Goal: Task Accomplishment & Management: Use online tool/utility

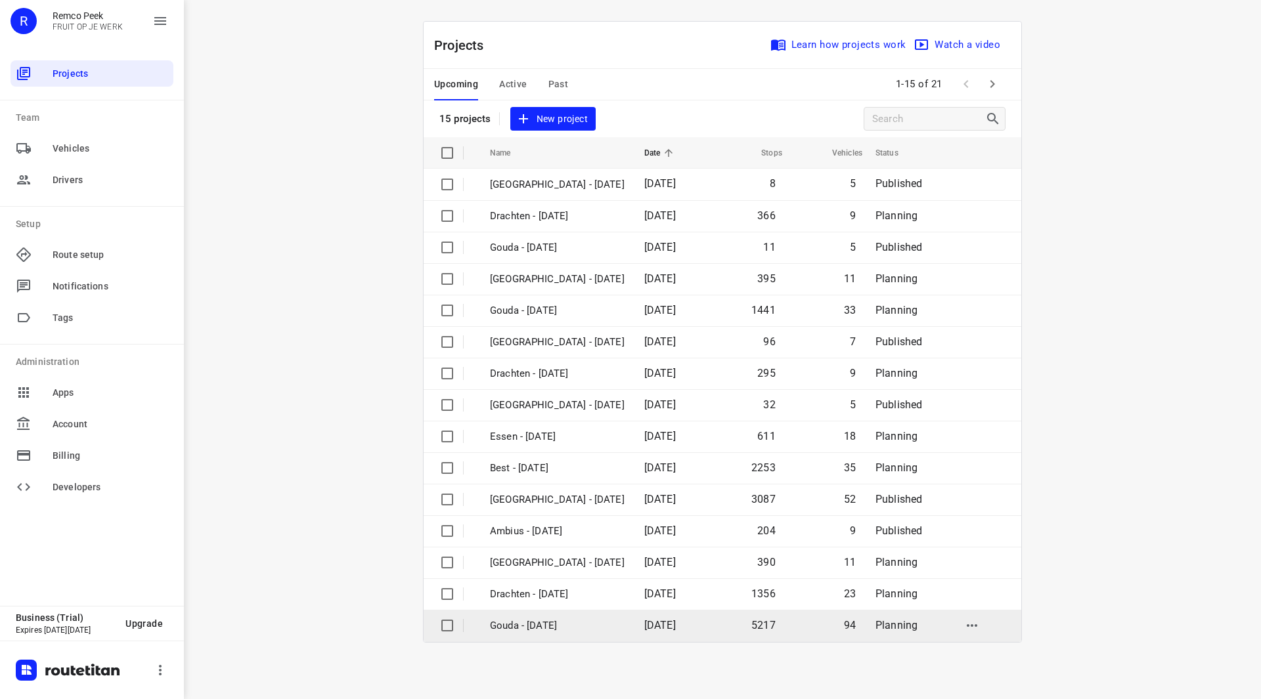
click at [548, 625] on p "Gouda - [DATE]" at bounding box center [557, 626] width 135 height 15
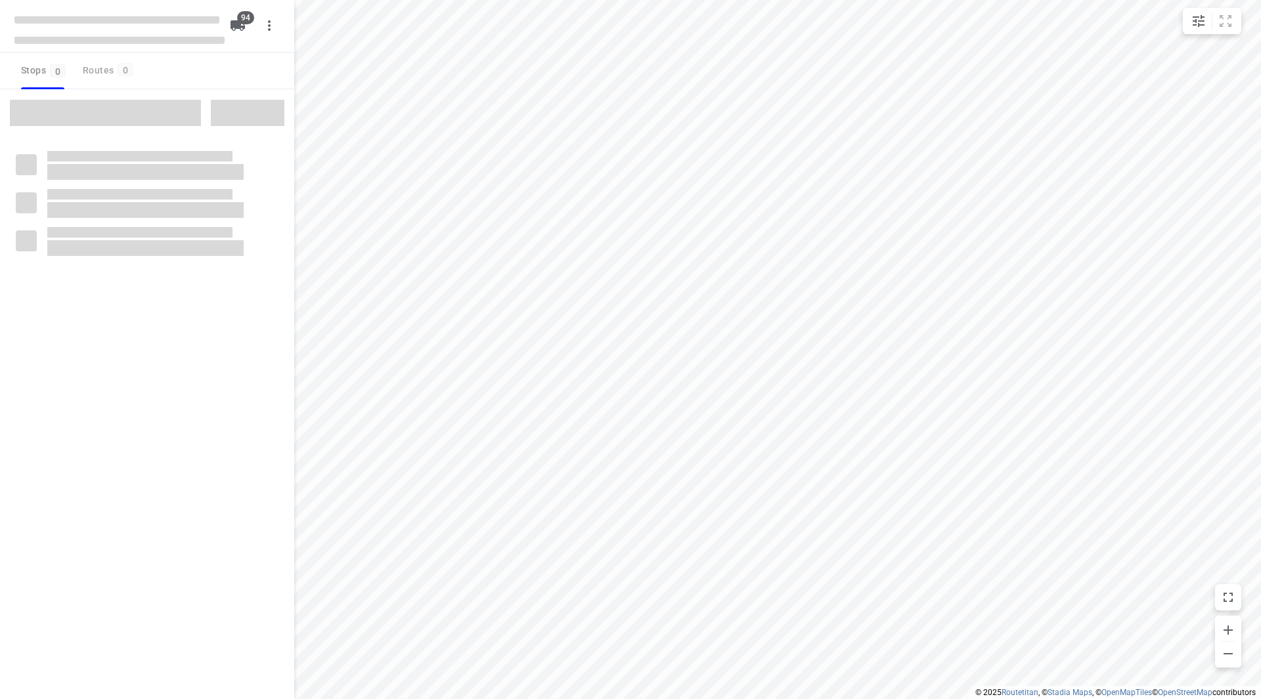
checkbox input "true"
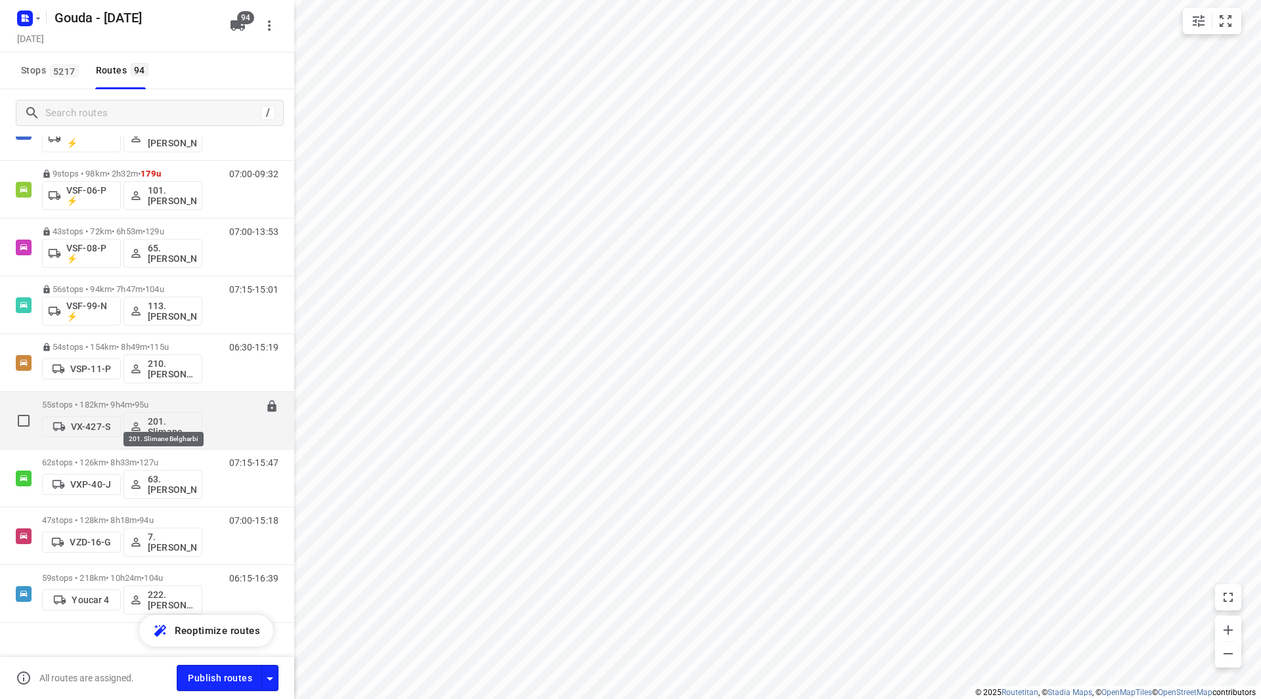
scroll to position [5031, 0]
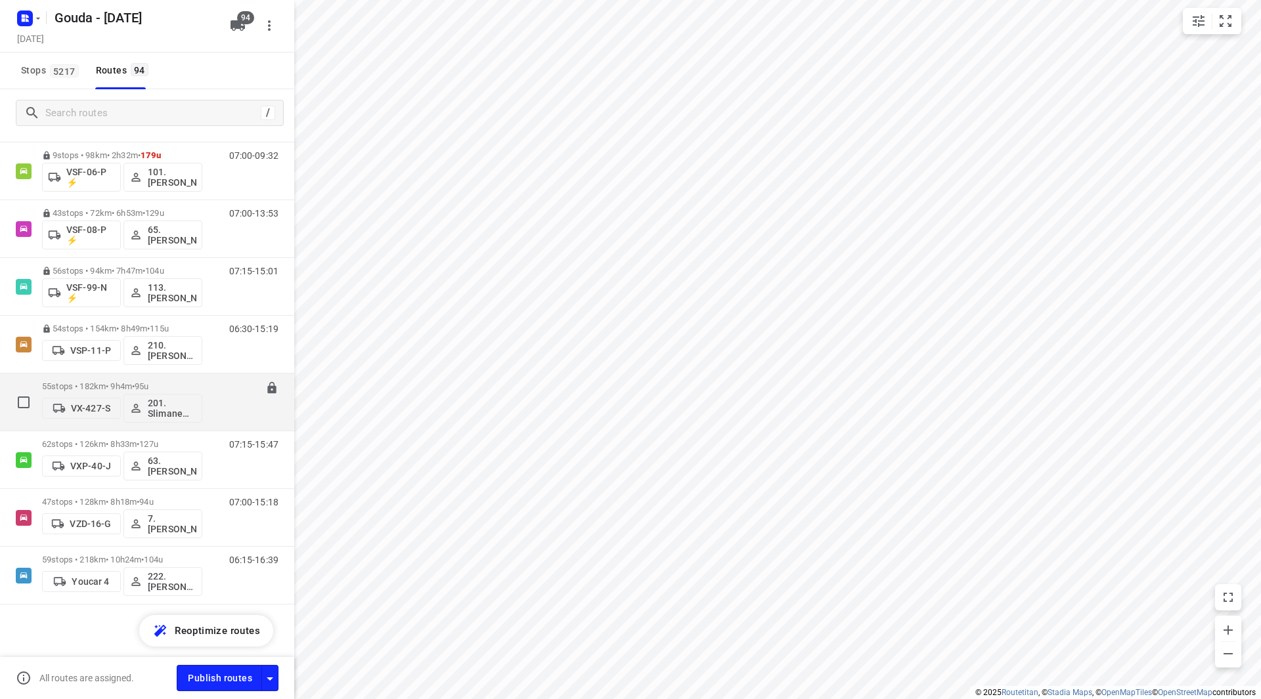
click at [108, 378] on div "55 stops • 182km • 9h4m • 95u VX-427-S 201. [PERSON_NAME]" at bounding box center [122, 402] width 160 height 55
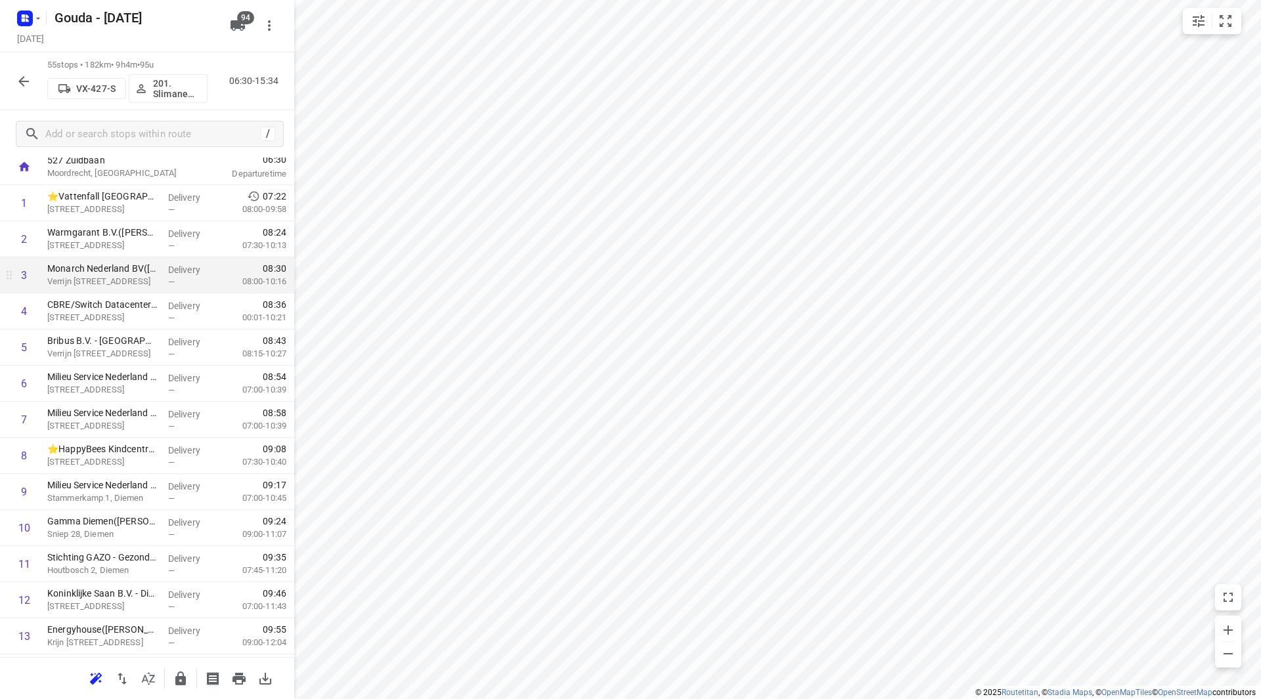
scroll to position [0, 0]
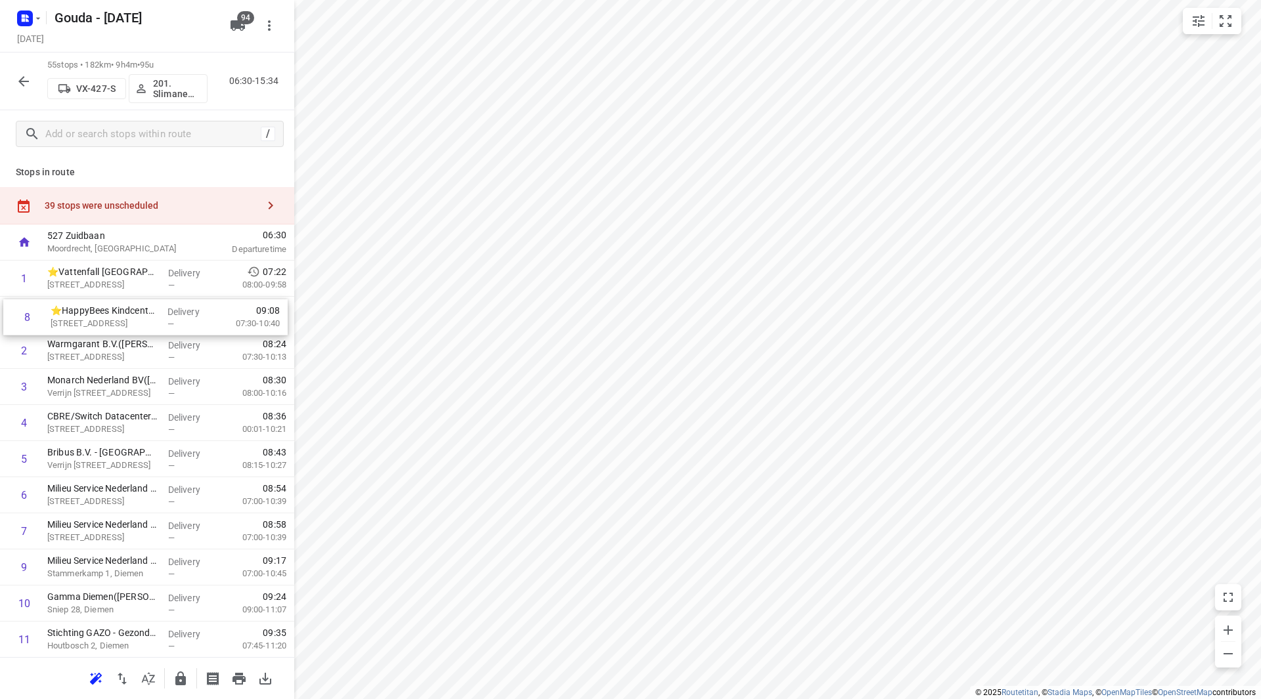
drag, startPoint x: 130, startPoint y: 535, endPoint x: 133, endPoint y: 317, distance: 218.0
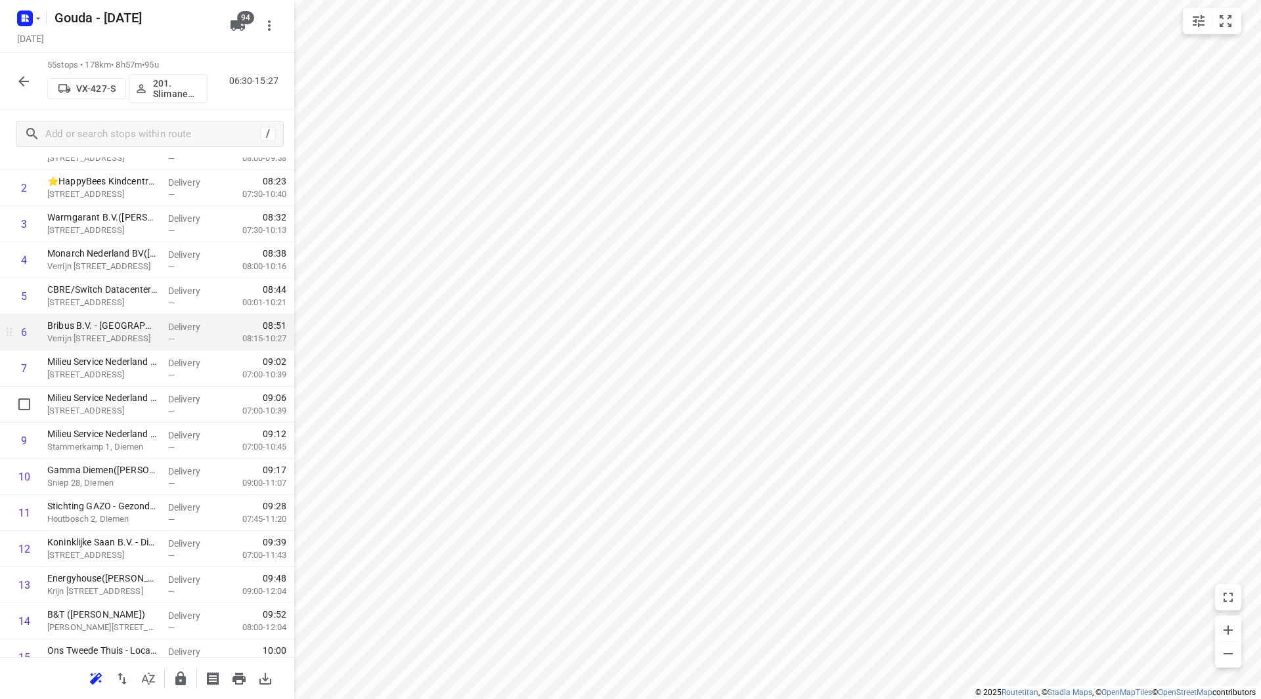
scroll to position [131, 0]
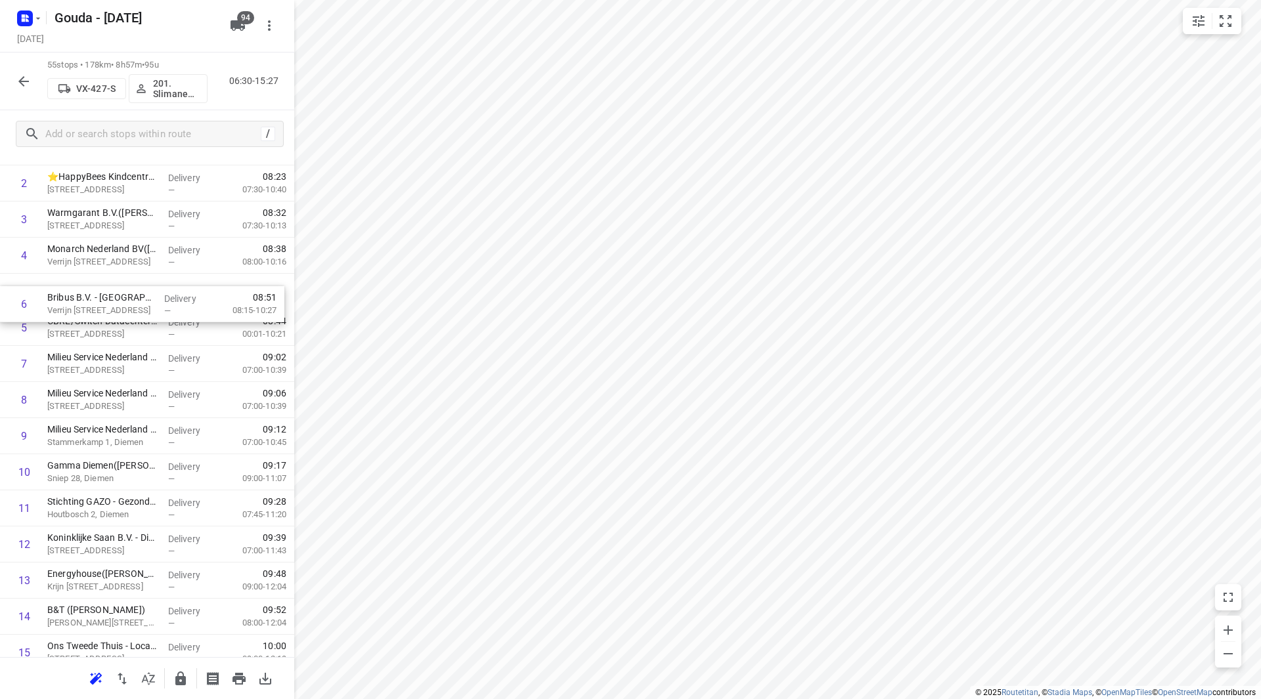
drag, startPoint x: 112, startPoint y: 332, endPoint x: 112, endPoint y: 299, distance: 32.2
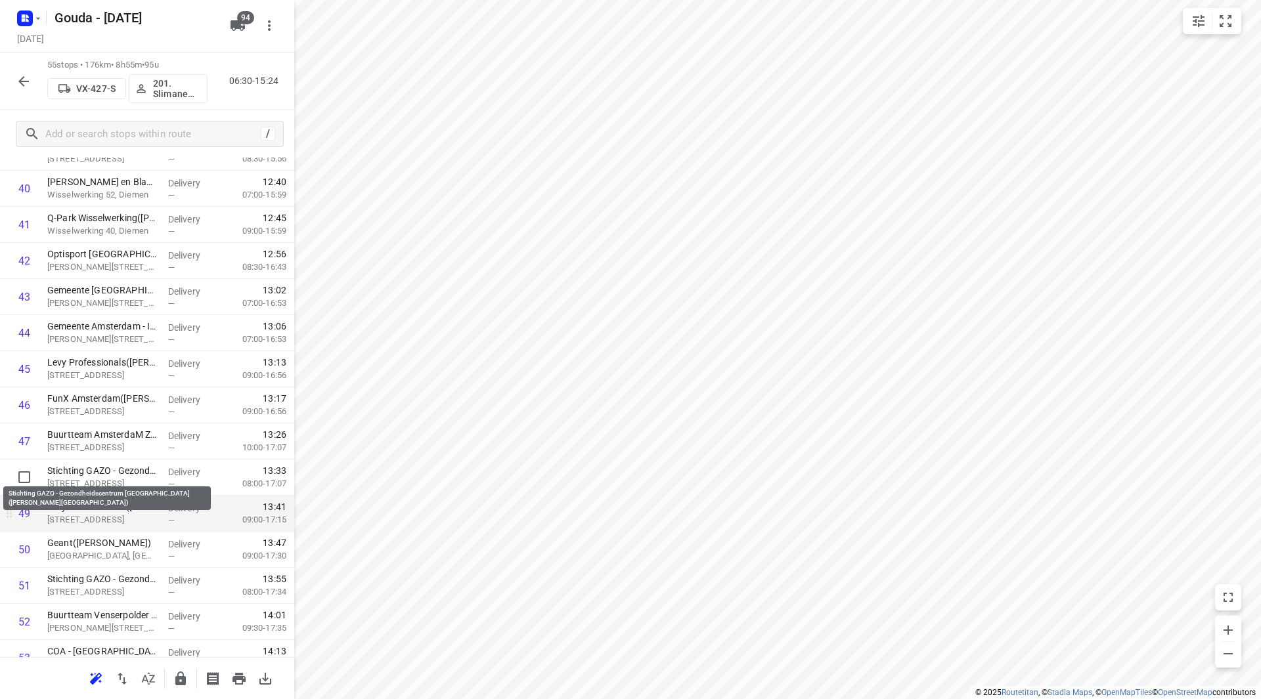
scroll to position [1510, 0]
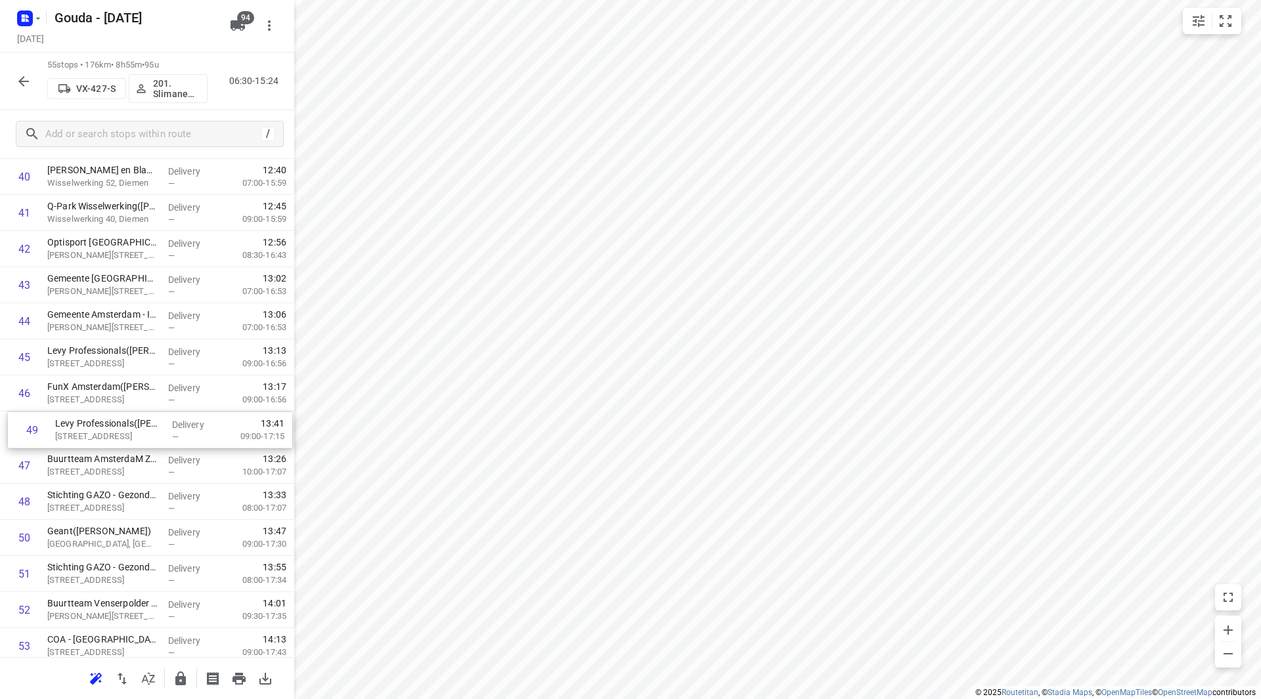
drag, startPoint x: 130, startPoint y: 505, endPoint x: 138, endPoint y: 427, distance: 78.5
drag, startPoint x: 91, startPoint y: 422, endPoint x: 91, endPoint y: 386, distance: 35.5
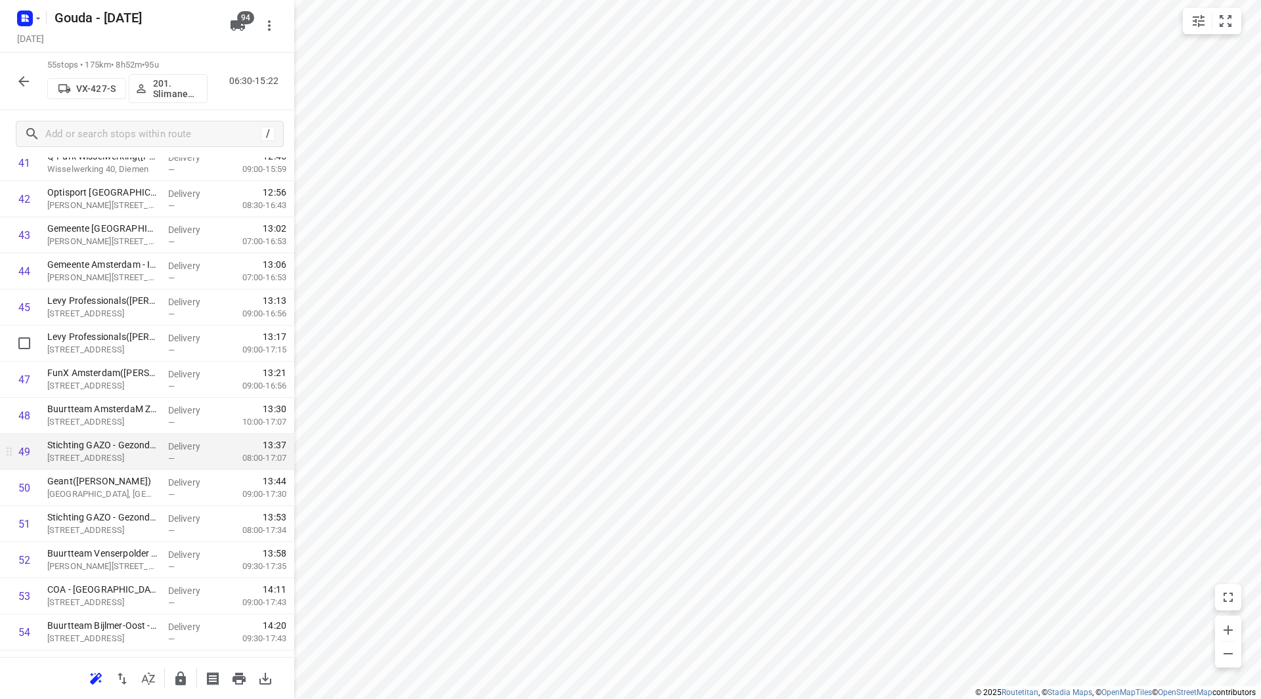
scroll to position [1626, 0]
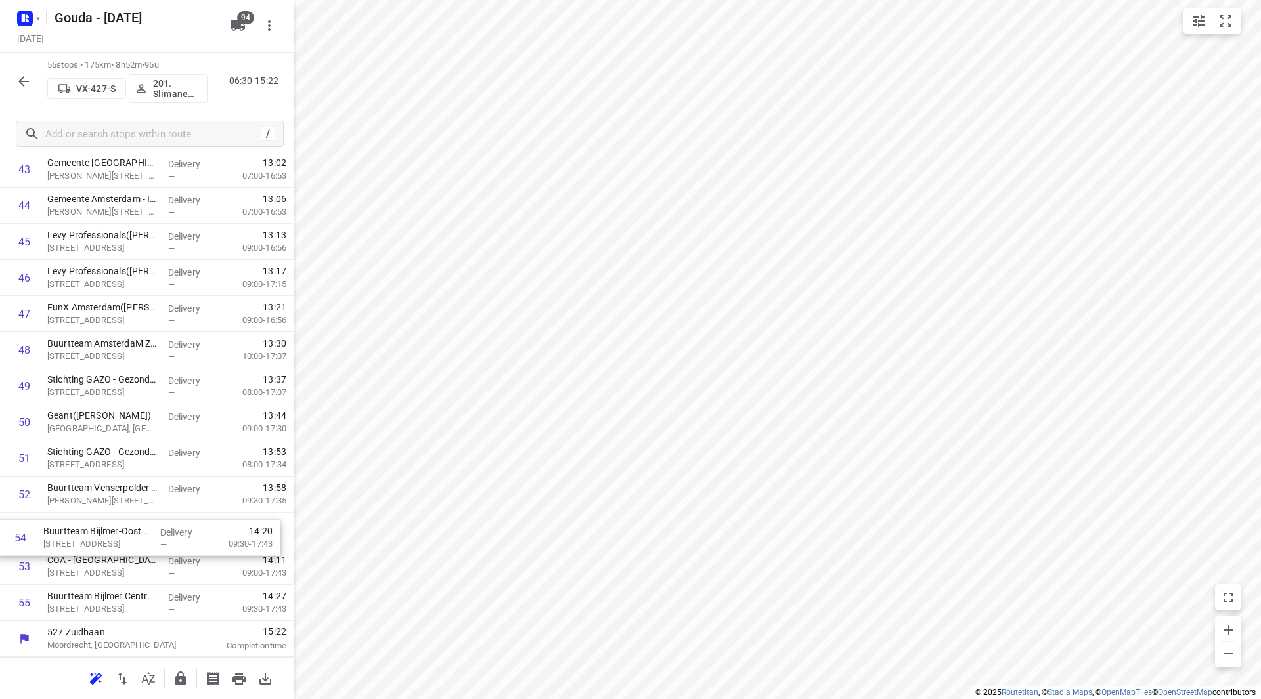
drag, startPoint x: 73, startPoint y: 574, endPoint x: 69, endPoint y: 534, distance: 40.2
drag, startPoint x: 116, startPoint y: 568, endPoint x: 113, endPoint y: 533, distance: 35.0
click at [175, 678] on icon "button" at bounding box center [181, 679] width 16 height 16
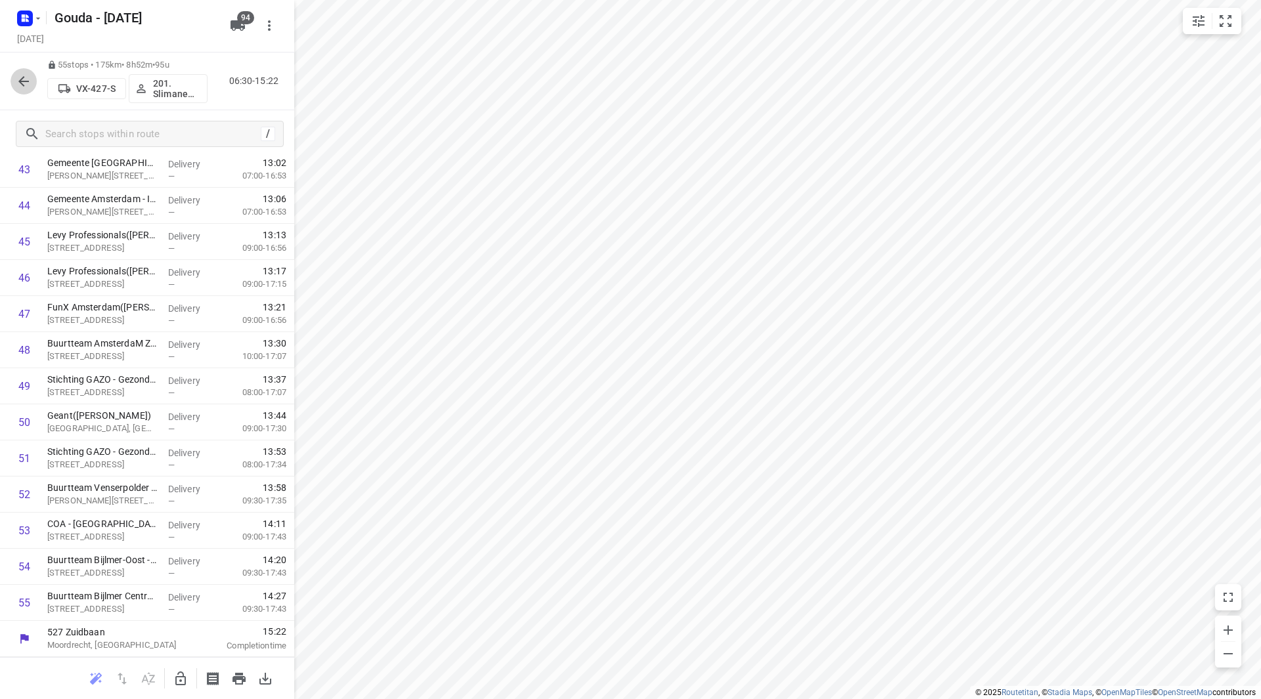
click at [20, 77] on icon "button" at bounding box center [24, 82] width 16 height 16
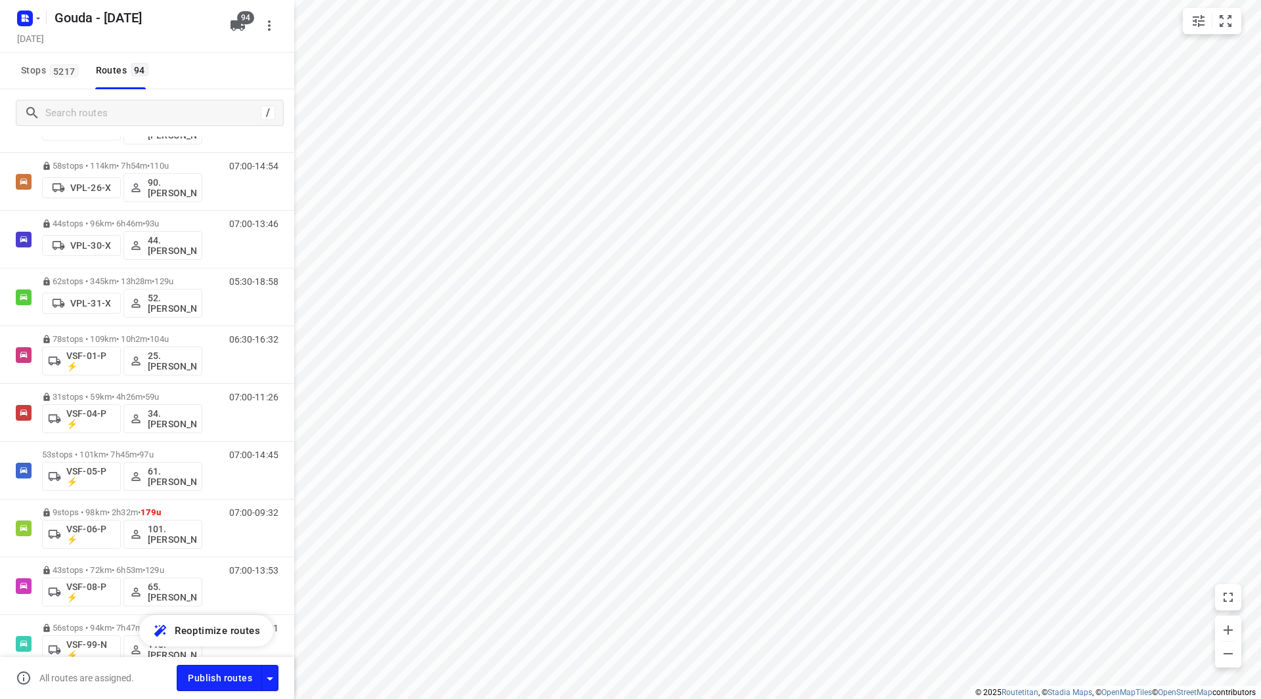
scroll to position [5031, 0]
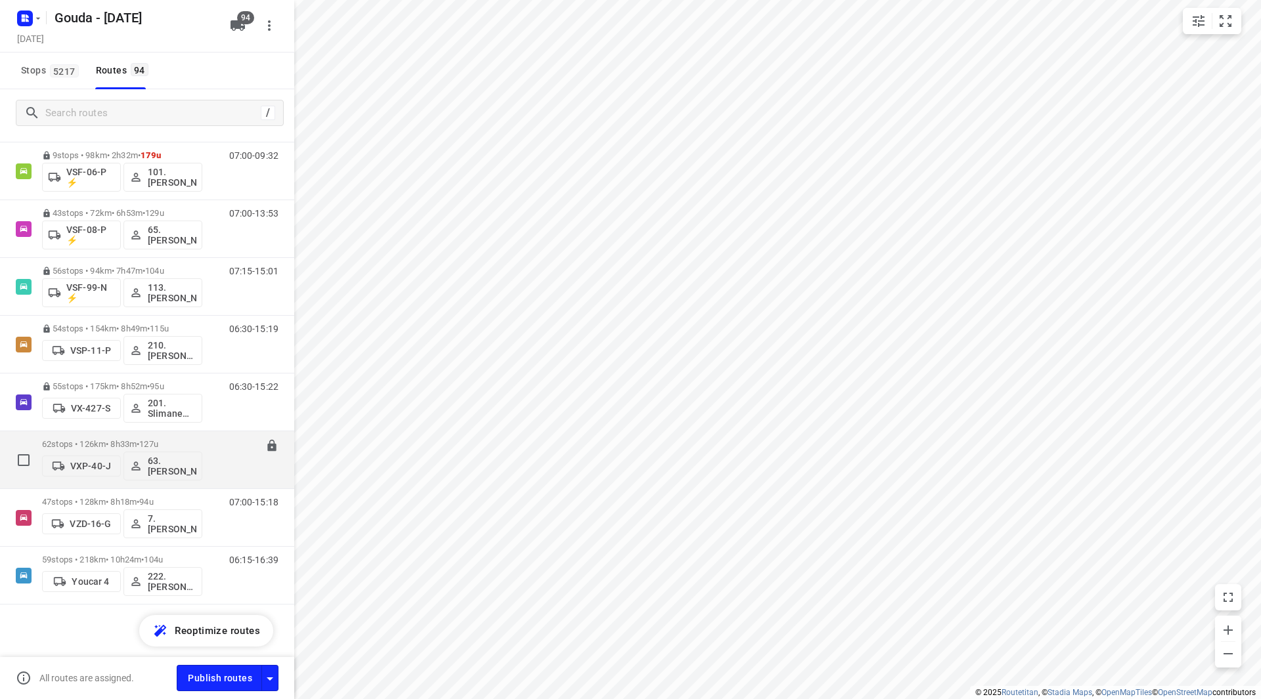
click at [128, 441] on p "62 stops • 126km • 8h33m • 127u" at bounding box center [122, 444] width 160 height 10
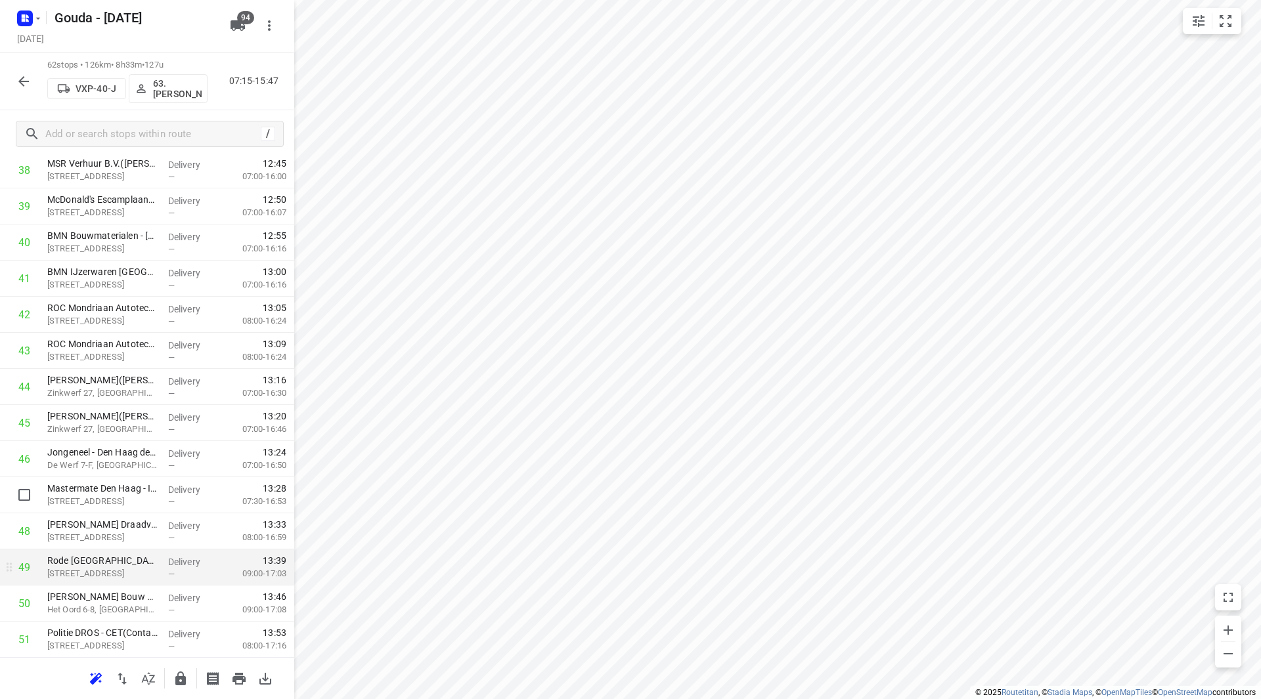
scroll to position [1510, 0]
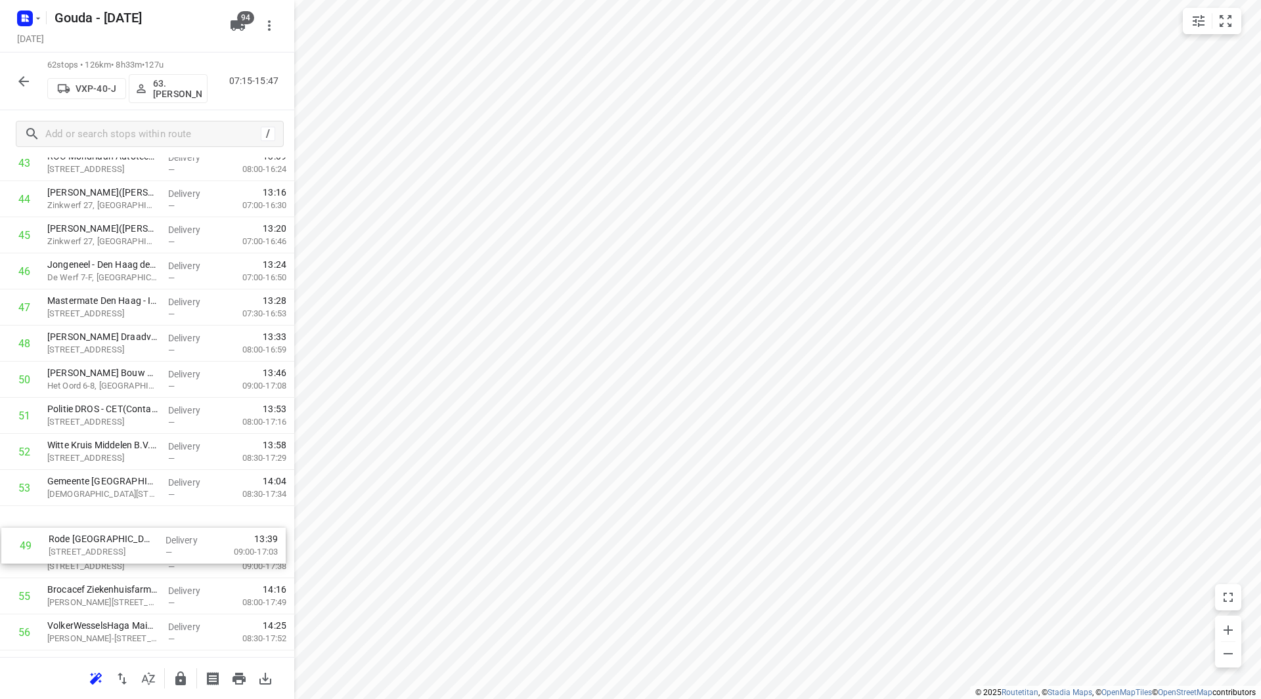
drag, startPoint x: 172, startPoint y: 500, endPoint x: 174, endPoint y: 553, distance: 52.6
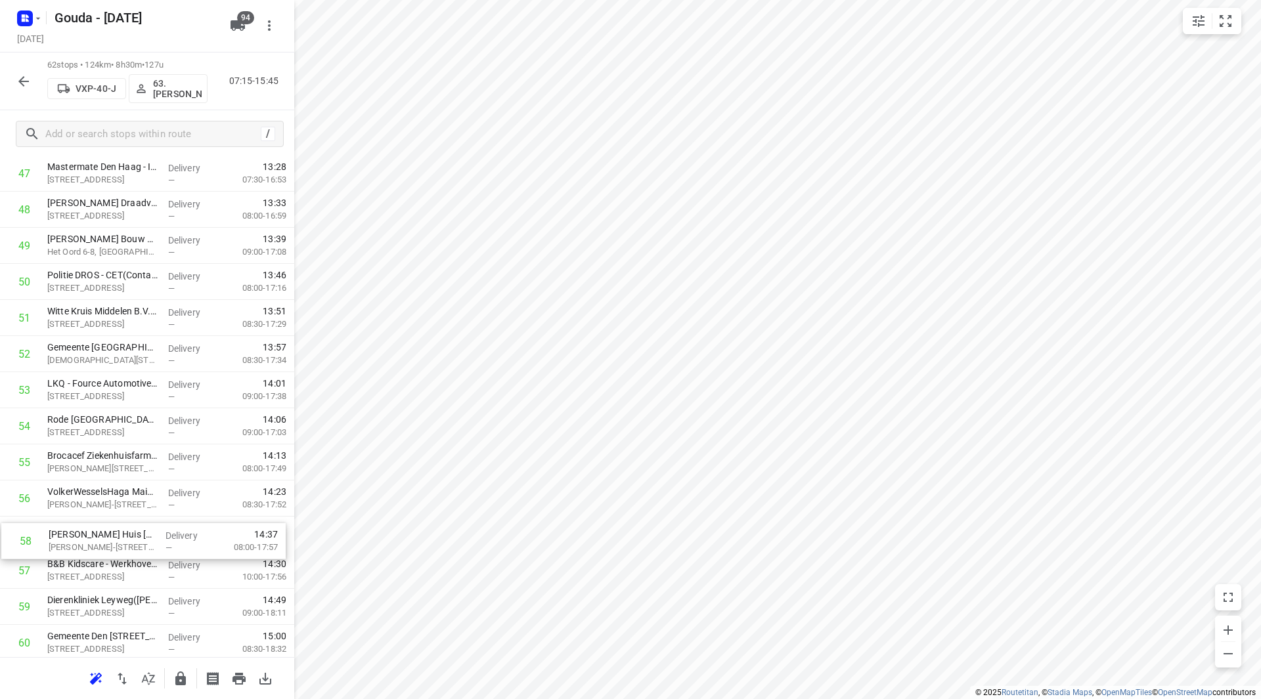
scroll to position [1772, 0]
drag, startPoint x: 193, startPoint y: 565, endPoint x: 195, endPoint y: 526, distance: 38.8
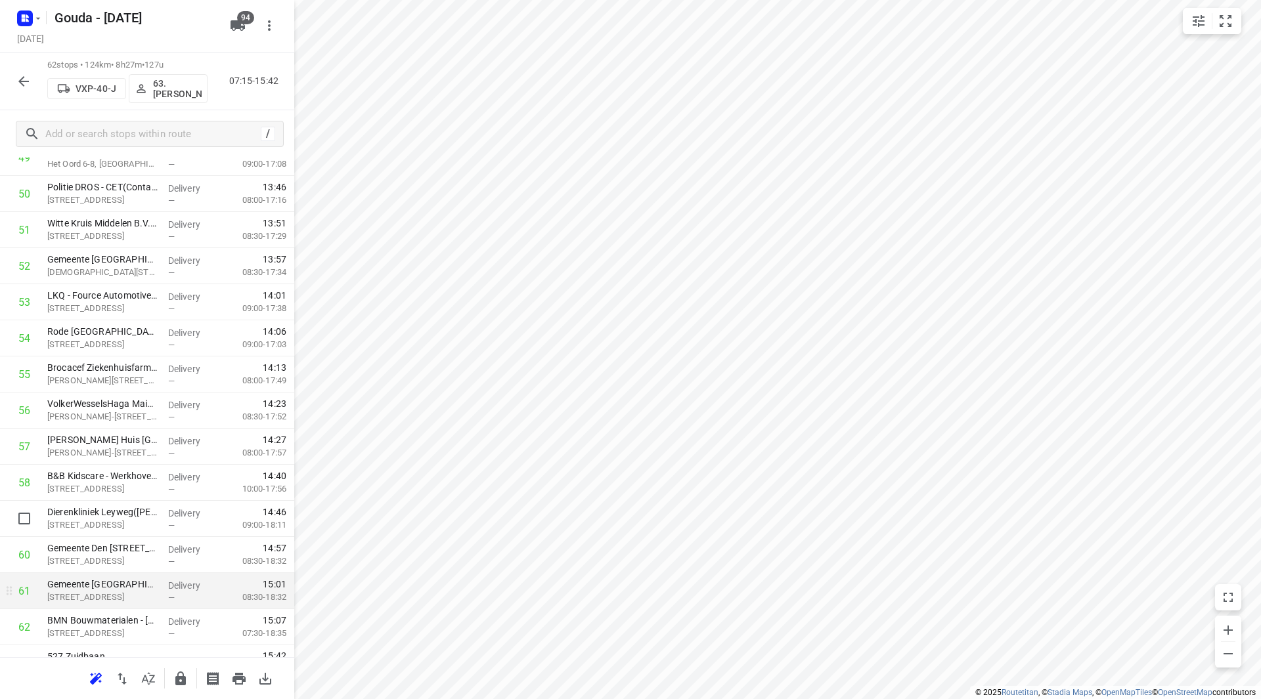
scroll to position [1879, 0]
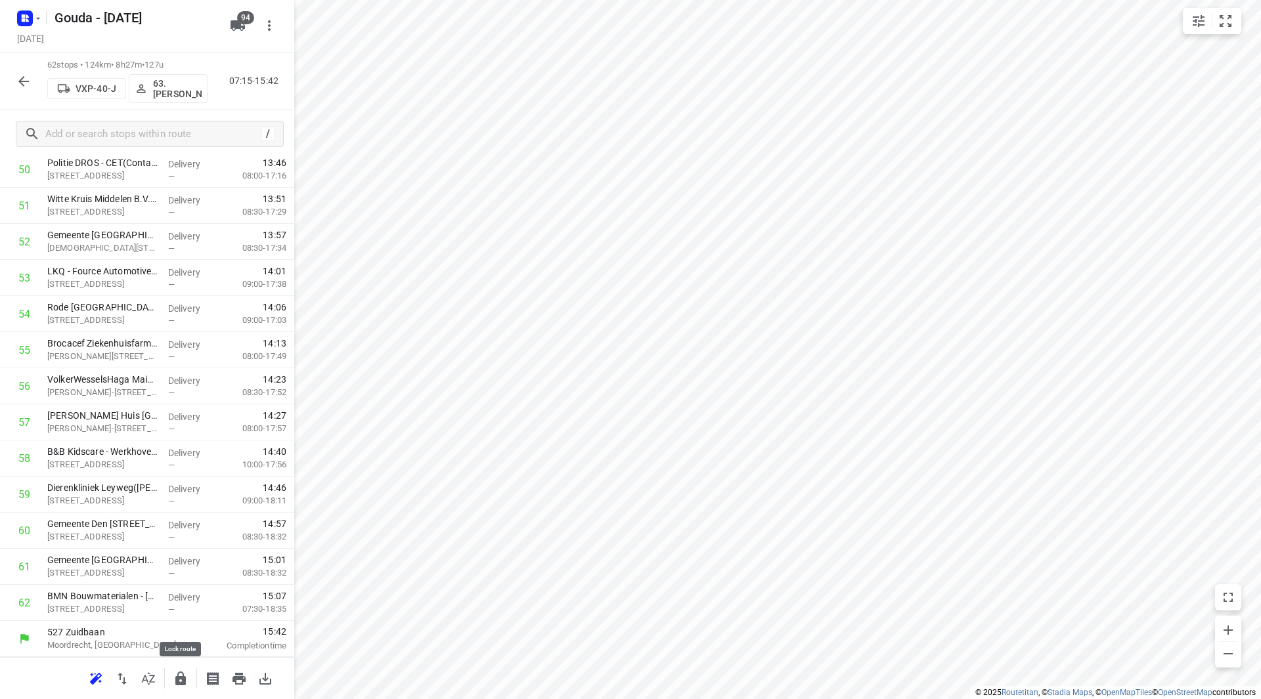
click at [181, 680] on icon "button" at bounding box center [181, 679] width 16 height 16
click at [20, 75] on icon "button" at bounding box center [24, 82] width 16 height 16
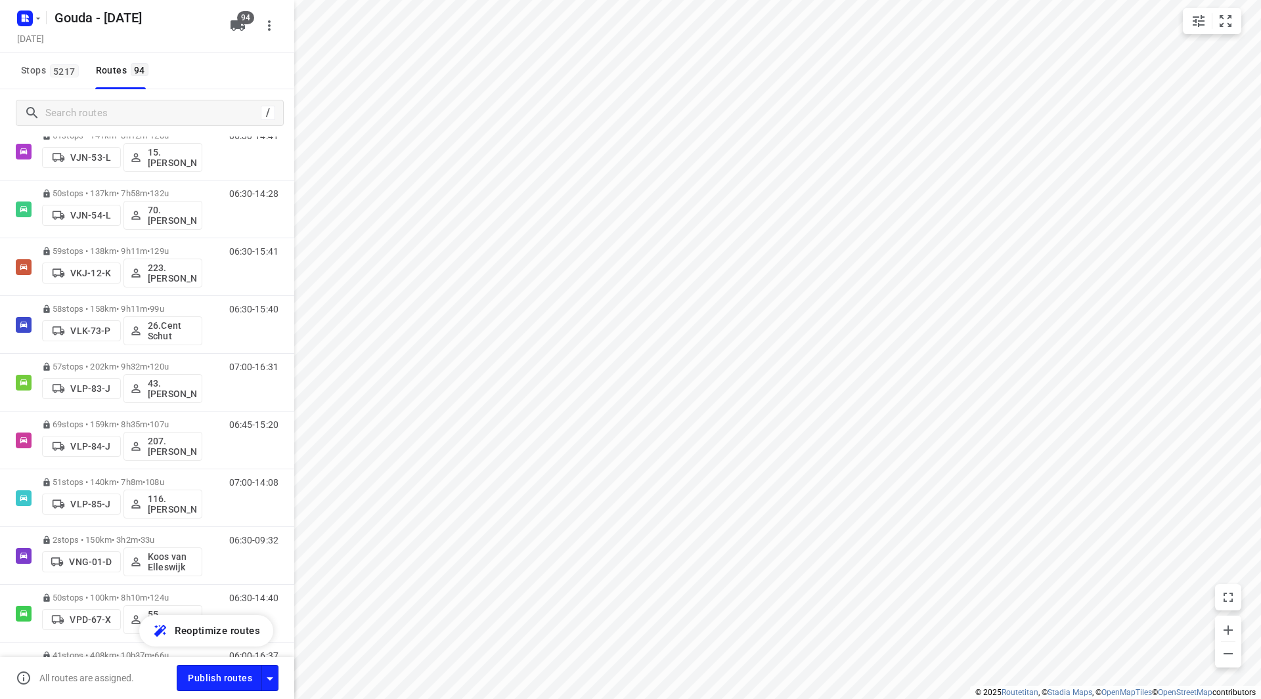
scroll to position [5031, 0]
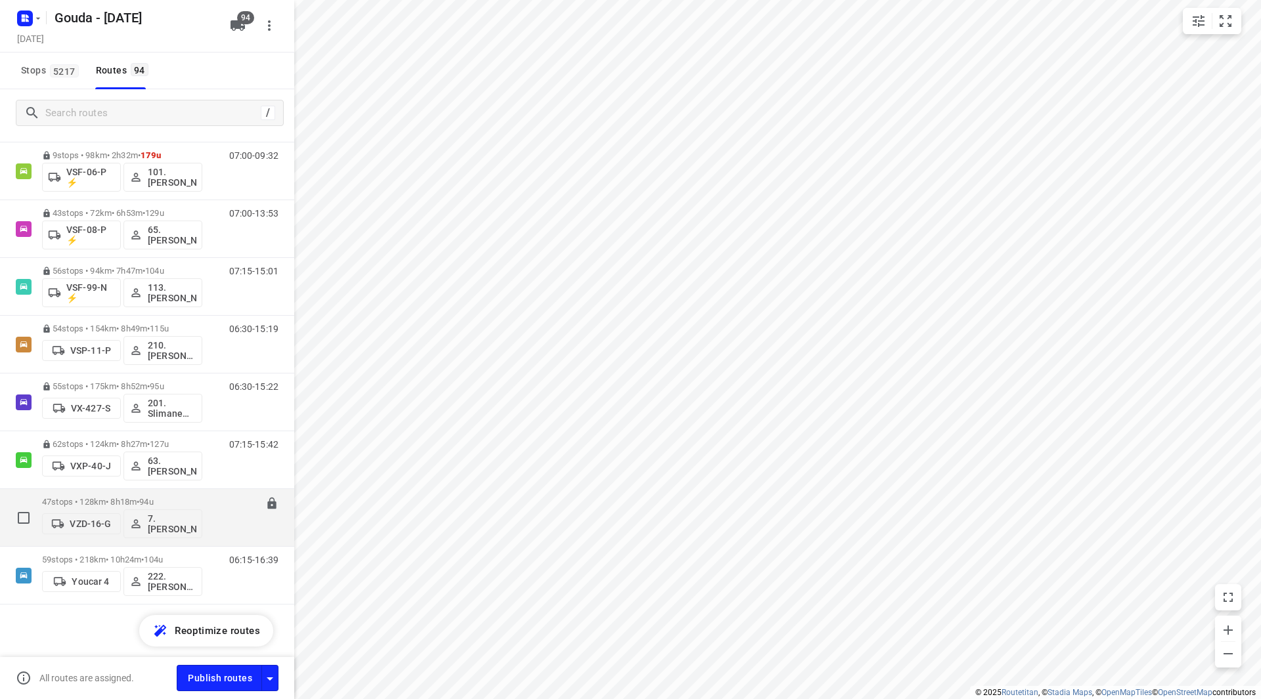
click at [100, 501] on p "47 stops • 128km • 8h18m • 94u" at bounding box center [122, 502] width 160 height 10
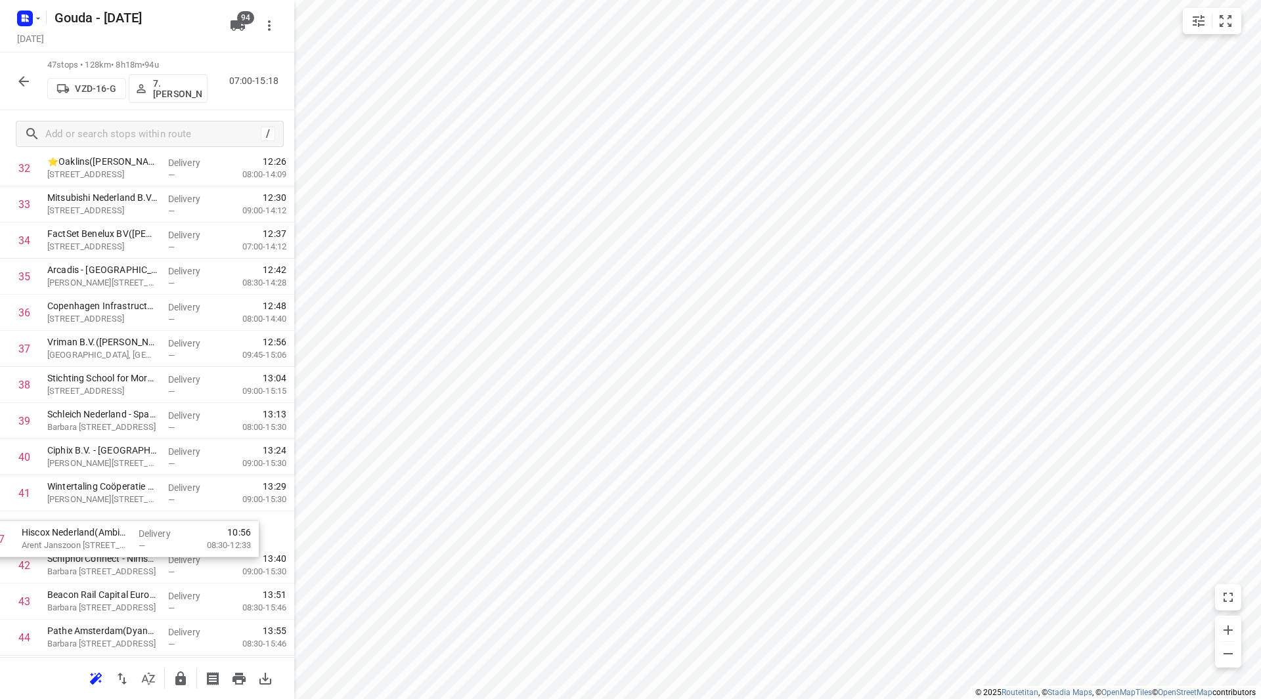
scroll to position [1200, 0]
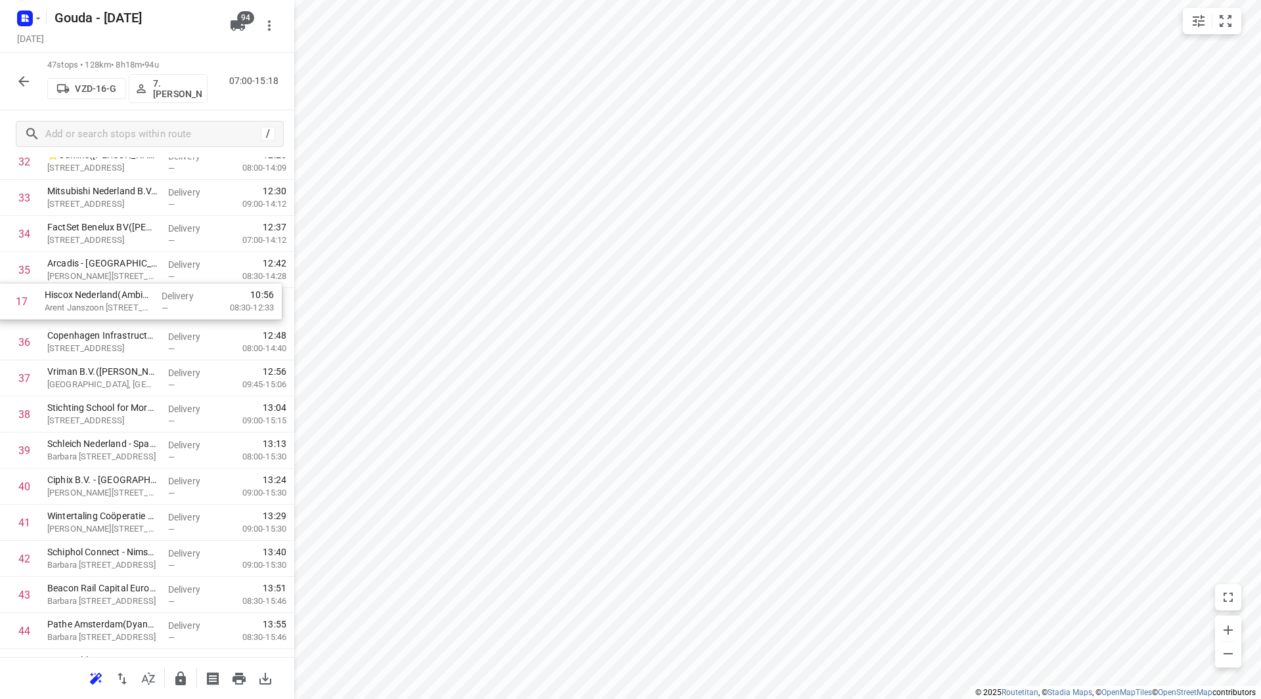
drag, startPoint x: 121, startPoint y: 198, endPoint x: 119, endPoint y: 303, distance: 105.1
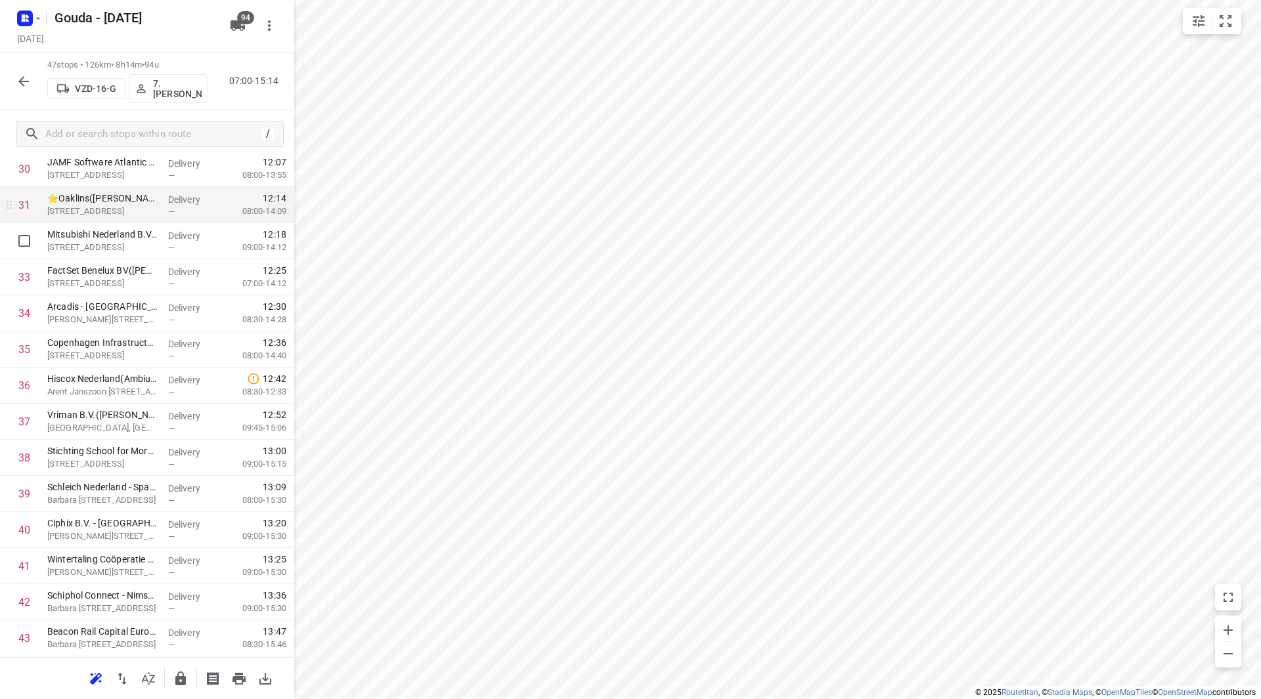
scroll to position [1135, 0]
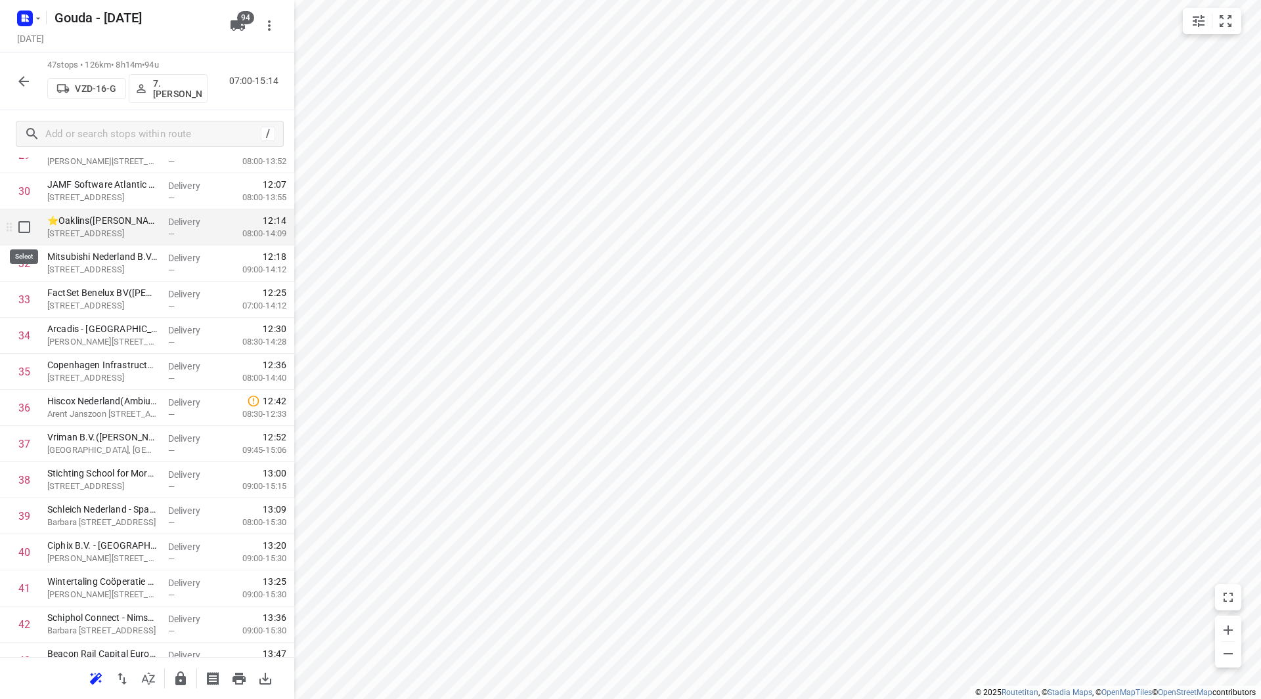
click at [27, 224] on input "checkbox" at bounding box center [24, 227] width 26 height 26
checkbox input "true"
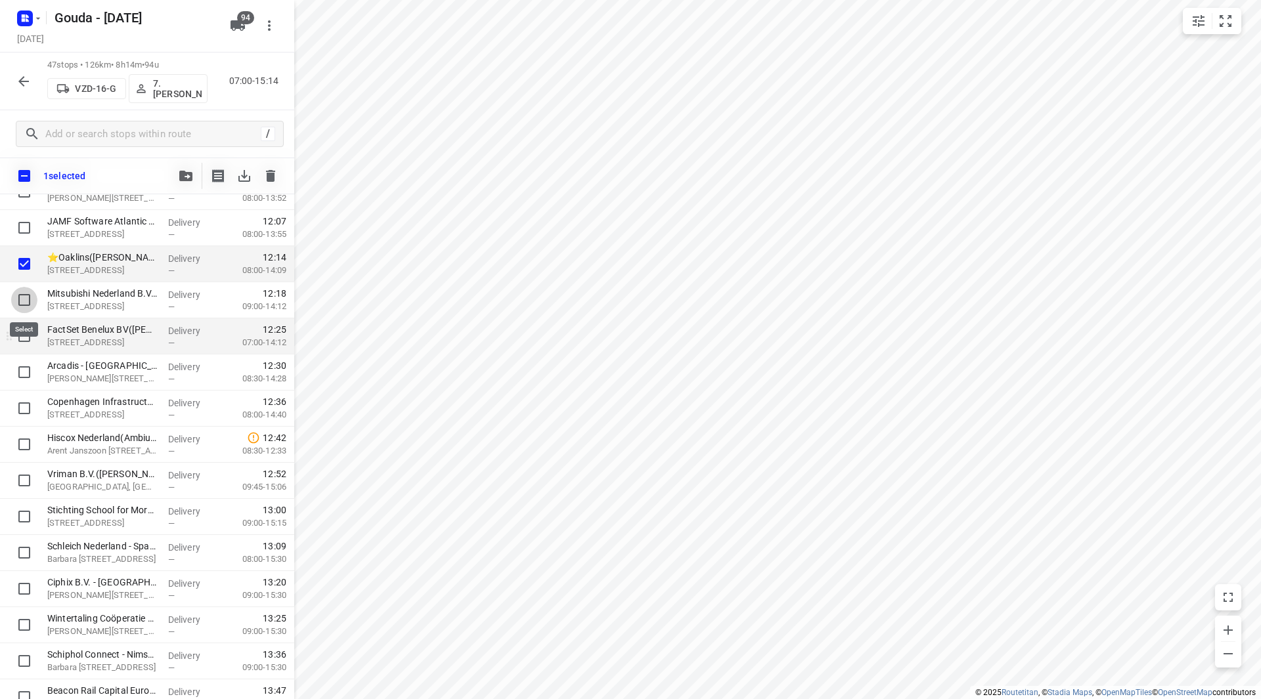
drag, startPoint x: 26, startPoint y: 299, endPoint x: 32, endPoint y: 338, distance: 39.3
click at [26, 299] on input "checkbox" at bounding box center [24, 300] width 26 height 26
checkbox input "true"
click at [30, 341] on input "checkbox" at bounding box center [24, 336] width 26 height 26
checkbox input "true"
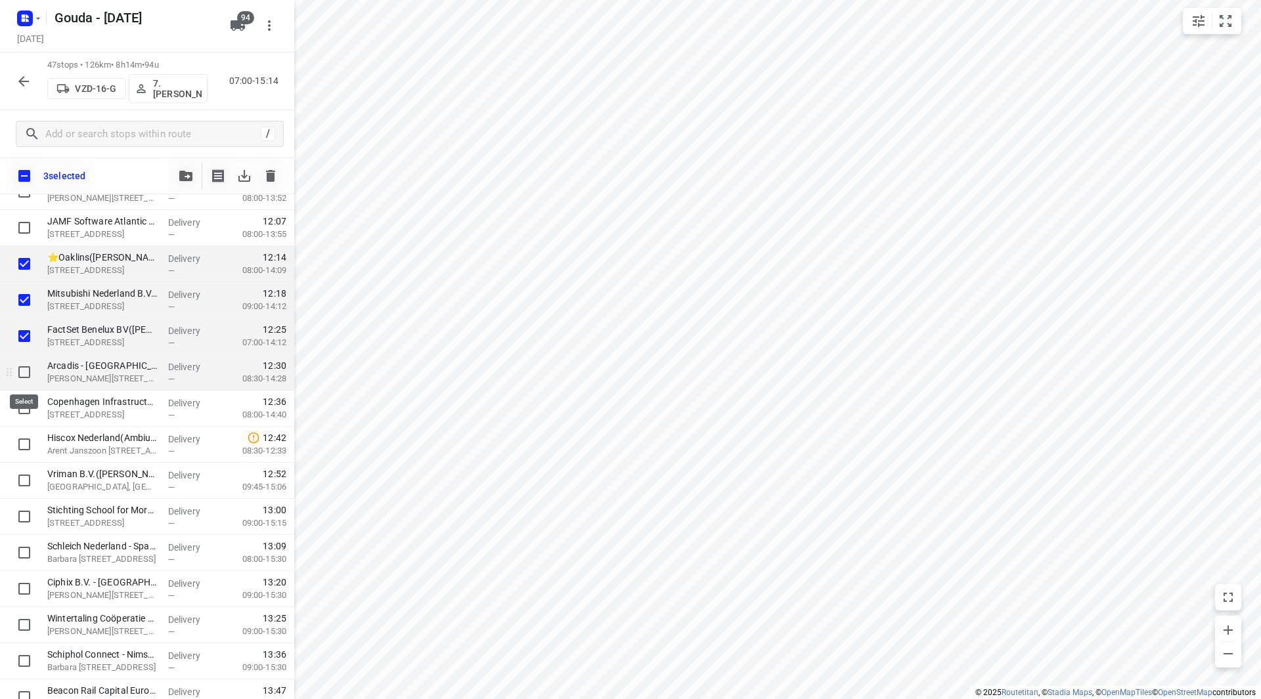
click at [22, 370] on input "checkbox" at bounding box center [24, 372] width 26 height 26
checkbox input "true"
click at [20, 410] on input "checkbox" at bounding box center [24, 408] width 26 height 26
checkbox input "true"
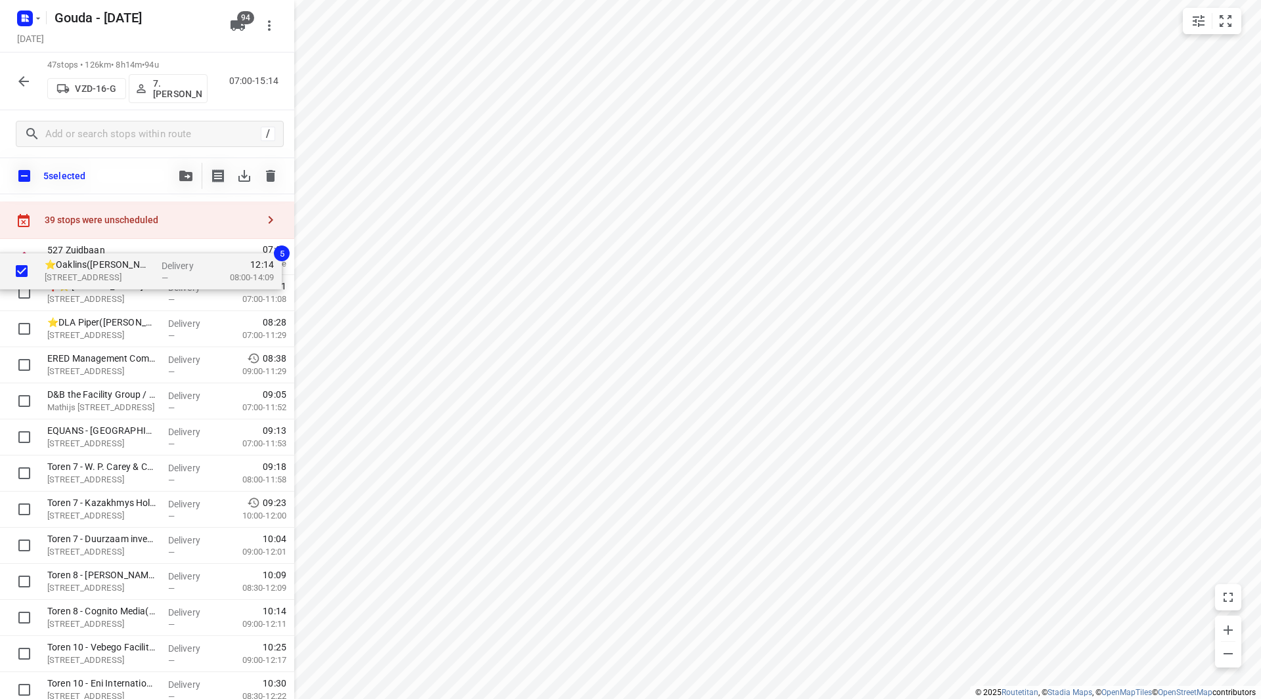
scroll to position [0, 0]
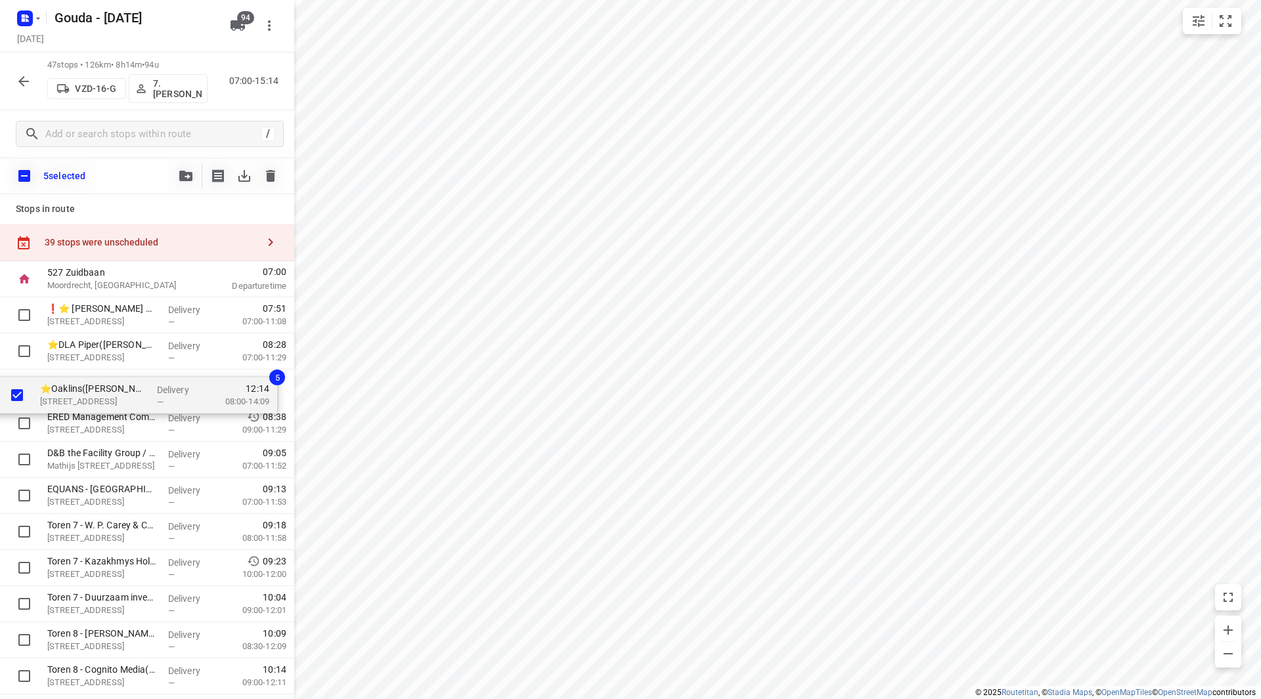
drag, startPoint x: 95, startPoint y: 400, endPoint x: 83, endPoint y: 398, distance: 11.3
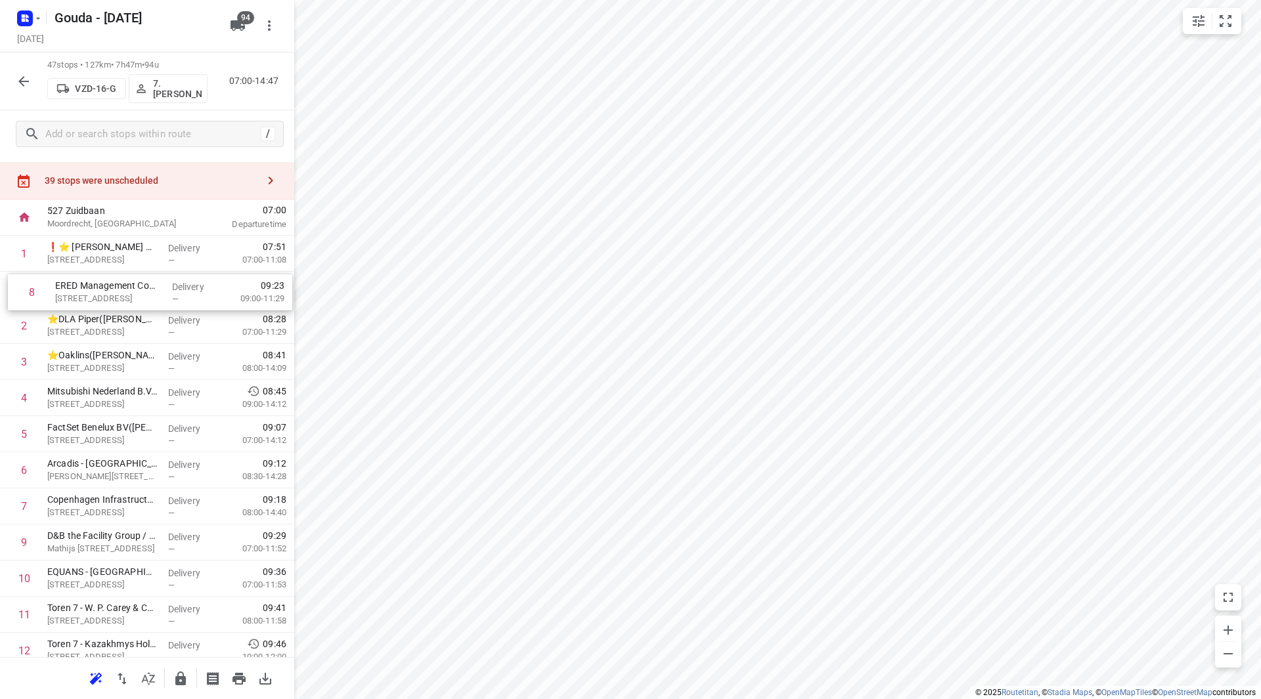
scroll to position [25, 0]
drag, startPoint x: 110, startPoint y: 335, endPoint x: 120, endPoint y: 307, distance: 29.9
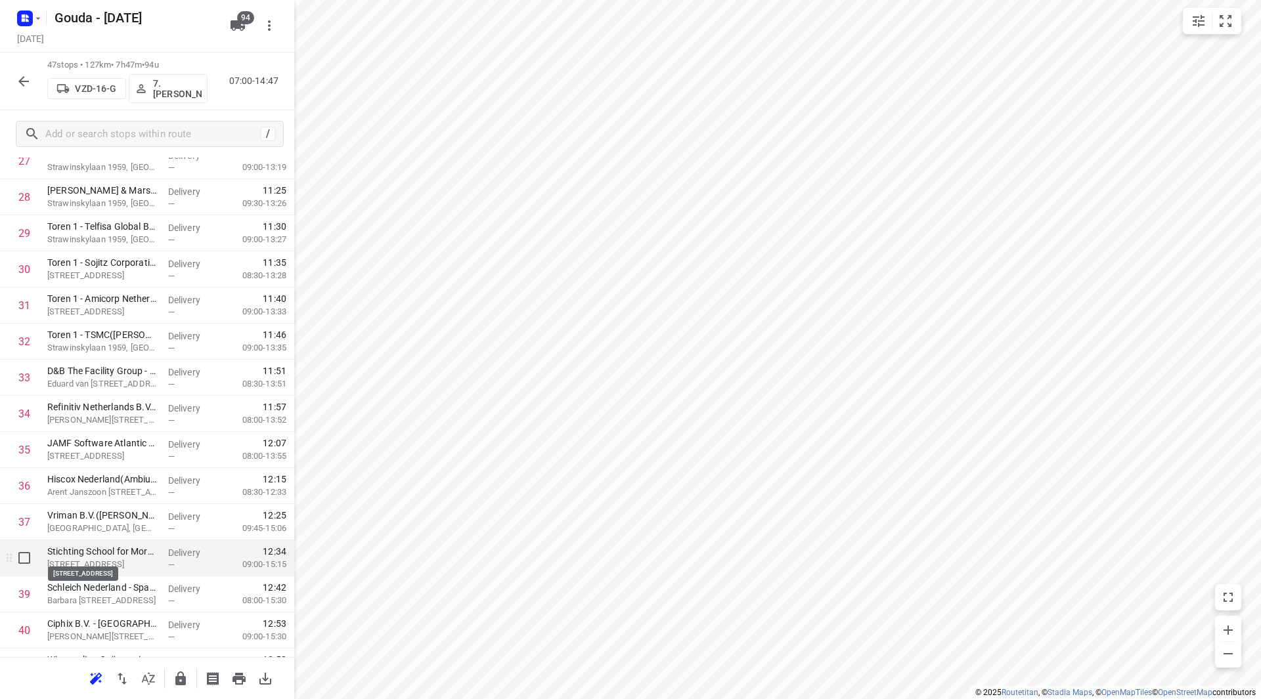
scroll to position [1076, 0]
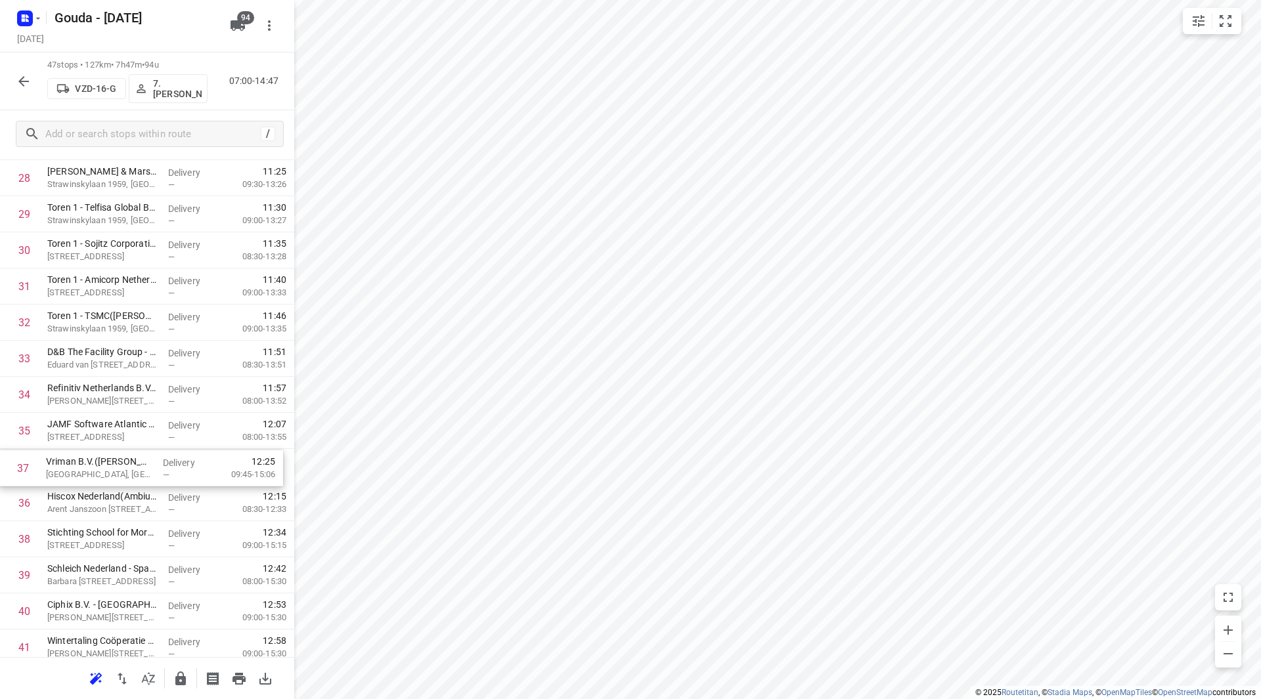
drag, startPoint x: 87, startPoint y: 498, endPoint x: 87, endPoint y: 456, distance: 42.0
click at [87, 456] on div "1 ❗⭐ Van Lanschot Bankiers Amsterdam - Beethovenstraat(Sylvia, Marcel, Sandra v…" at bounding box center [147, 33] width 294 height 1697
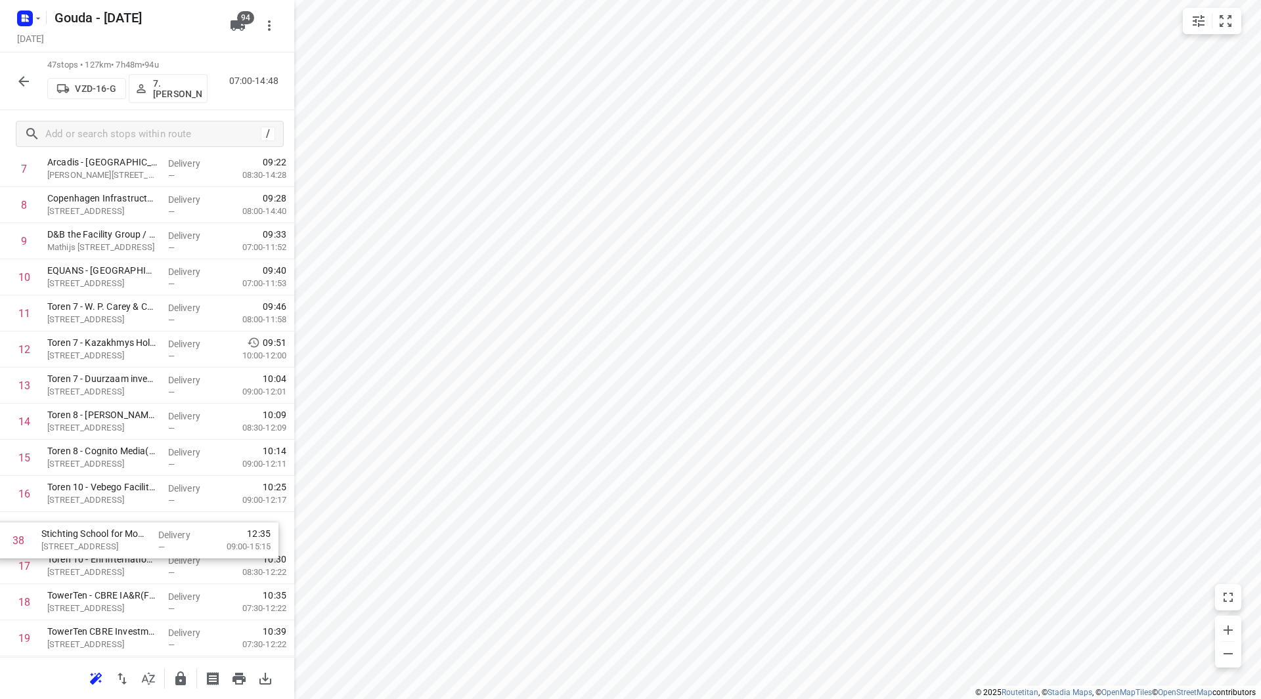
scroll to position [327, 0]
drag, startPoint x: 93, startPoint y: 475, endPoint x: 85, endPoint y: 516, distance: 41.5
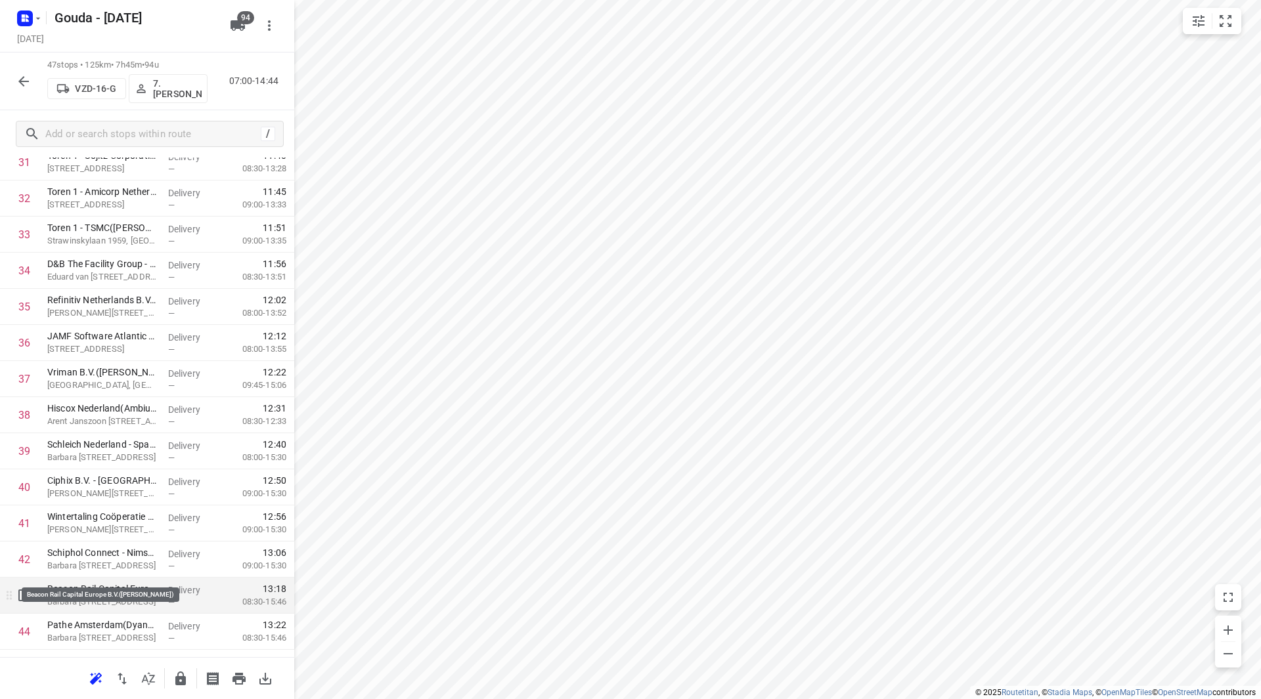
scroll to position [1246, 0]
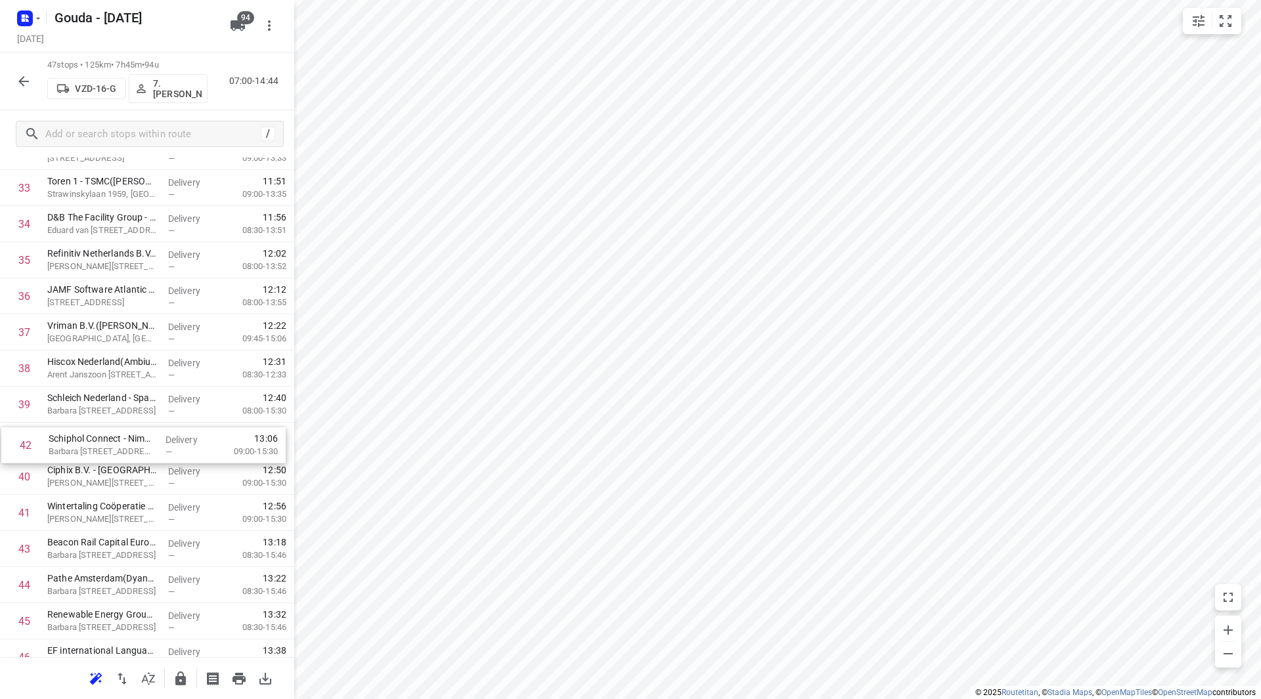
drag, startPoint x: 133, startPoint y: 517, endPoint x: 126, endPoint y: 433, distance: 85.0
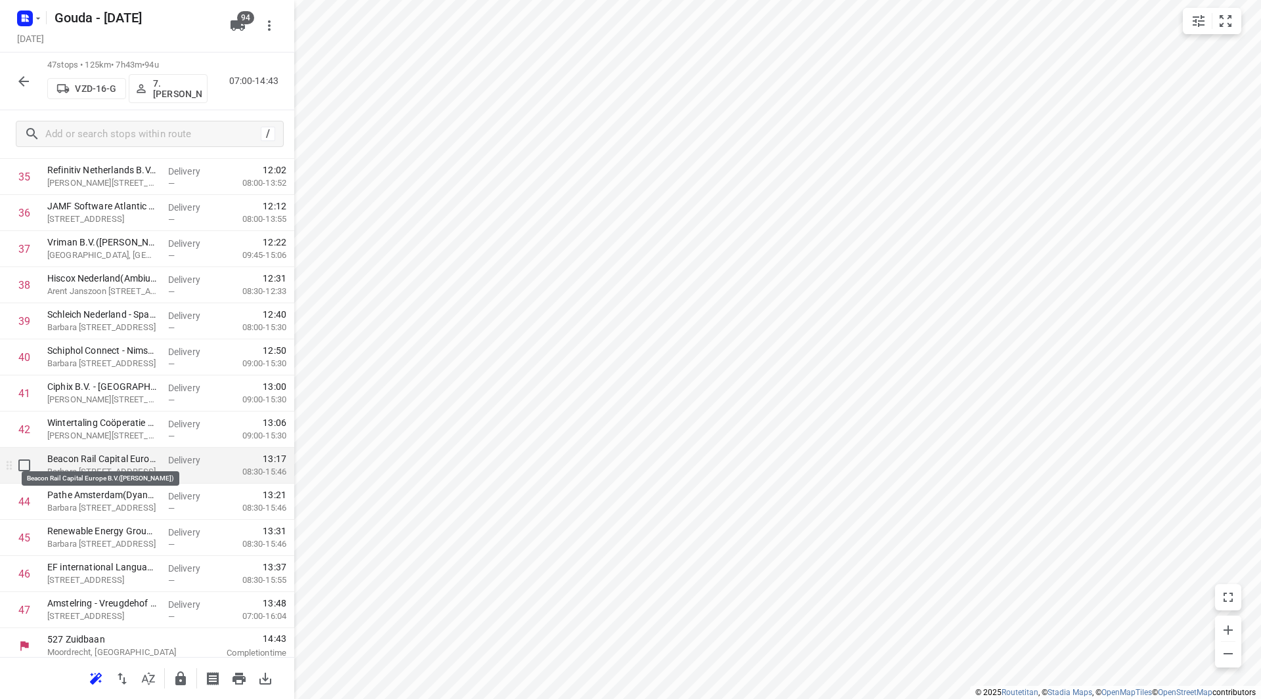
scroll to position [1337, 0]
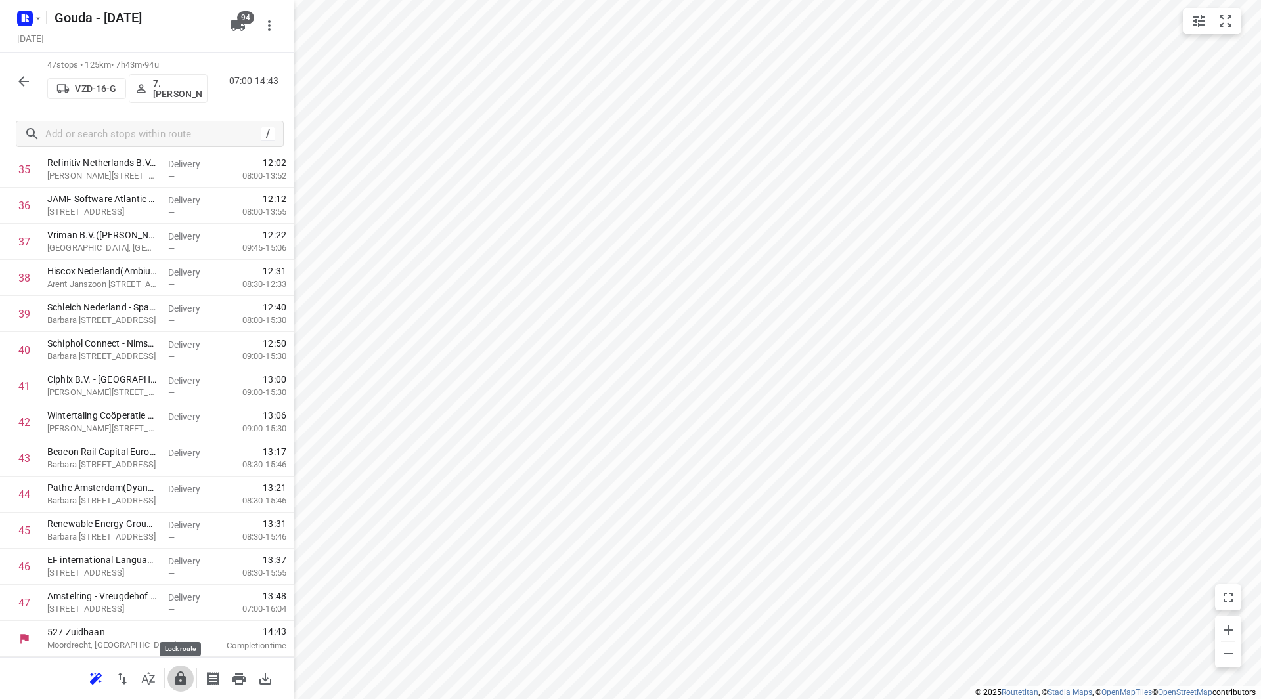
click at [182, 678] on icon "button" at bounding box center [180, 679] width 11 height 14
click at [28, 82] on icon "button" at bounding box center [24, 82] width 16 height 16
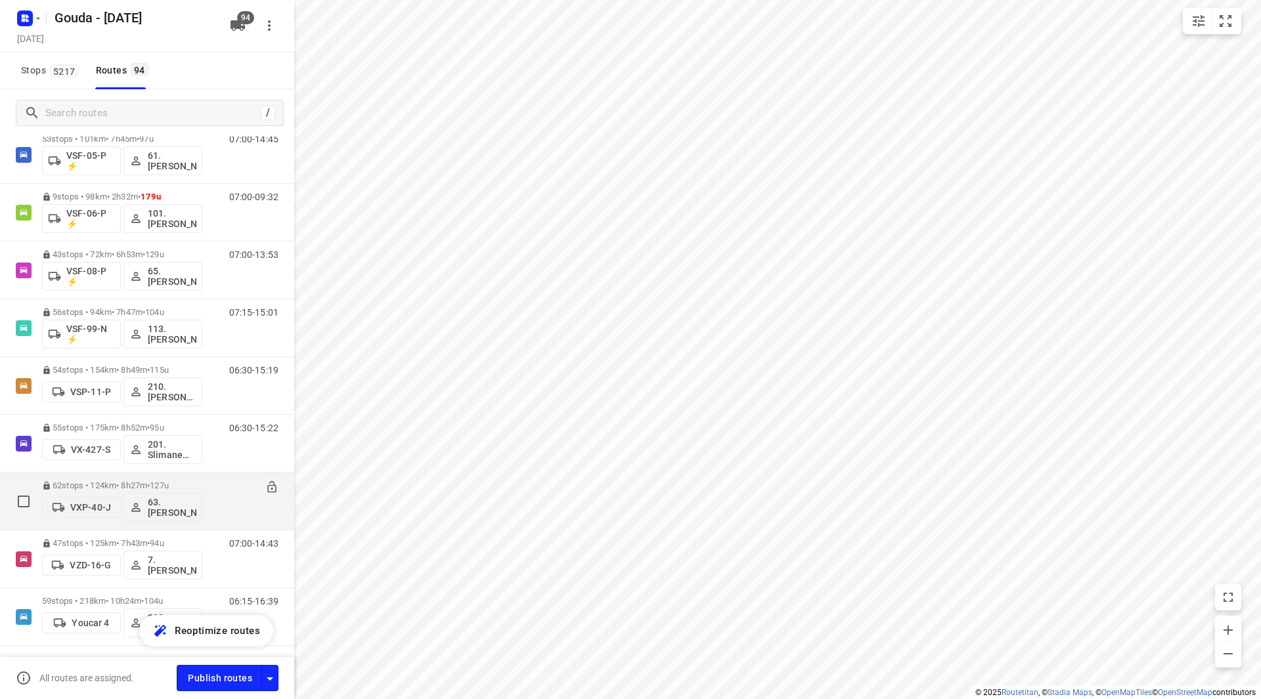
scroll to position [5031, 0]
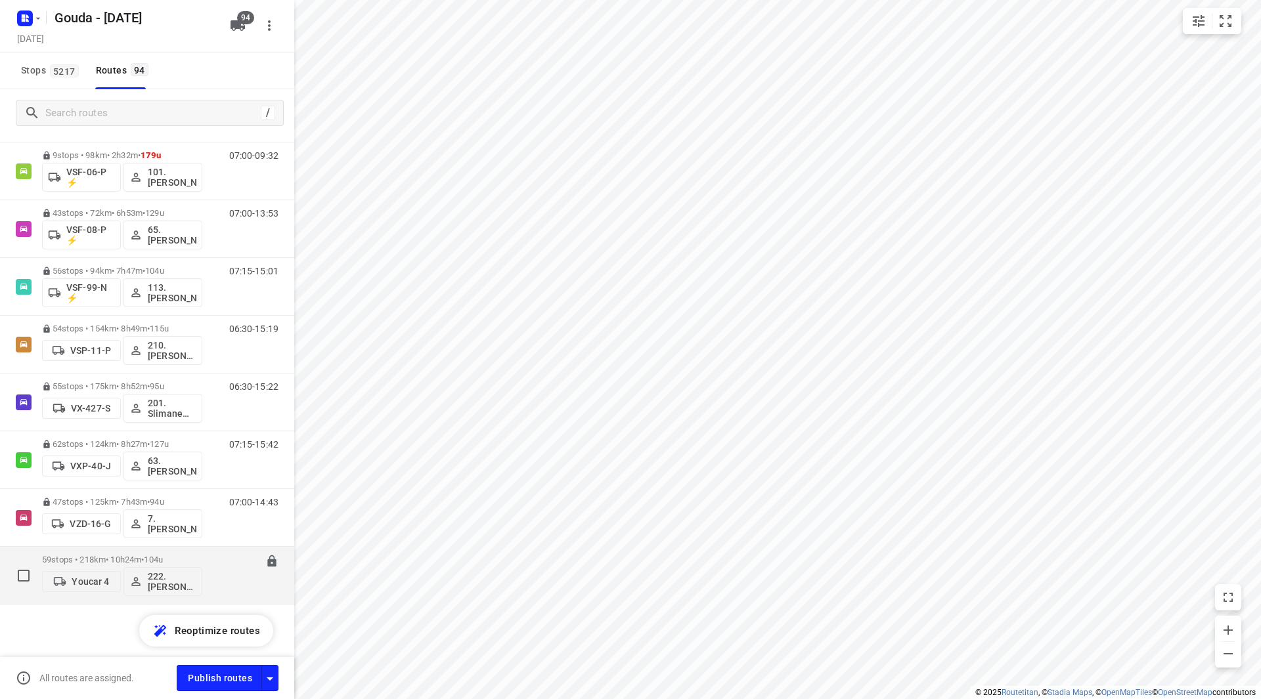
click at [109, 559] on p "59 stops • 218km • 10h24m • 104u" at bounding box center [122, 560] width 160 height 10
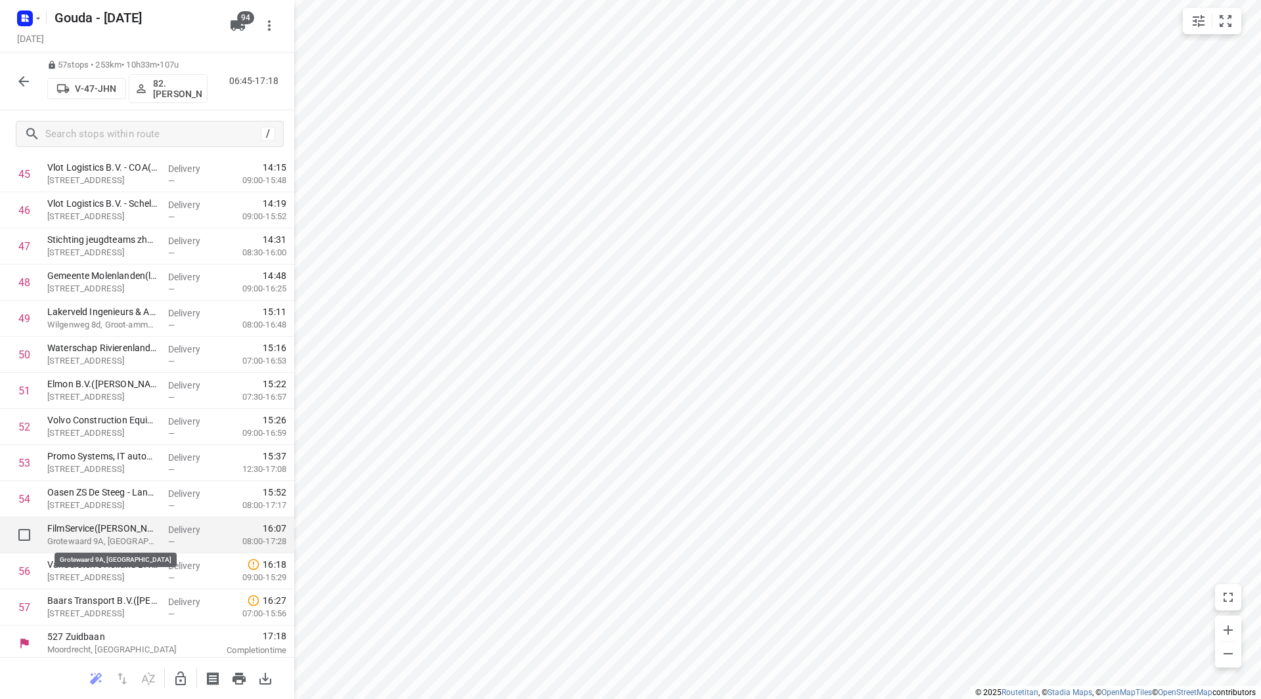
scroll to position [1698, 0]
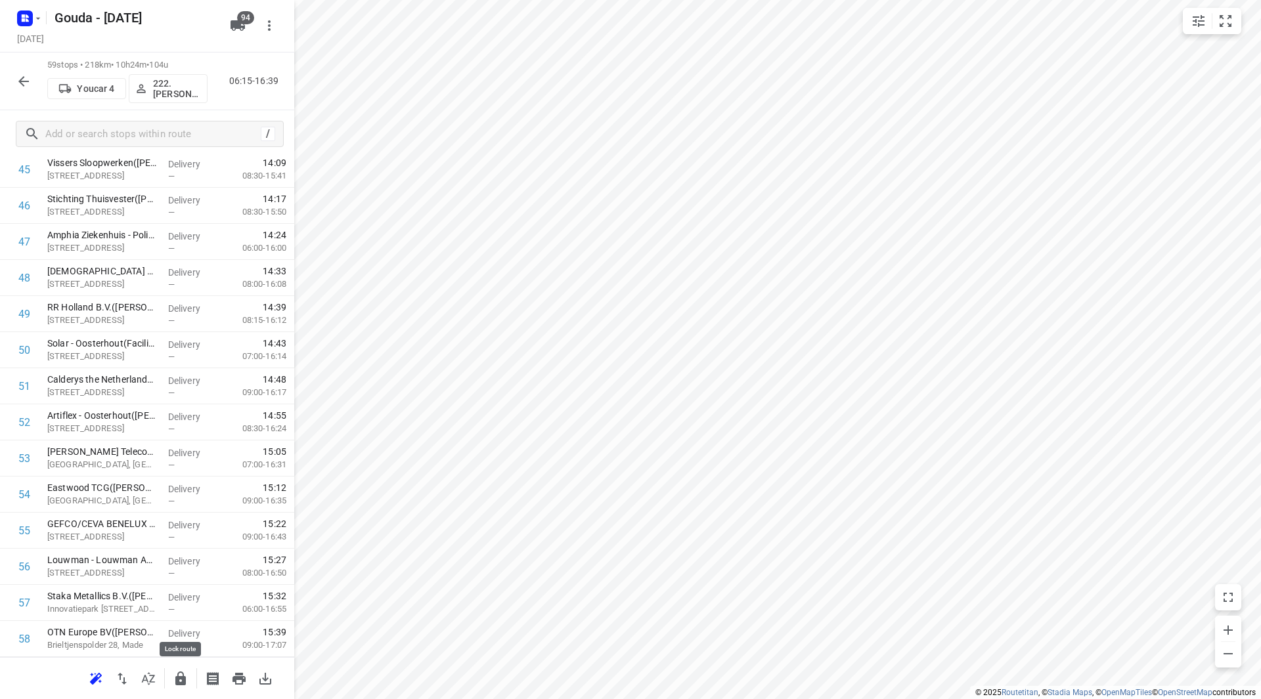
click at [183, 680] on icon "button" at bounding box center [180, 679] width 11 height 14
click at [17, 77] on icon "button" at bounding box center [24, 82] width 16 height 16
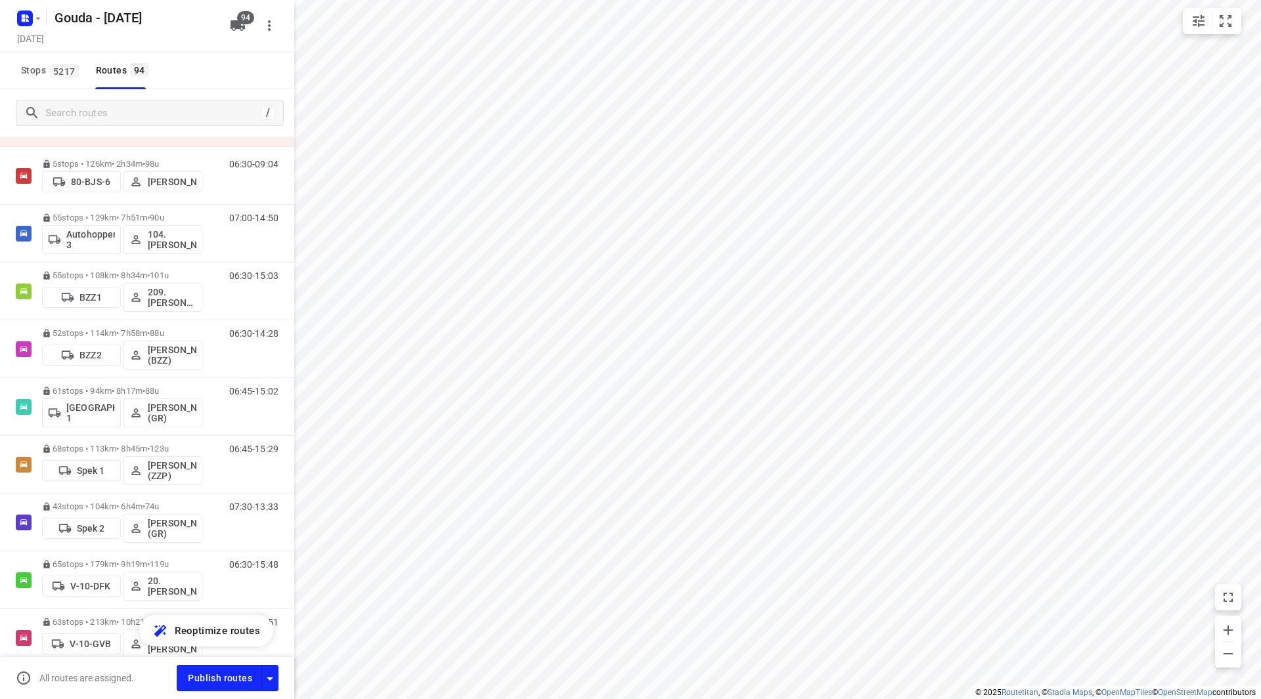
scroll to position [0, 0]
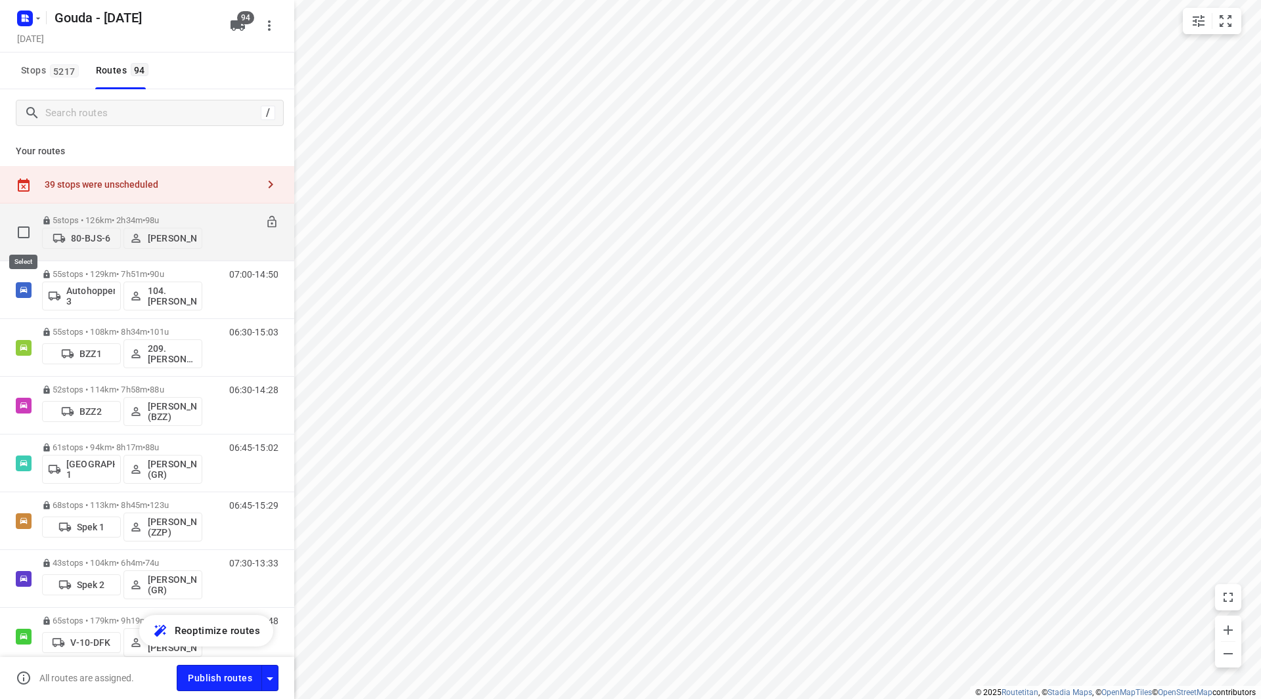
click at [25, 230] on input "checkbox" at bounding box center [24, 232] width 26 height 26
checkbox input "true"
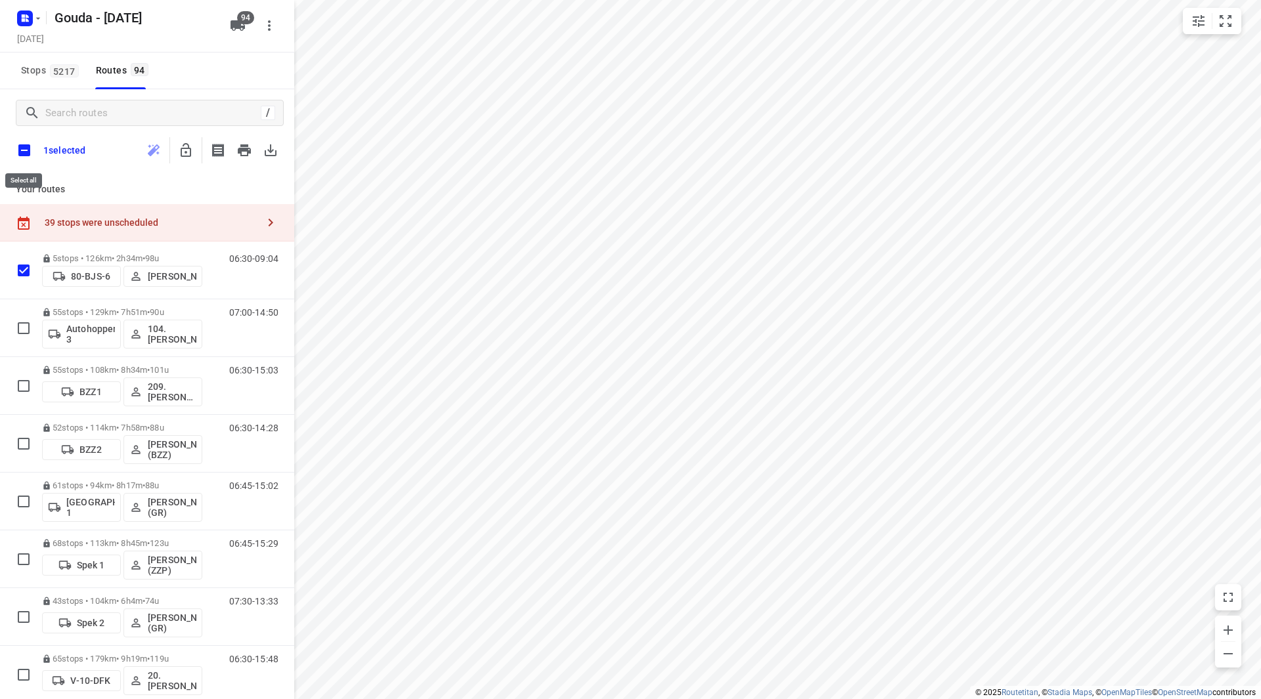
click at [24, 149] on input "checkbox" at bounding box center [25, 151] width 28 height 28
checkbox input "true"
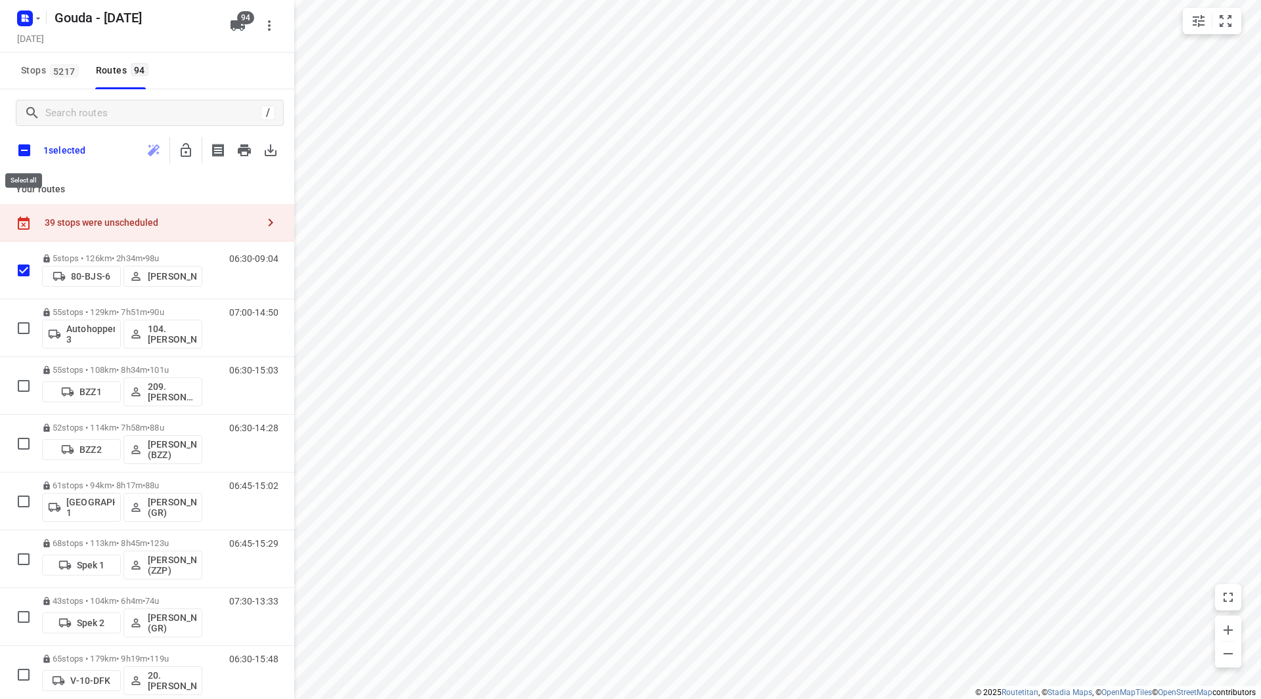
checkbox input "true"
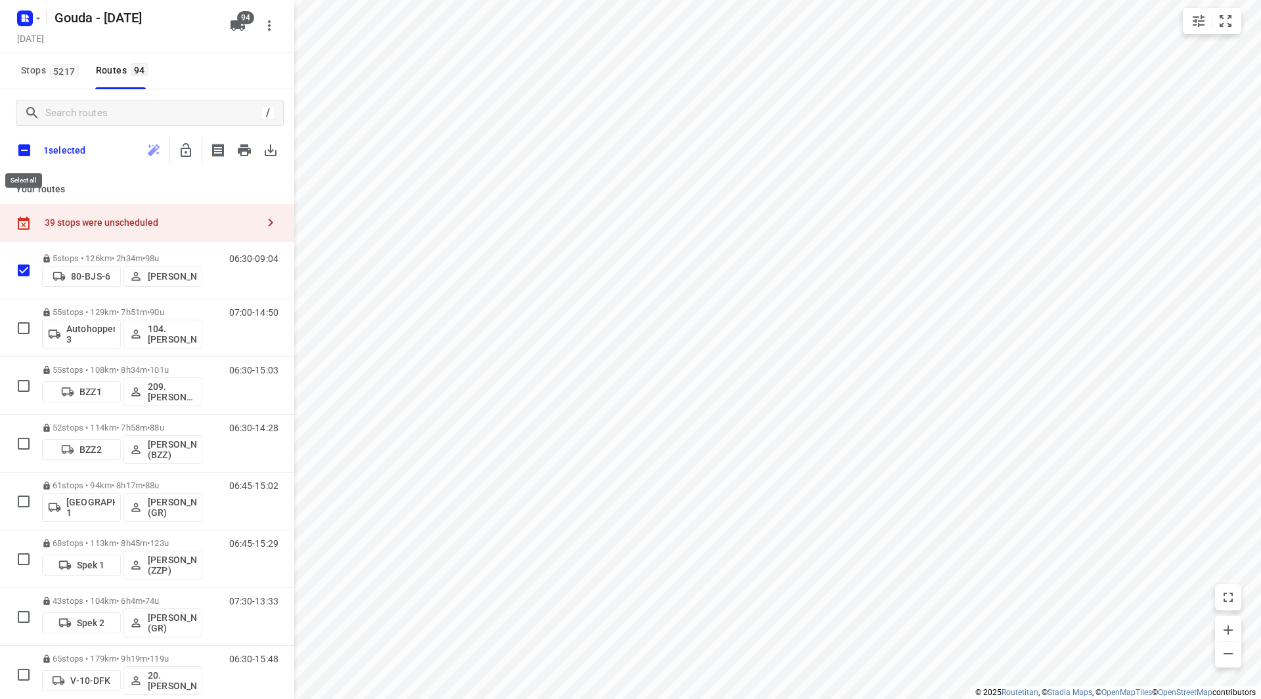
checkbox input "true"
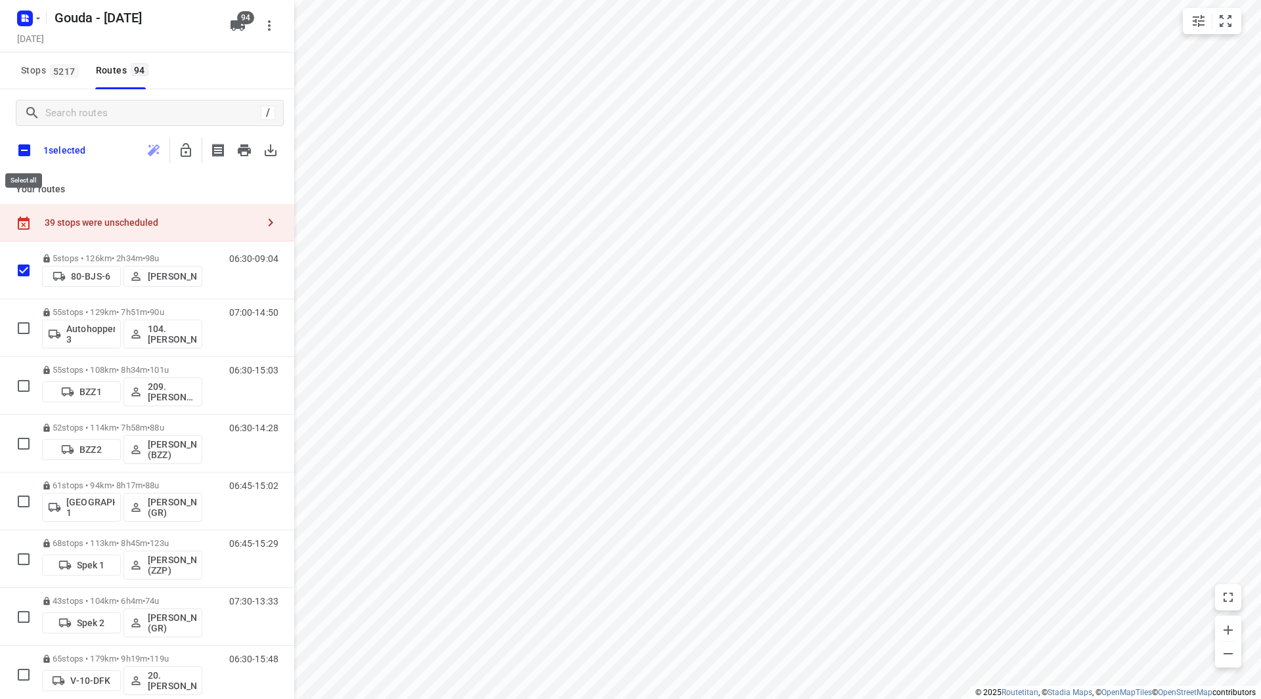
checkbox input "true"
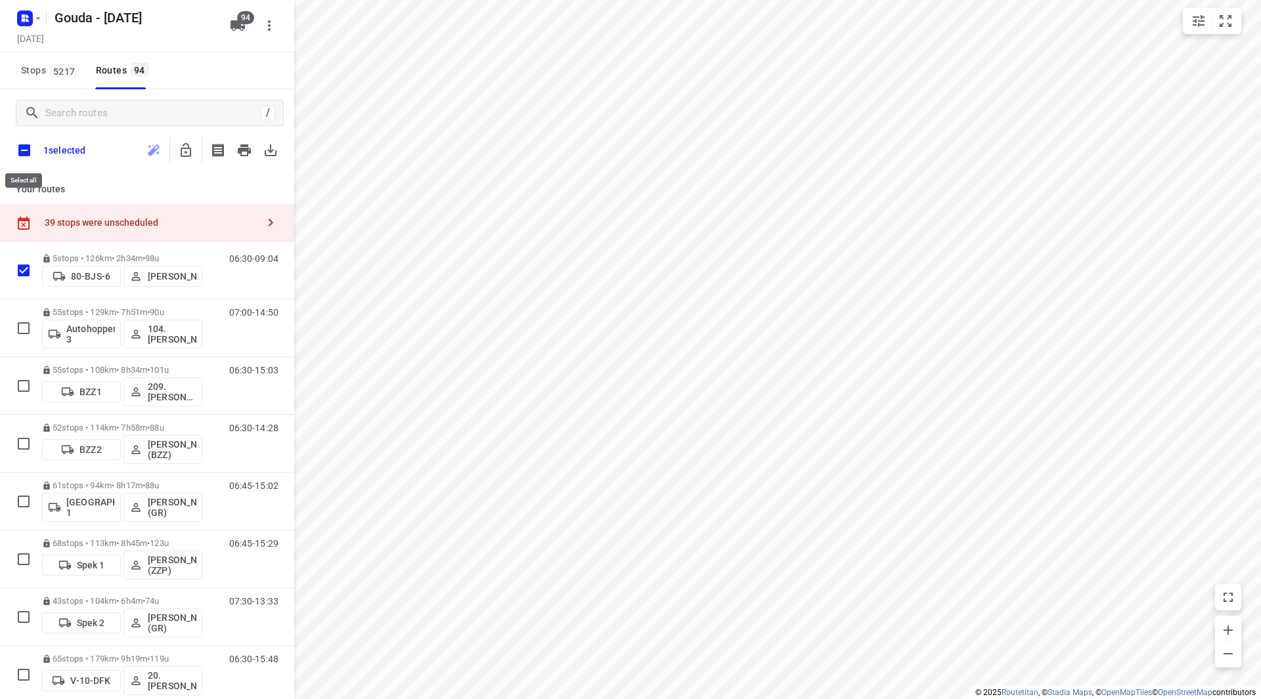
checkbox input "true"
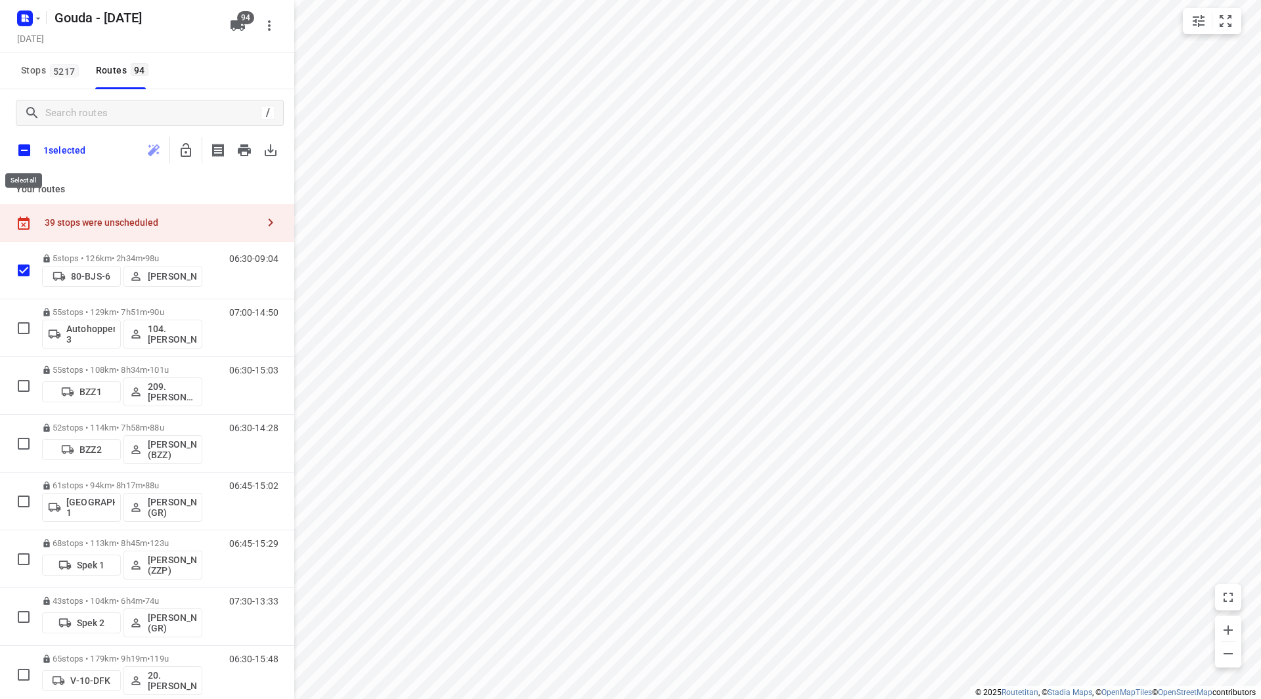
checkbox input "true"
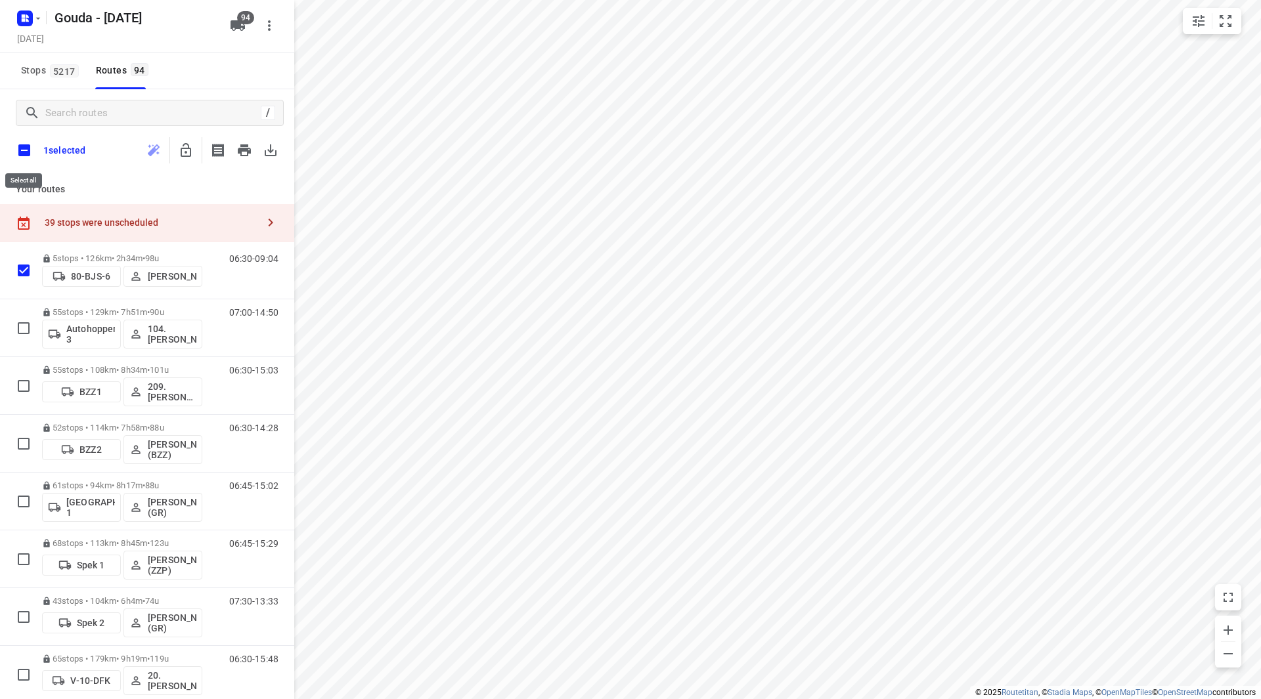
checkbox input "true"
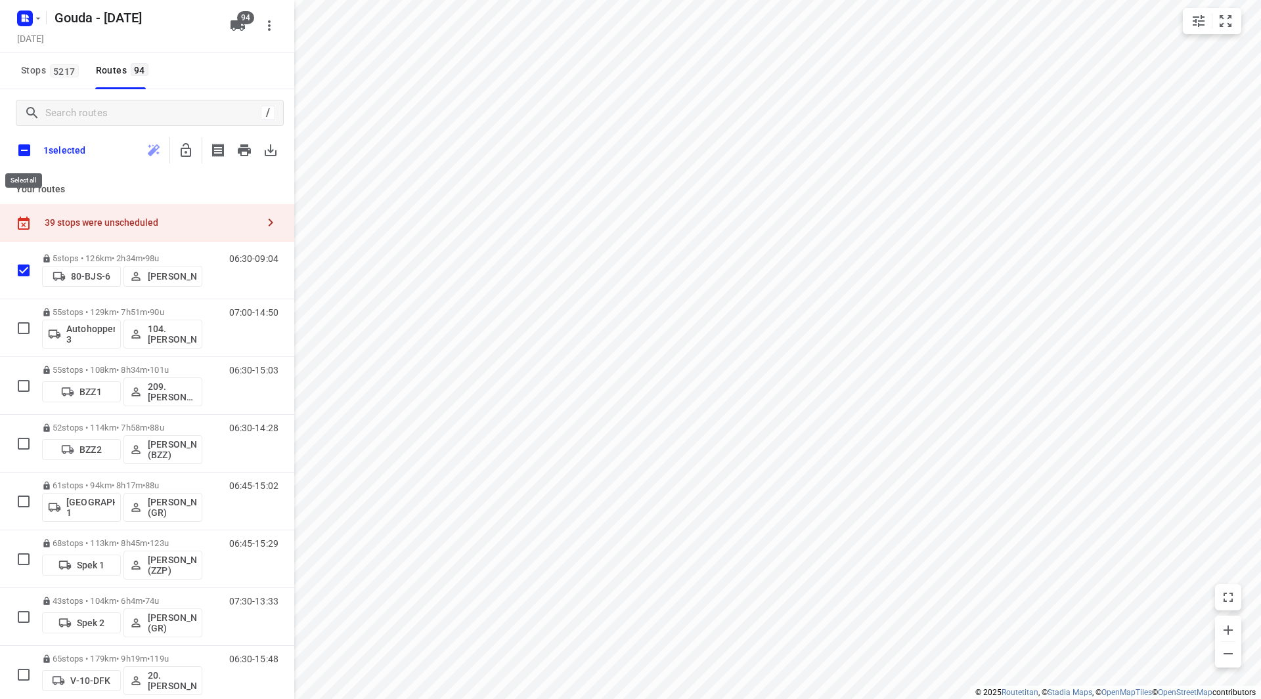
checkbox input "true"
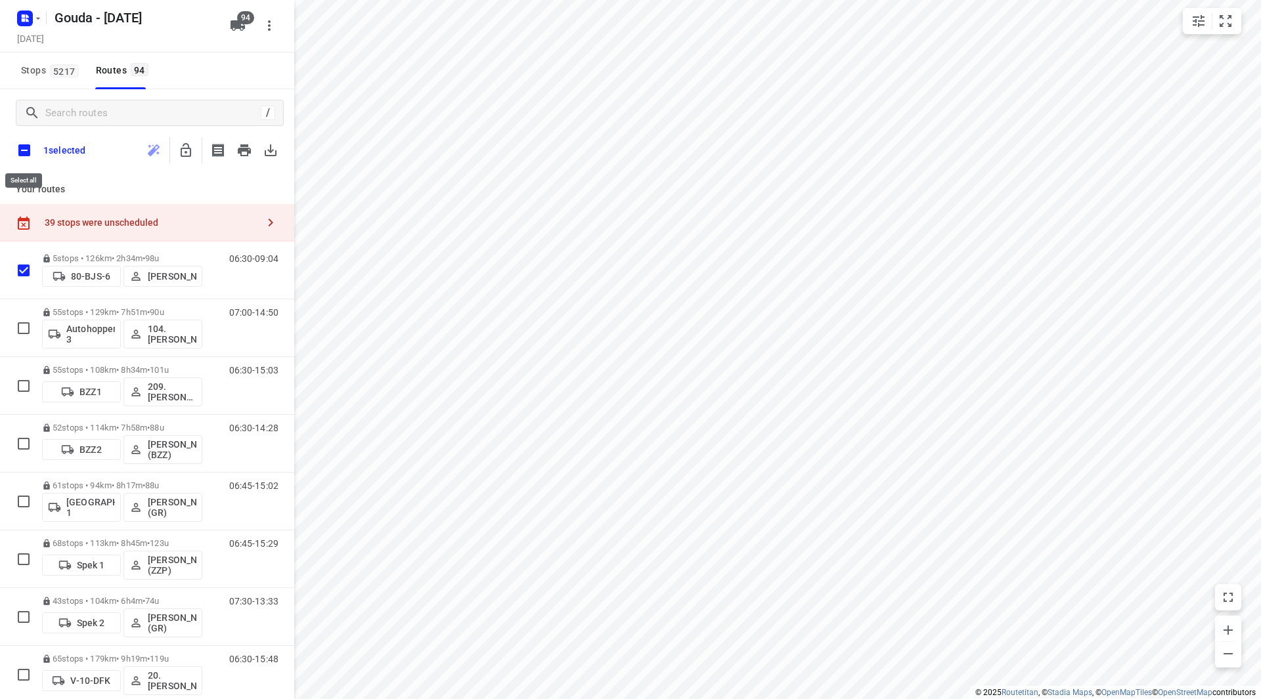
checkbox input "true"
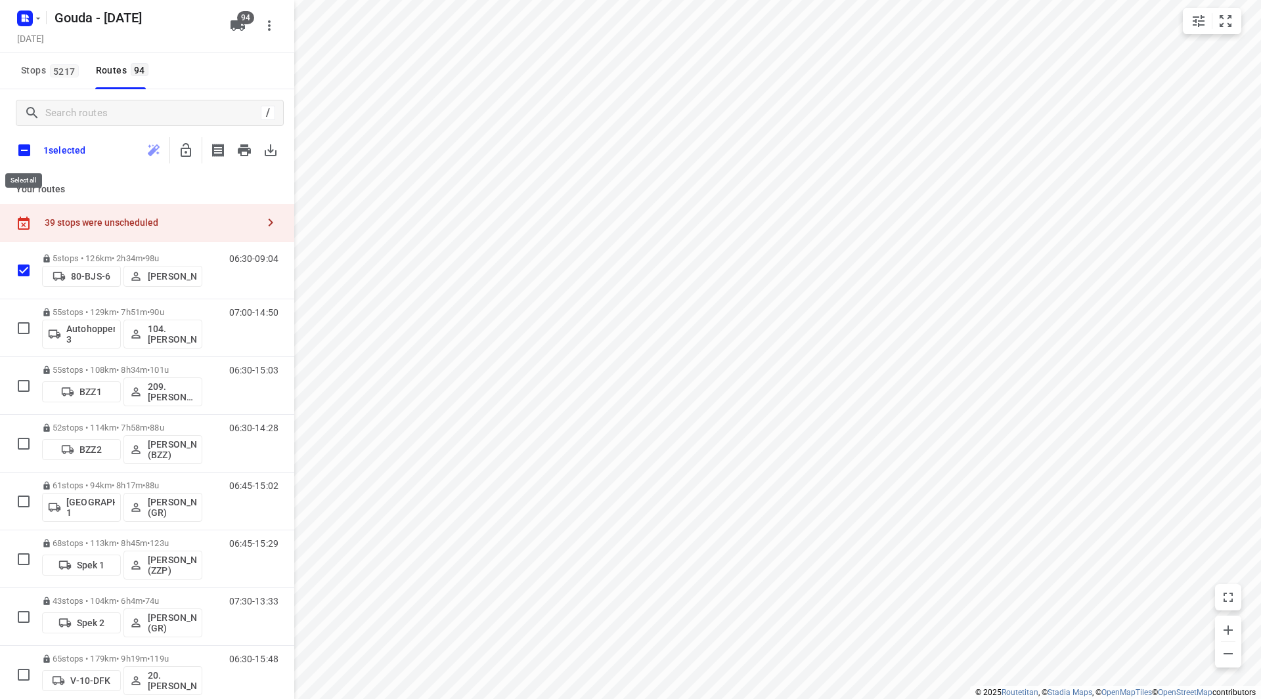
checkbox input "true"
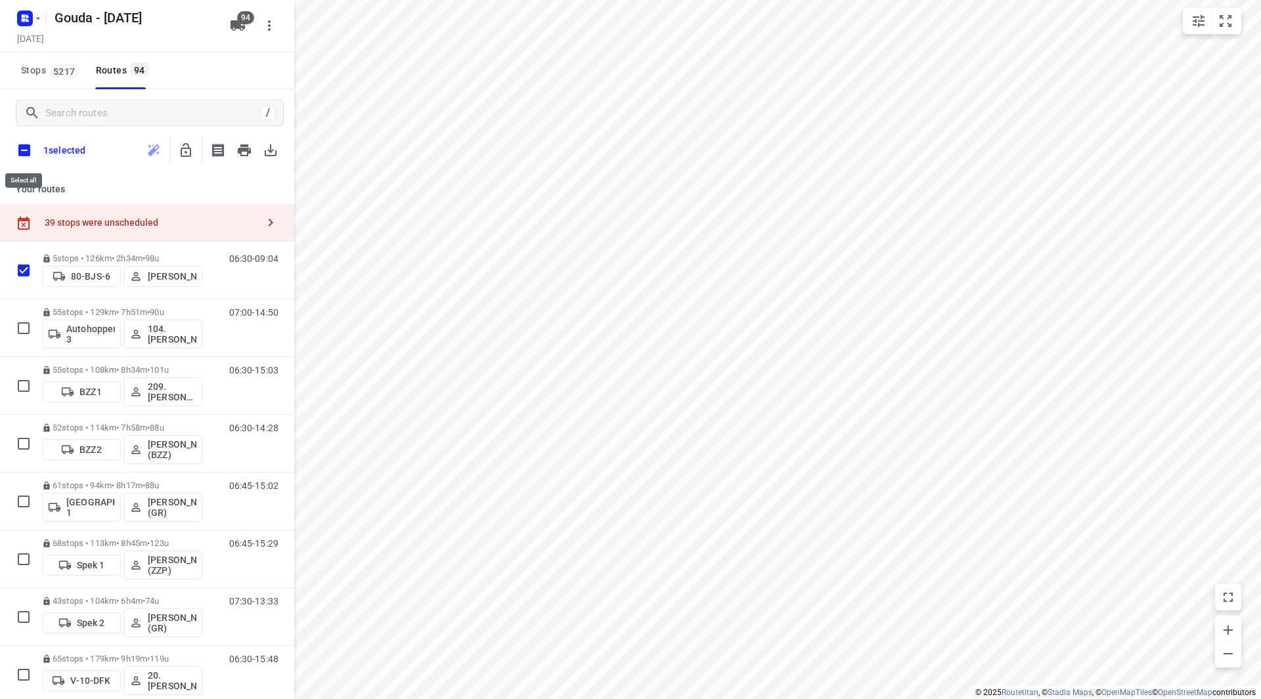
checkbox input "true"
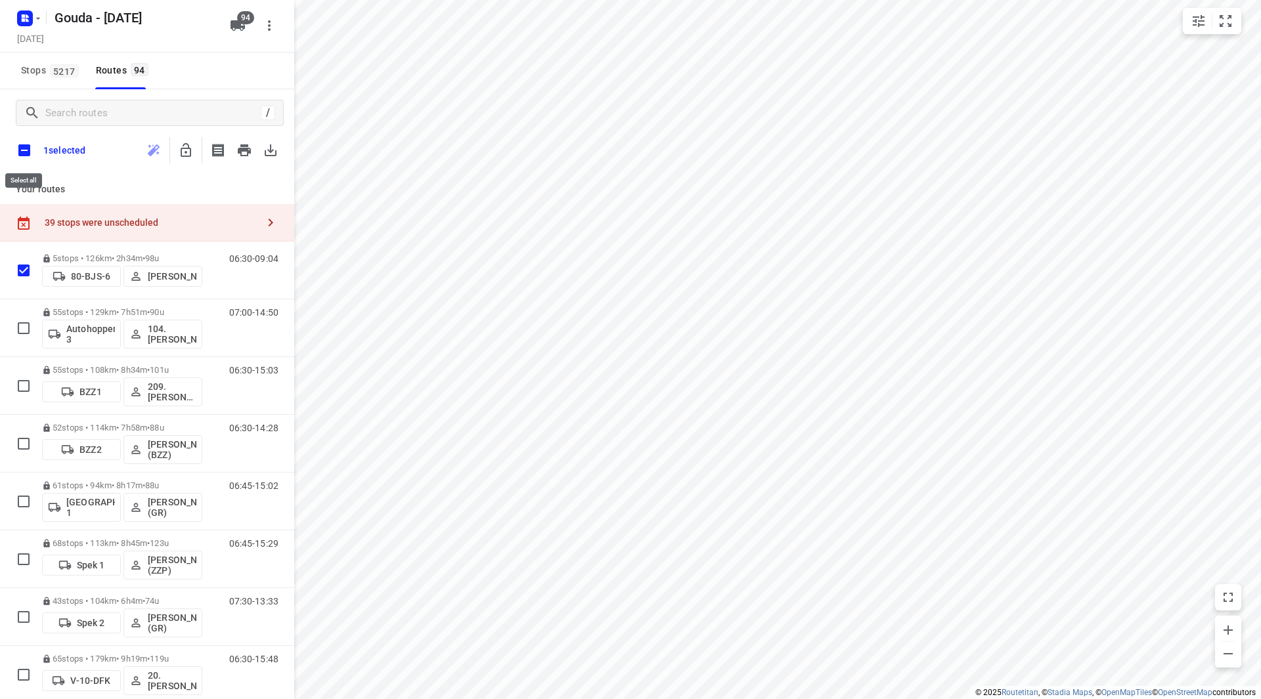
checkbox input "true"
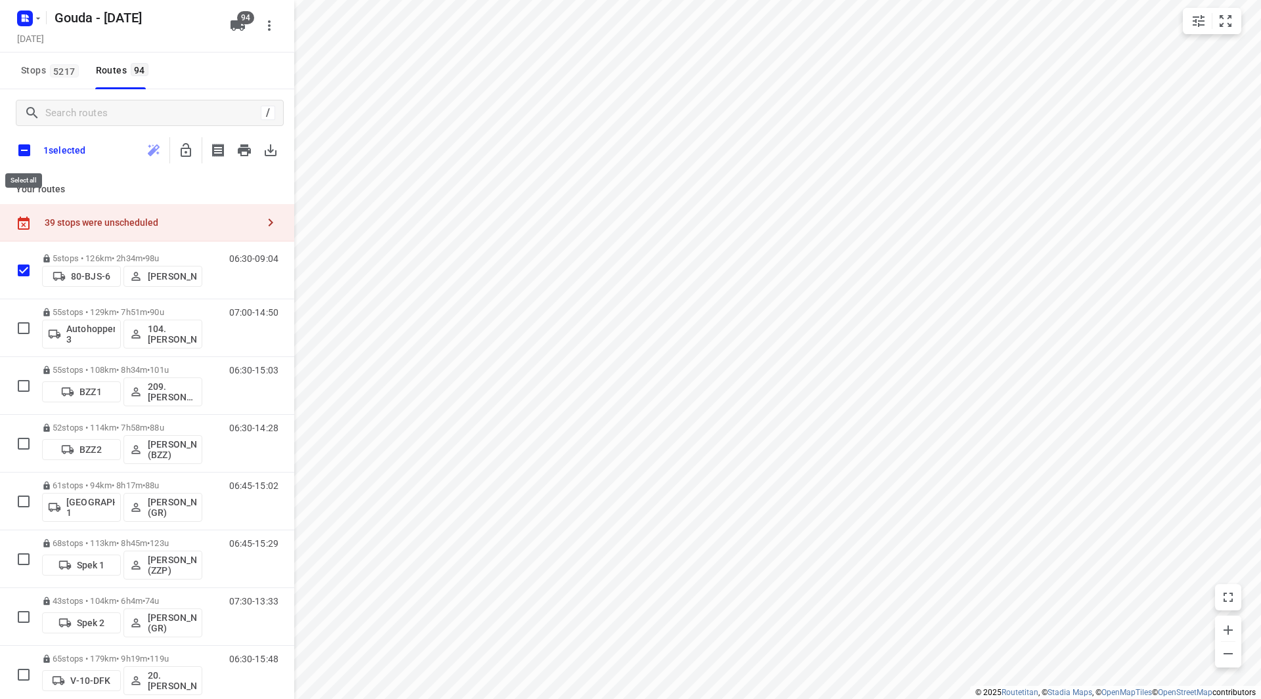
checkbox input "true"
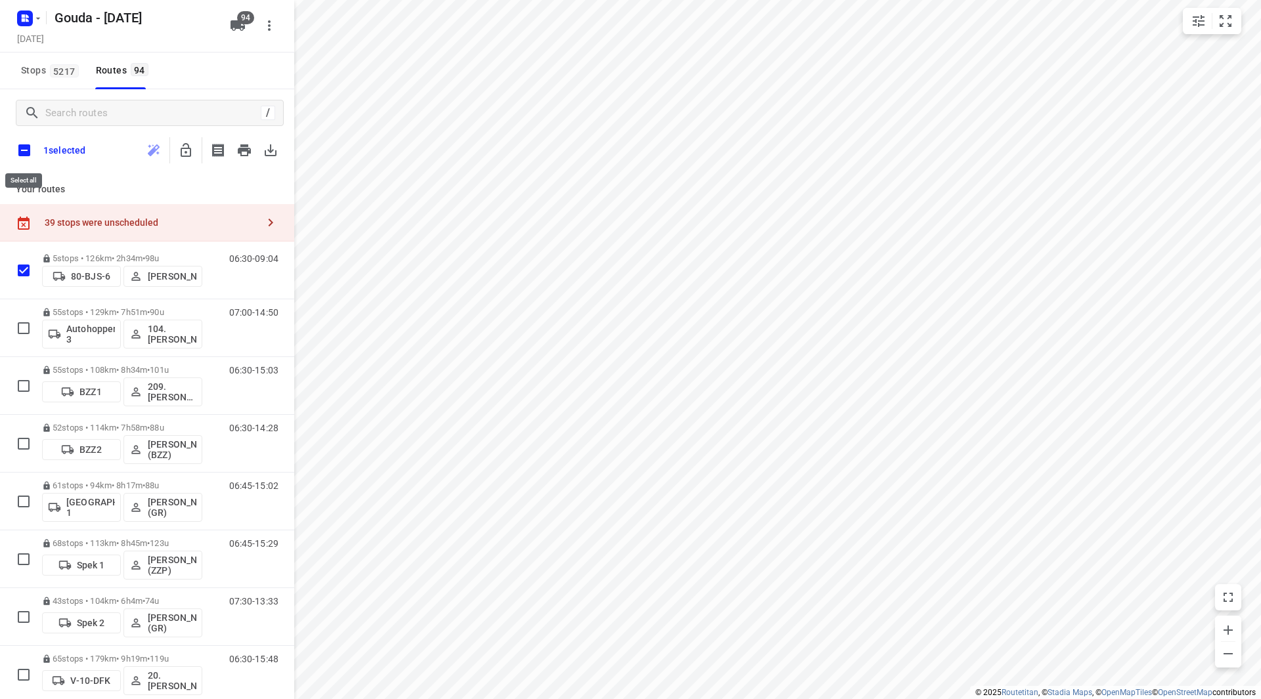
checkbox input "true"
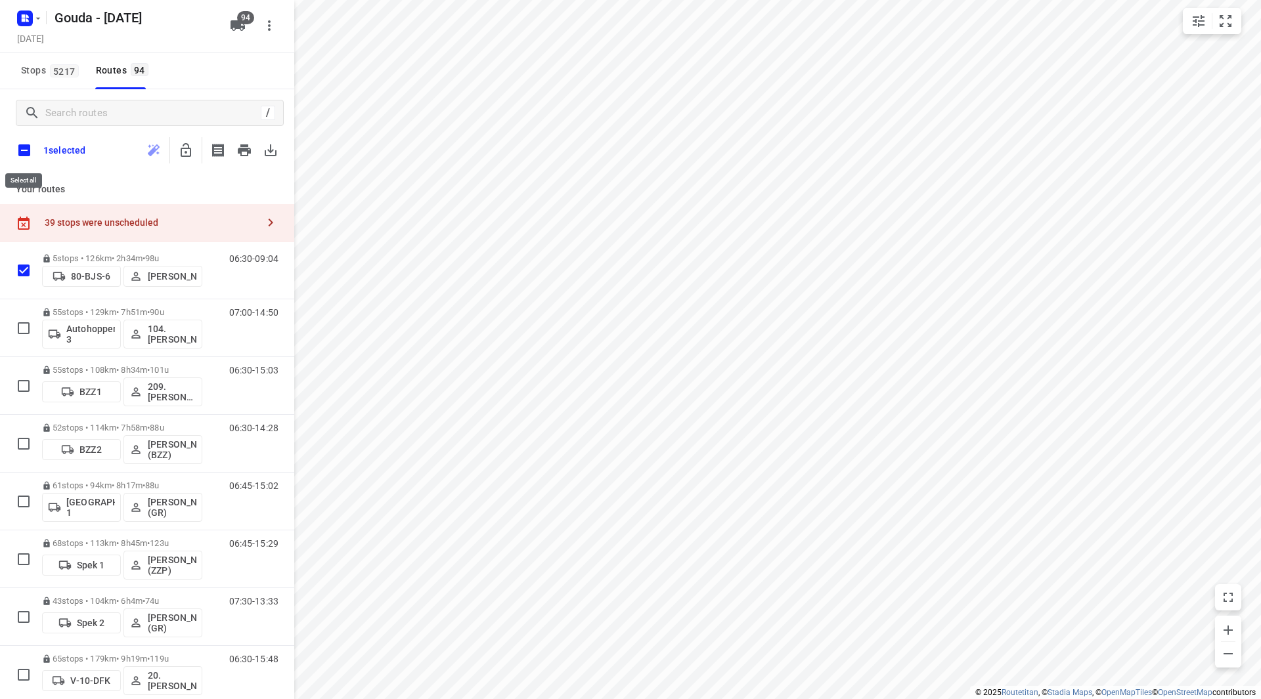
checkbox input "true"
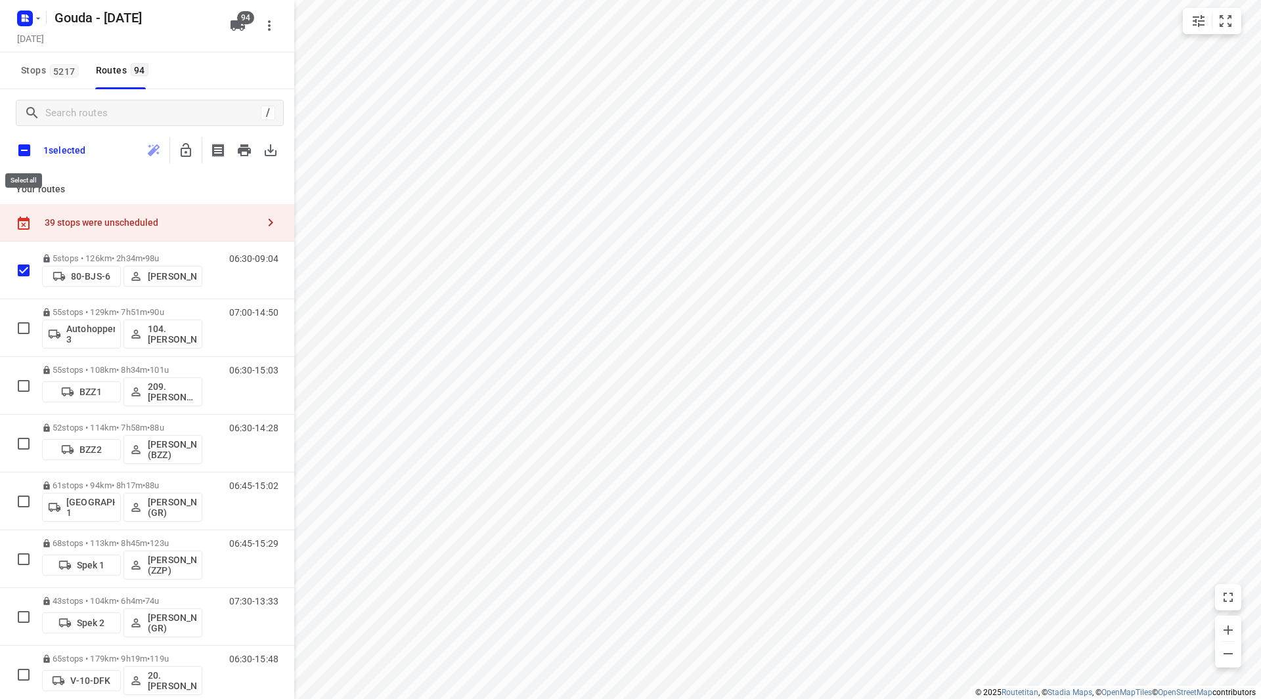
checkbox input "true"
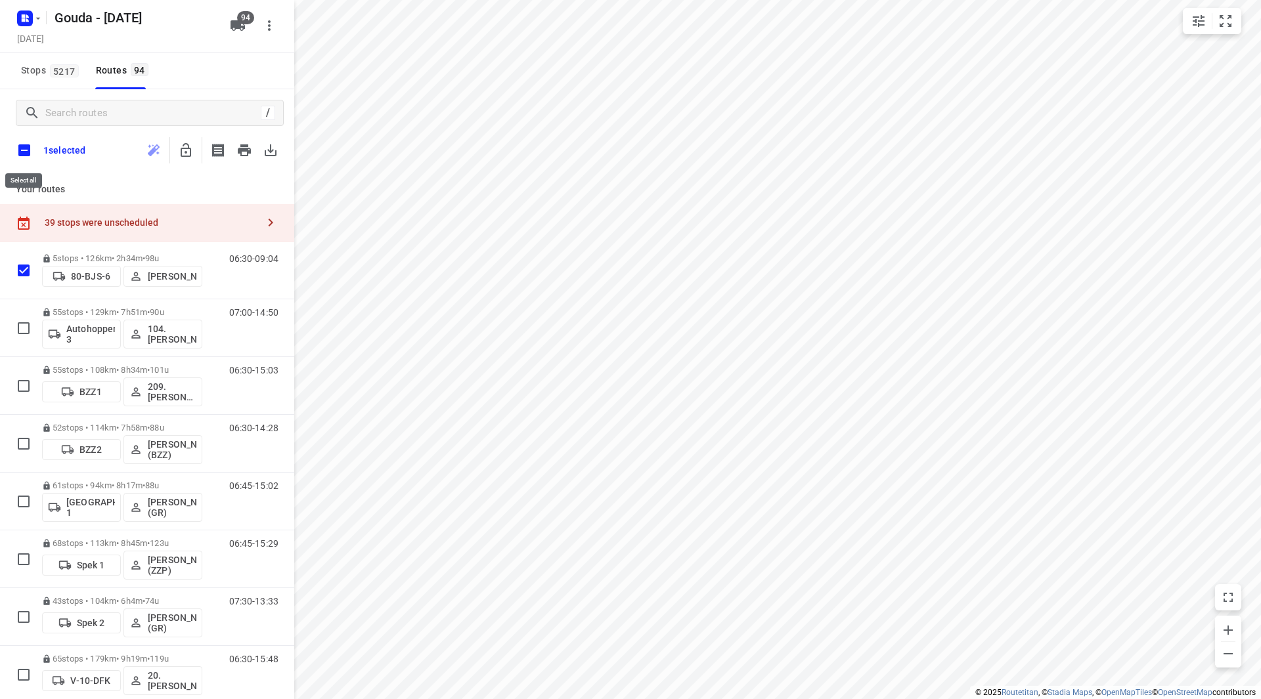
checkbox input "true"
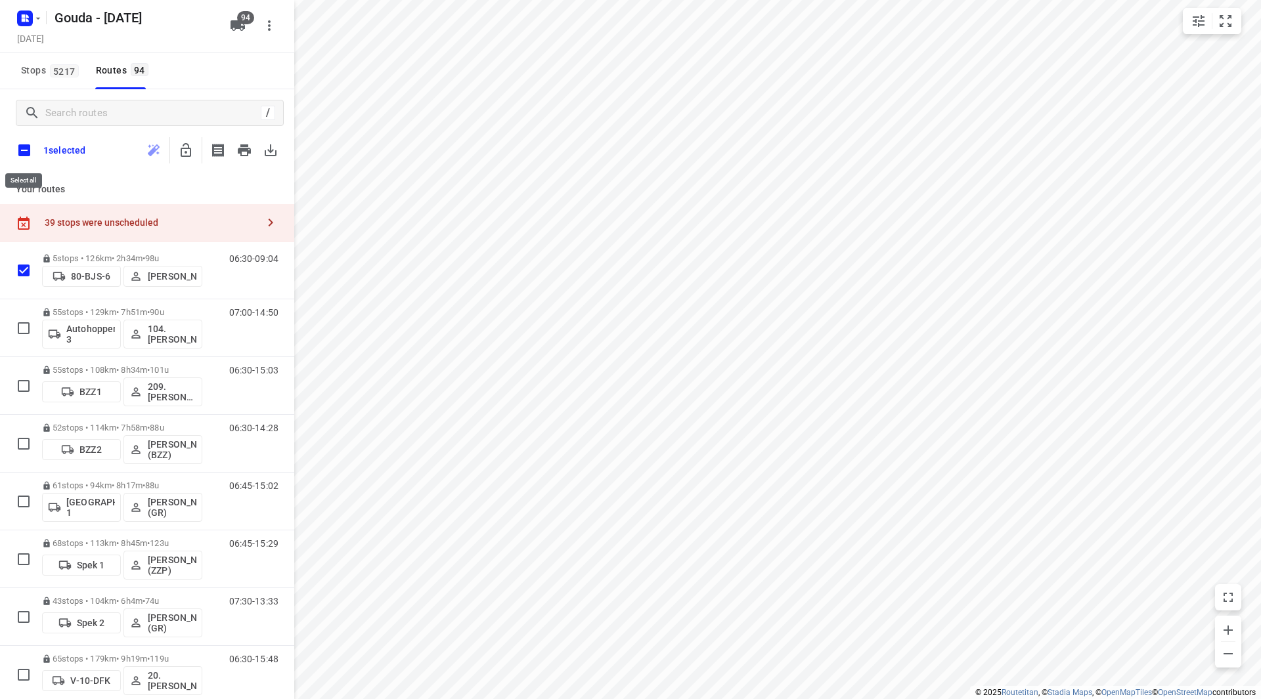
checkbox input "true"
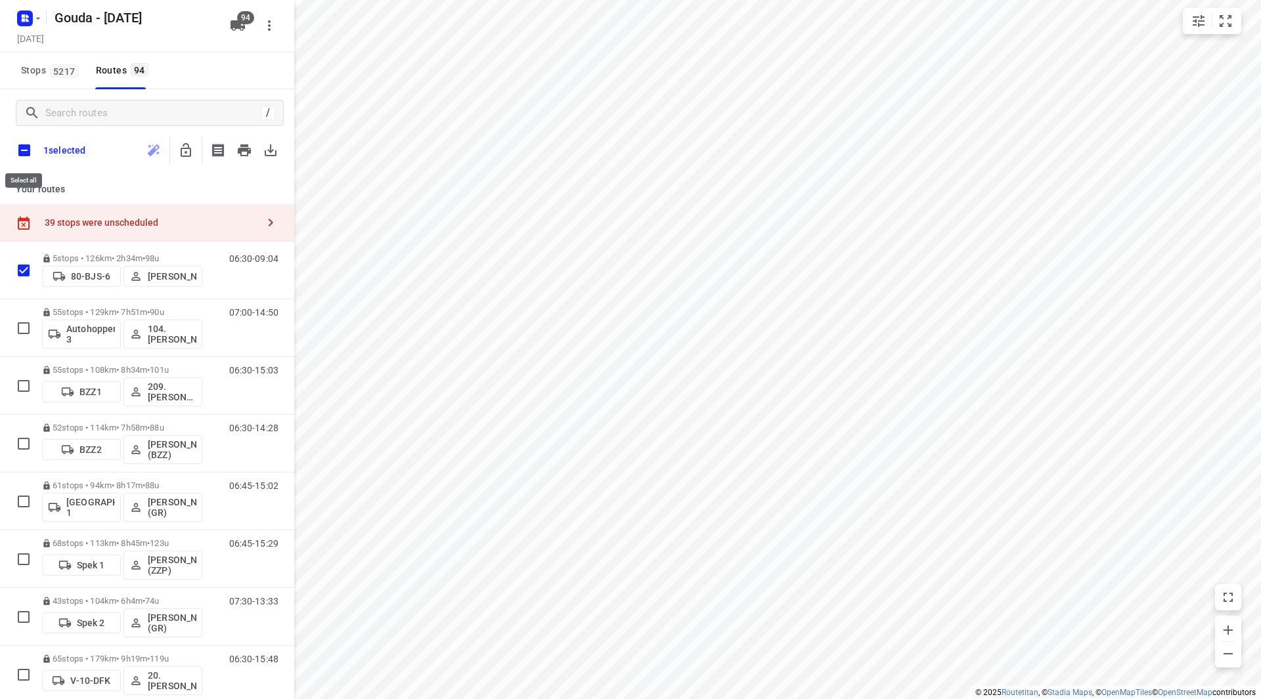
checkbox input "true"
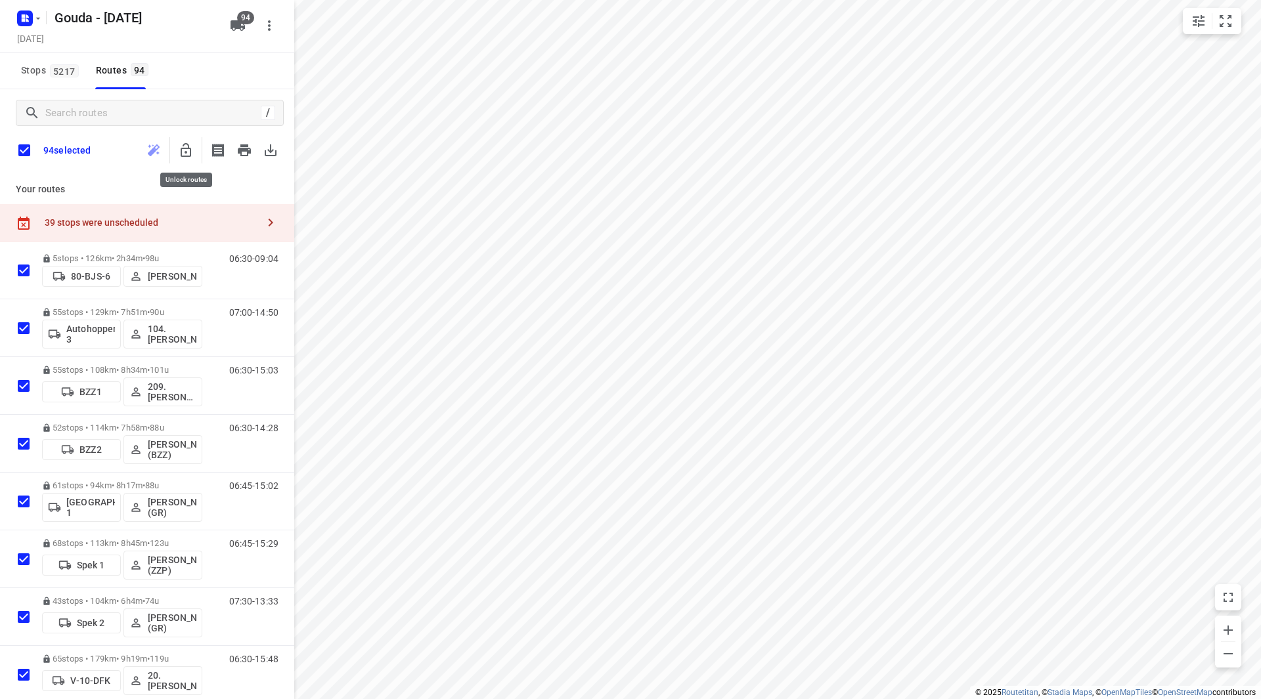
click at [180, 154] on icon "button" at bounding box center [186, 150] width 16 height 16
click at [26, 151] on input "checkbox" at bounding box center [25, 151] width 28 height 28
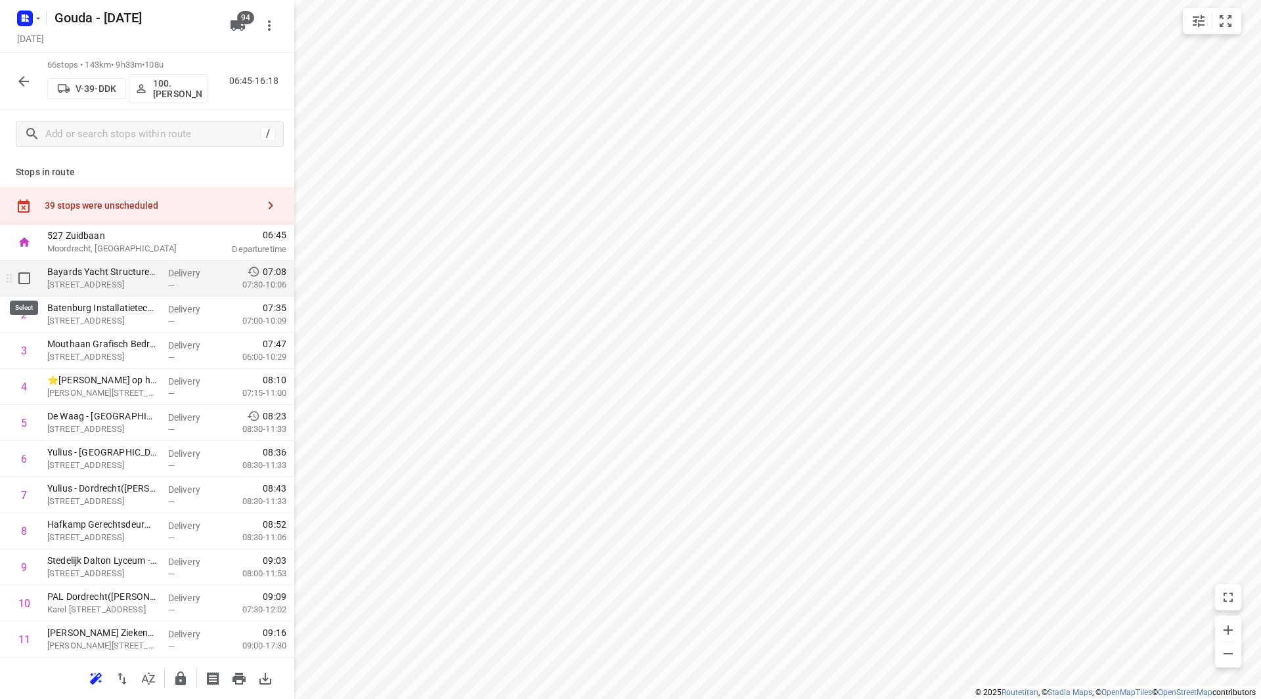
click at [26, 278] on input "checkbox" at bounding box center [24, 278] width 26 height 26
checkbox input "true"
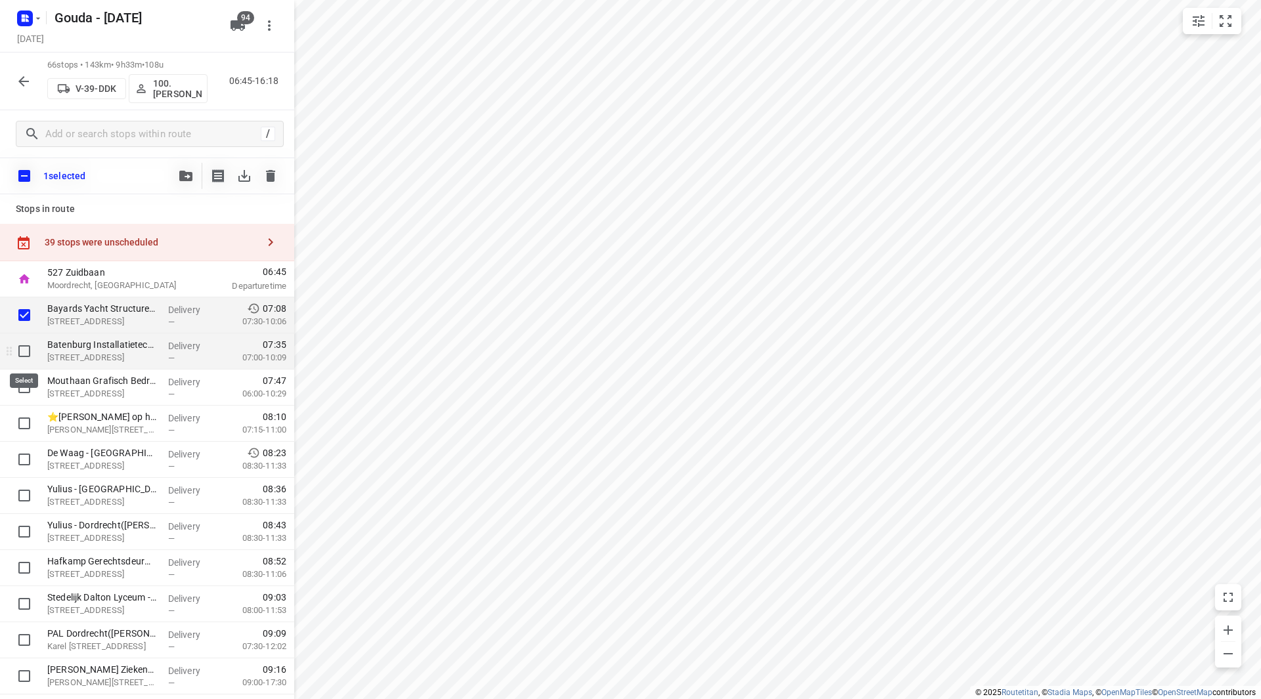
click at [21, 346] on input "checkbox" at bounding box center [24, 351] width 26 height 26
checkbox input "true"
click at [26, 385] on input "checkbox" at bounding box center [24, 387] width 26 height 26
checkbox input "true"
click at [181, 171] on icon "button" at bounding box center [185, 176] width 13 height 11
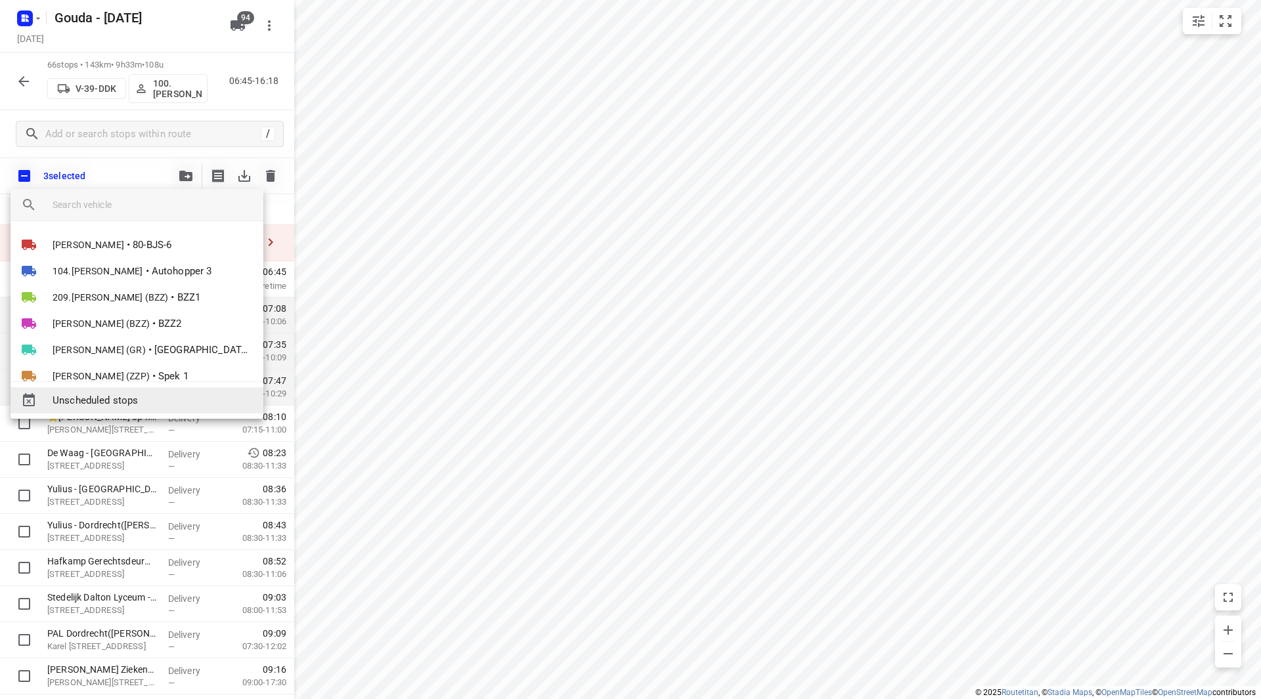
click at [128, 400] on span "Unscheduled stops" at bounding box center [153, 400] width 200 height 15
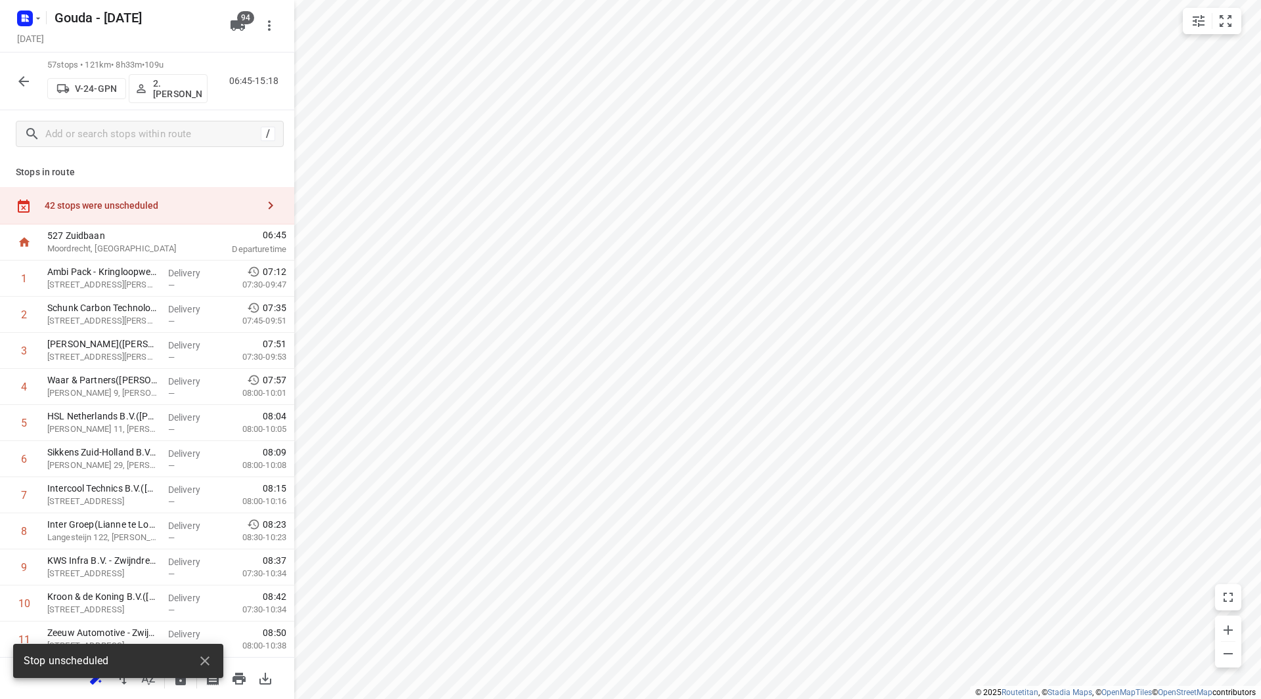
click at [183, 200] on div "42 stops were unscheduled" at bounding box center [151, 205] width 213 height 11
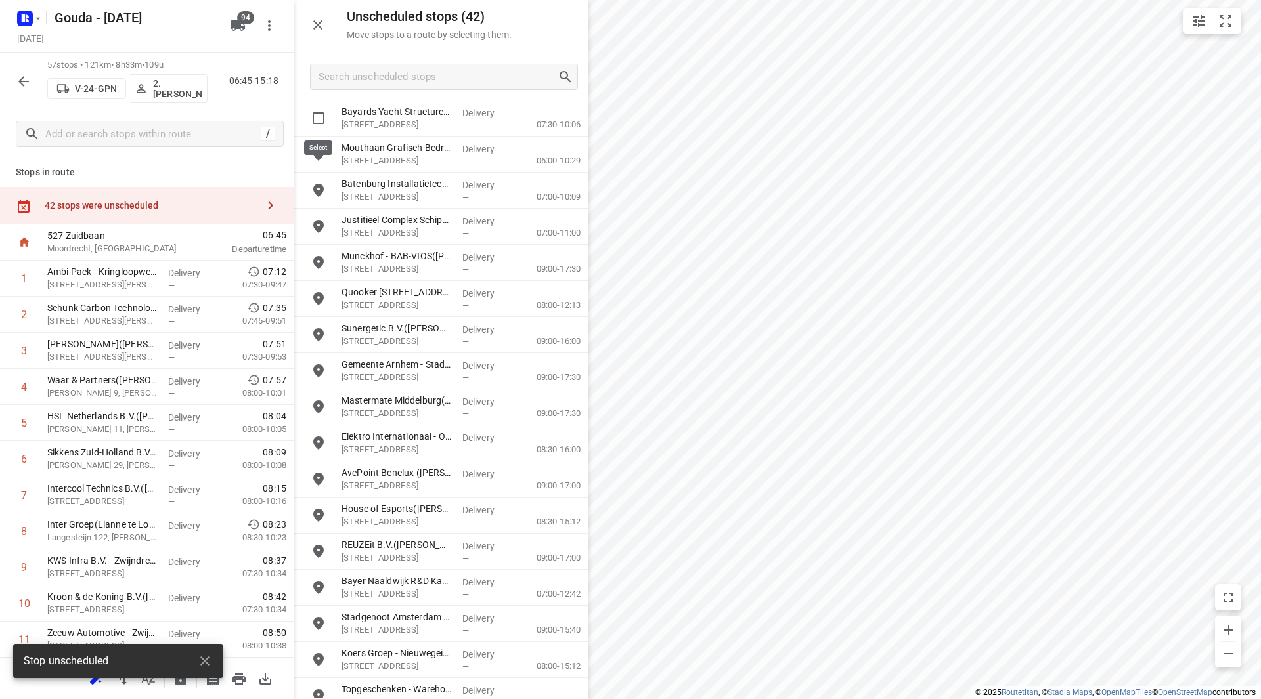
click at [320, 116] on input "grid" at bounding box center [318, 118] width 26 height 26
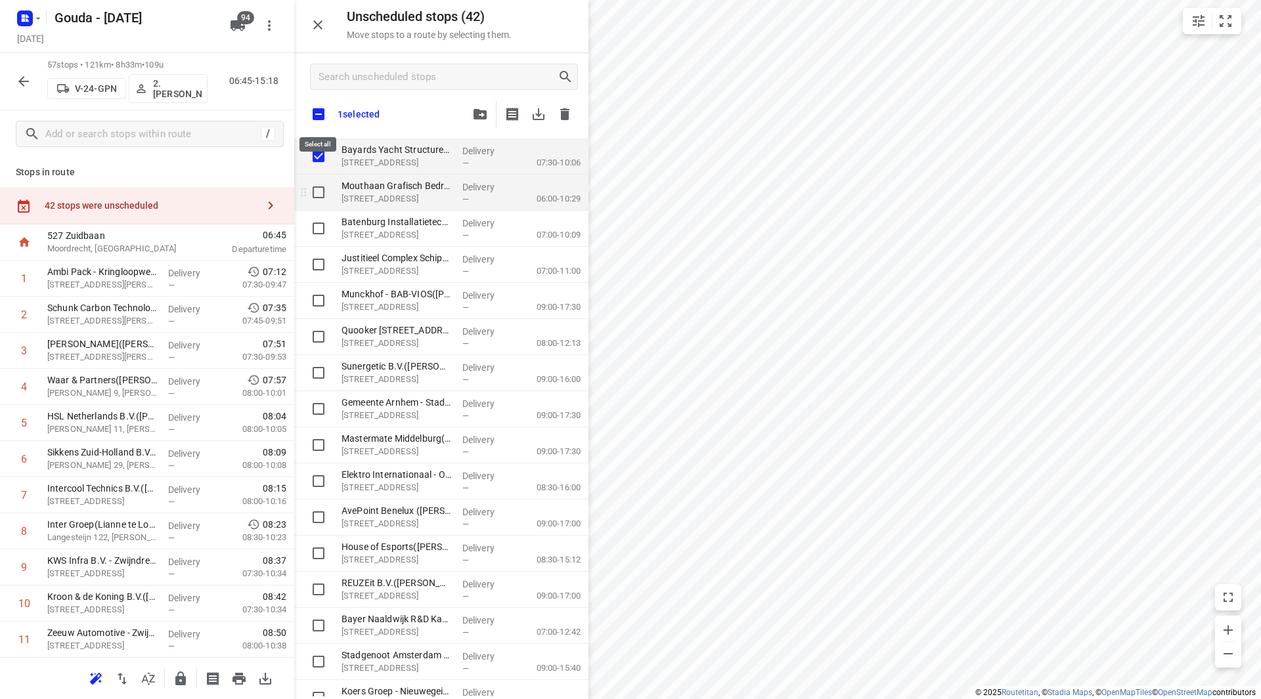
checkbox input "true"
click at [321, 199] on input "grid" at bounding box center [318, 192] width 26 height 26
checkbox input "true"
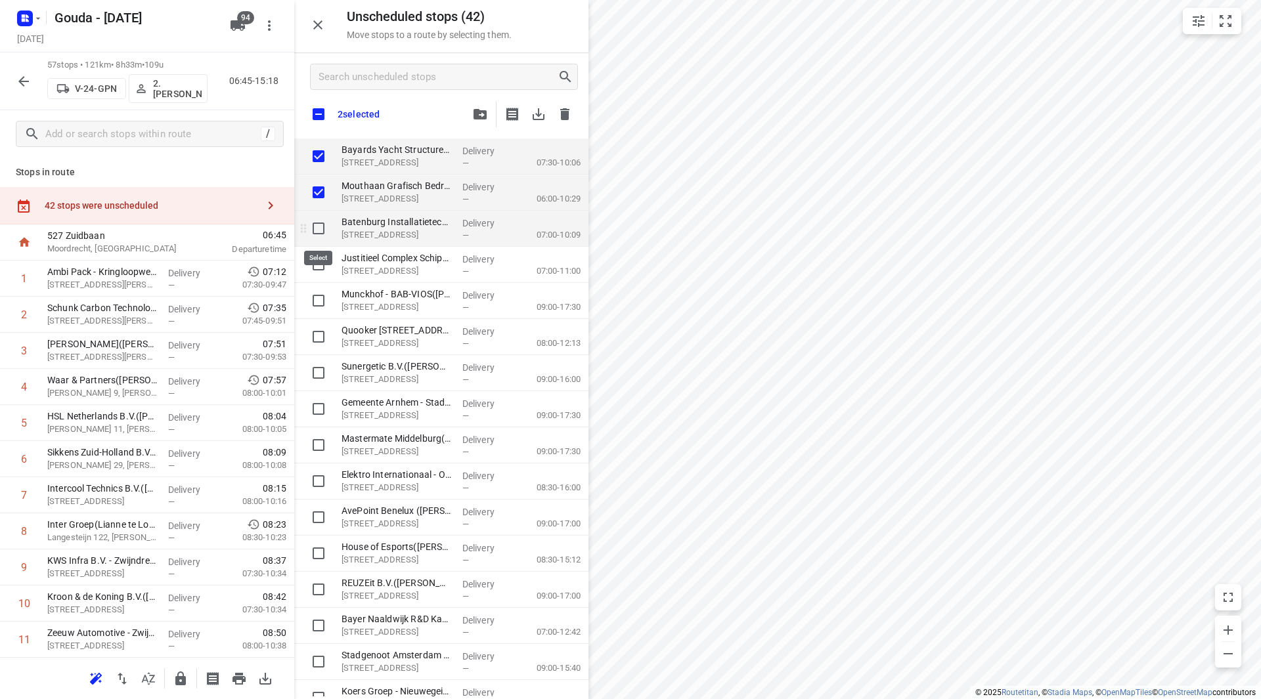
click at [320, 234] on input "grid" at bounding box center [318, 228] width 26 height 26
checkbox input "true"
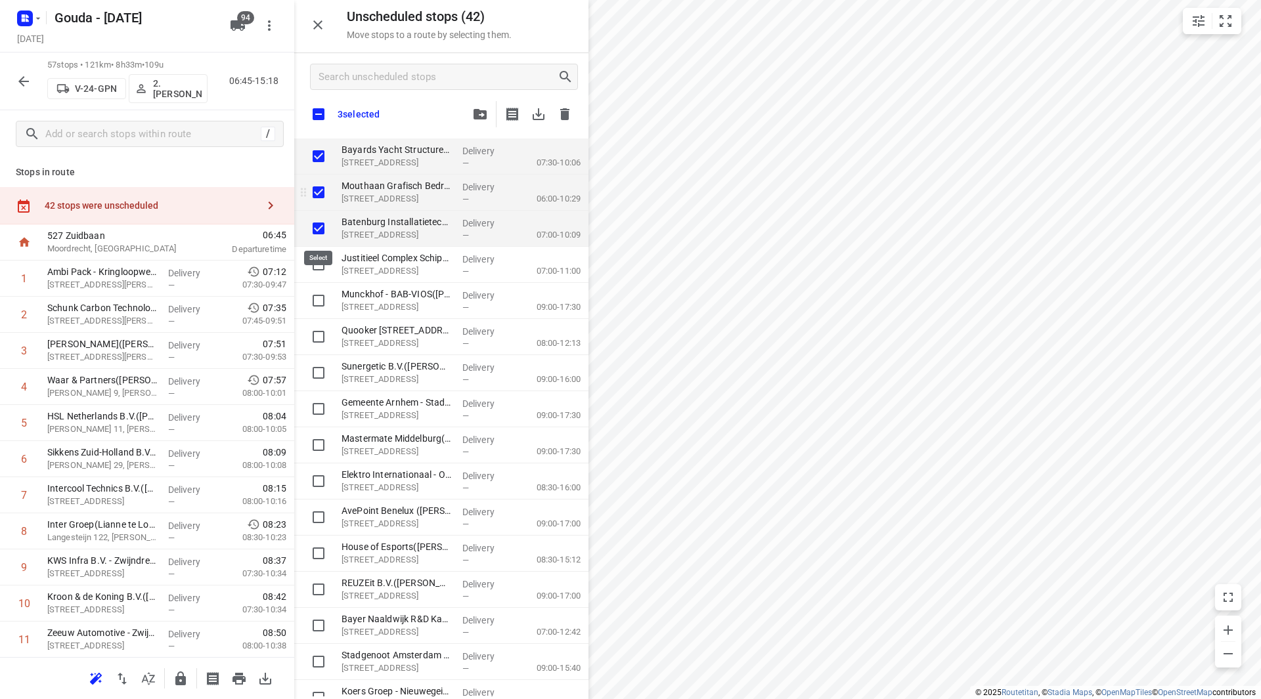
checkbox input "true"
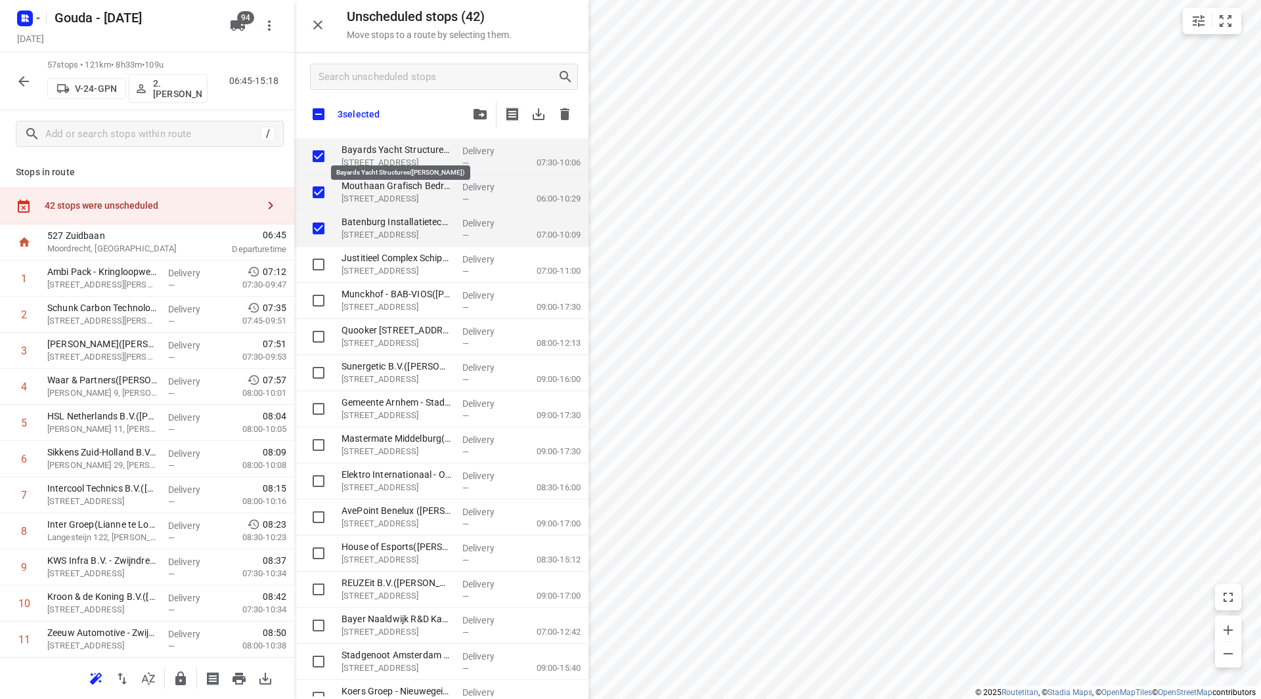
checkbox input "true"
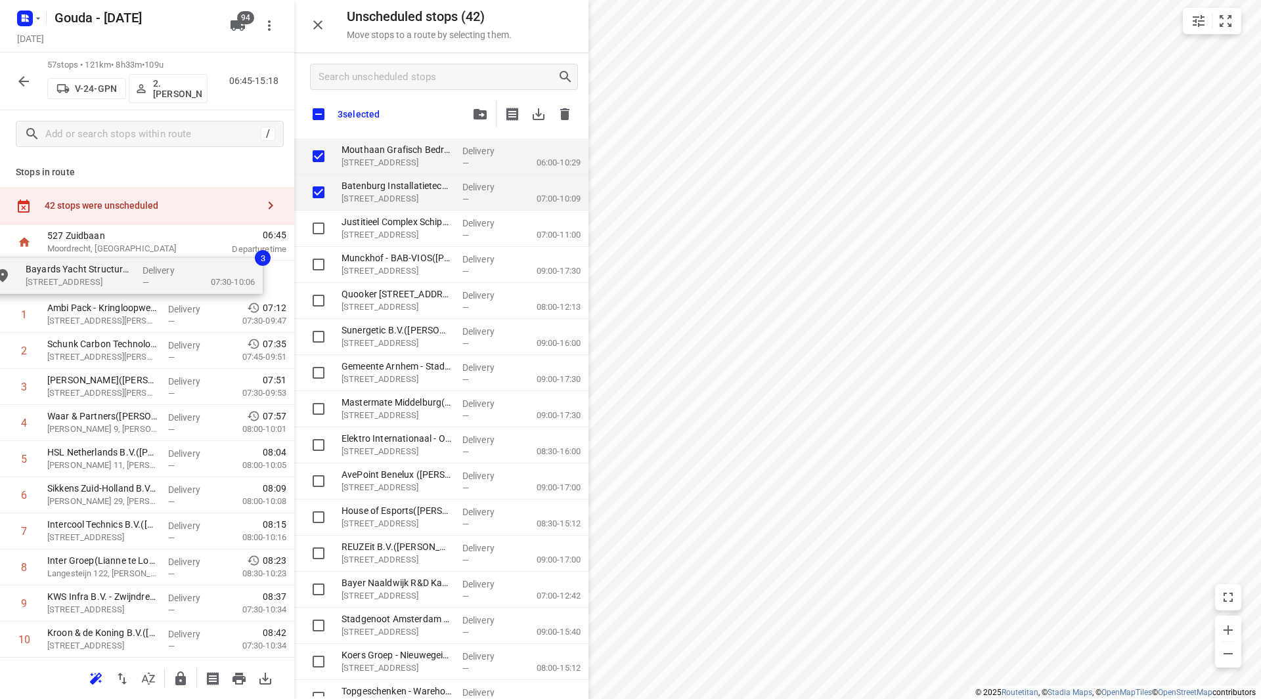
drag, startPoint x: 371, startPoint y: 152, endPoint x: 47, endPoint y: 275, distance: 346.9
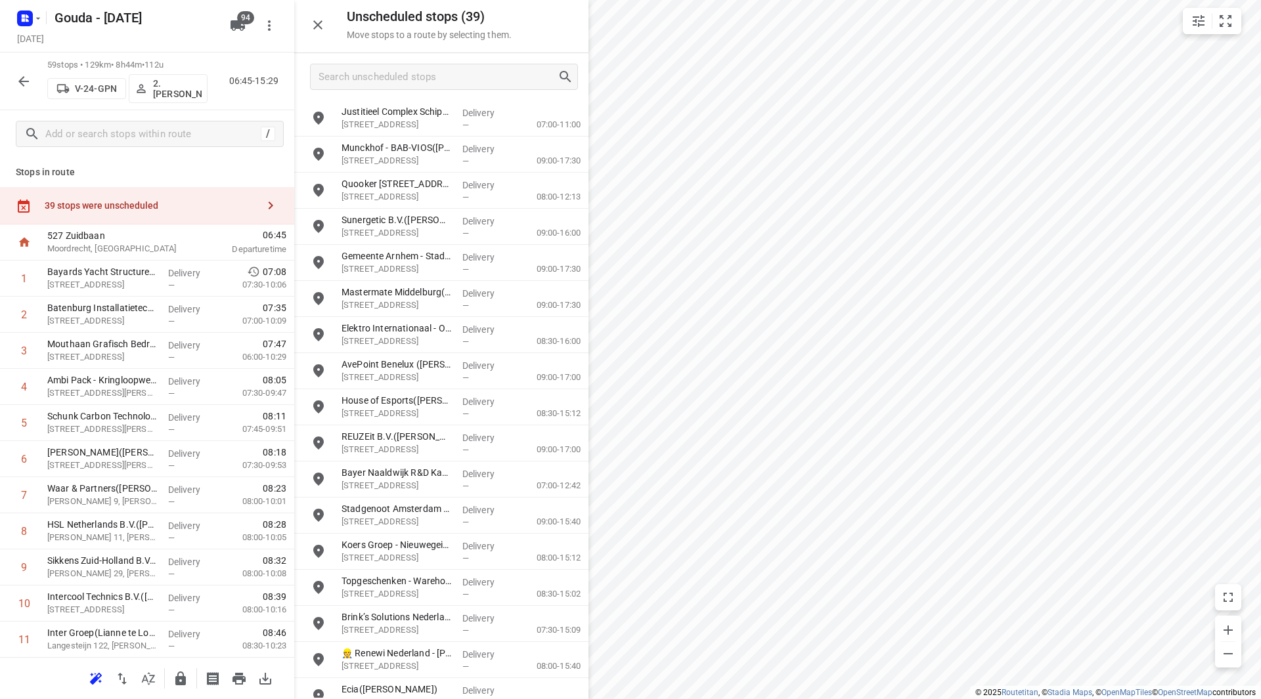
click at [181, 85] on p "2. Ali Hasanzadah" at bounding box center [177, 88] width 49 height 21
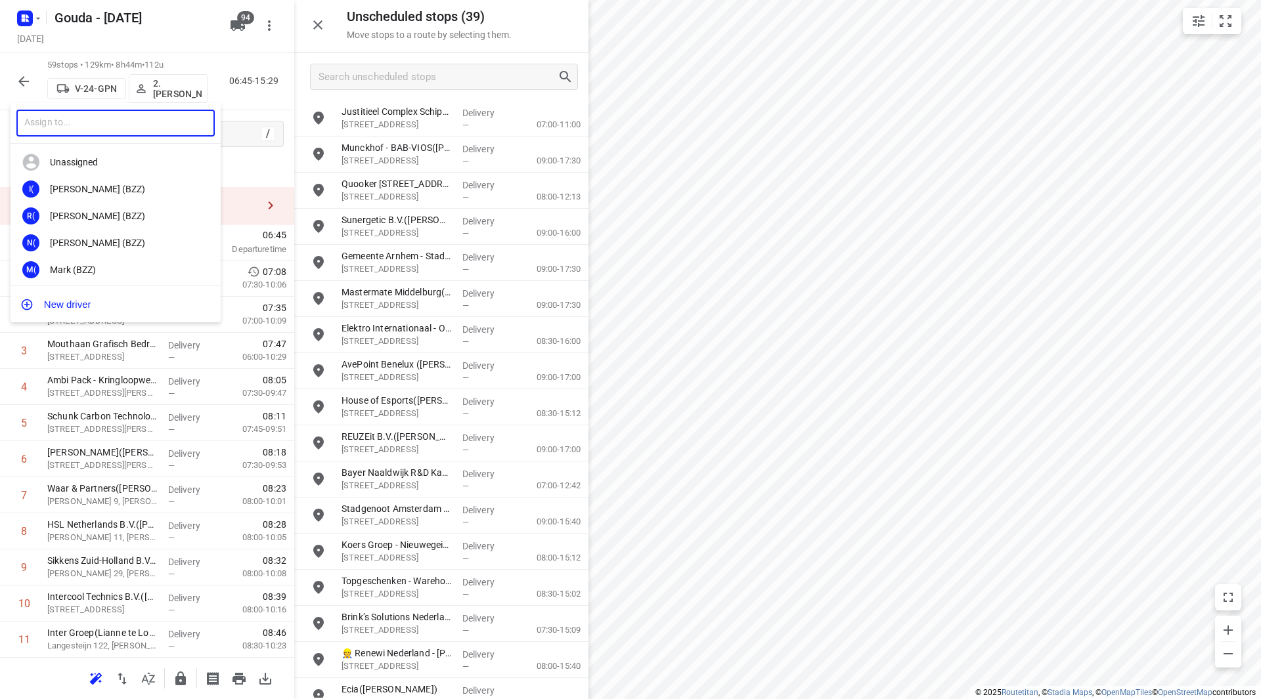
click at [134, 121] on input "text" at bounding box center [115, 123] width 198 height 27
type input "vincent"
click at [120, 211] on div "102. Vincent Dekker" at bounding box center [119, 216] width 138 height 11
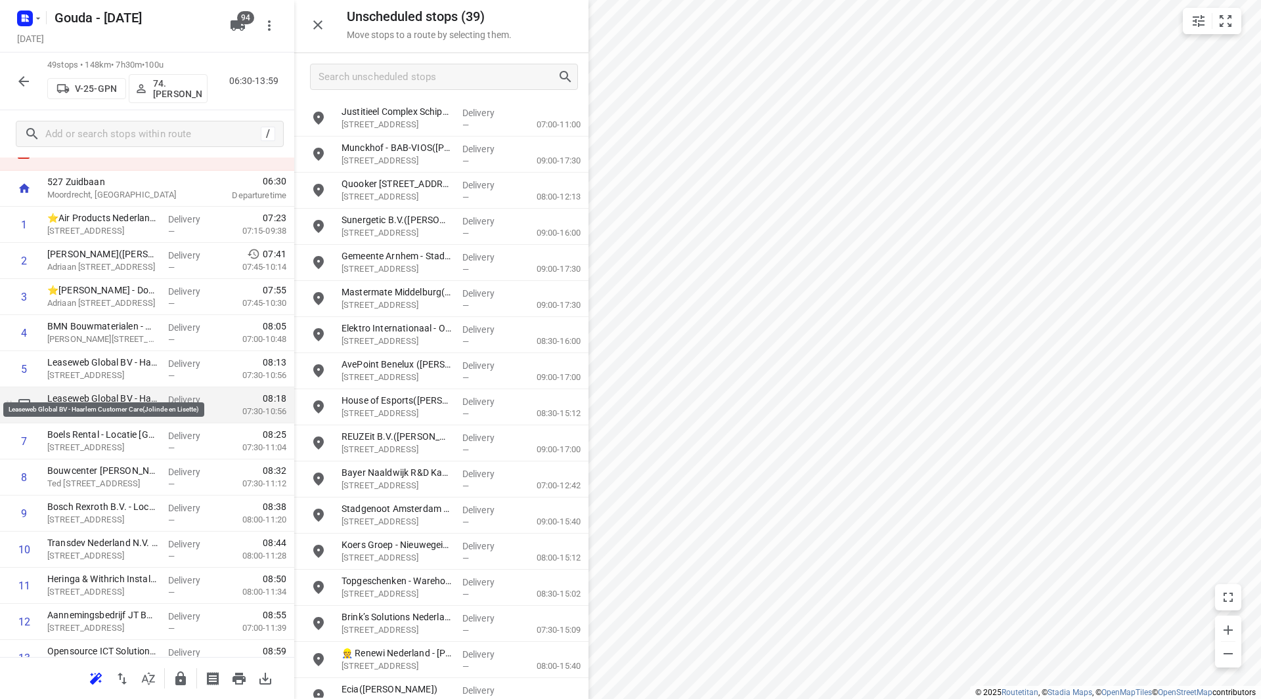
scroll to position [66, 0]
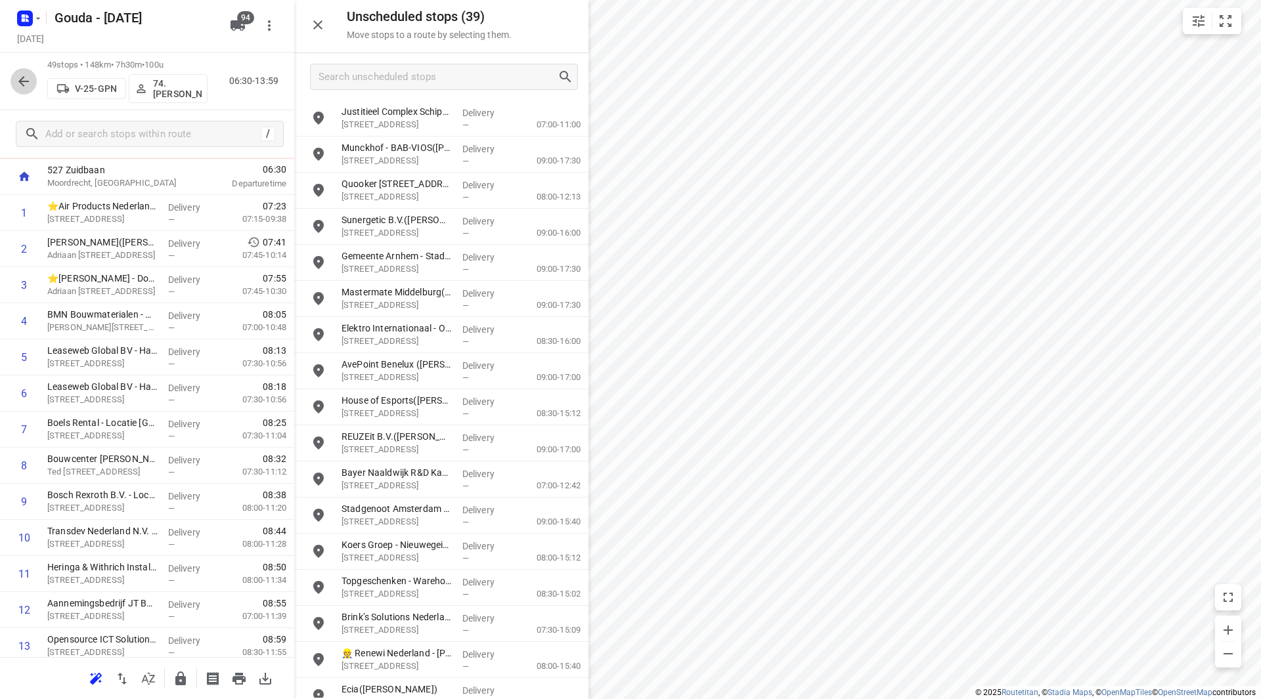
click at [26, 78] on icon "button" at bounding box center [24, 82] width 16 height 16
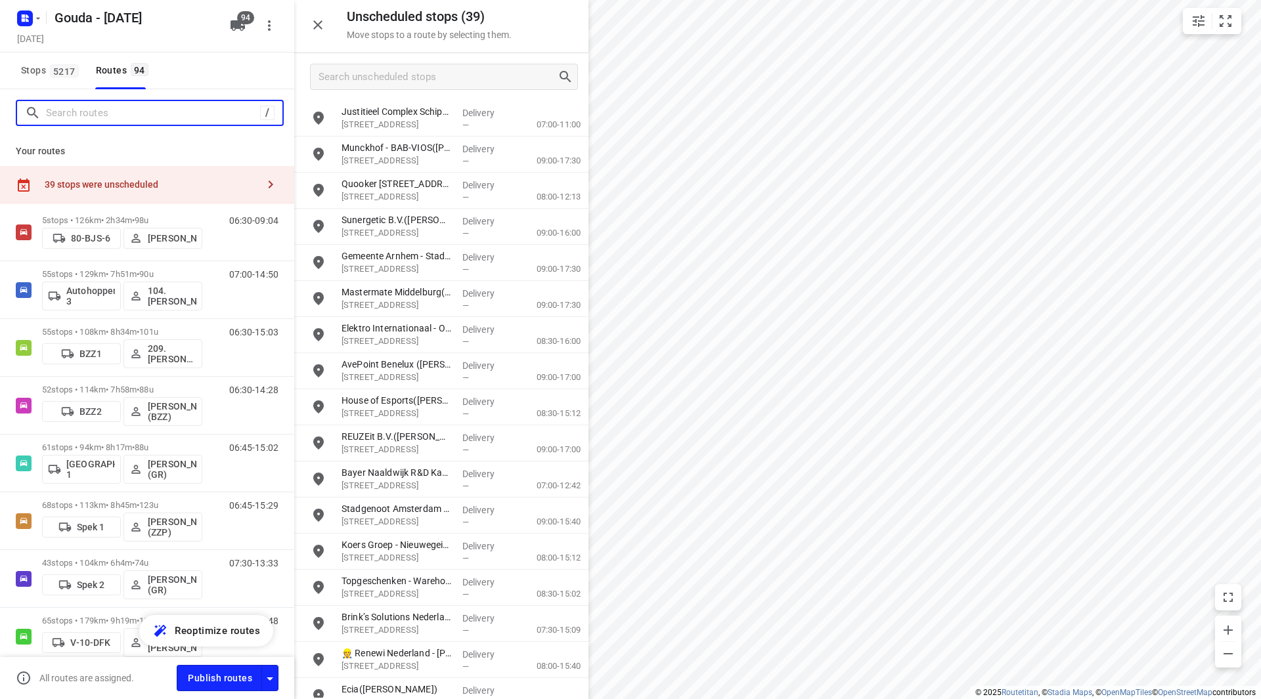
click at [97, 115] on input "Search routes" at bounding box center [153, 113] width 214 height 20
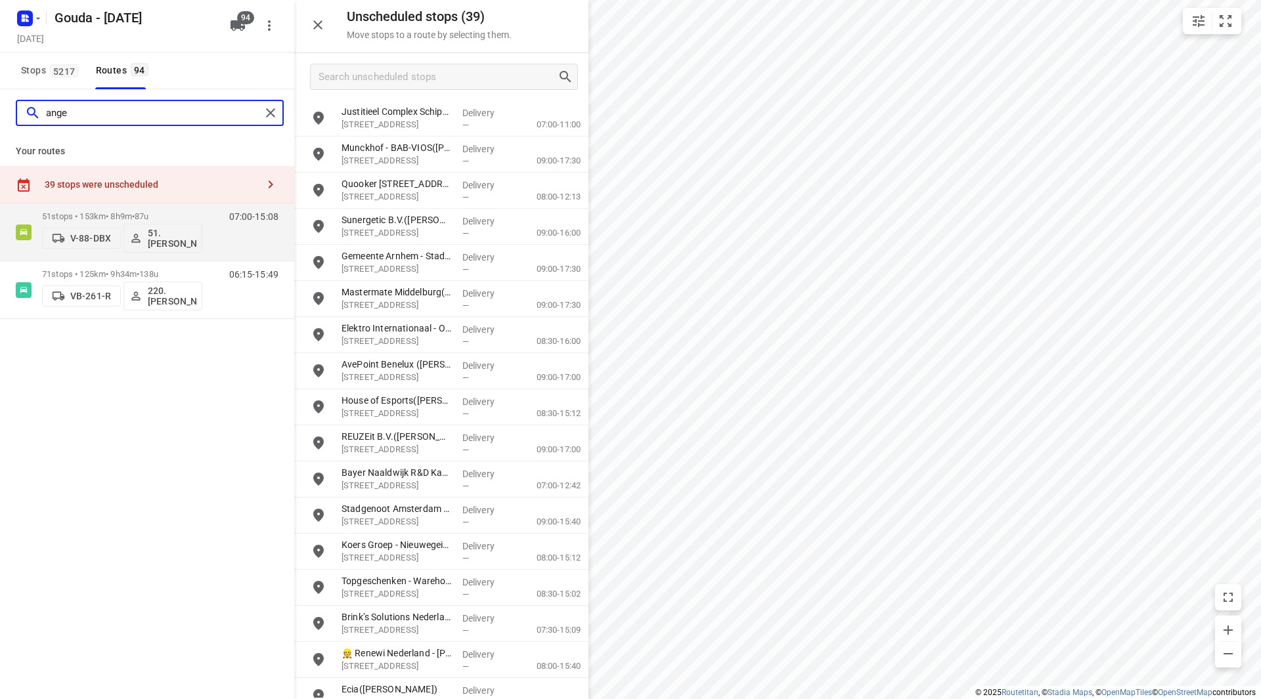
drag, startPoint x: 86, startPoint y: 110, endPoint x: 39, endPoint y: 108, distance: 46.6
click at [39, 108] on div "ange" at bounding box center [143, 113] width 236 height 20
click at [66, 118] on input "ange" at bounding box center [153, 113] width 215 height 20
drag, startPoint x: 75, startPoint y: 116, endPoint x: 39, endPoint y: 116, distance: 35.5
click at [39, 116] on div "ange" at bounding box center [143, 113] width 236 height 20
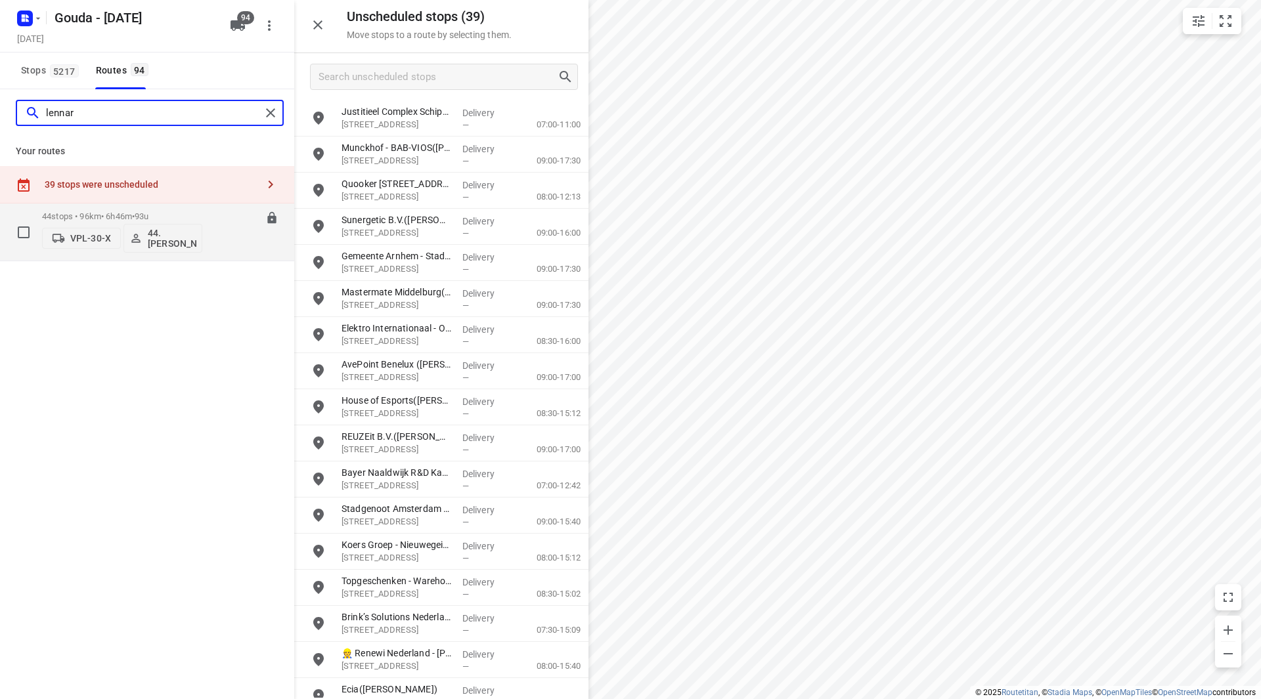
type input "lennar"
click at [148, 215] on span "93u" at bounding box center [142, 216] width 14 height 10
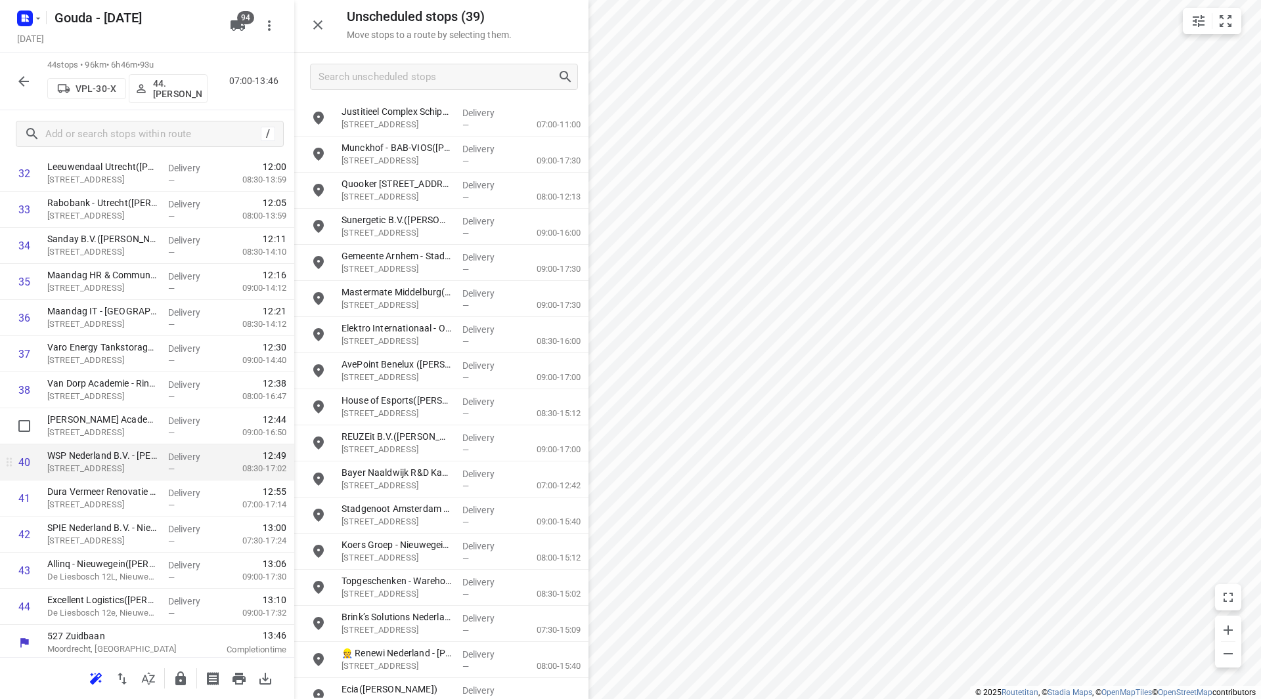
scroll to position [1229, 0]
click at [24, 77] on icon "button" at bounding box center [24, 82] width 16 height 16
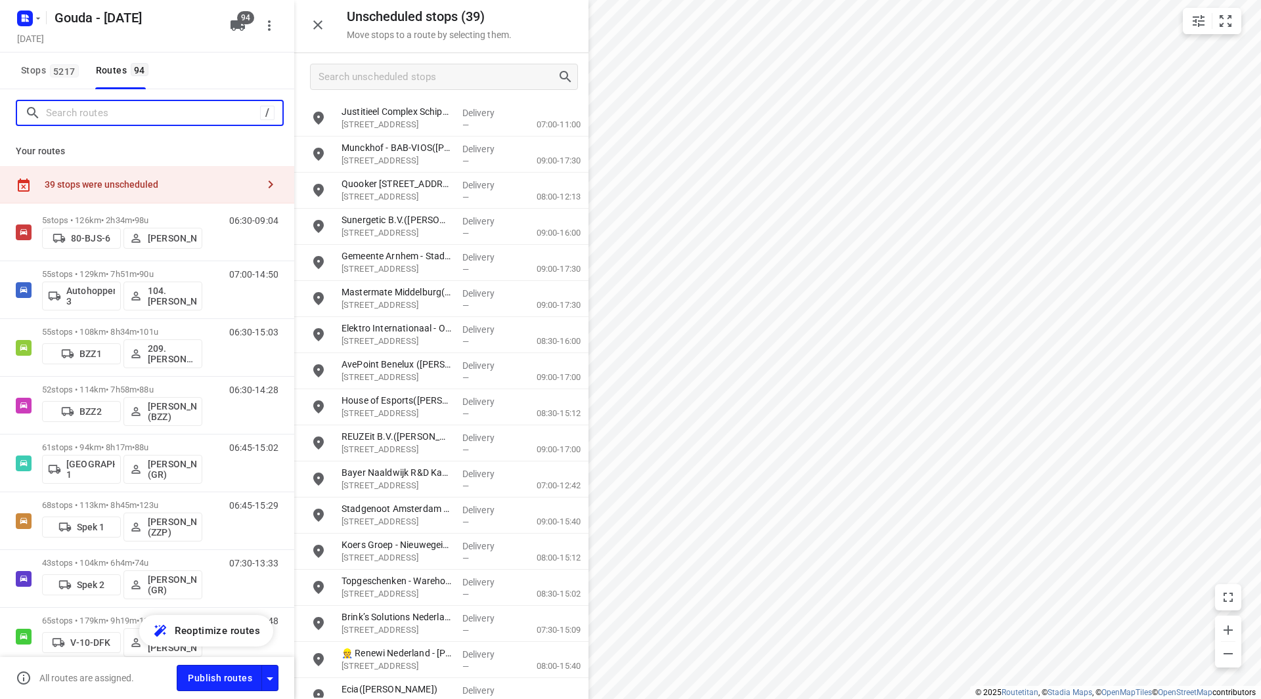
click at [83, 116] on input "Search routes" at bounding box center [153, 113] width 214 height 20
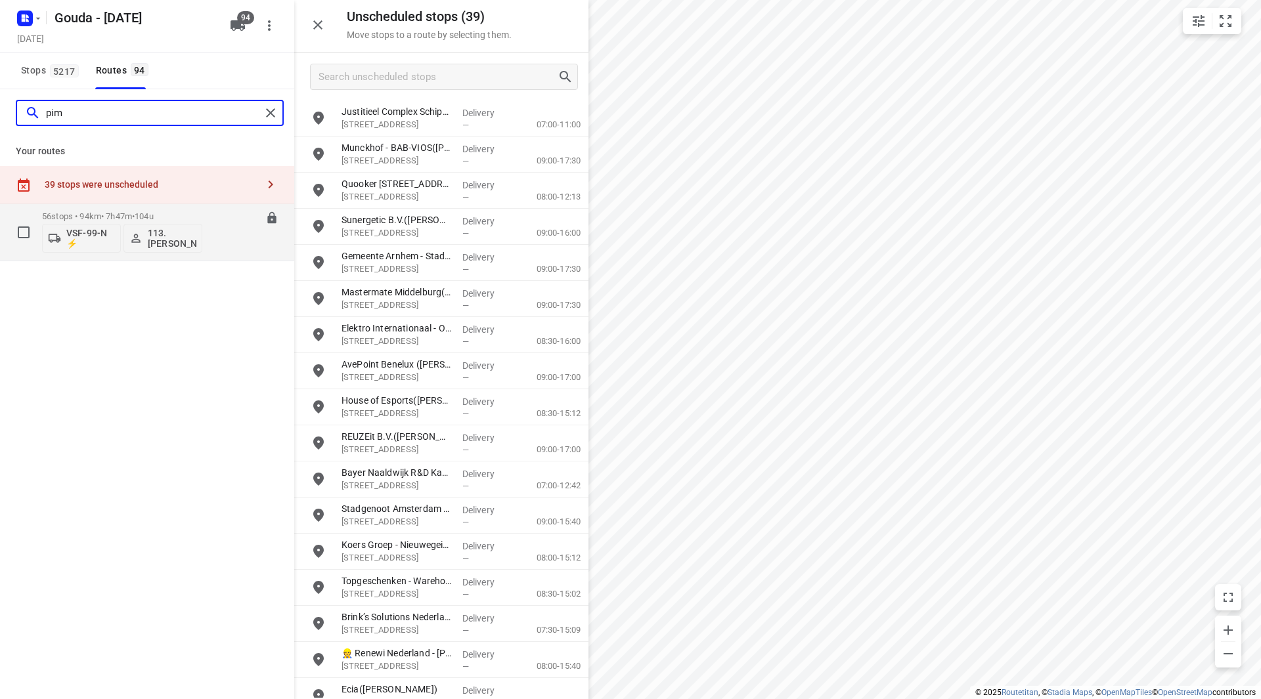
type input "pim"
click at [154, 212] on span "104u" at bounding box center [144, 216] width 19 height 10
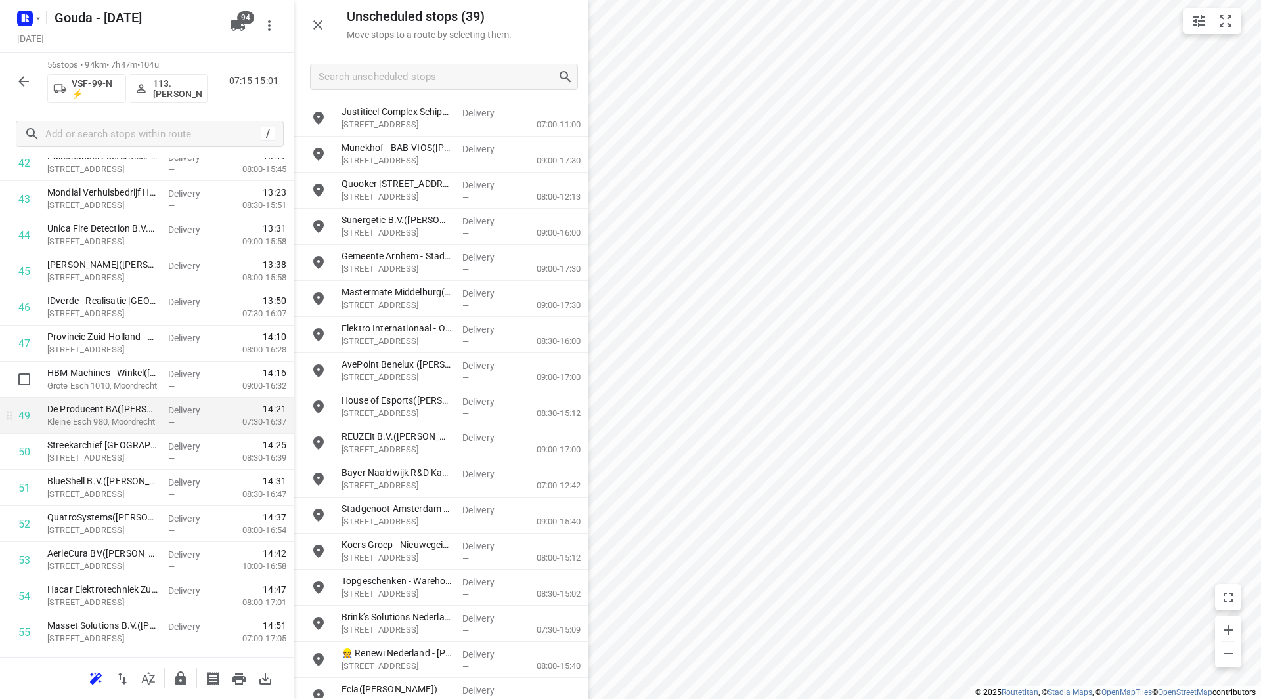
scroll to position [1531, 0]
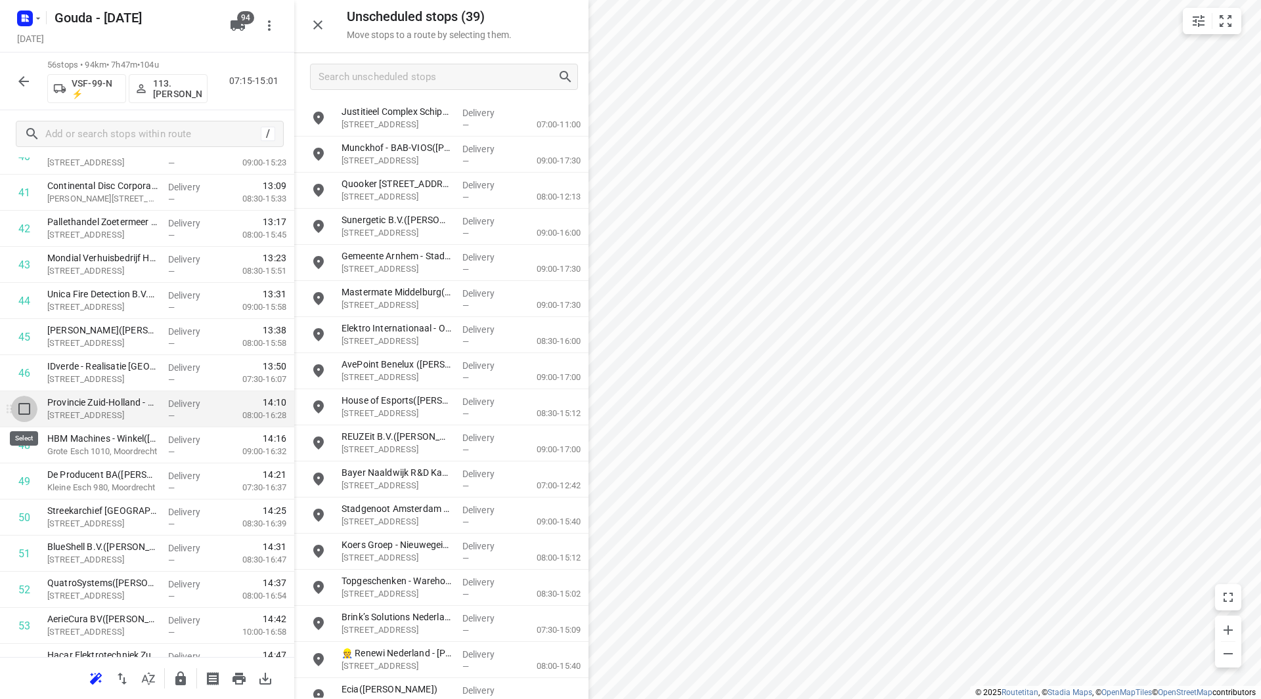
click at [28, 412] on input "checkbox" at bounding box center [24, 409] width 26 height 26
checkbox input "true"
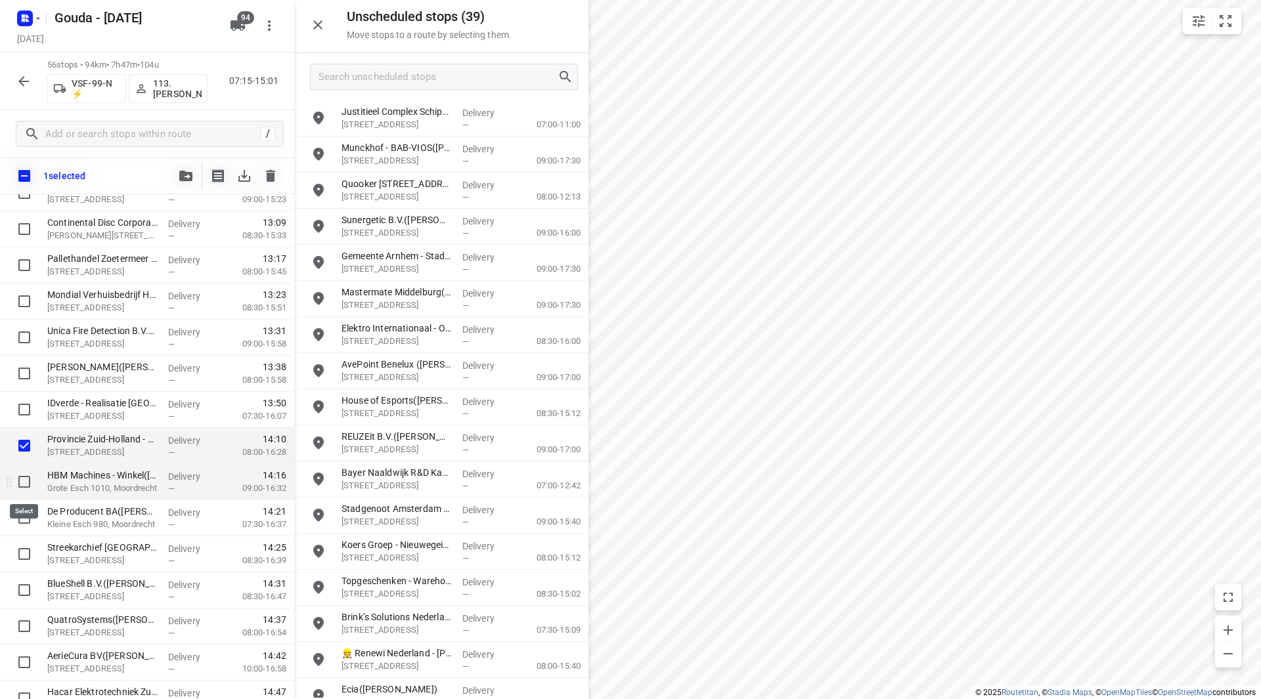
click at [28, 486] on input "checkbox" at bounding box center [24, 482] width 26 height 26
checkbox input "true"
click at [28, 520] on input "checkbox" at bounding box center [24, 518] width 26 height 26
checkbox input "true"
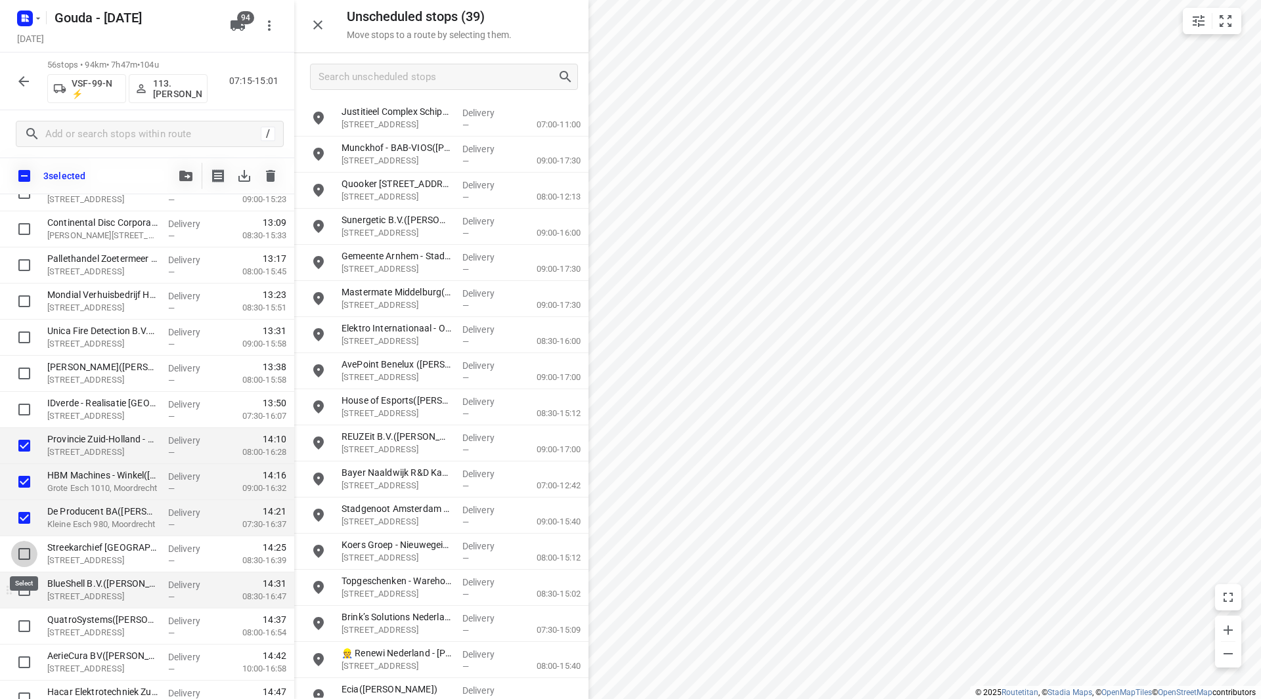
drag, startPoint x: 23, startPoint y: 554, endPoint x: 25, endPoint y: 582, distance: 28.3
click at [22, 554] on input "checkbox" at bounding box center [24, 554] width 26 height 26
checkbox input "true"
click at [26, 590] on input "checkbox" at bounding box center [24, 590] width 26 height 26
checkbox input "true"
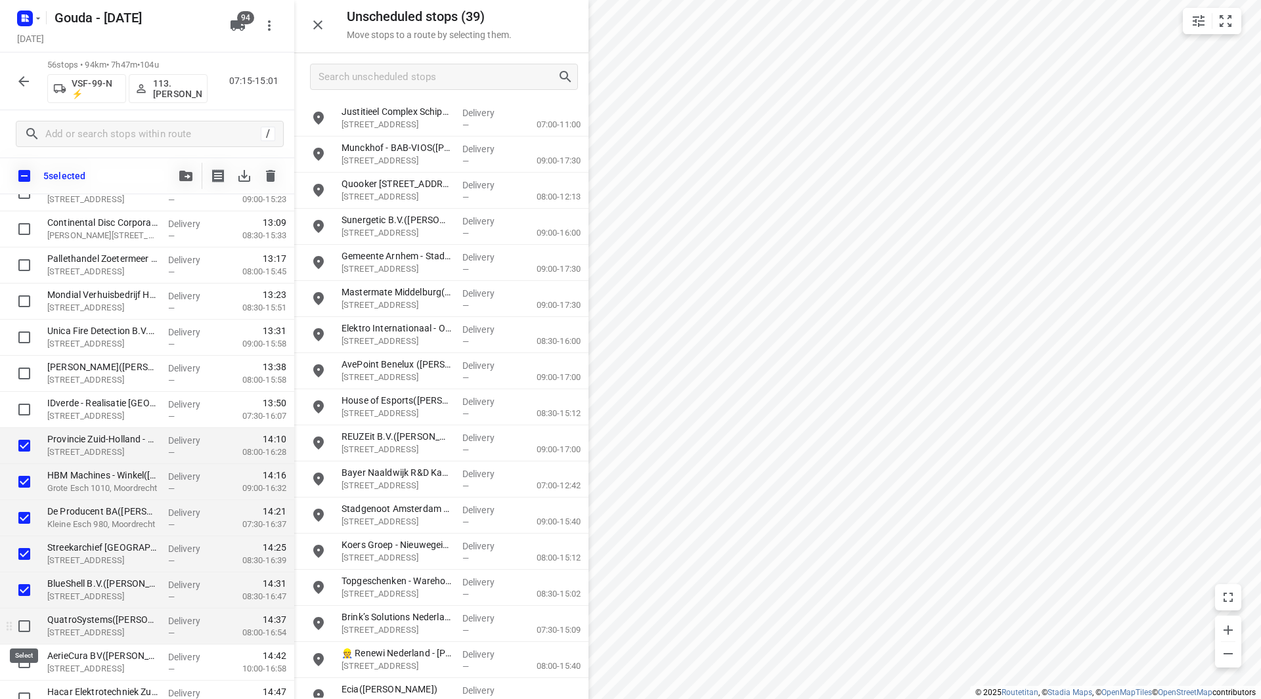
click at [29, 629] on input "checkbox" at bounding box center [24, 626] width 26 height 26
checkbox input "true"
click at [23, 662] on input "checkbox" at bounding box center [24, 662] width 26 height 26
checkbox input "true"
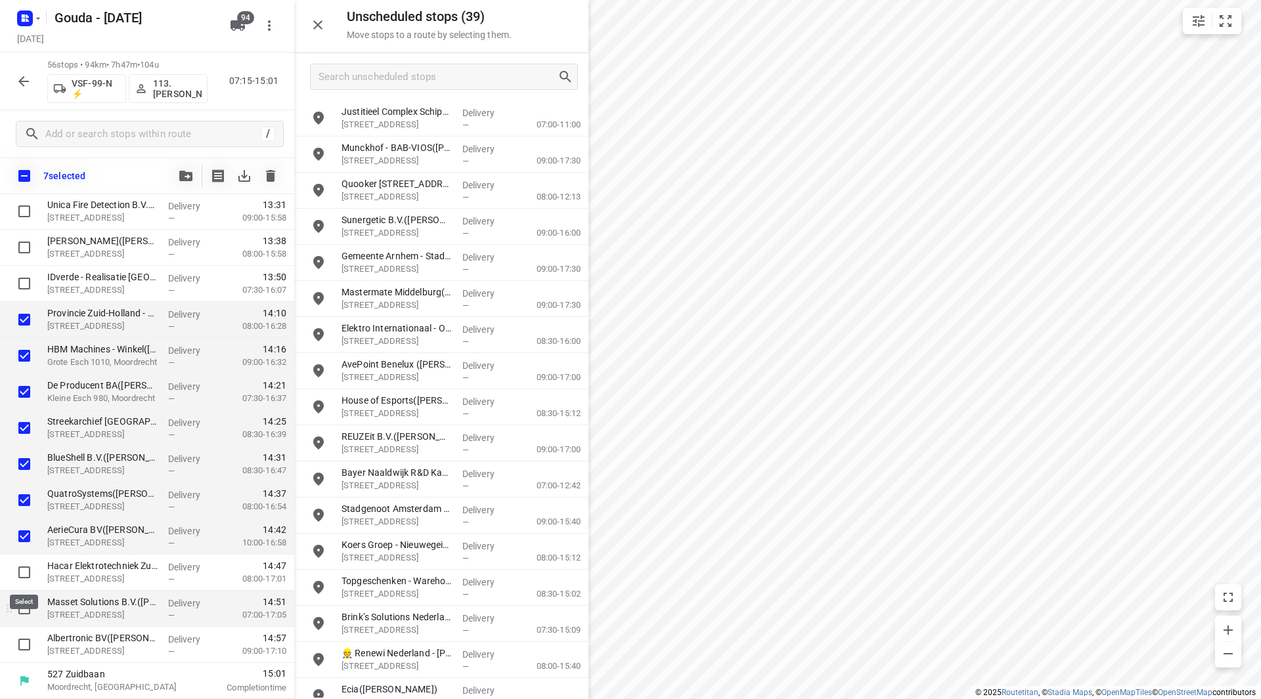
drag, startPoint x: 21, startPoint y: 577, endPoint x: 25, endPoint y: 603, distance: 26.6
click at [22, 577] on input "checkbox" at bounding box center [24, 572] width 26 height 26
checkbox input "true"
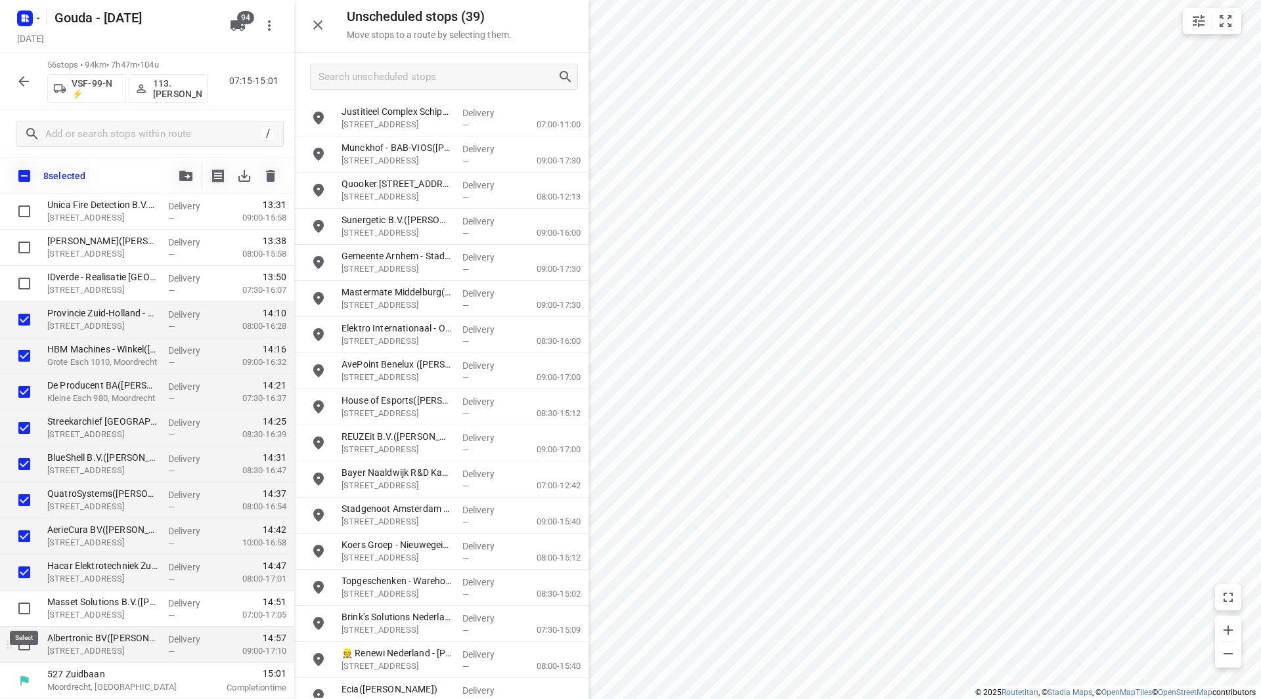
drag, startPoint x: 23, startPoint y: 611, endPoint x: 22, endPoint y: 629, distance: 18.4
click at [23, 611] on input "checkbox" at bounding box center [24, 609] width 26 height 26
checkbox input "true"
click at [20, 636] on input "checkbox" at bounding box center [24, 645] width 26 height 26
checkbox input "true"
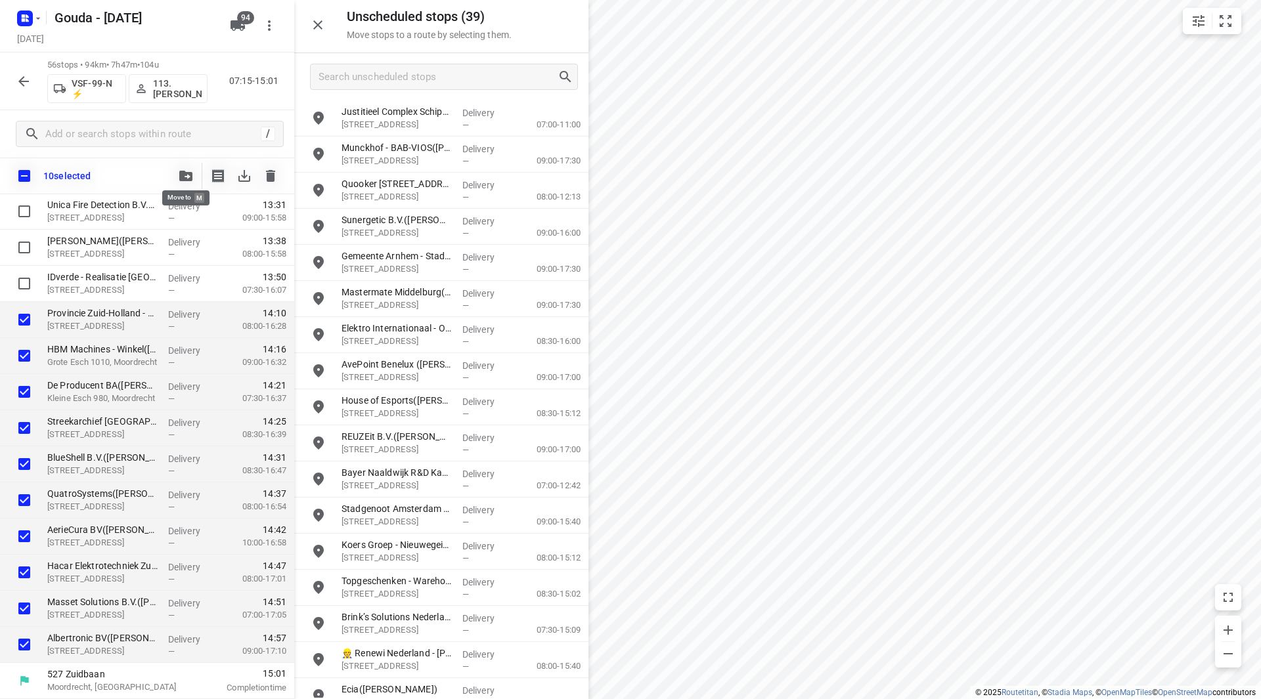
click at [183, 173] on icon "button" at bounding box center [185, 176] width 13 height 11
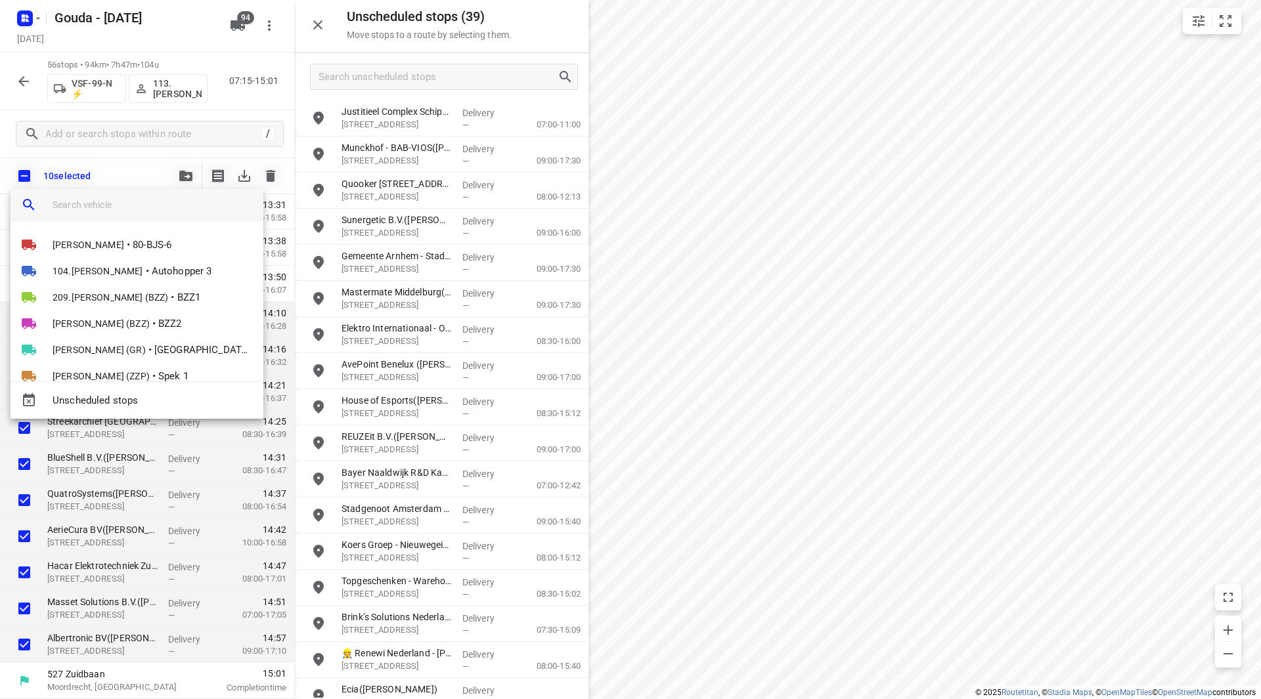
click at [131, 204] on input "search vehicle" at bounding box center [153, 205] width 200 height 20
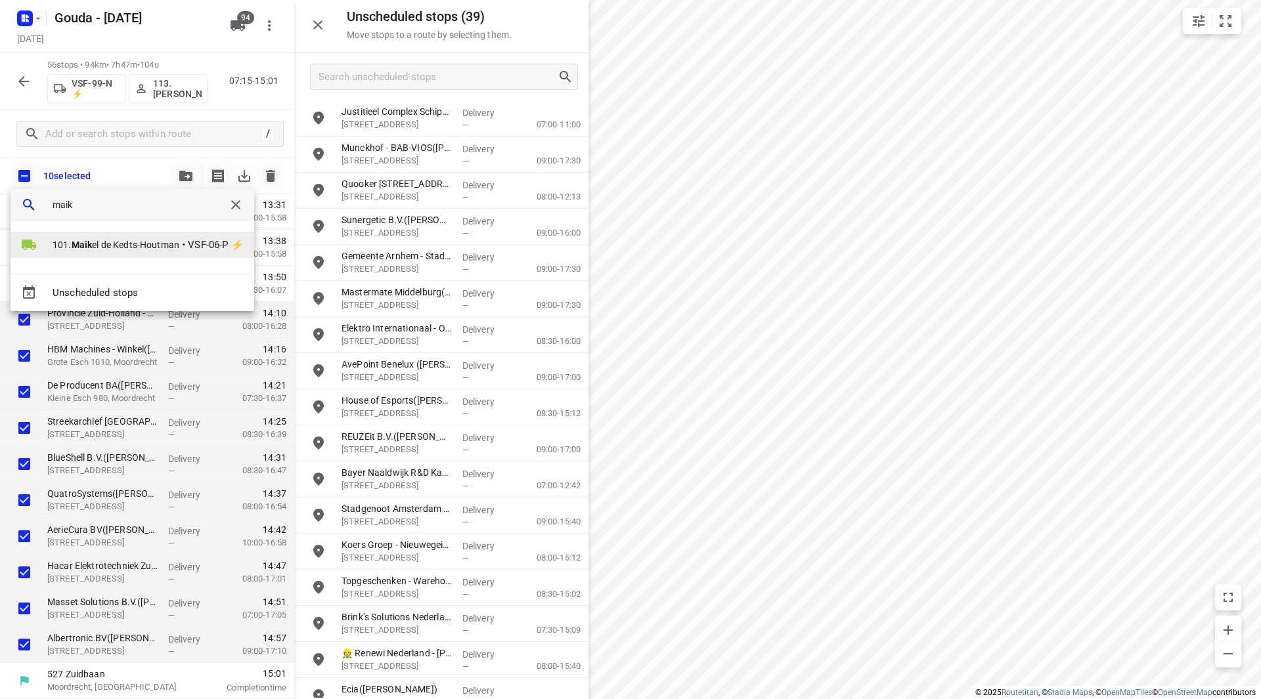
type input "maik"
click at [124, 247] on span "101. Maik el de Kedts-Houtman" at bounding box center [116, 244] width 127 height 13
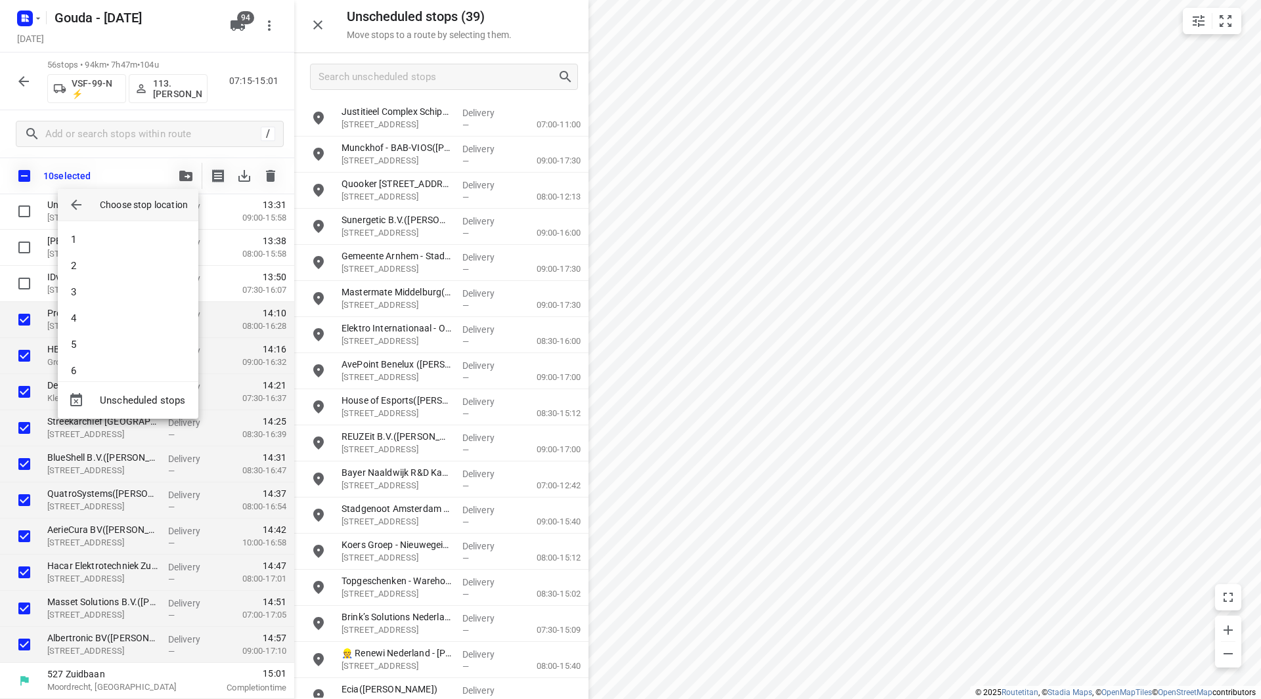
drag, startPoint x: 188, startPoint y: 249, endPoint x: 195, endPoint y: 240, distance: 11.7
click at [196, 238] on div "1 2 3 4 5 6 7 8 9" at bounding box center [128, 301] width 141 height 160
click at [123, 361] on li "9" at bounding box center [128, 358] width 141 height 26
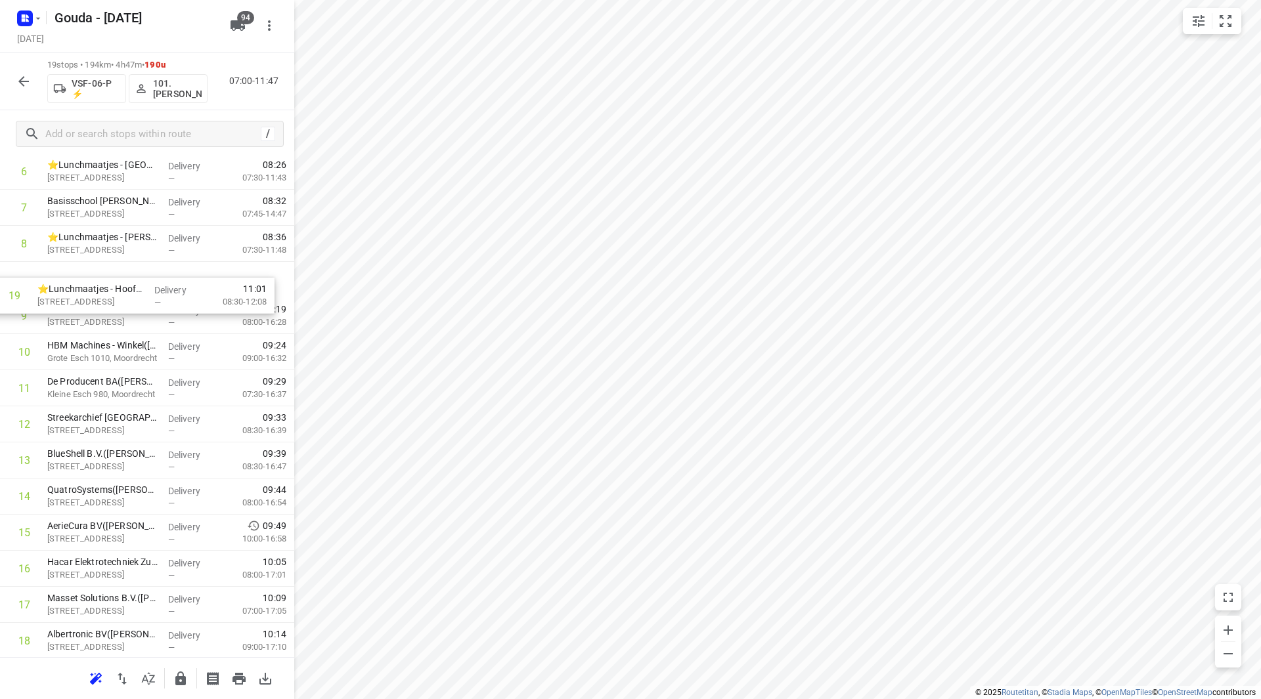
scroll to position [286, 0]
drag, startPoint x: 79, startPoint y: 609, endPoint x: 76, endPoint y: 287, distance: 322.4
click at [76, 288] on div "1 ⭐Lunchmaatjes - Sri Krishna(Nick van Ginderen) Van Lawick van Pabstlaan 3, Ut…" at bounding box center [147, 317] width 294 height 686
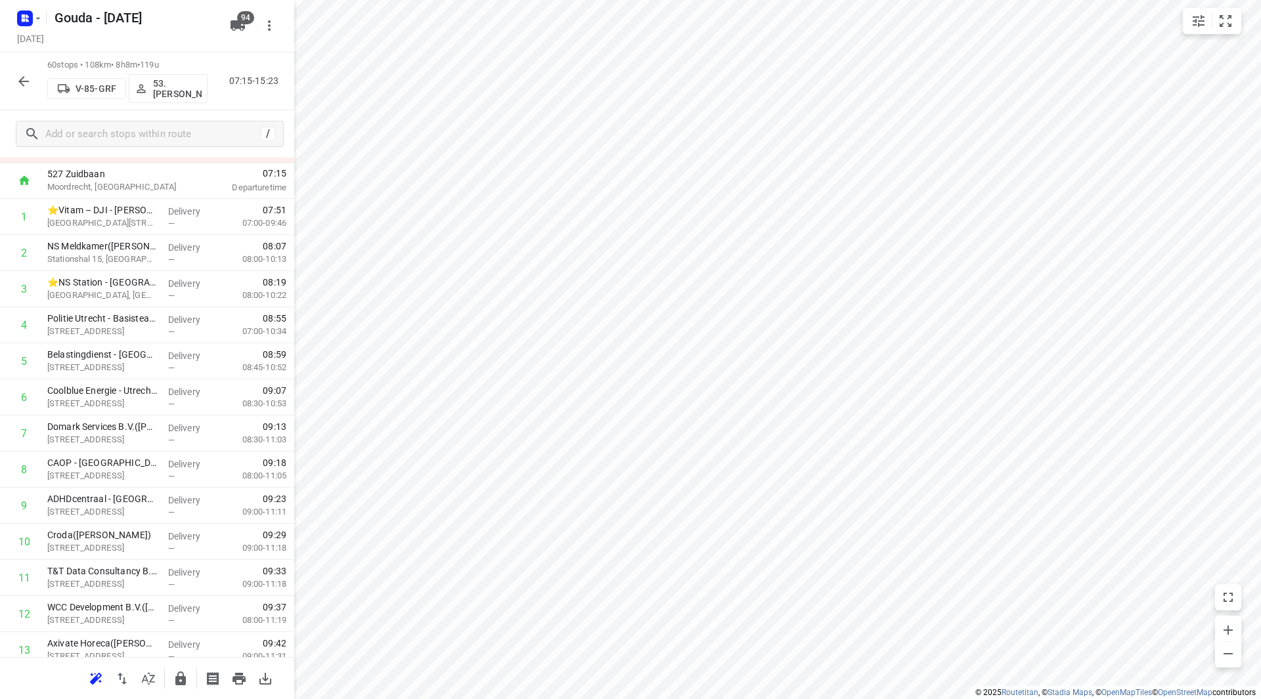
scroll to position [8, 0]
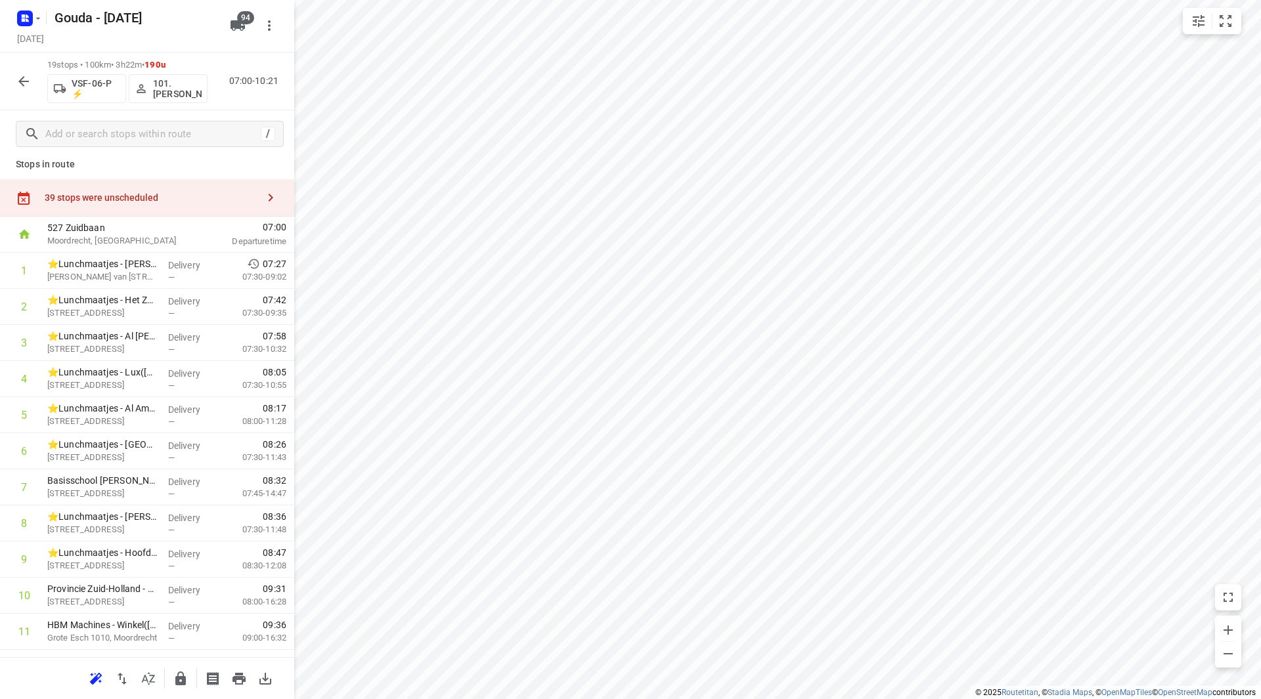
click at [190, 200] on div "39 stops were unscheduled" at bounding box center [151, 197] width 213 height 11
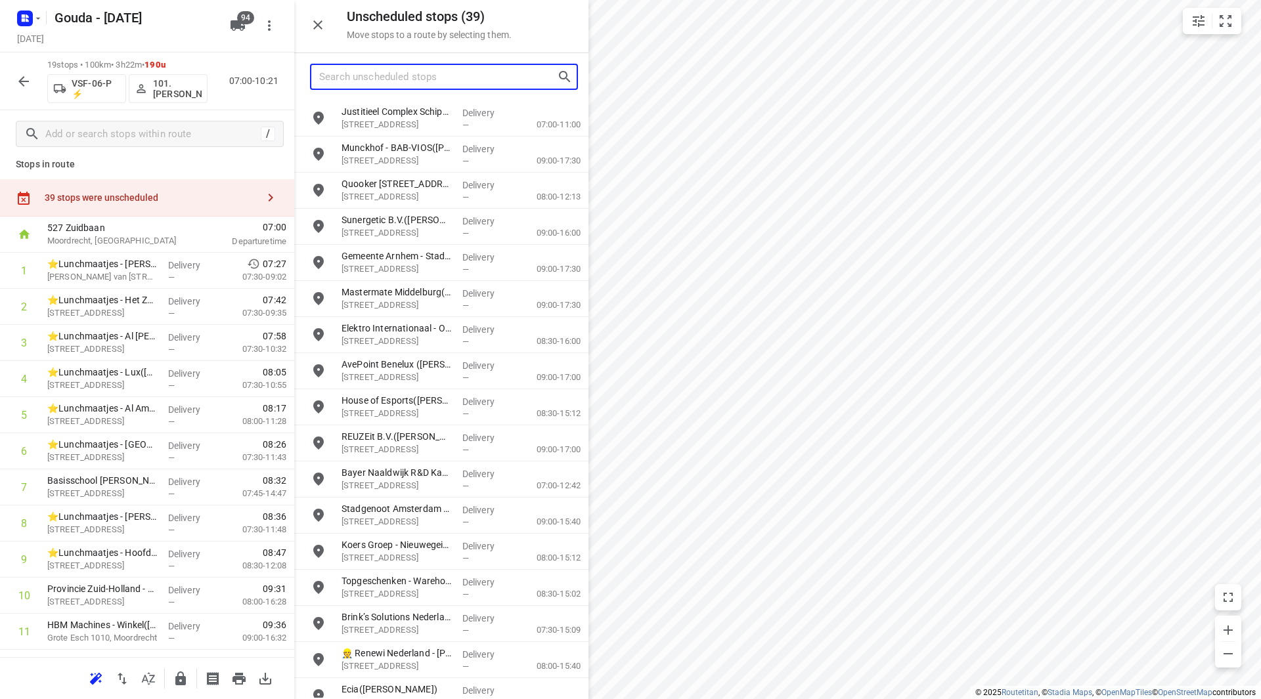
click at [332, 79] on input "Search unscheduled stops" at bounding box center [438, 77] width 238 height 20
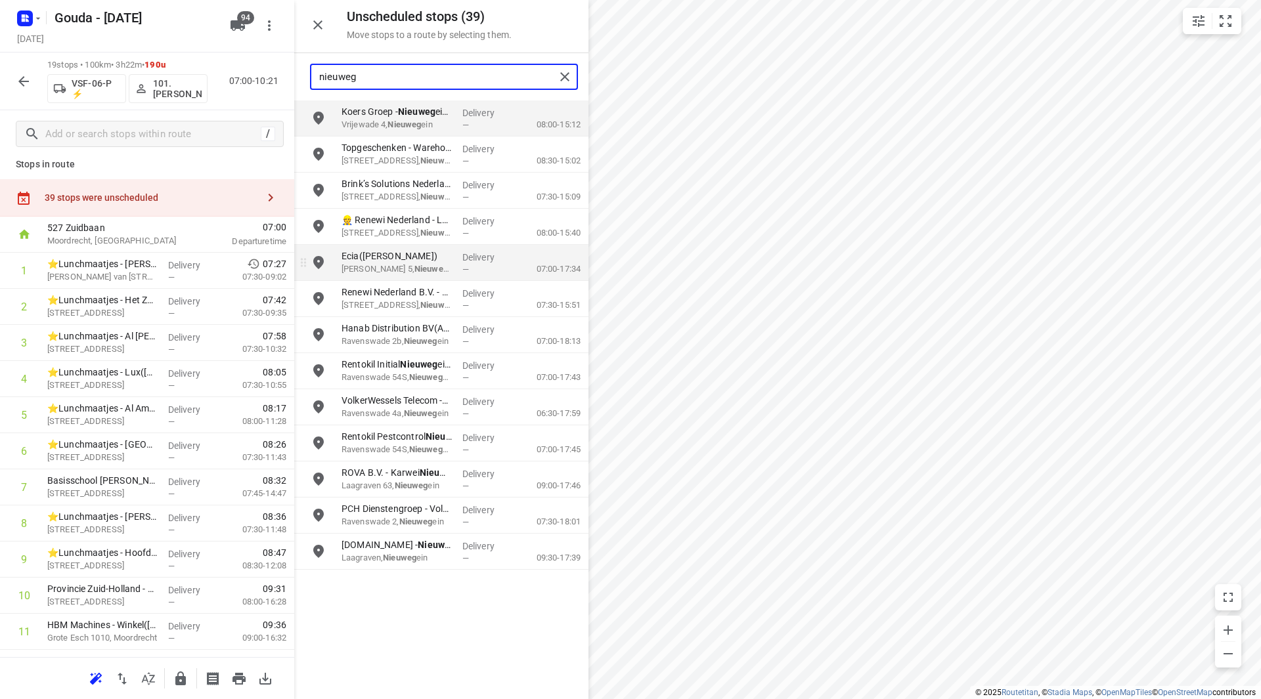
type input "nieuweg"
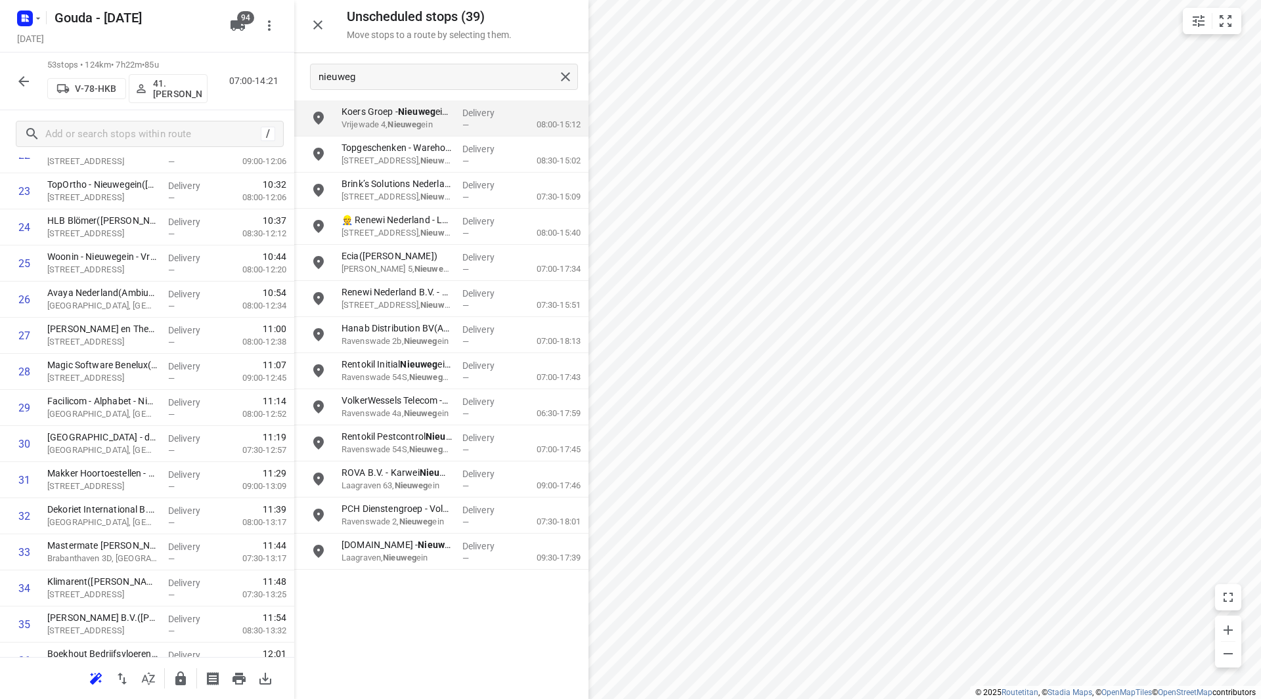
scroll to position [1554, 0]
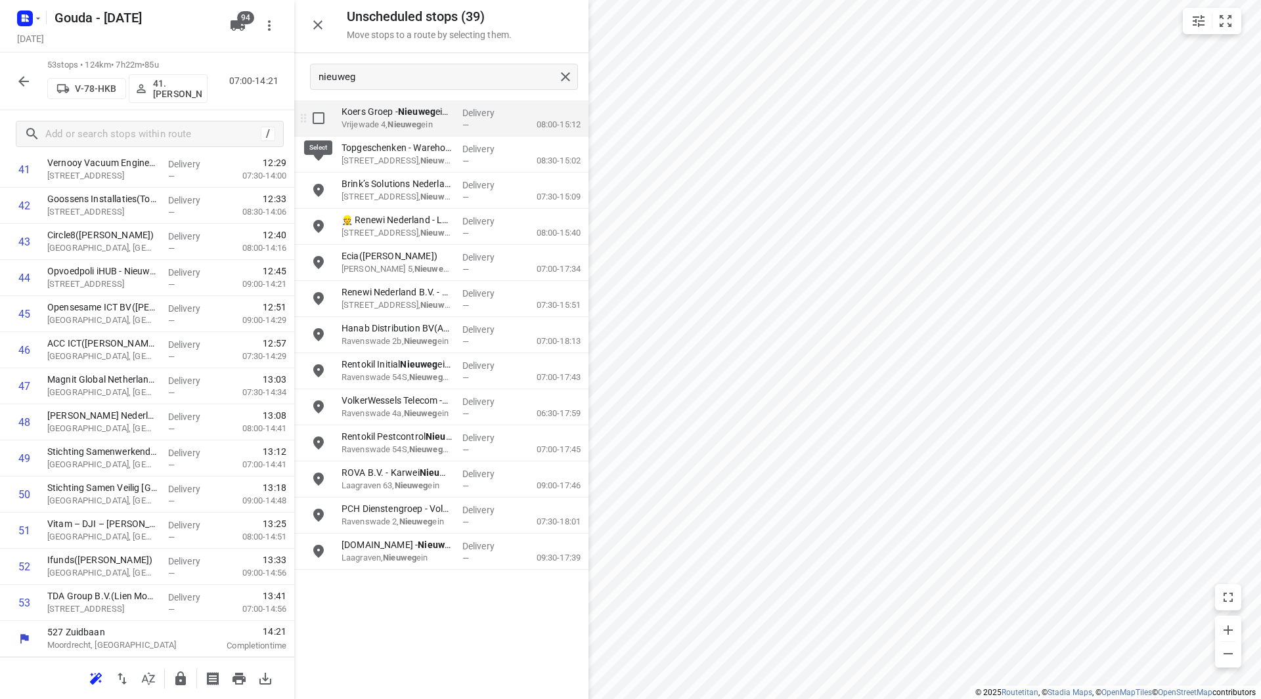
click at [318, 116] on input "grid" at bounding box center [318, 118] width 26 height 26
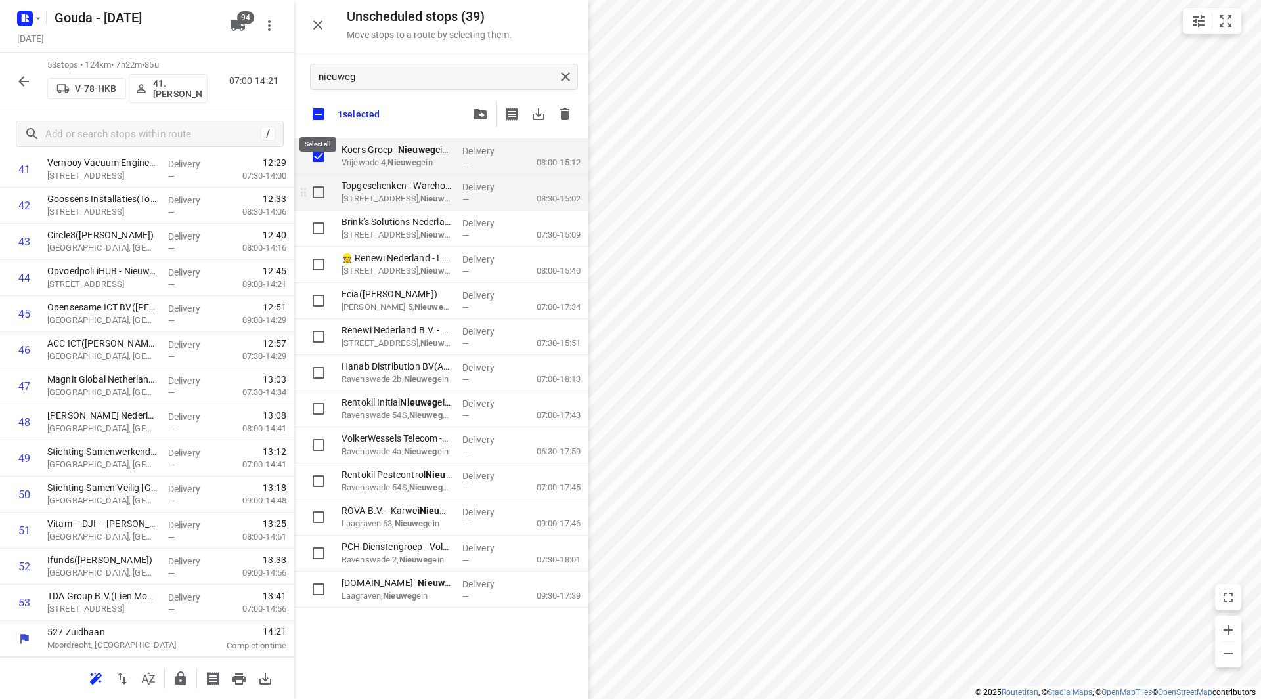
checkbox input "true"
click at [313, 183] on input "grid" at bounding box center [318, 192] width 26 height 26
checkbox input "true"
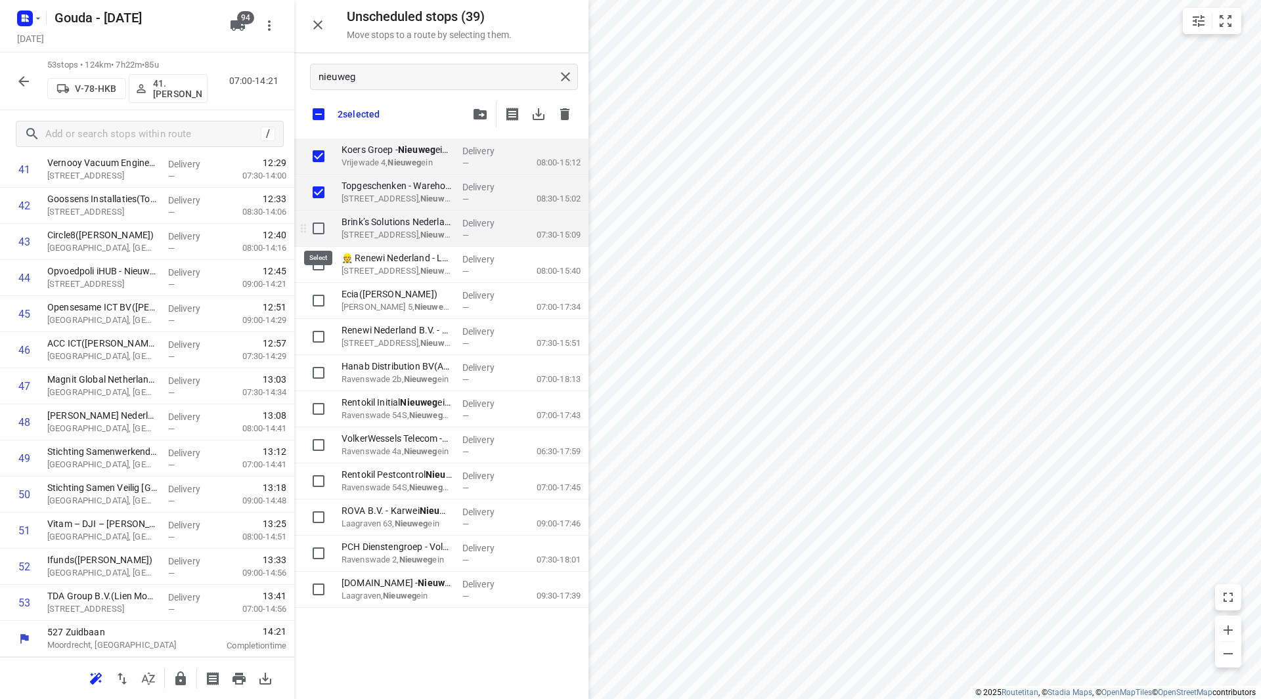
click at [317, 241] on input "grid" at bounding box center [318, 228] width 26 height 26
checkbox input "true"
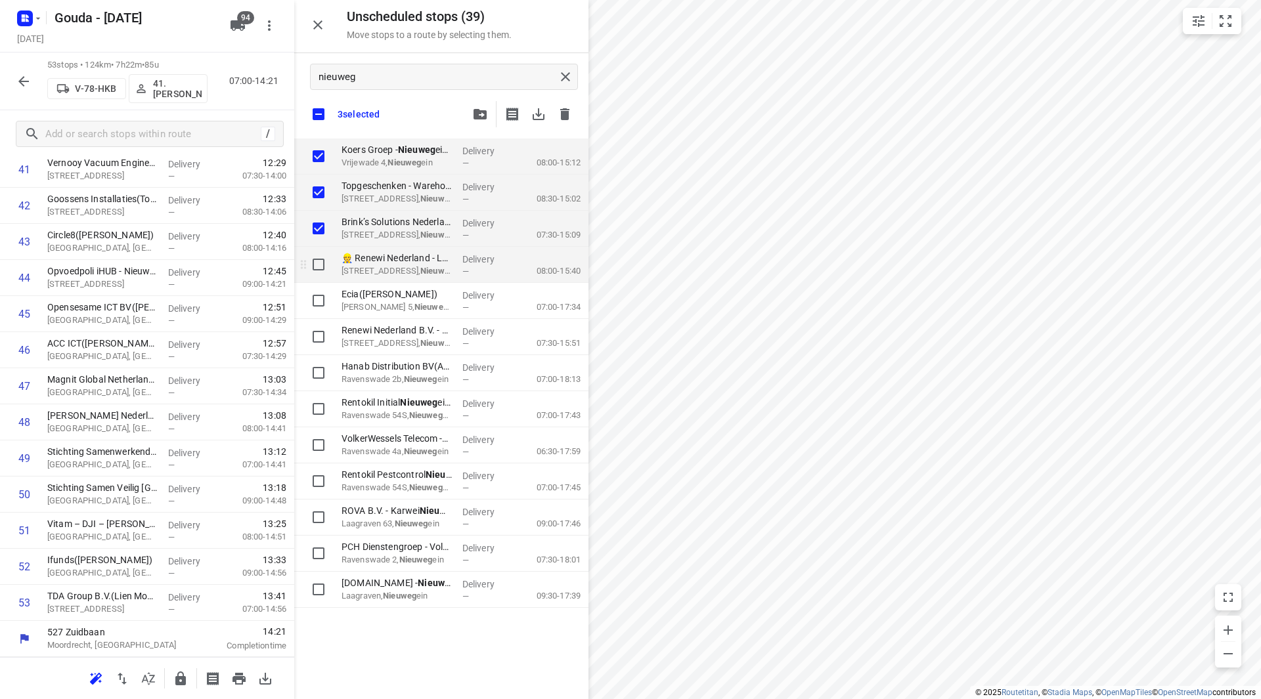
click at [320, 261] on input "grid" at bounding box center [318, 265] width 26 height 26
checkbox input "true"
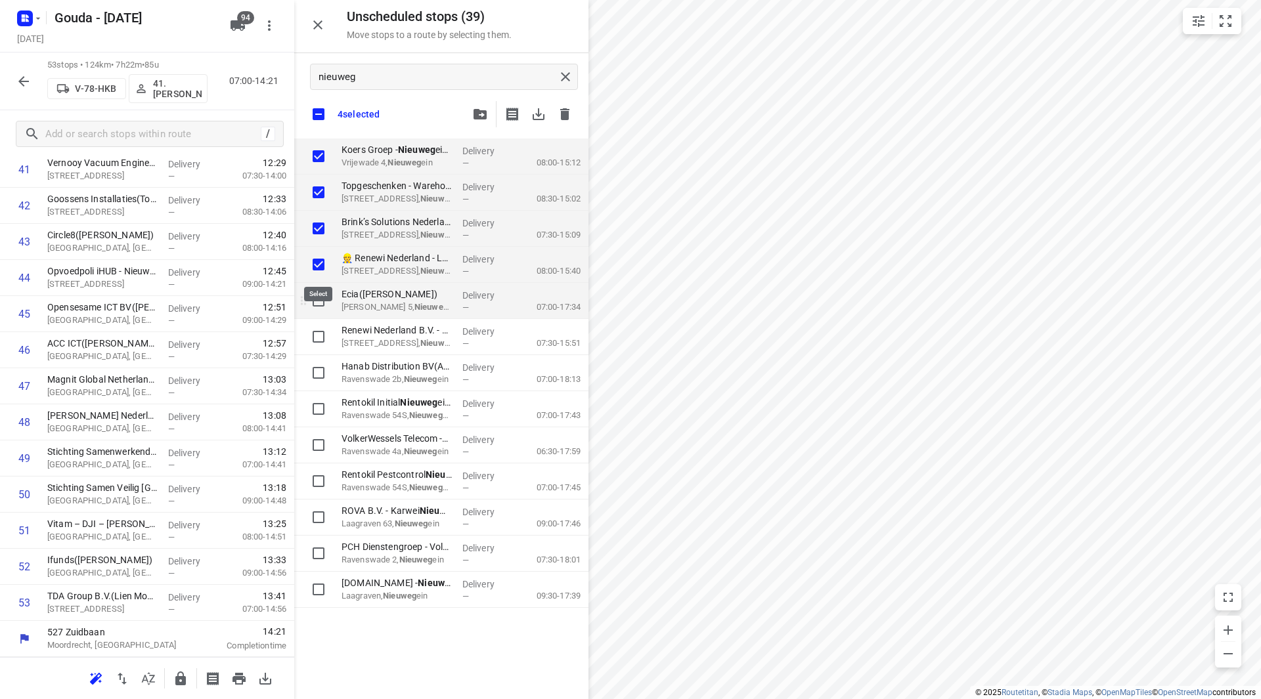
checkbox input "true"
drag, startPoint x: 320, startPoint y: 295, endPoint x: 318, endPoint y: 319, distance: 23.7
click at [320, 296] on input "grid" at bounding box center [318, 301] width 26 height 26
checkbox input "true"
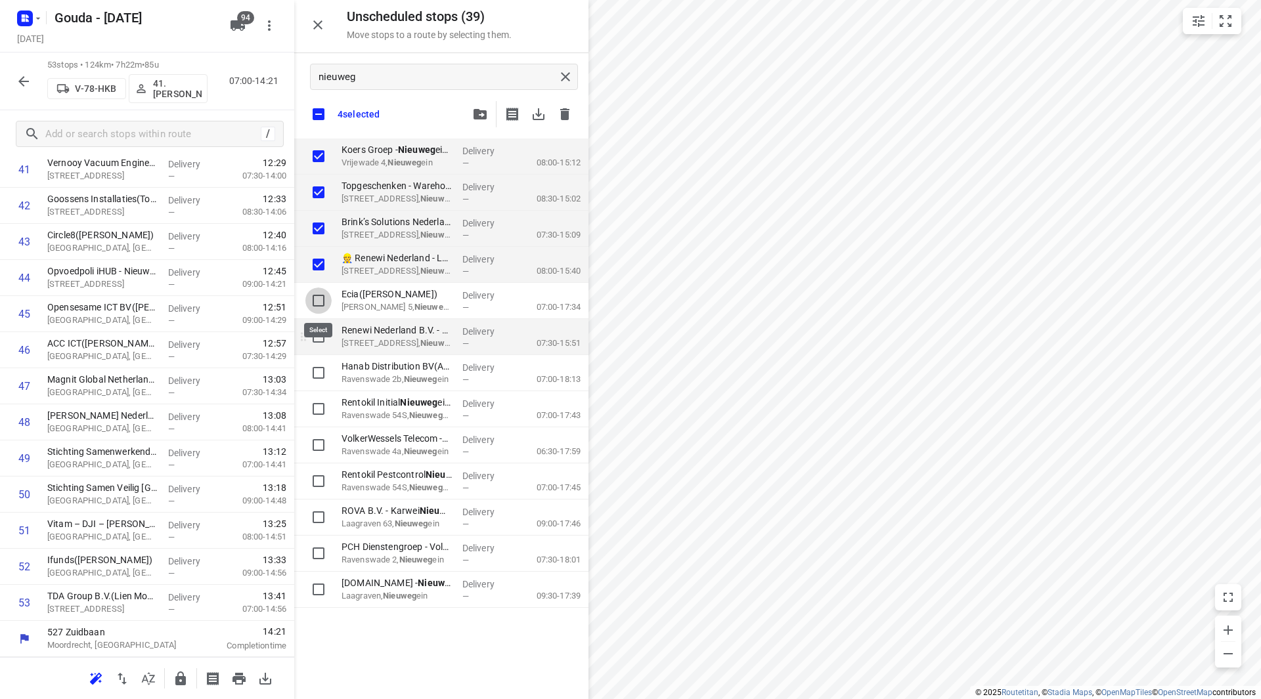
checkbox input "true"
click at [317, 334] on input "grid" at bounding box center [318, 337] width 26 height 26
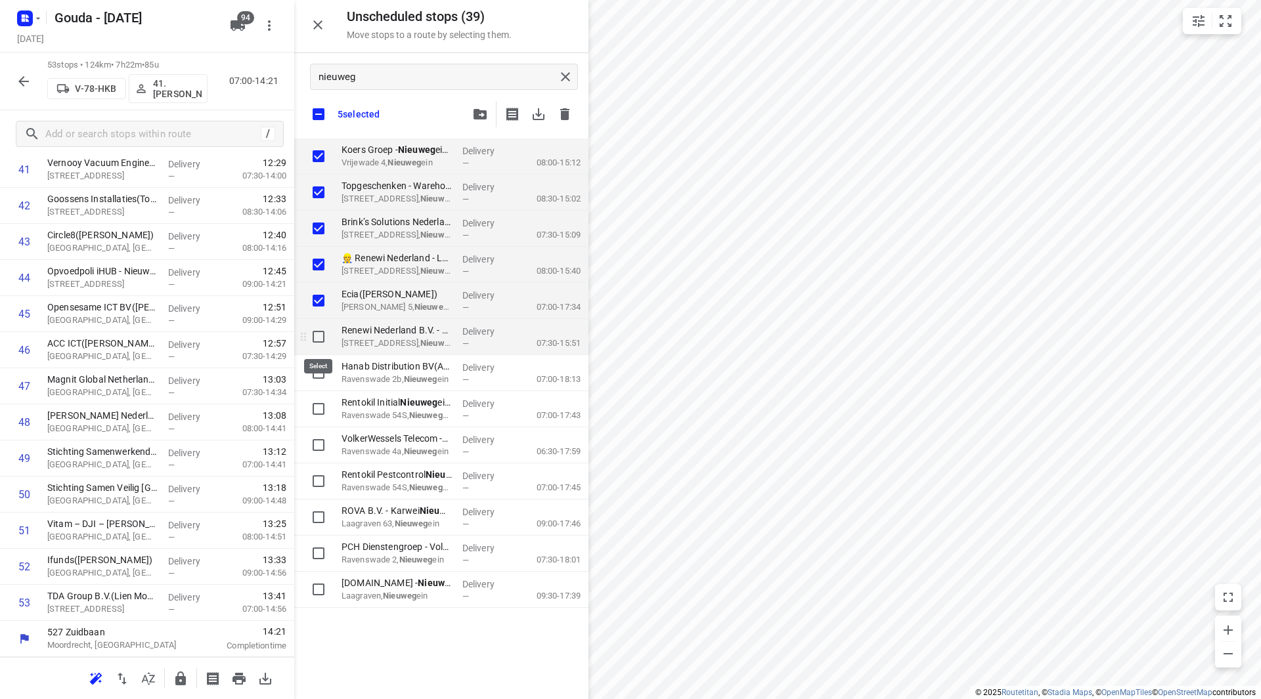
checkbox input "true"
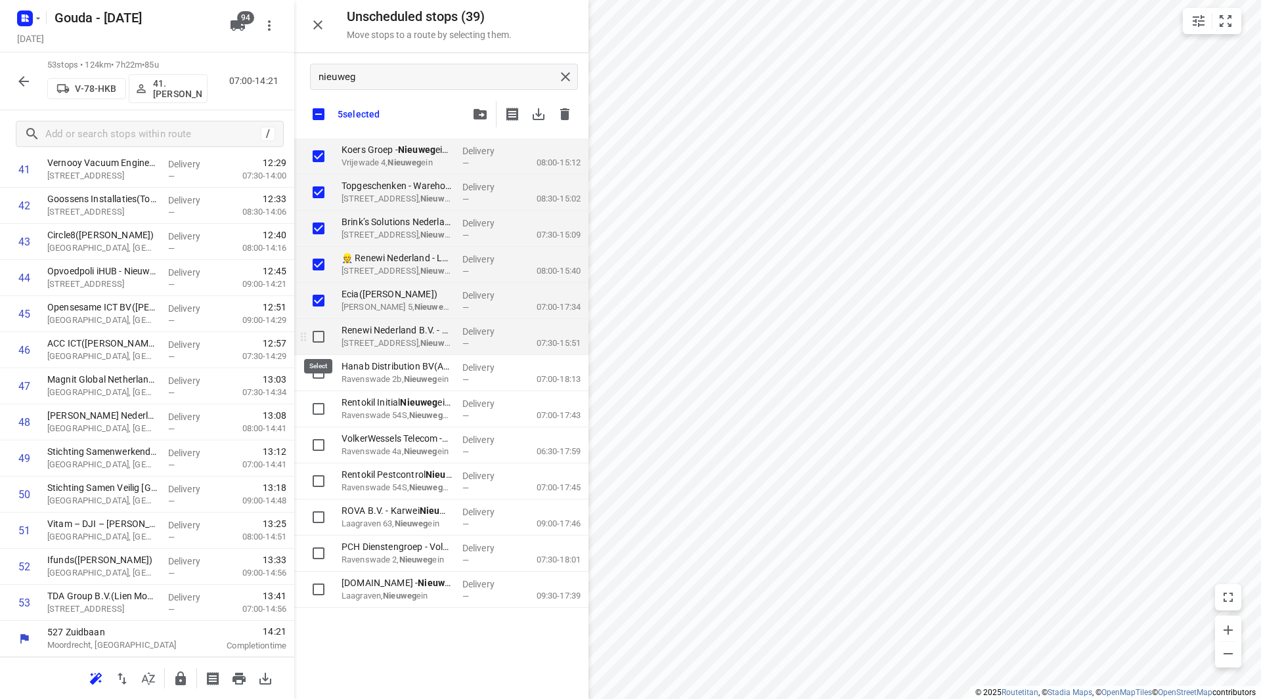
checkbox input "true"
click at [314, 370] on input "grid" at bounding box center [318, 373] width 26 height 26
checkbox input "true"
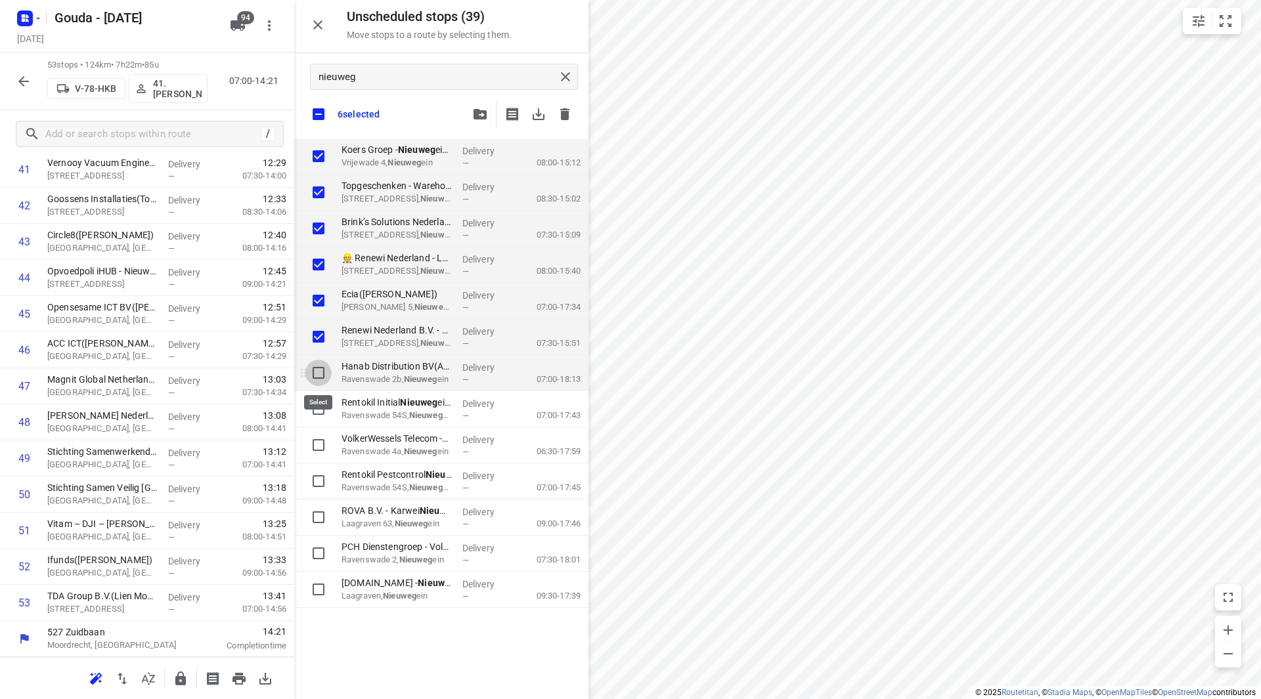
checkbox input "true"
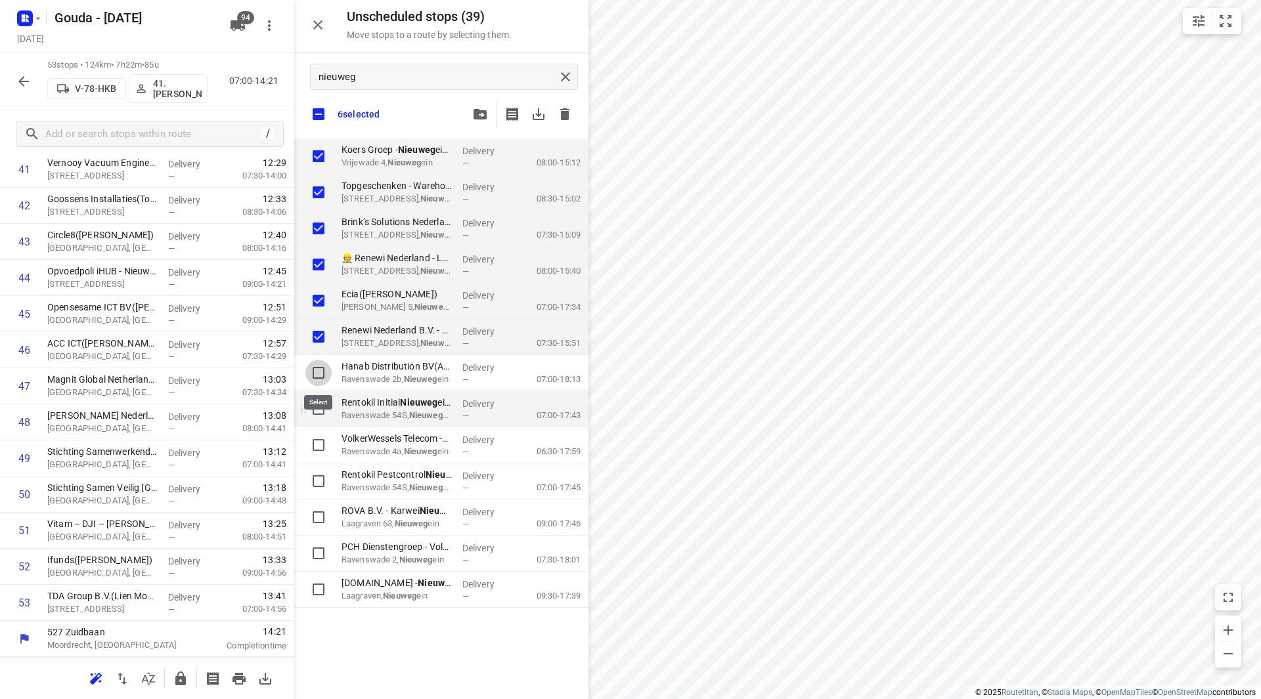
checkbox input "true"
click at [314, 409] on input "grid" at bounding box center [318, 409] width 26 height 26
checkbox input "true"
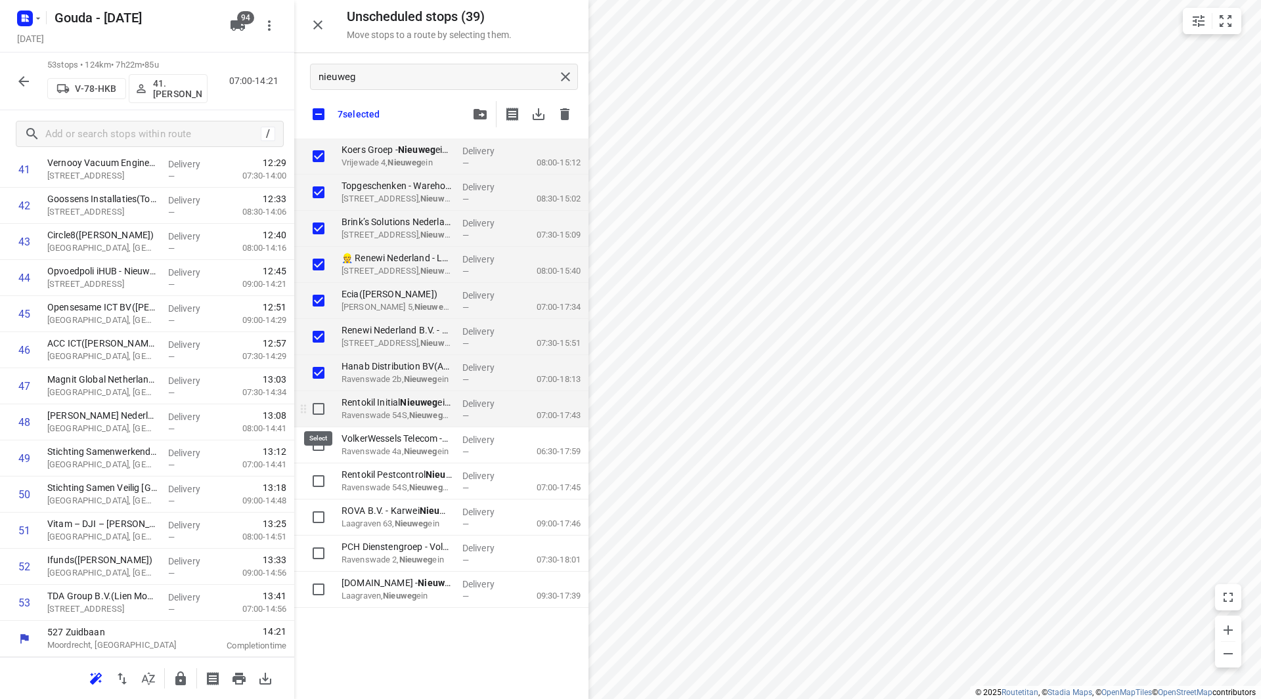
checkbox input "true"
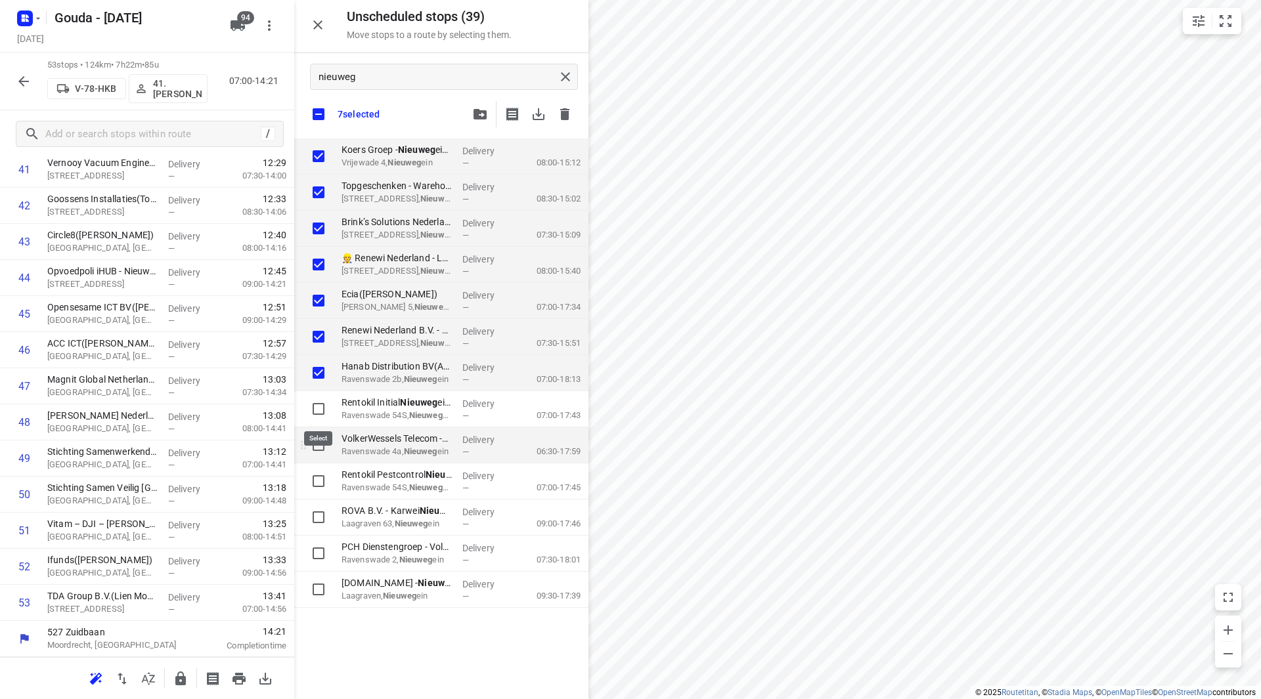
checkbox input "true"
click at [315, 443] on input "grid" at bounding box center [318, 445] width 26 height 26
checkbox input "true"
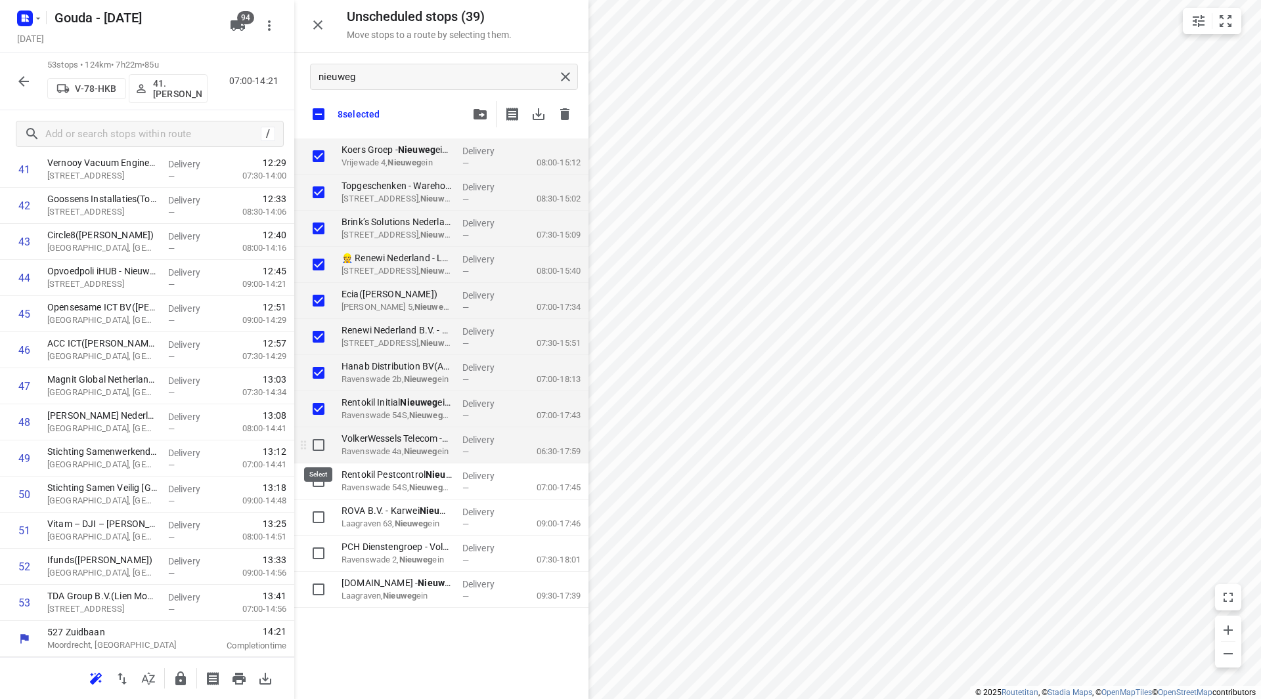
checkbox input "true"
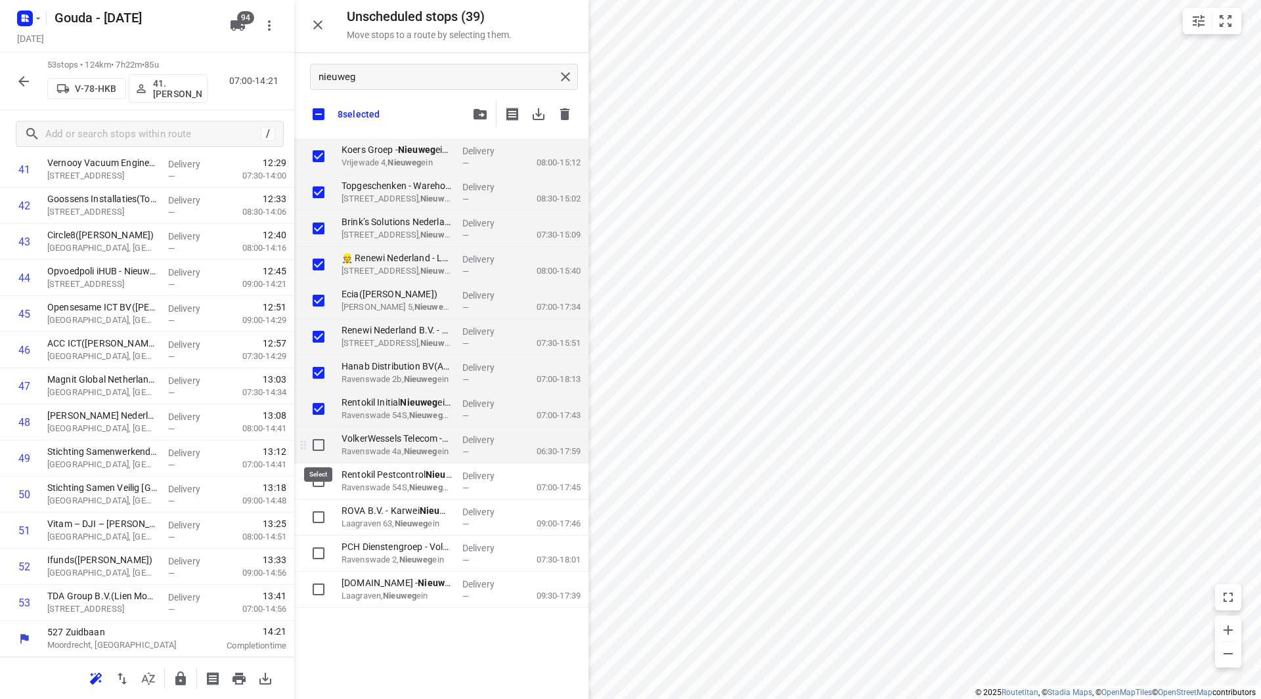
checkbox input "true"
click at [313, 484] on input "grid" at bounding box center [318, 481] width 26 height 26
checkbox input "true"
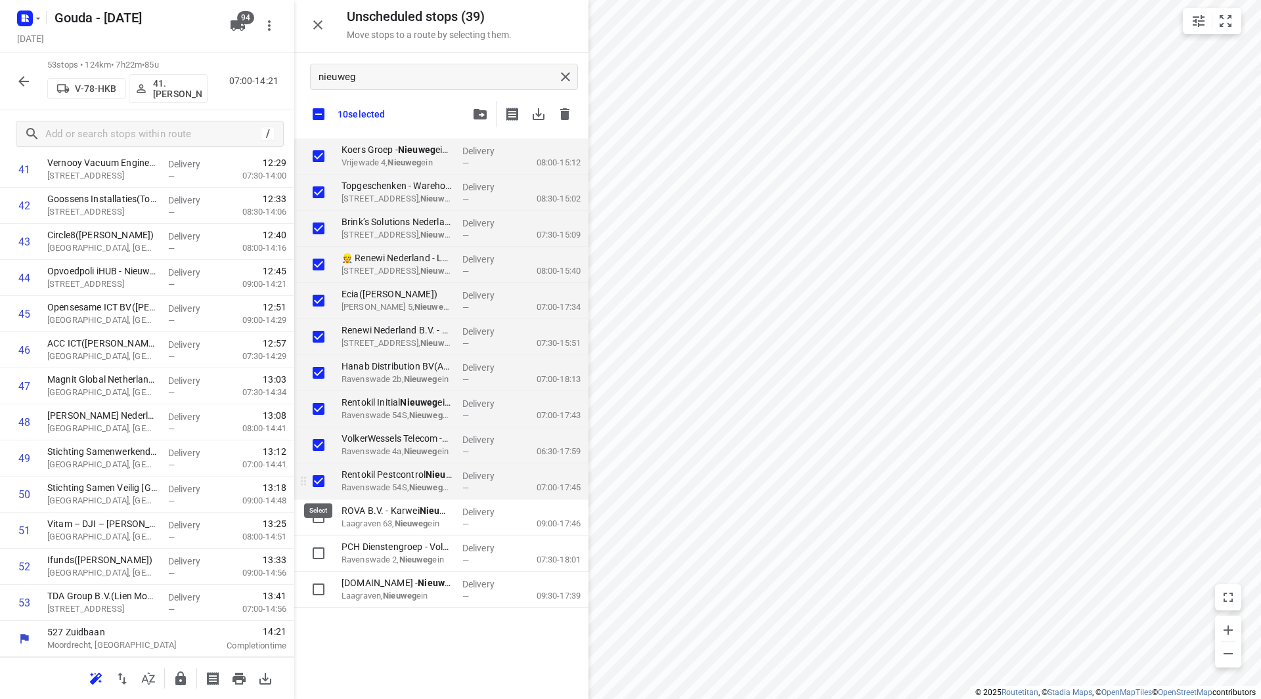
checkbox input "true"
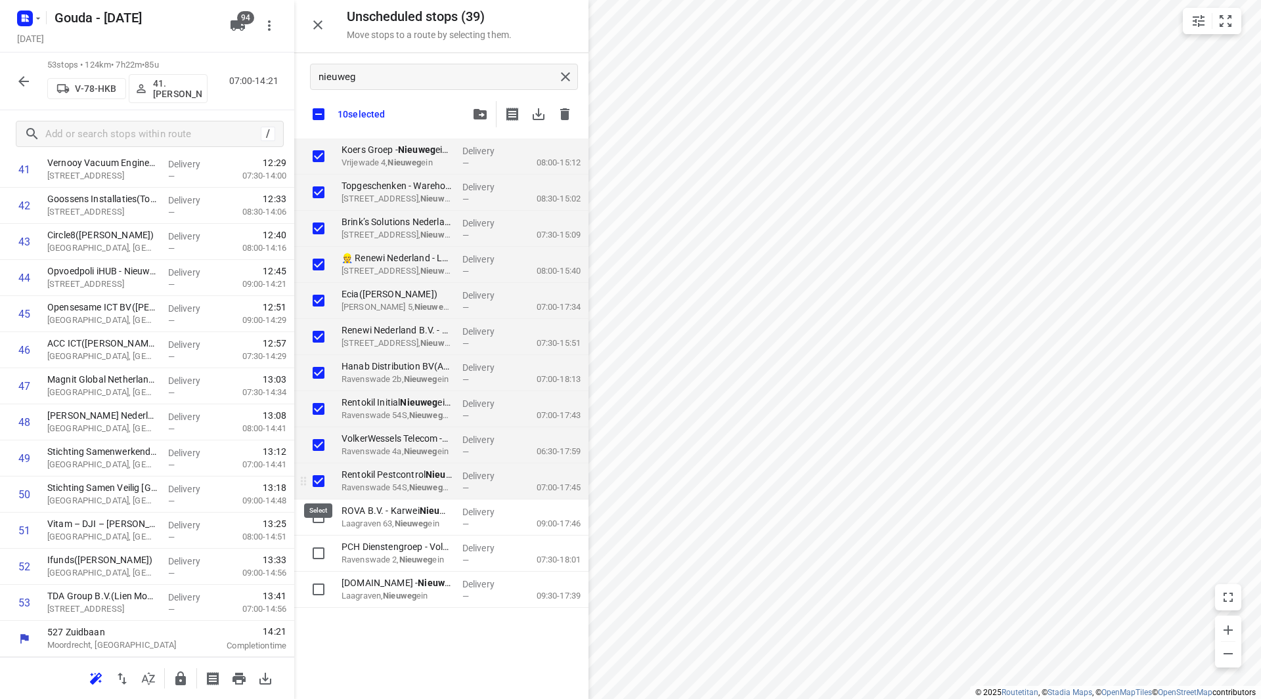
checkbox input "true"
drag, startPoint x: 318, startPoint y: 519, endPoint x: 321, endPoint y: 539, distance: 19.9
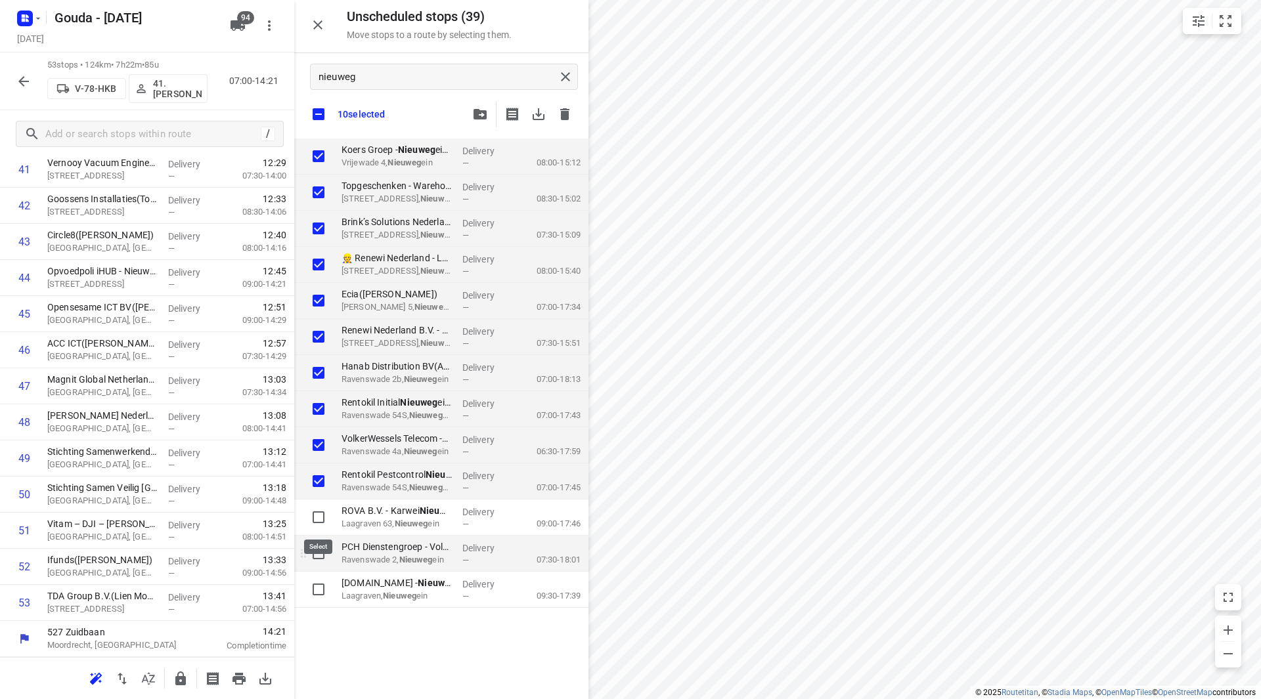
click at [318, 520] on input "grid" at bounding box center [318, 517] width 26 height 26
checkbox input "true"
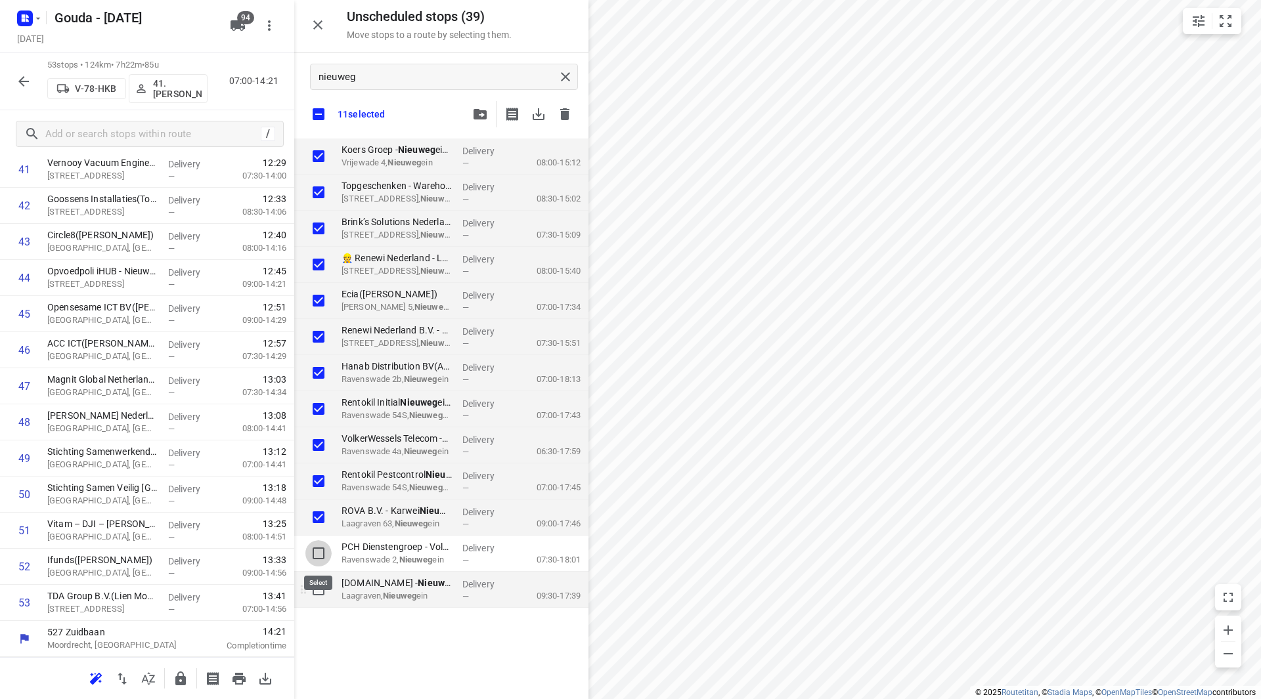
drag, startPoint x: 320, startPoint y: 549, endPoint x: 309, endPoint y: 577, distance: 30.4
click at [319, 549] on input "grid" at bounding box center [318, 553] width 26 height 26
click at [315, 588] on input "grid" at bounding box center [318, 590] width 26 height 26
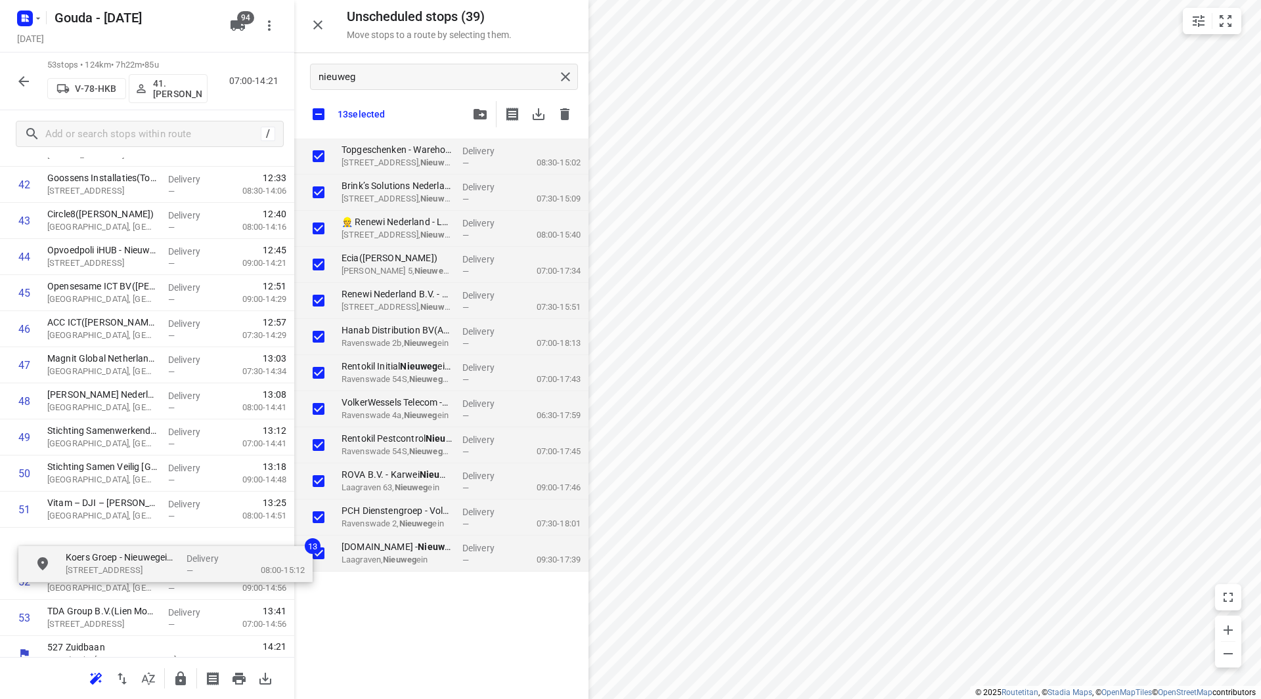
scroll to position [1598, 0]
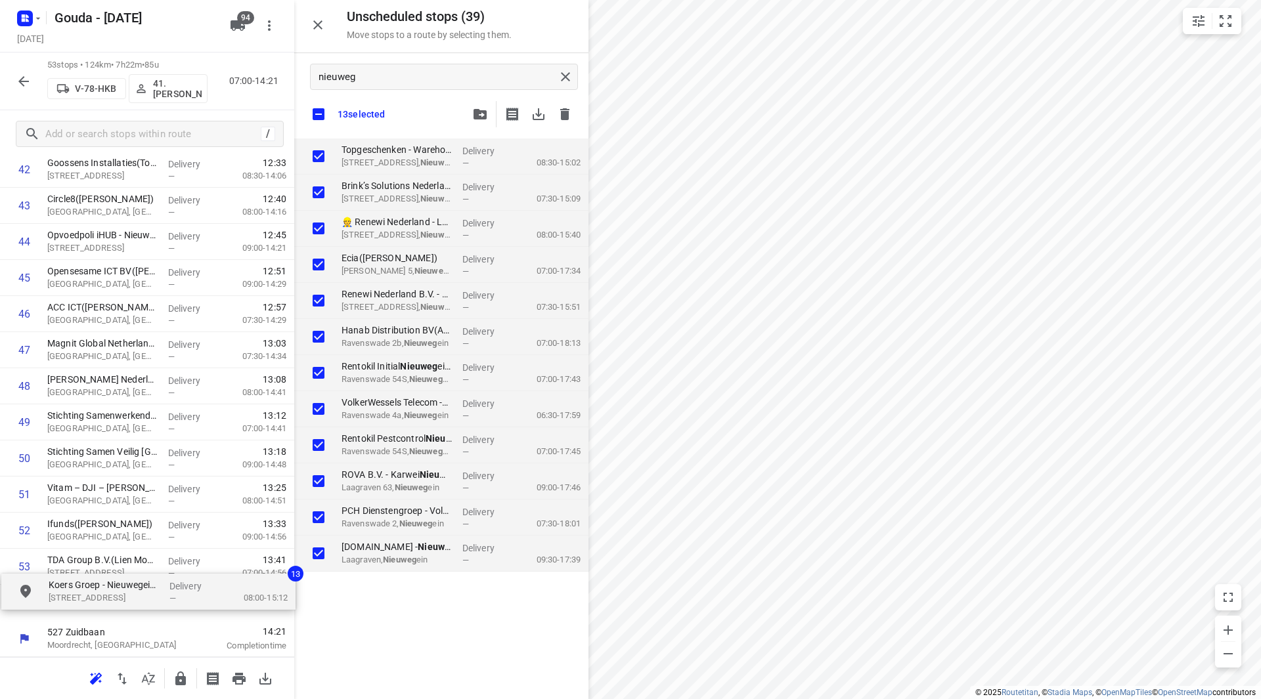
drag, startPoint x: 403, startPoint y: 151, endPoint x: 104, endPoint y: 592, distance: 532.4
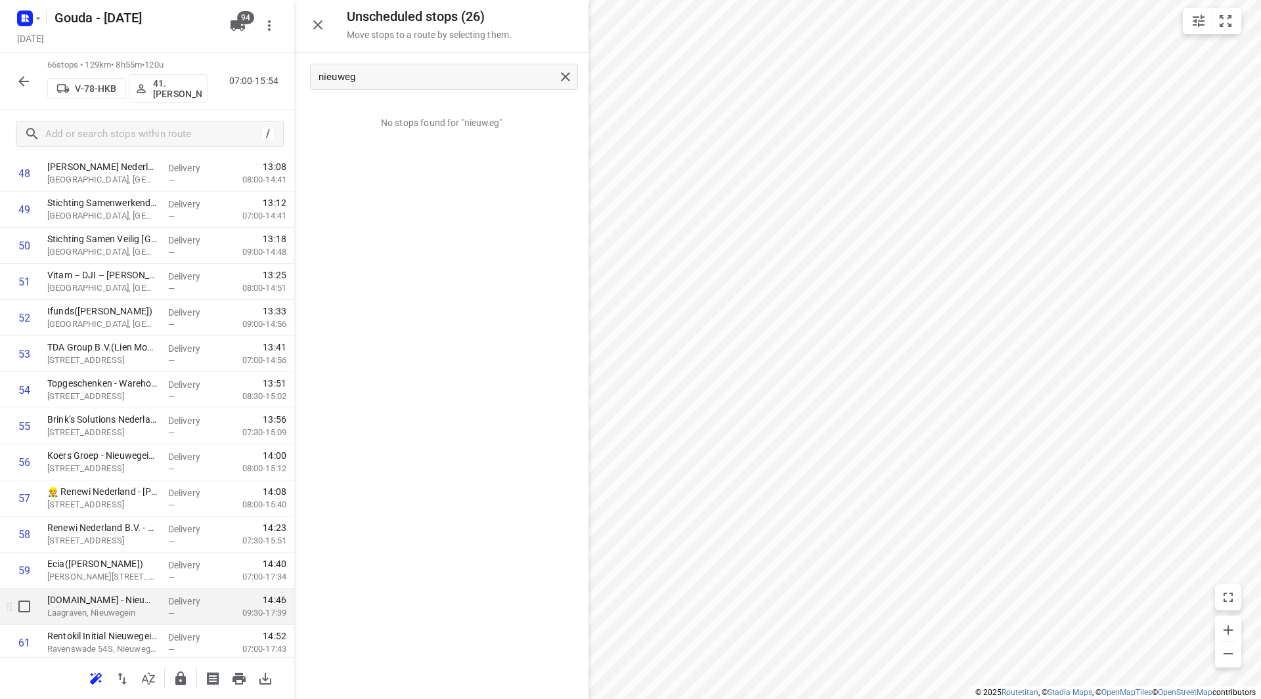
scroll to position [1816, 0]
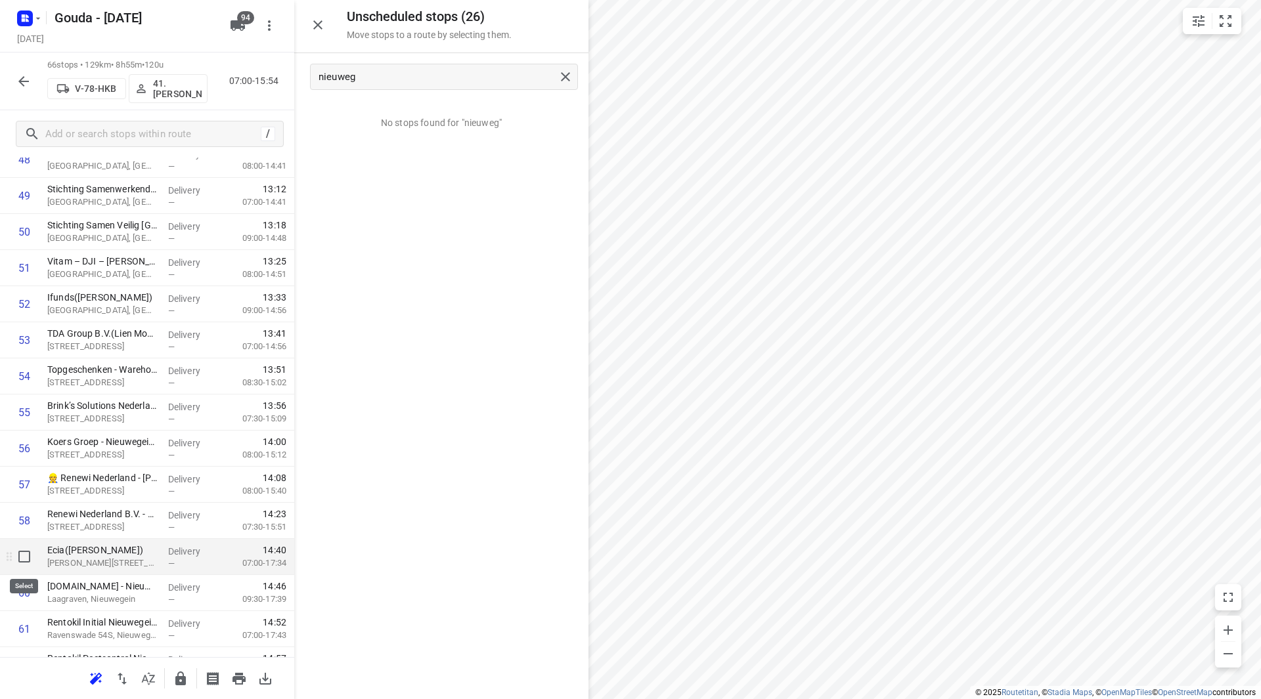
click at [24, 558] on input "checkbox" at bounding box center [24, 557] width 26 height 26
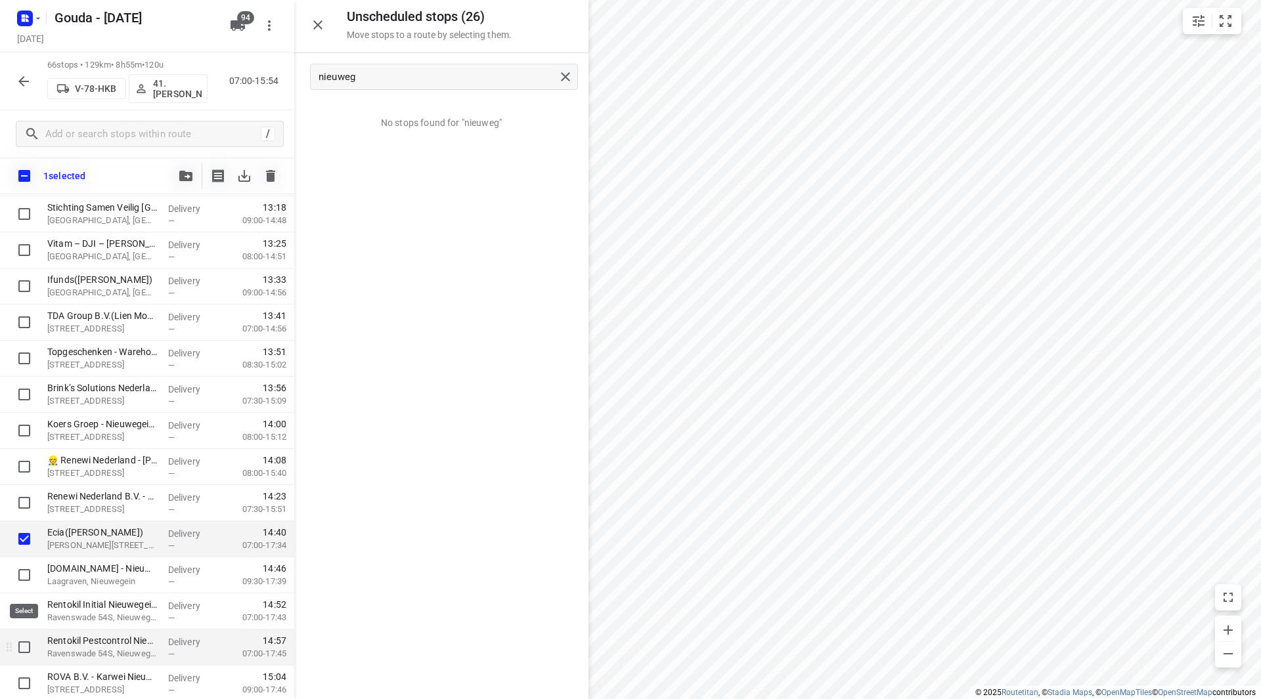
scroll to position [1948, 0]
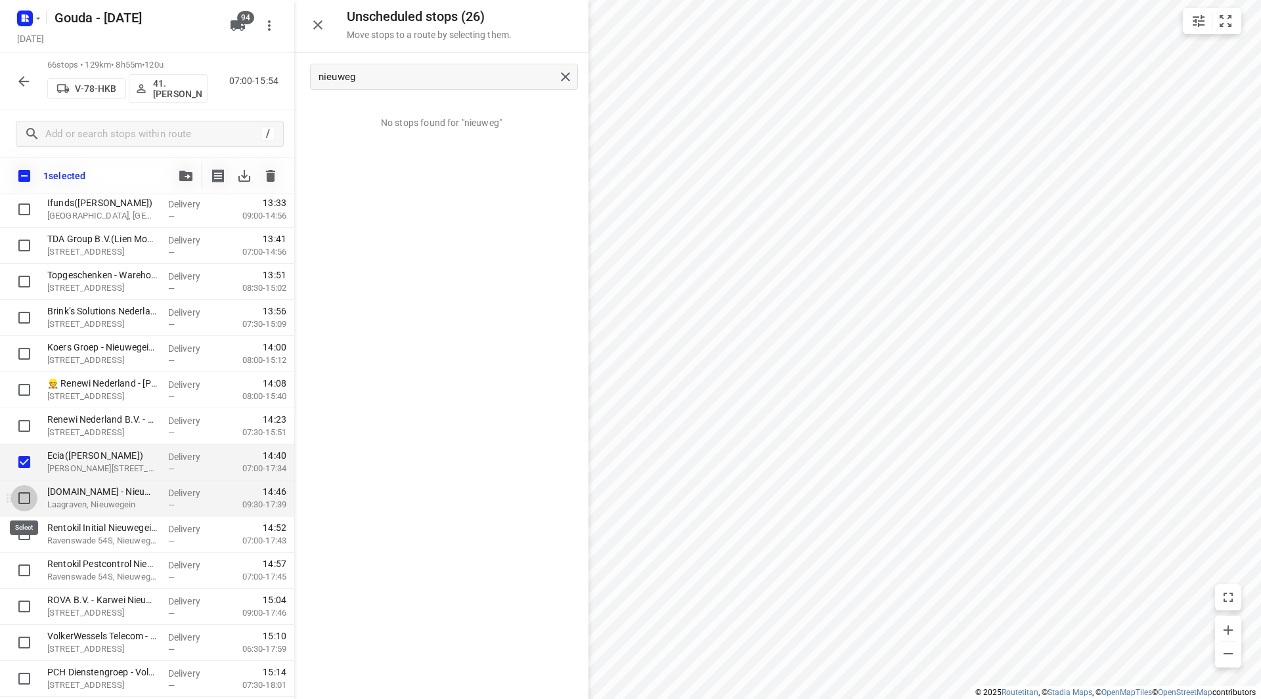
click at [22, 492] on input "checkbox" at bounding box center [24, 498] width 26 height 26
click at [26, 535] on input "checkbox" at bounding box center [24, 534] width 26 height 26
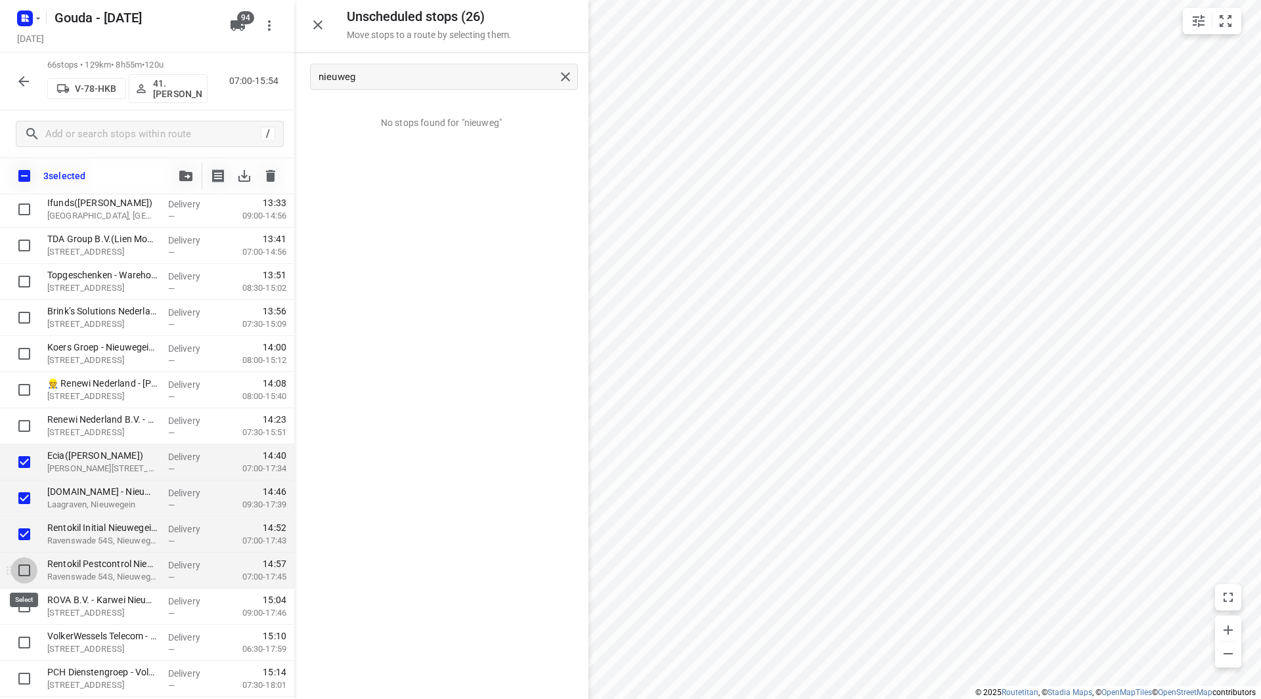
drag, startPoint x: 22, startPoint y: 569, endPoint x: 20, endPoint y: 582, distance: 13.3
click at [21, 569] on input "checkbox" at bounding box center [24, 571] width 26 height 26
click at [22, 611] on input "checkbox" at bounding box center [24, 607] width 26 height 26
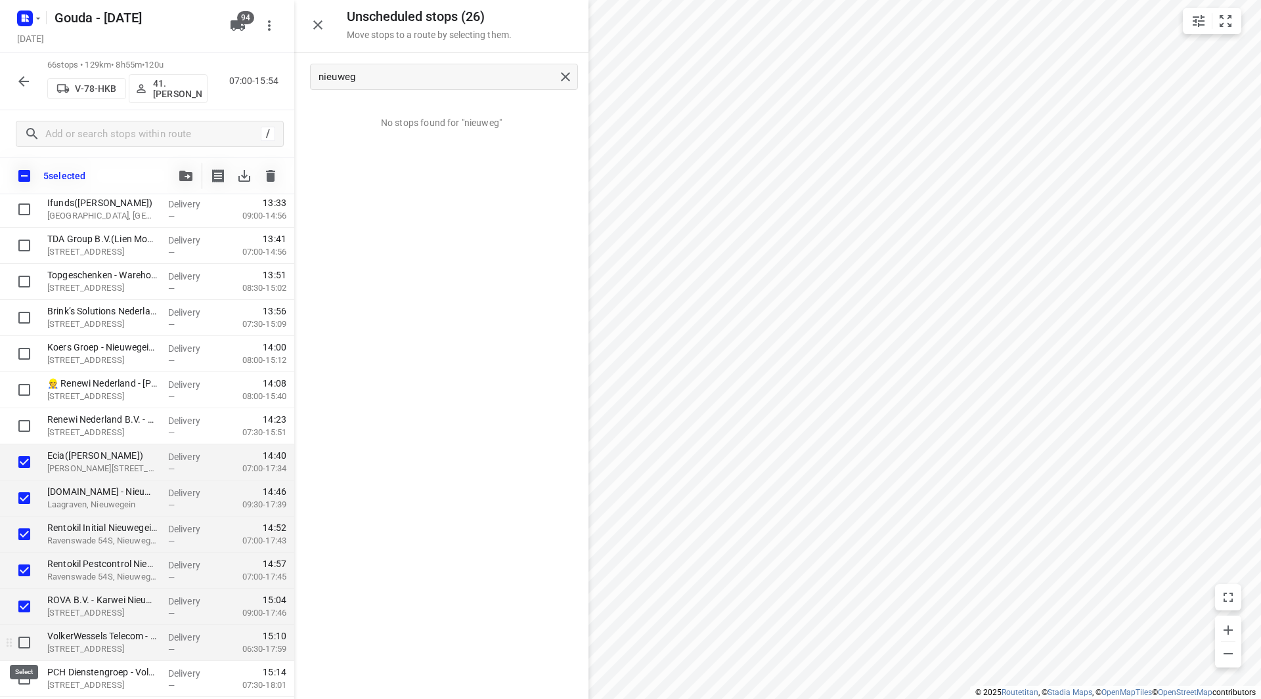
click at [26, 638] on input "checkbox" at bounding box center [24, 643] width 26 height 26
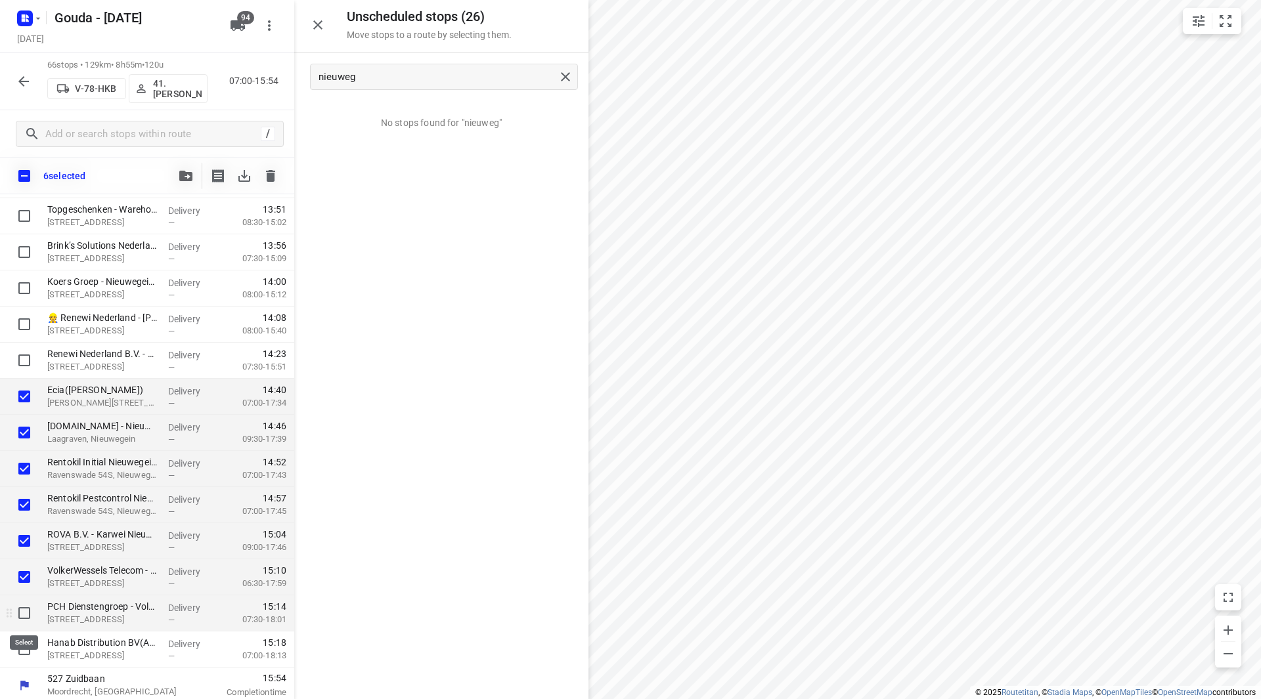
click at [28, 609] on input "checkbox" at bounding box center [24, 613] width 26 height 26
click at [24, 630] on div at bounding box center [21, 614] width 42 height 36
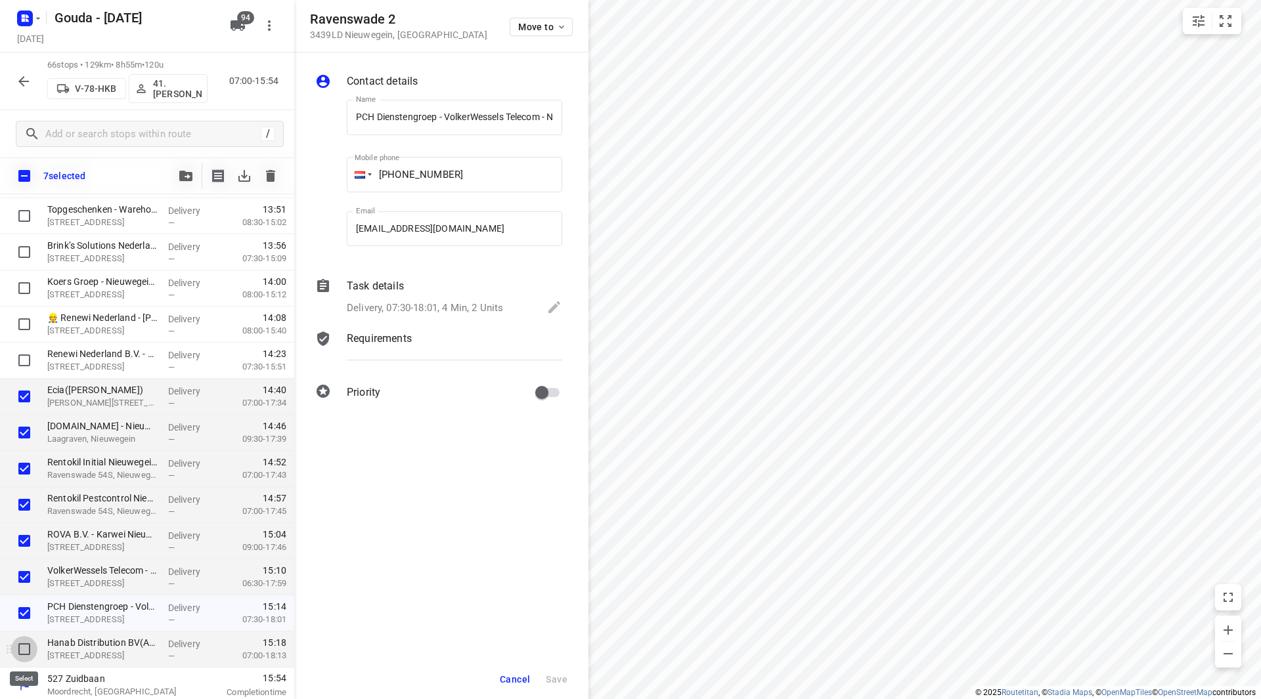
click at [31, 654] on input "checkbox" at bounding box center [24, 649] width 26 height 26
click at [185, 168] on button "button" at bounding box center [186, 176] width 26 height 26
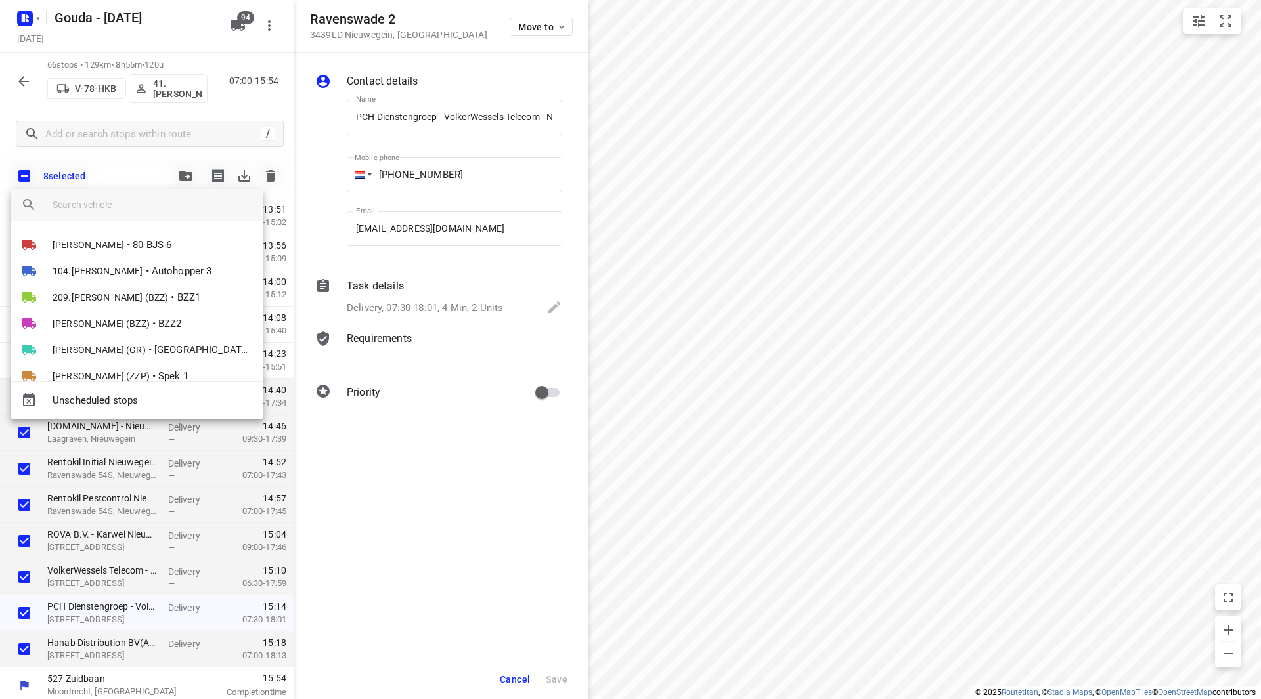
click at [125, 208] on input "search vehicle" at bounding box center [153, 205] width 200 height 20
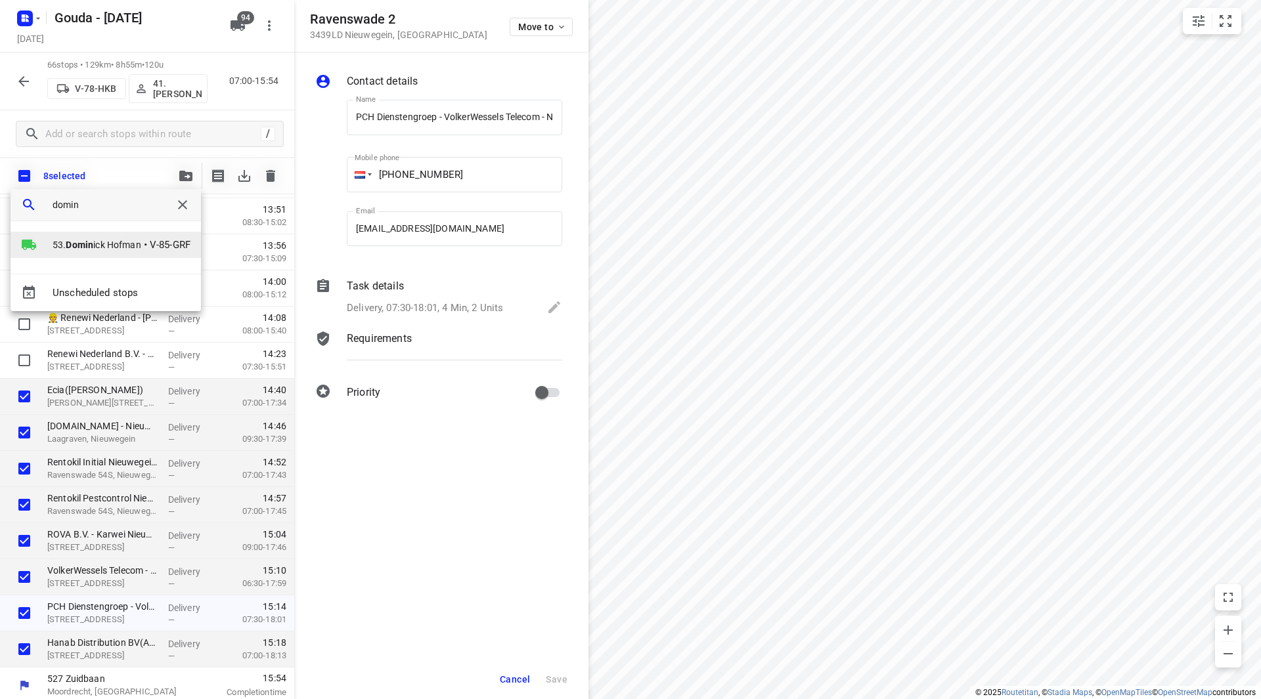
click at [153, 239] on span "V-85-GRF" at bounding box center [170, 245] width 41 height 15
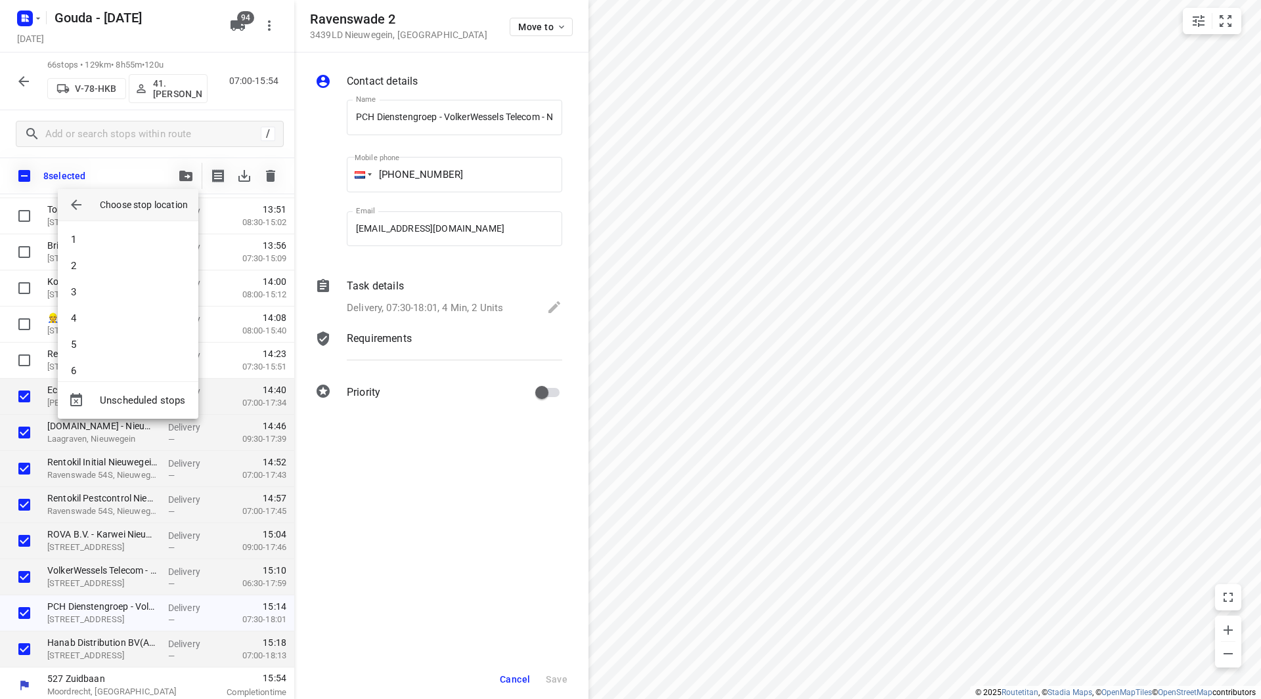
scroll to position [1432, 0]
click at [106, 361] on li "60" at bounding box center [128, 358] width 141 height 26
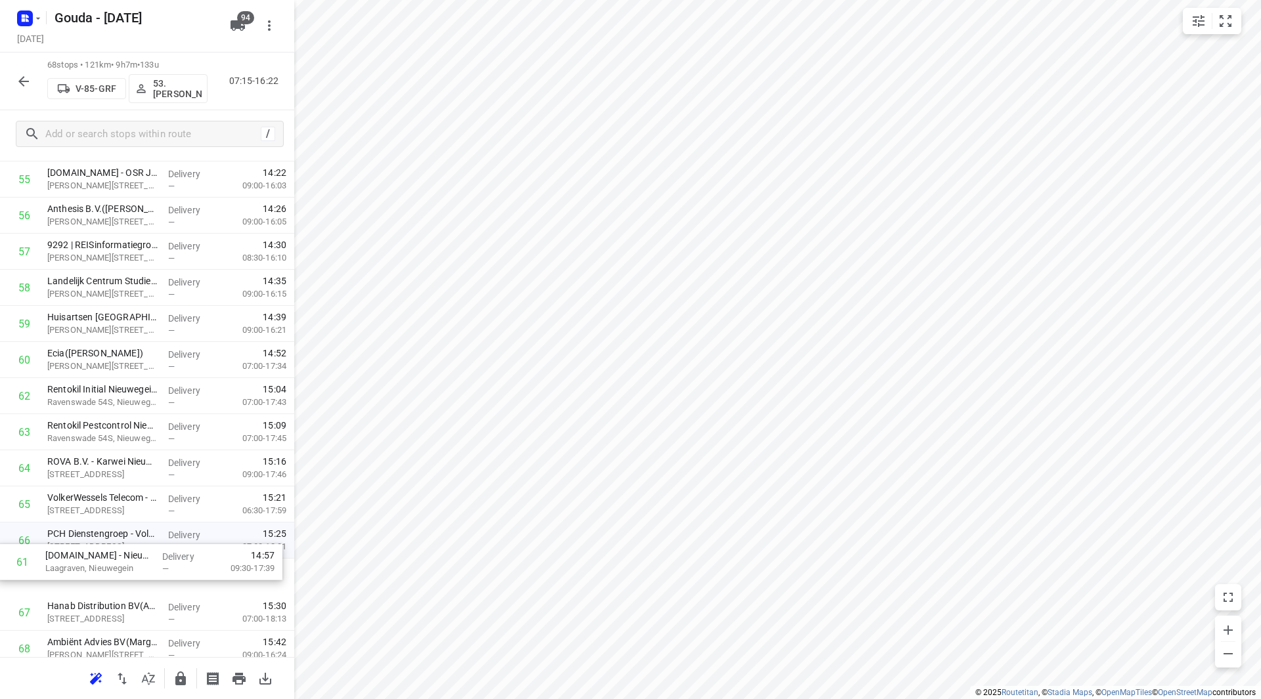
scroll to position [2053, 0]
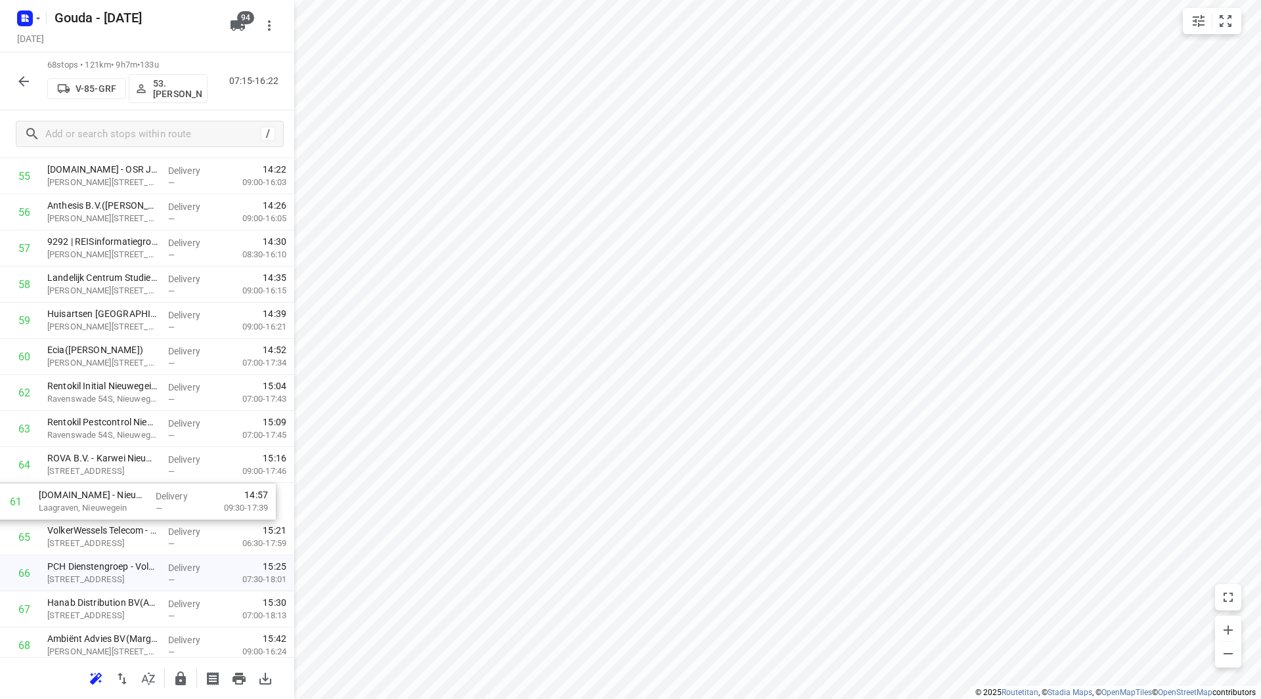
drag, startPoint x: 100, startPoint y: 518, endPoint x: 93, endPoint y: 524, distance: 9.3
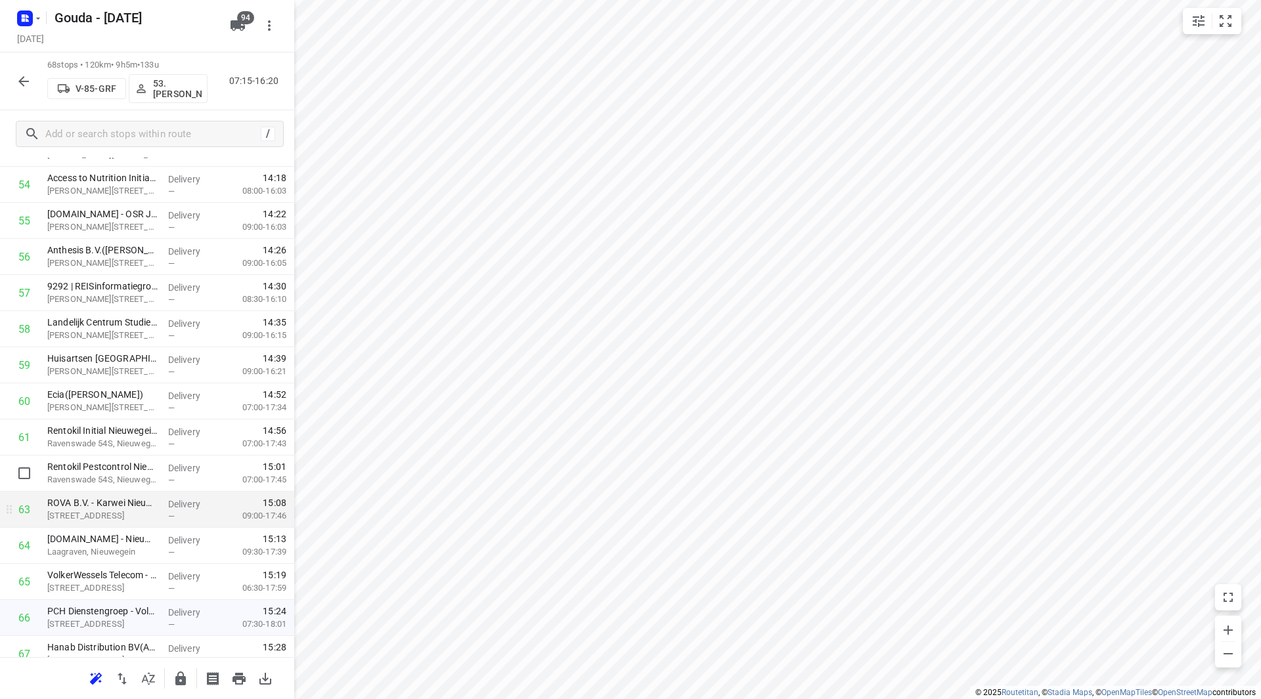
scroll to position [2030, 0]
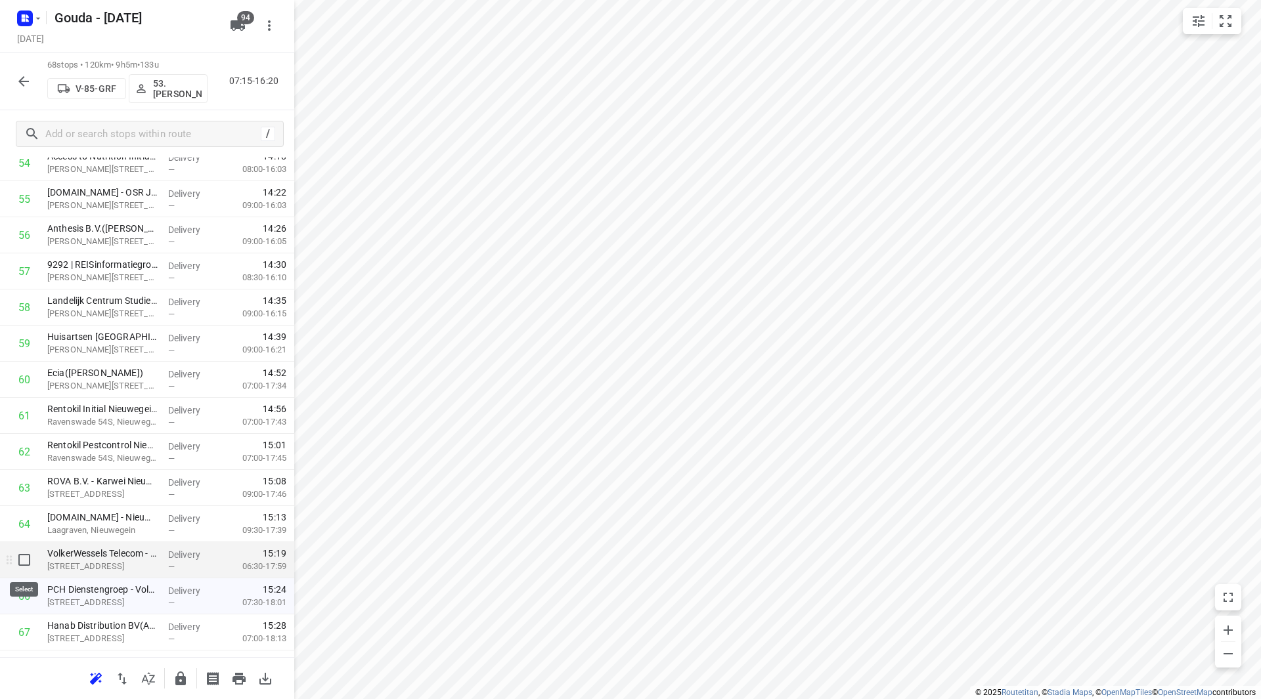
click at [26, 559] on input "checkbox" at bounding box center [24, 560] width 26 height 26
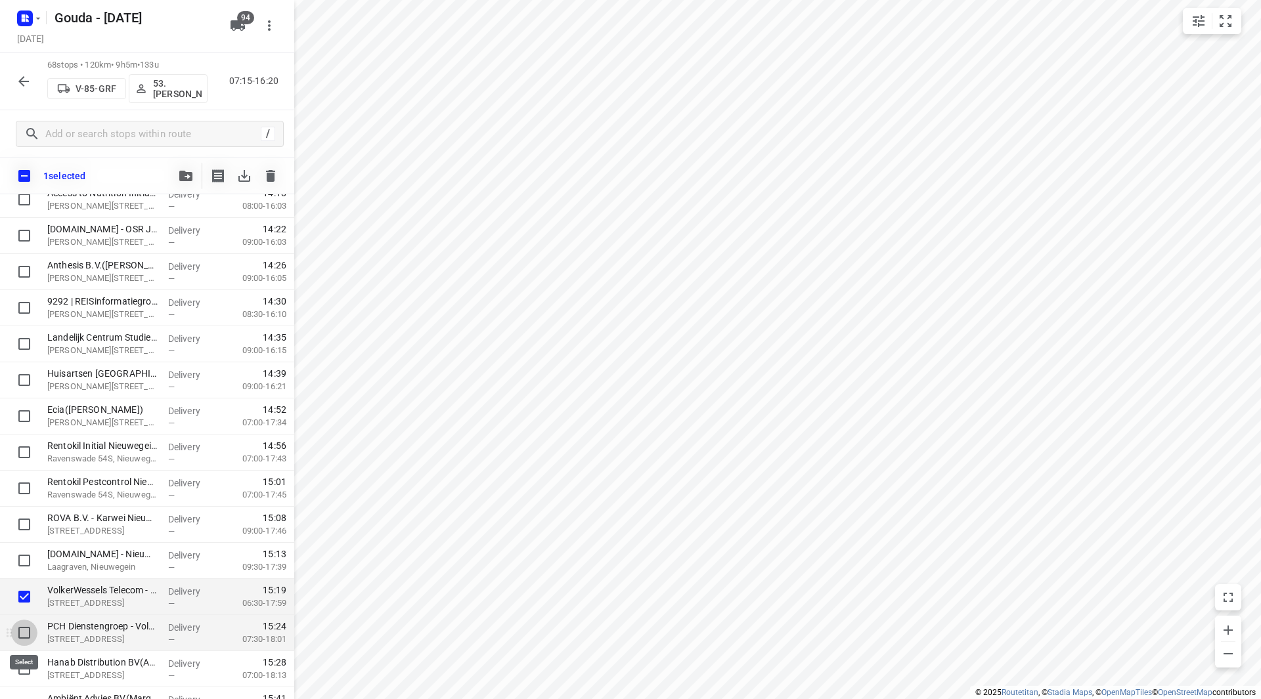
click at [18, 629] on input "checkbox" at bounding box center [24, 633] width 26 height 26
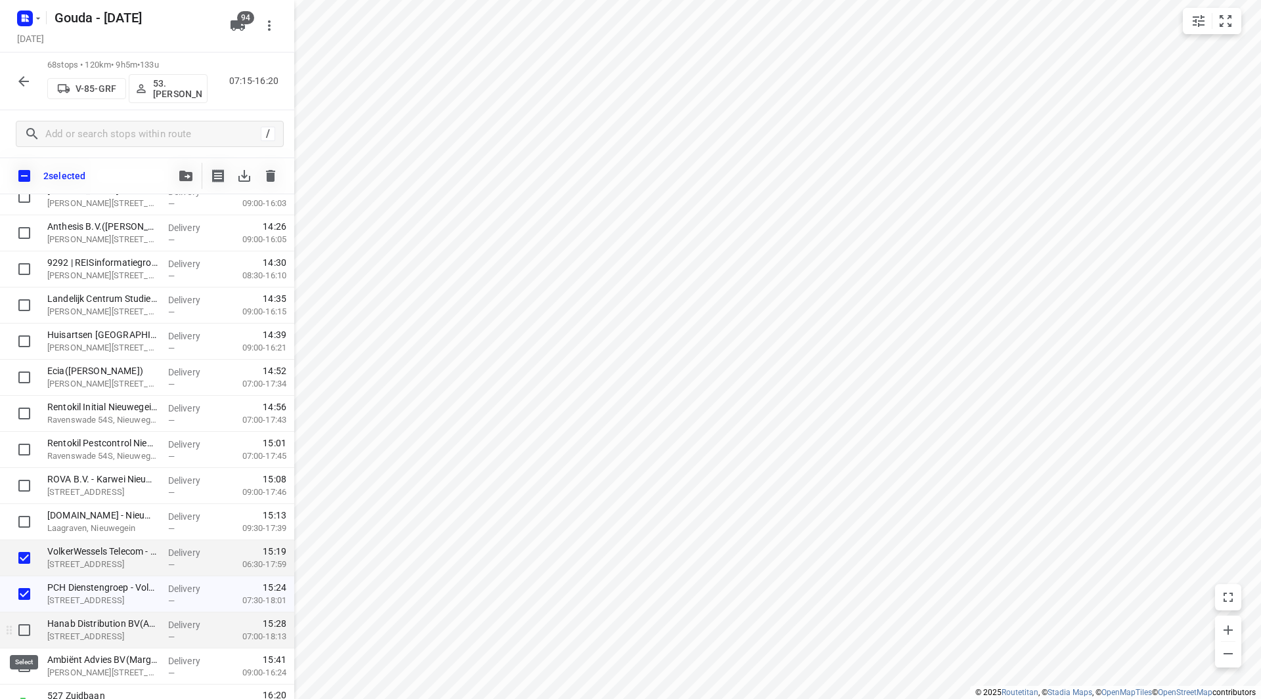
scroll to position [2090, 0]
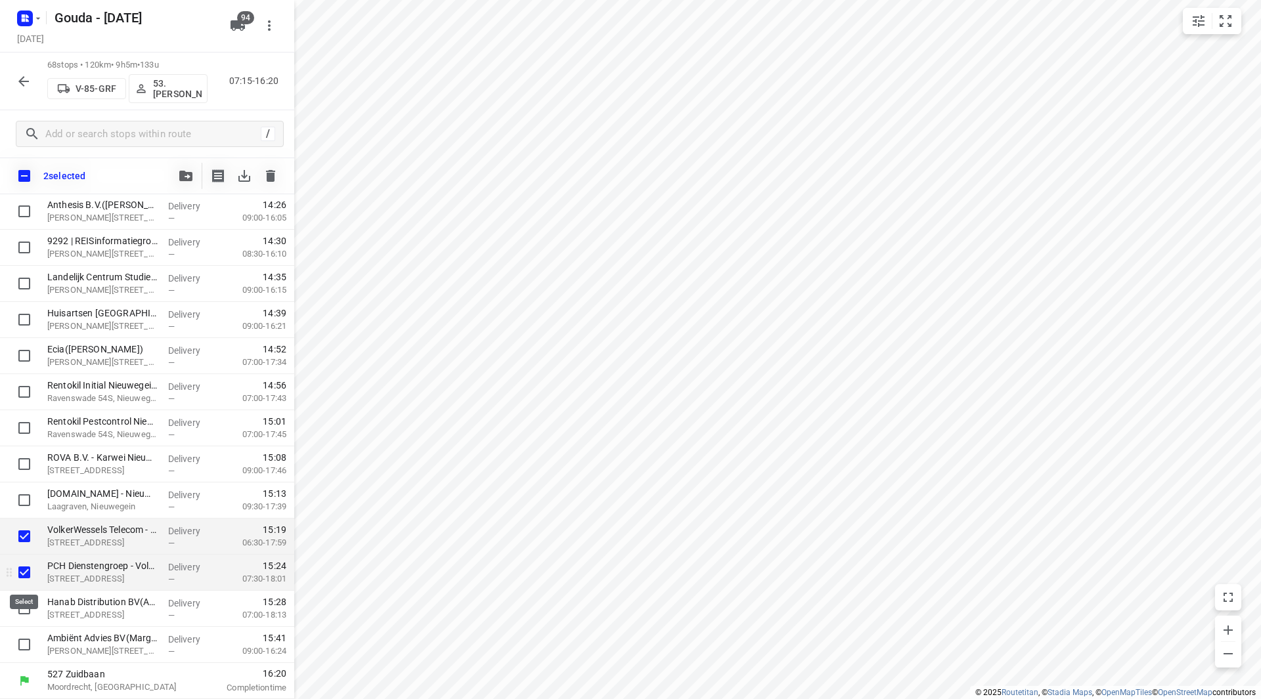
click at [23, 572] on input "checkbox" at bounding box center [24, 572] width 26 height 26
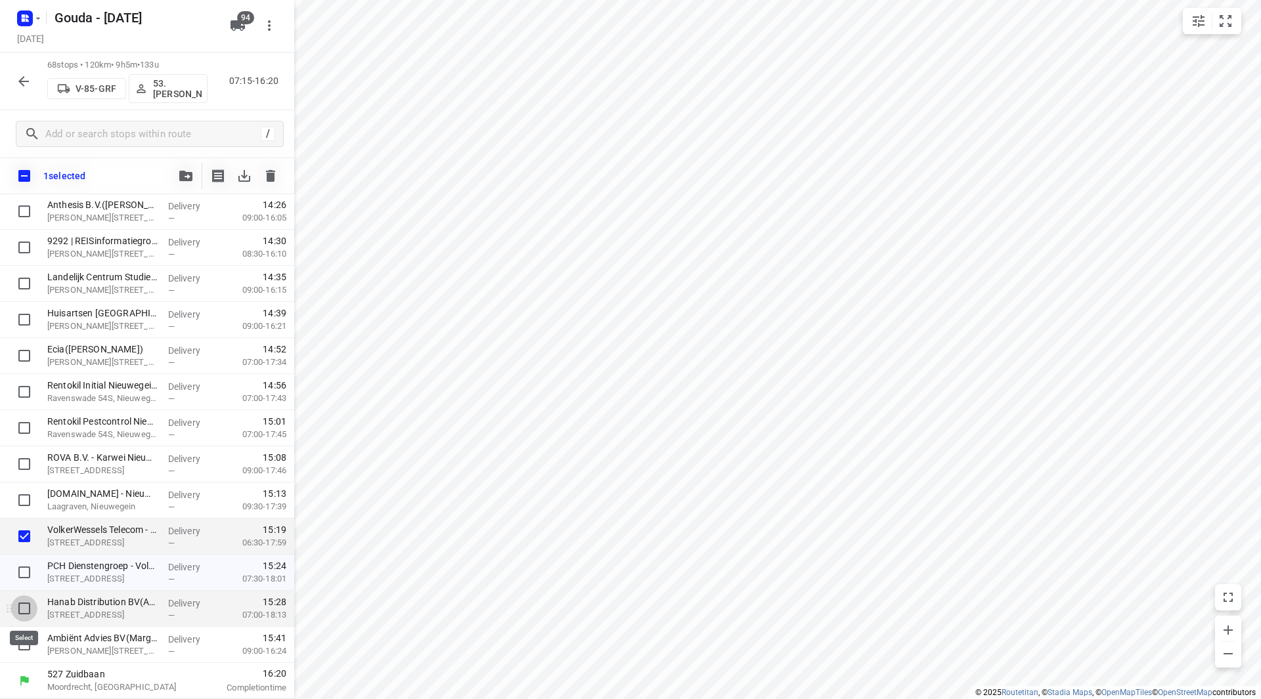
click at [24, 613] on input "checkbox" at bounding box center [24, 609] width 26 height 26
click at [26, 635] on input "checkbox" at bounding box center [24, 645] width 26 height 26
click at [26, 640] on input "checkbox" at bounding box center [24, 645] width 26 height 26
click at [25, 414] on div at bounding box center [21, 428] width 42 height 36
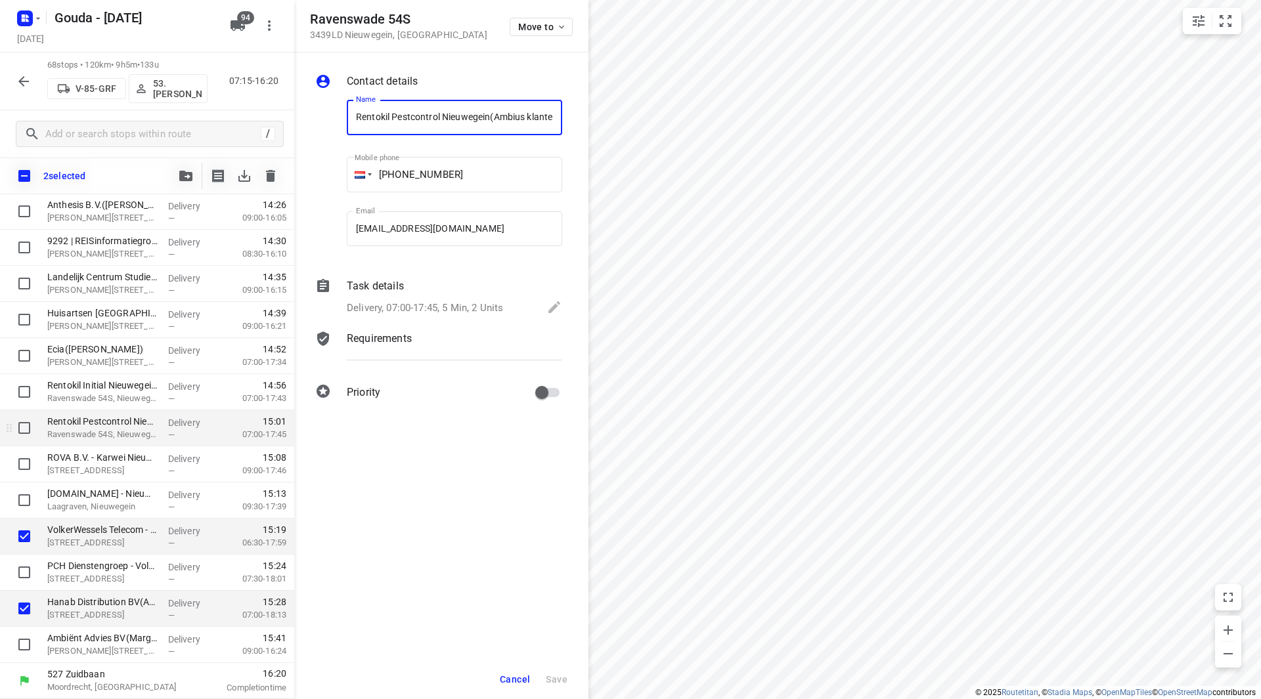
scroll to position [0, 39]
click at [28, 429] on input "checkbox" at bounding box center [24, 428] width 26 height 26
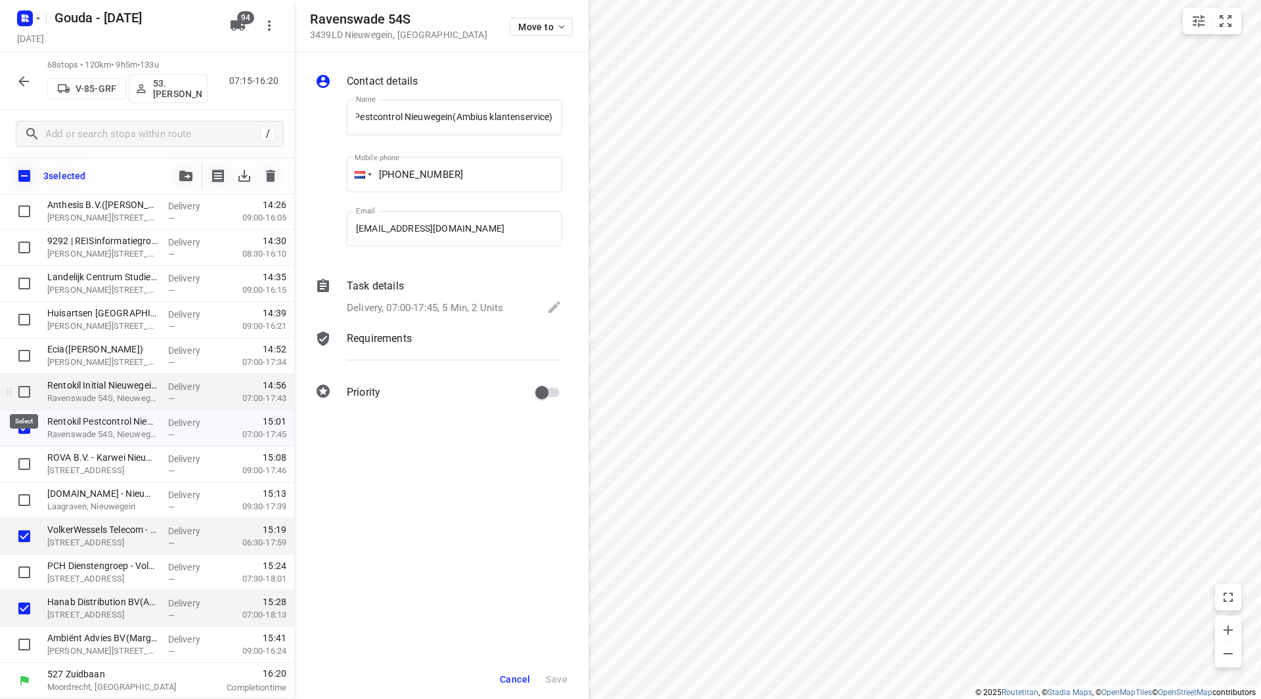
scroll to position [0, 0]
click at [26, 395] on input "checkbox" at bounding box center [24, 392] width 26 height 26
click at [512, 684] on span "Cancel" at bounding box center [515, 679] width 30 height 11
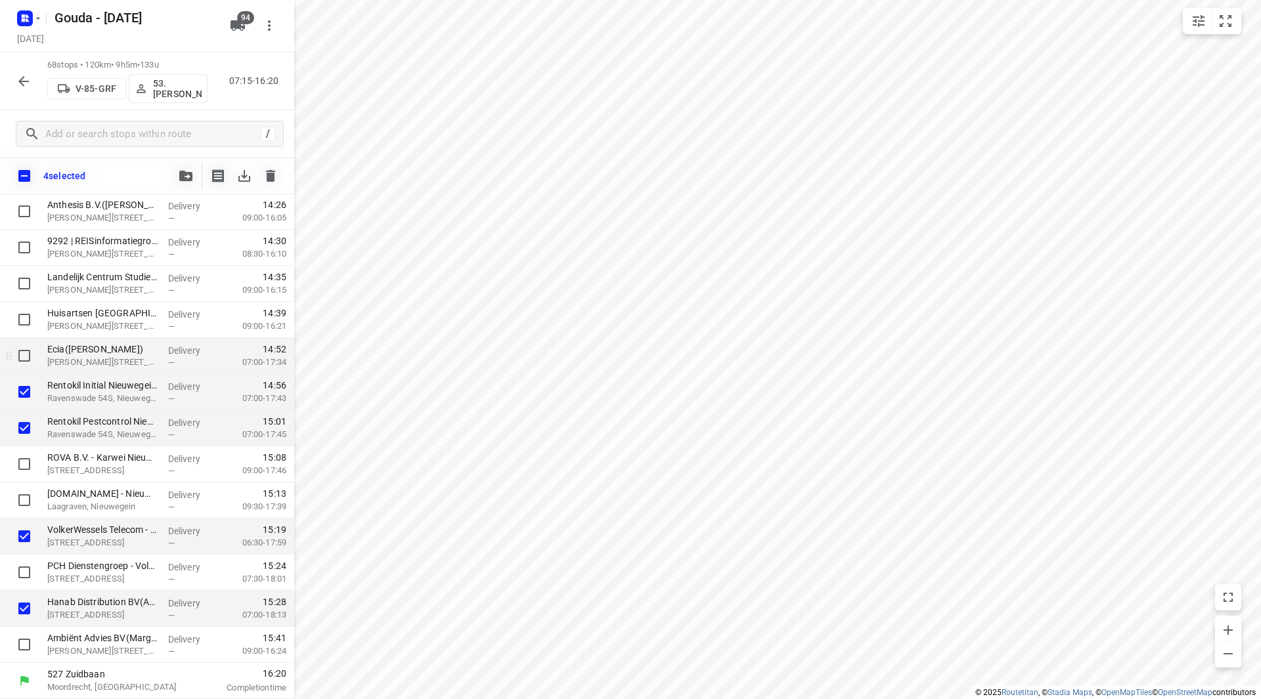
scroll to position [2024, 0]
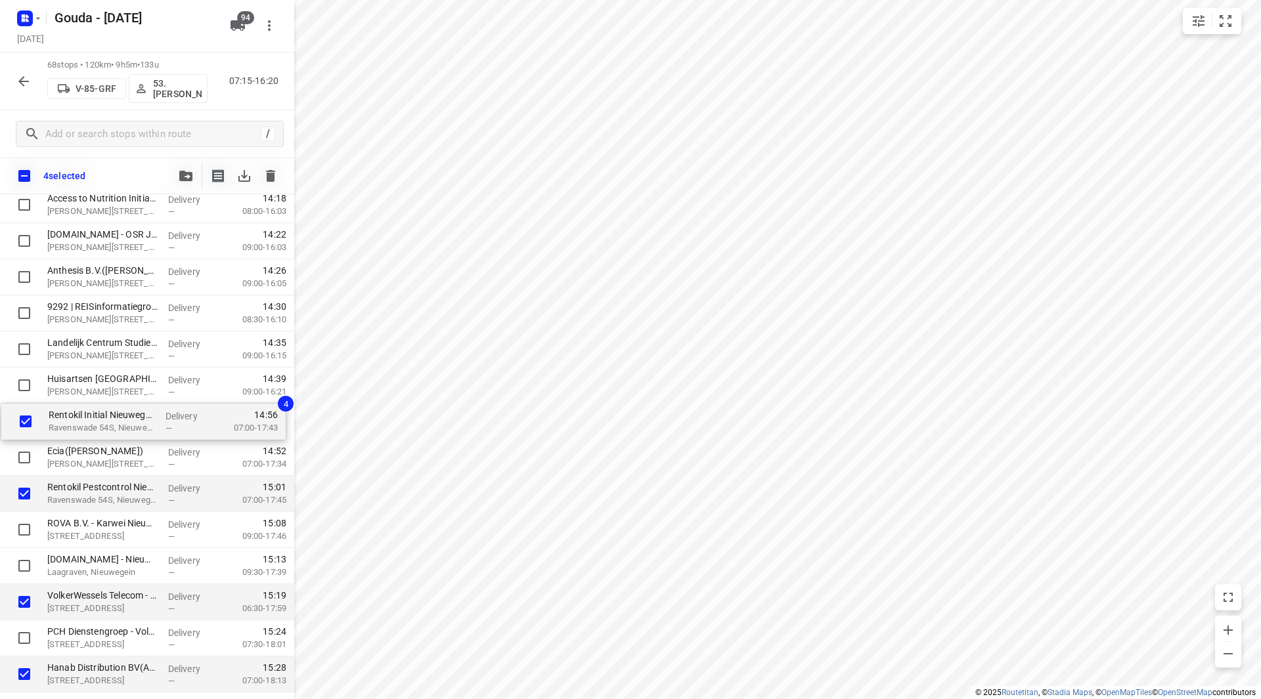
drag, startPoint x: 106, startPoint y: 464, endPoint x: 108, endPoint y: 424, distance: 39.4
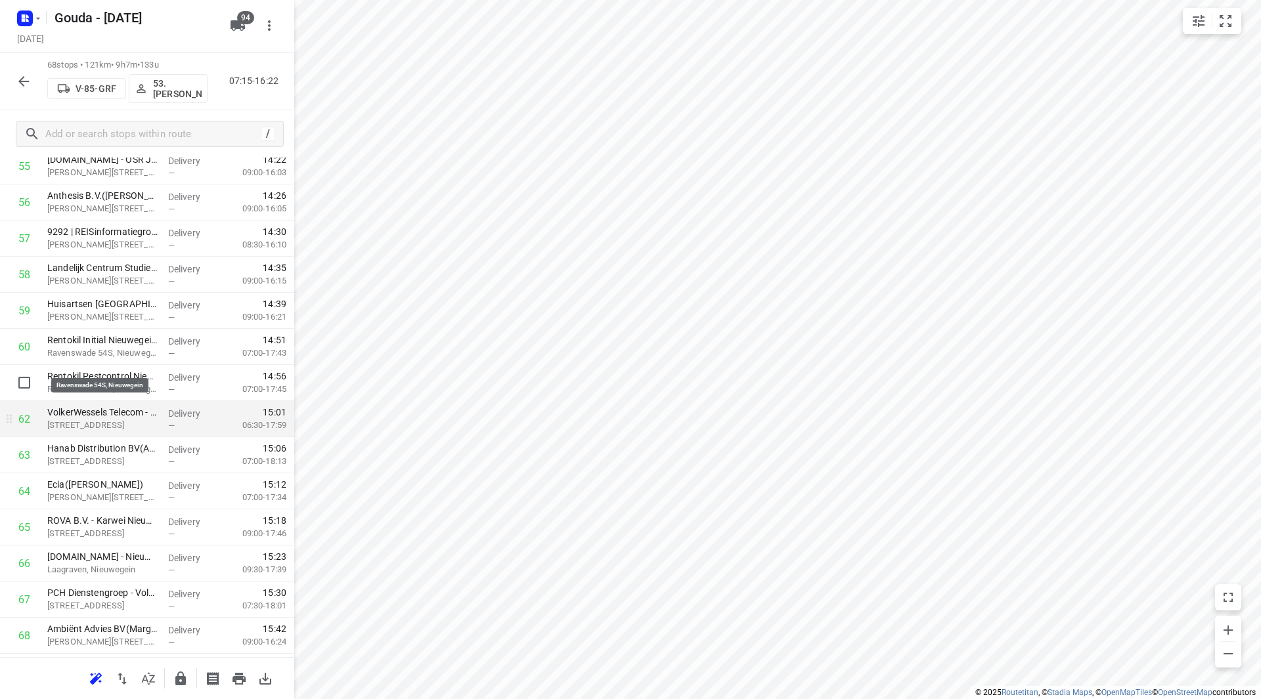
scroll to position [2090, 0]
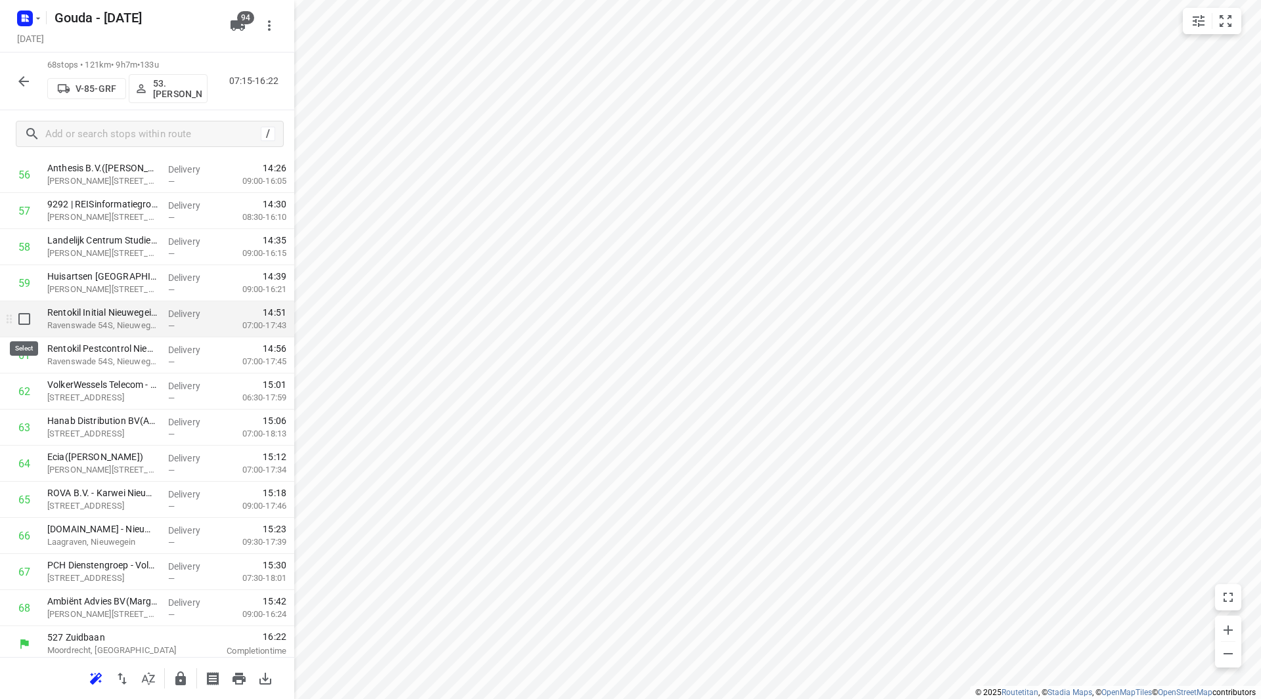
click at [22, 320] on input "checkbox" at bounding box center [24, 319] width 26 height 26
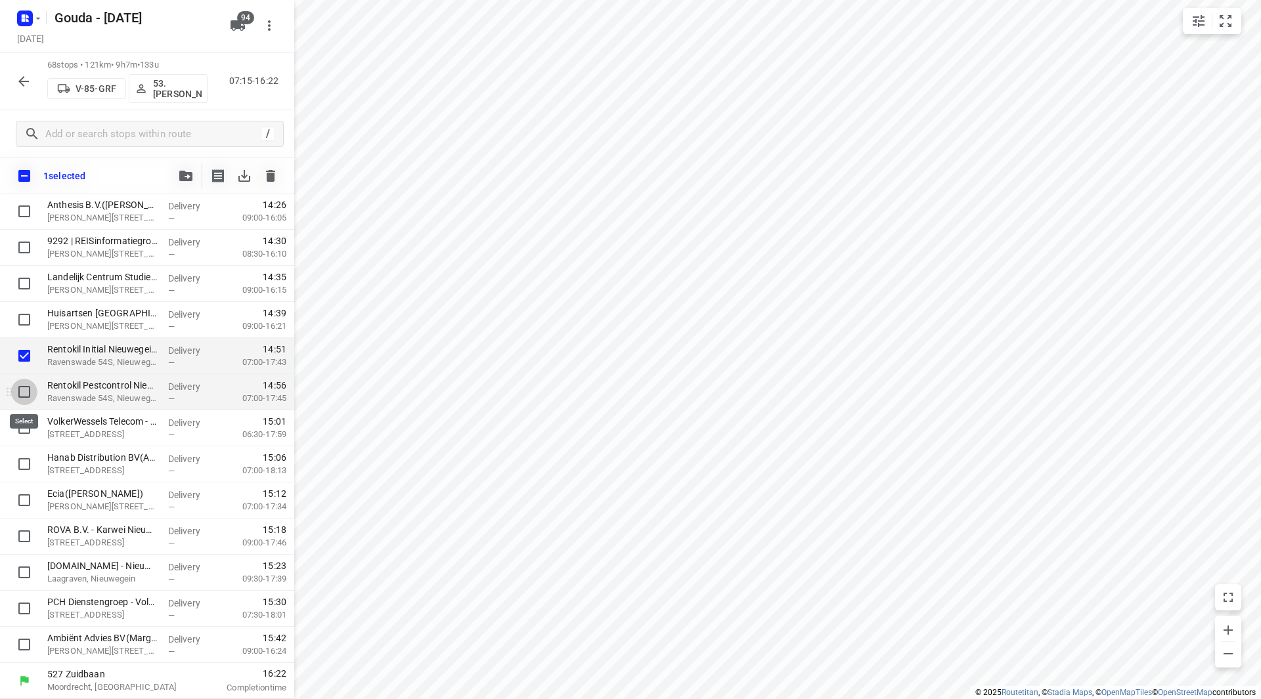
click at [14, 394] on input "checkbox" at bounding box center [24, 392] width 26 height 26
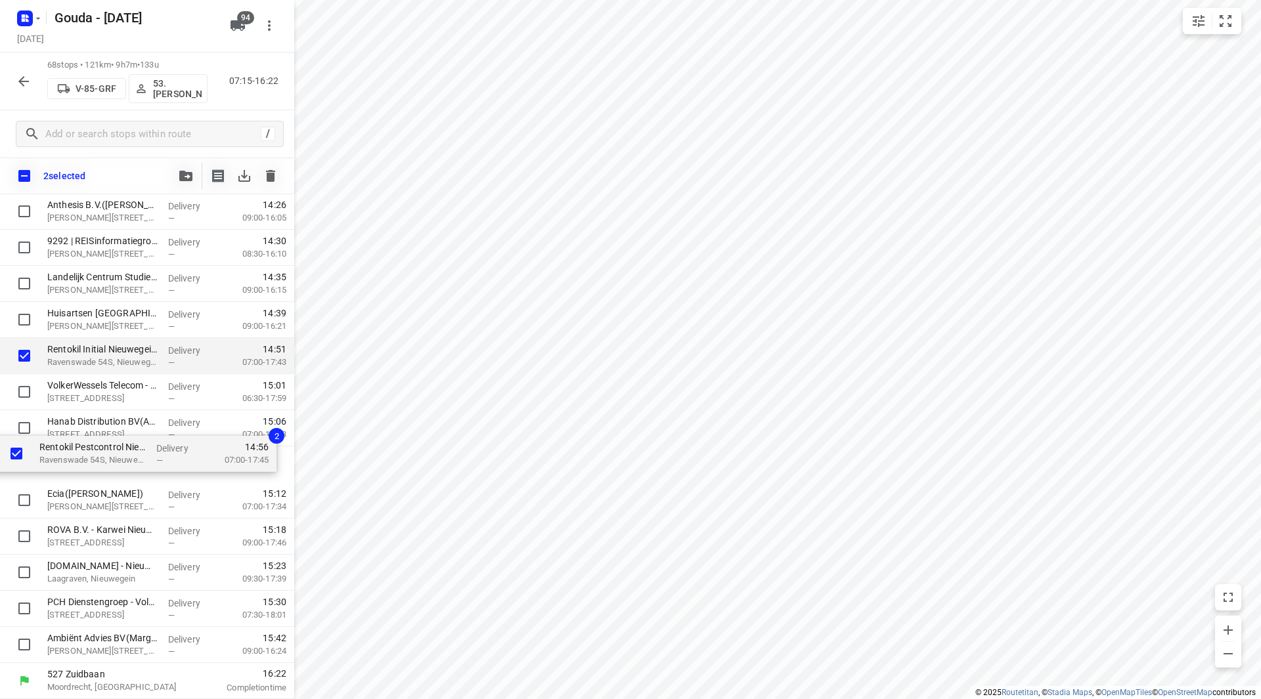
drag, startPoint x: 99, startPoint y: 406, endPoint x: 91, endPoint y: 472, distance: 66.8
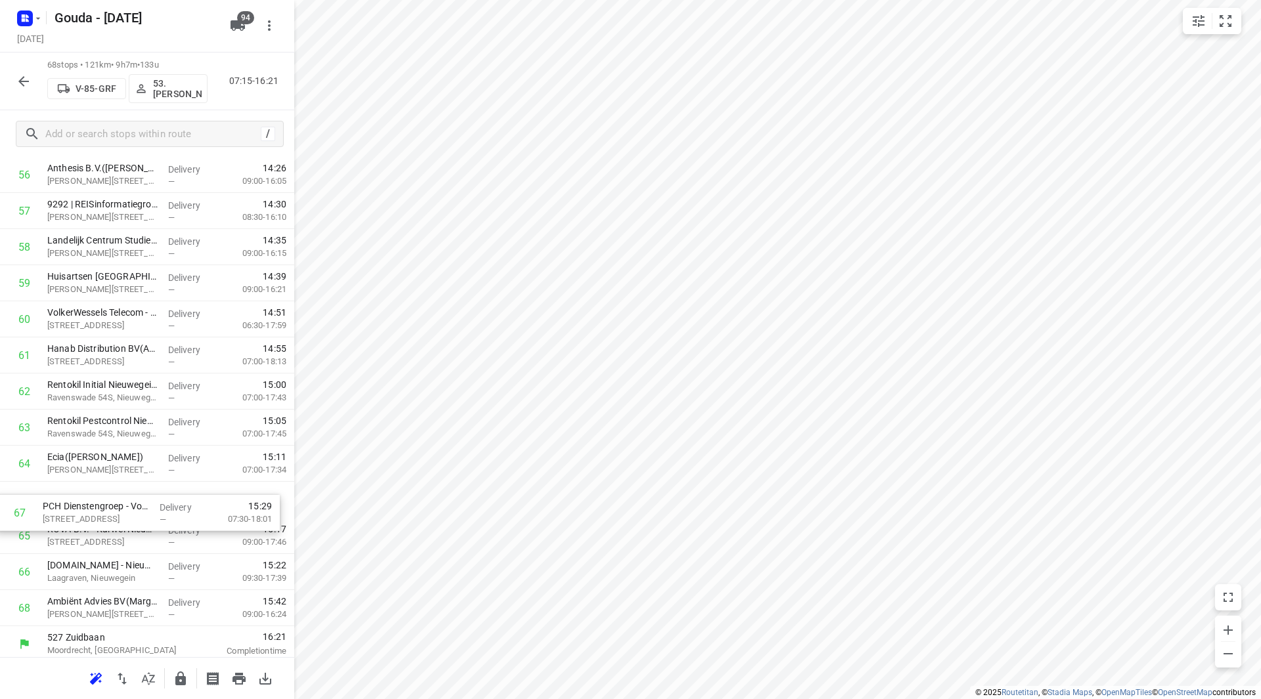
scroll to position [2091, 0]
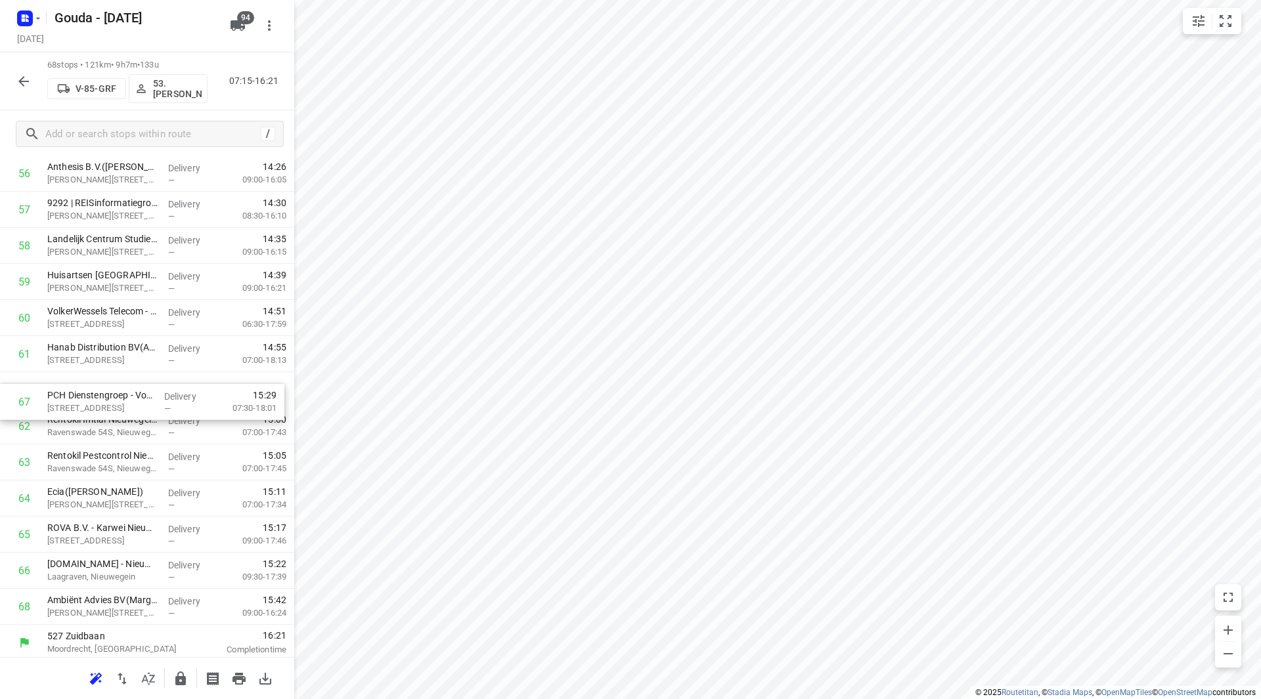
drag, startPoint x: 104, startPoint y: 516, endPoint x: 108, endPoint y: 391, distance: 124.8
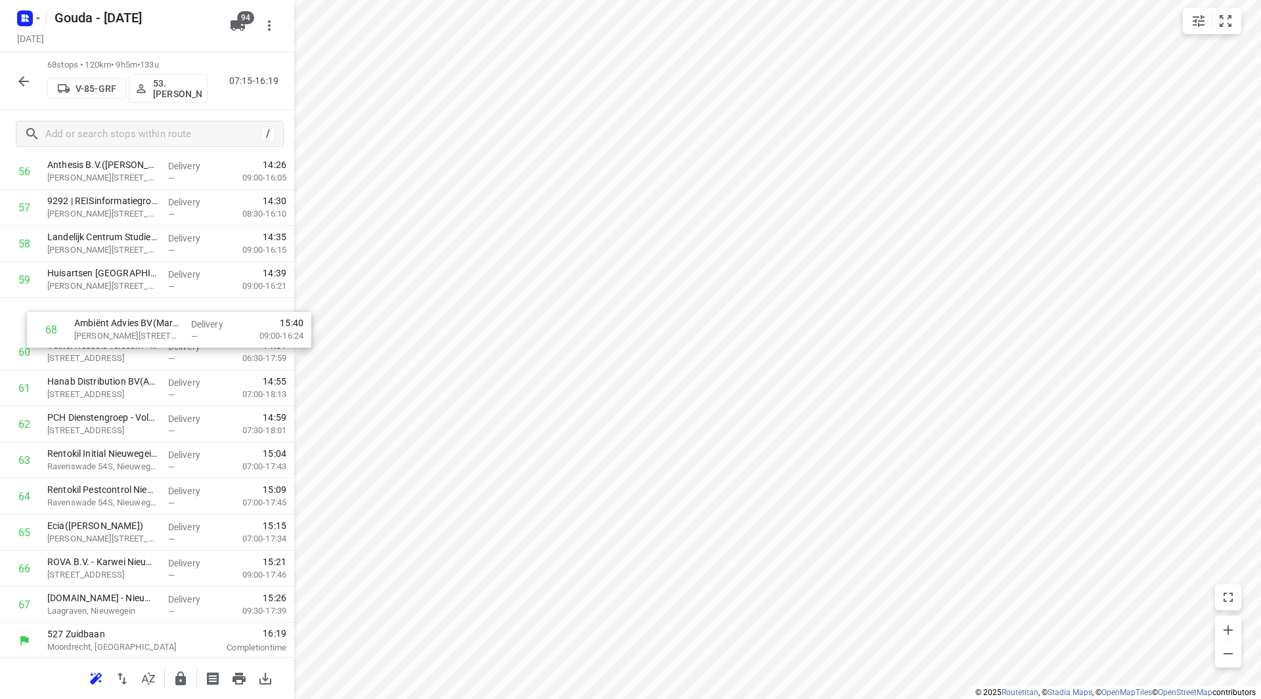
drag, startPoint x: 80, startPoint y: 607, endPoint x: 96, endPoint y: 317, distance: 290.7
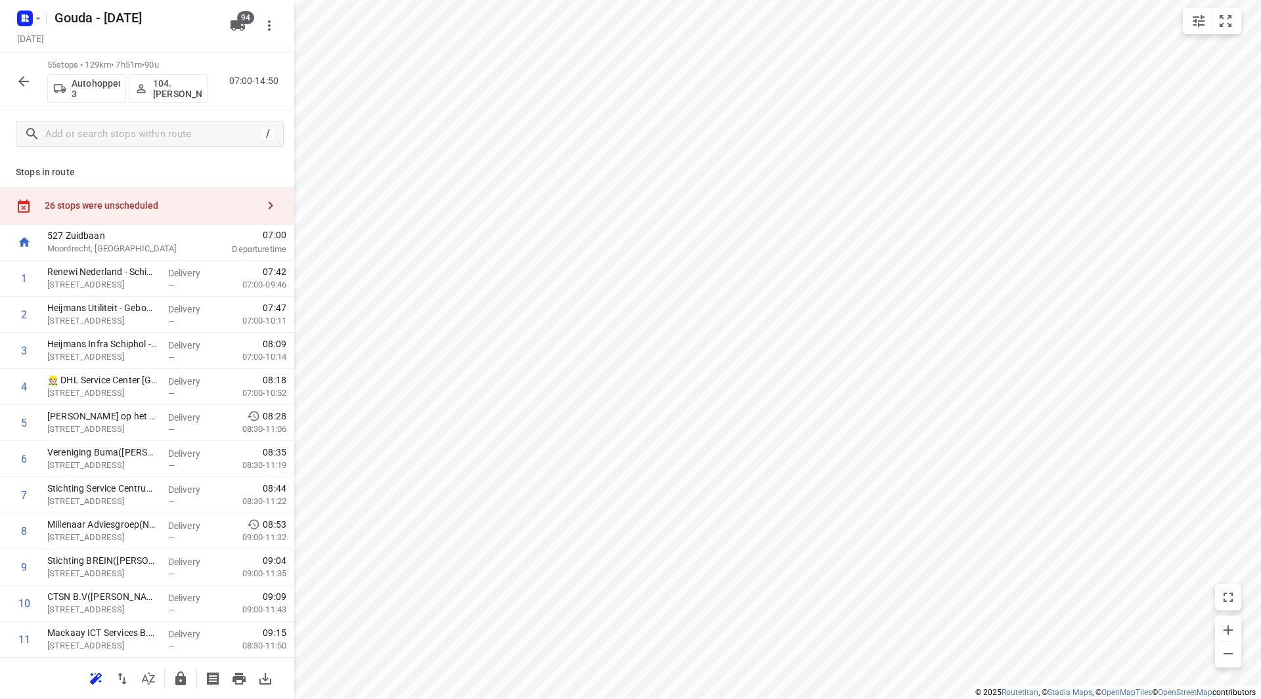
click at [12, 80] on button "button" at bounding box center [24, 81] width 26 height 26
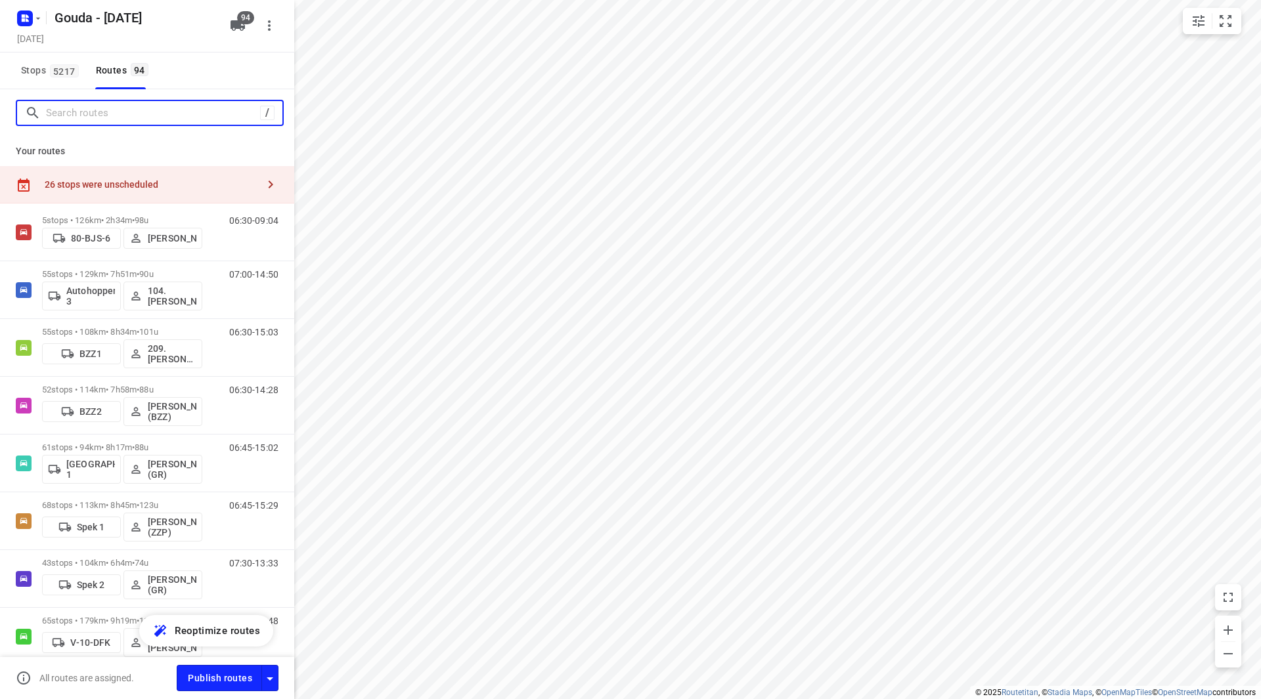
drag, startPoint x: 91, startPoint y: 114, endPoint x: 101, endPoint y: 114, distance: 9.8
click at [92, 114] on input "Search routes" at bounding box center [153, 113] width 214 height 20
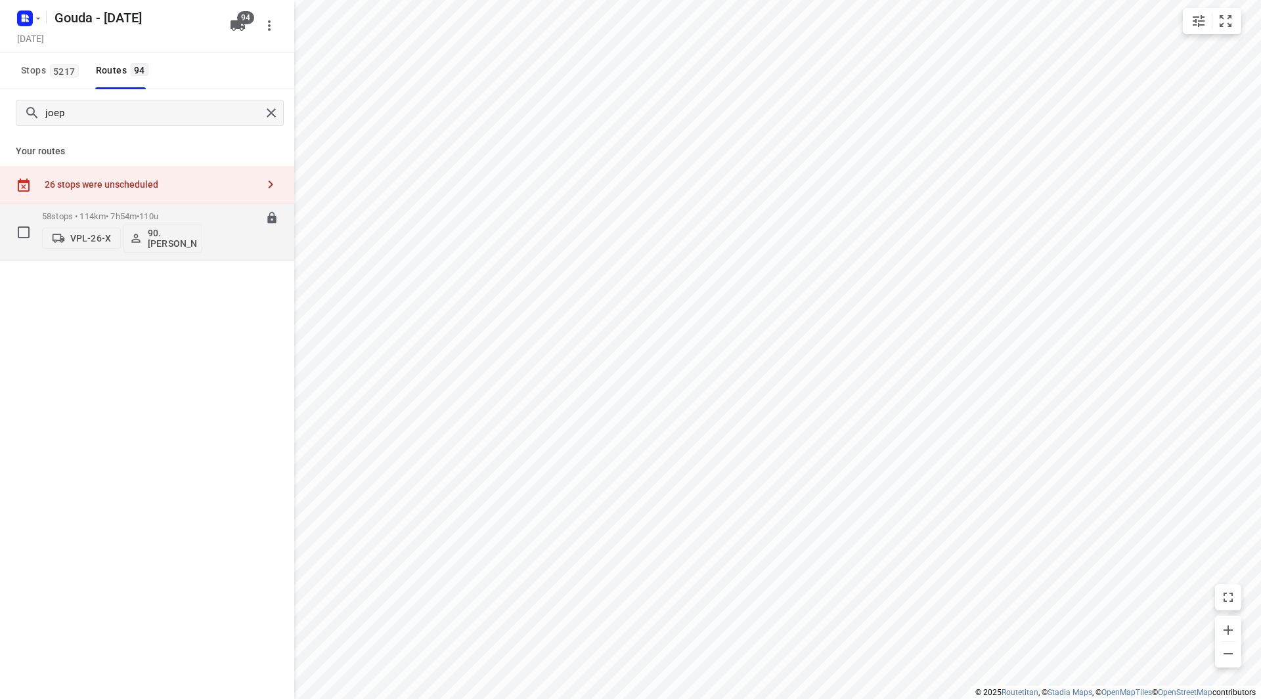
click at [192, 211] on p "58 stops • 114km • 7h54m • 110u" at bounding box center [122, 216] width 160 height 10
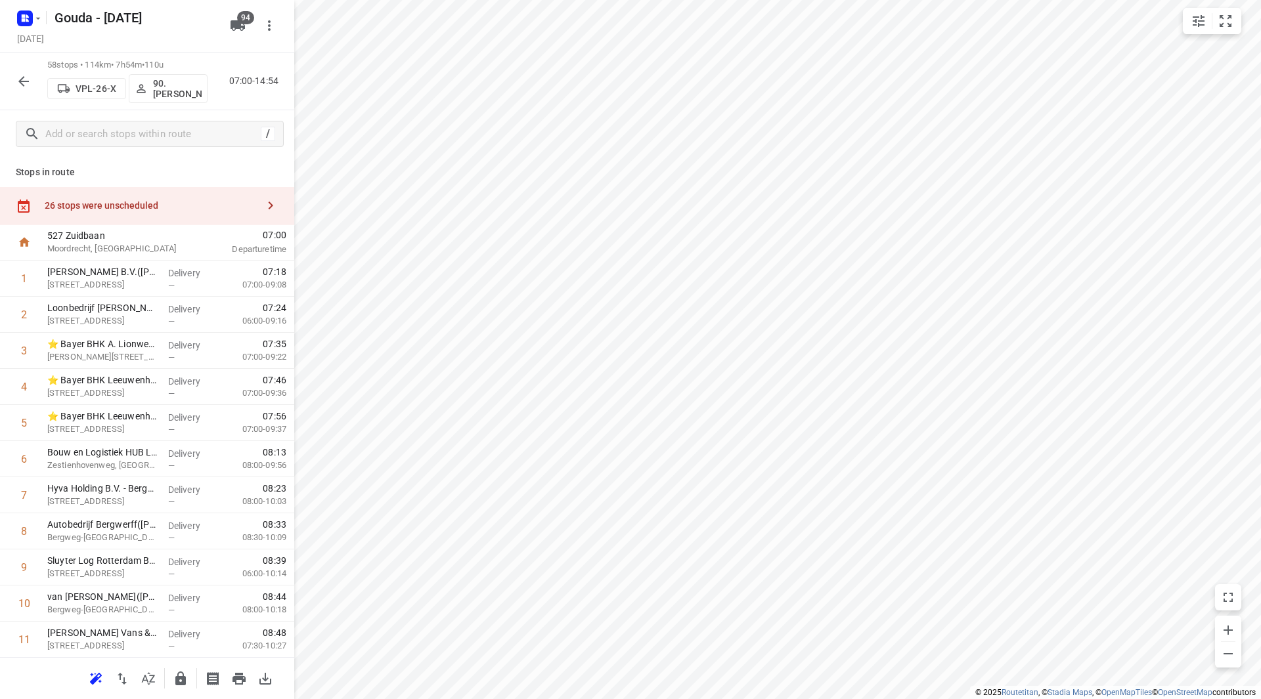
click at [21, 83] on icon "button" at bounding box center [23, 81] width 11 height 11
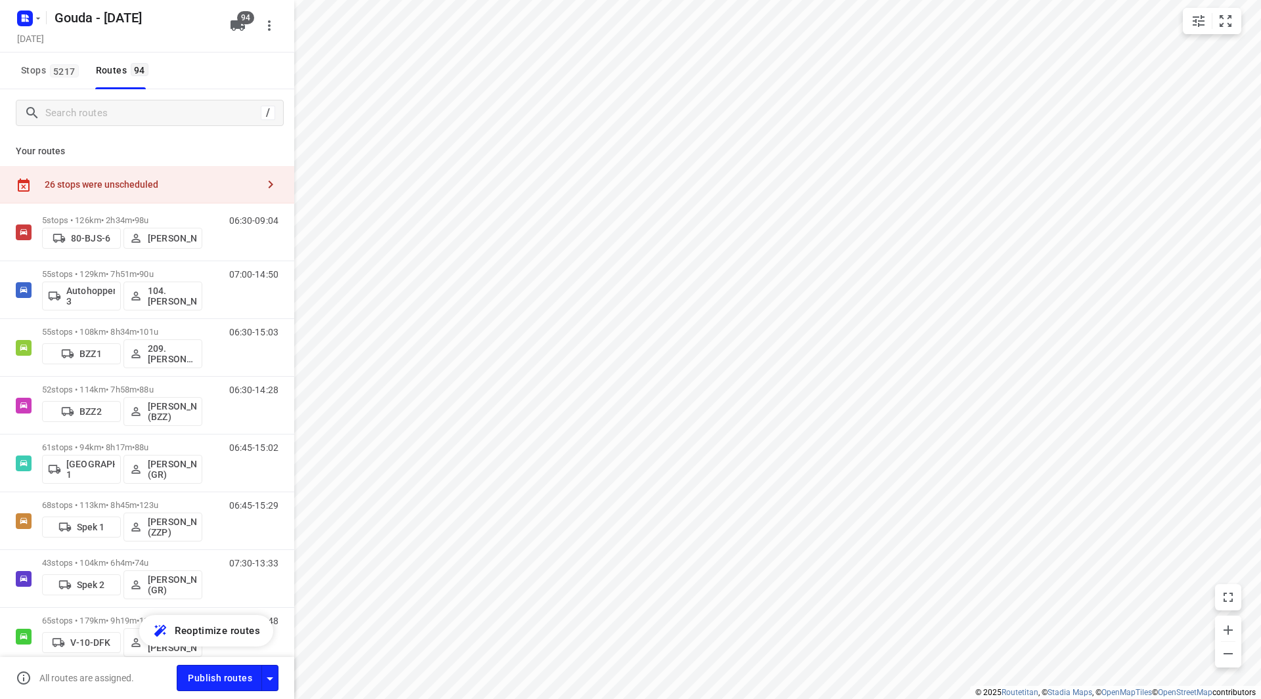
click at [179, 175] on div "26 stops were unscheduled" at bounding box center [147, 184] width 294 height 37
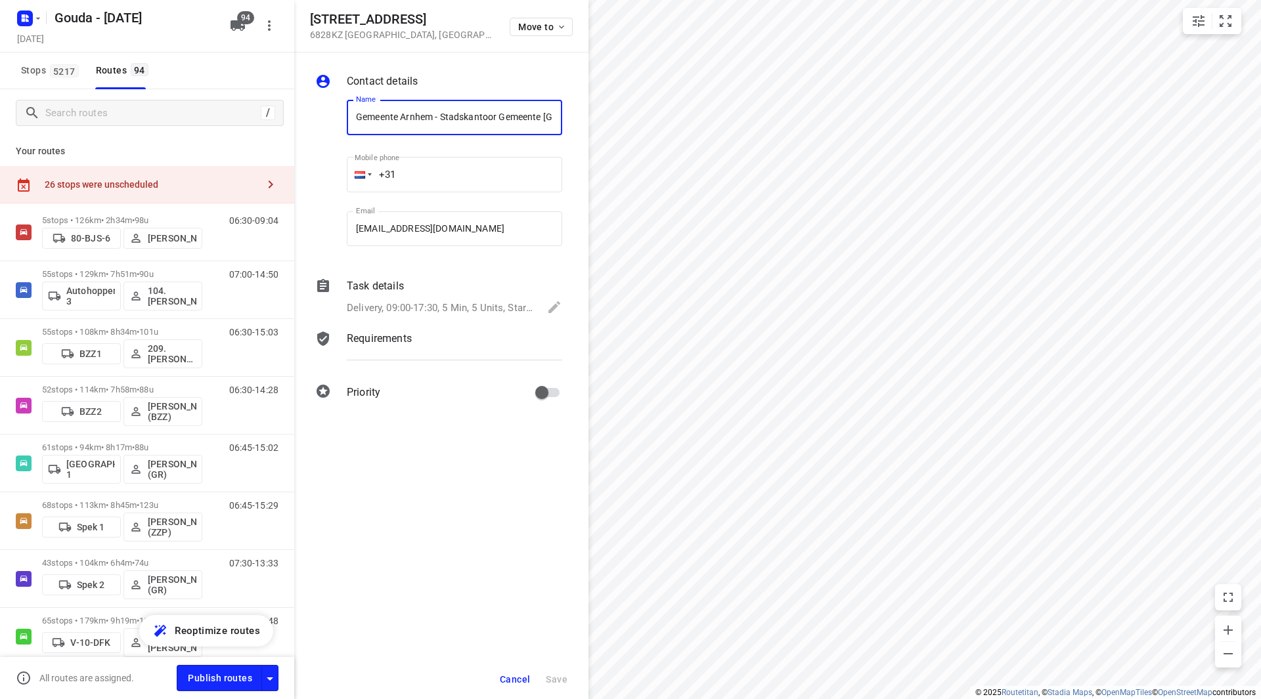
drag, startPoint x: 503, startPoint y: 115, endPoint x: 334, endPoint y: 109, distance: 168.9
click at [334, 109] on div "Name Gemeente Arnhem - Stadskantoor Gemeente Arnhem - Cluster Werk en Inkomen(L…" at bounding box center [439, 175] width 252 height 173
click at [500, 125] on input "Gemeente Arnhem - Stadskantoor Gemeente Arnhem - Cluster Werk en Inkomen(Liesbe…" at bounding box center [454, 117] width 215 height 35
drag, startPoint x: 493, startPoint y: 120, endPoint x: 511, endPoint y: 120, distance: 17.7
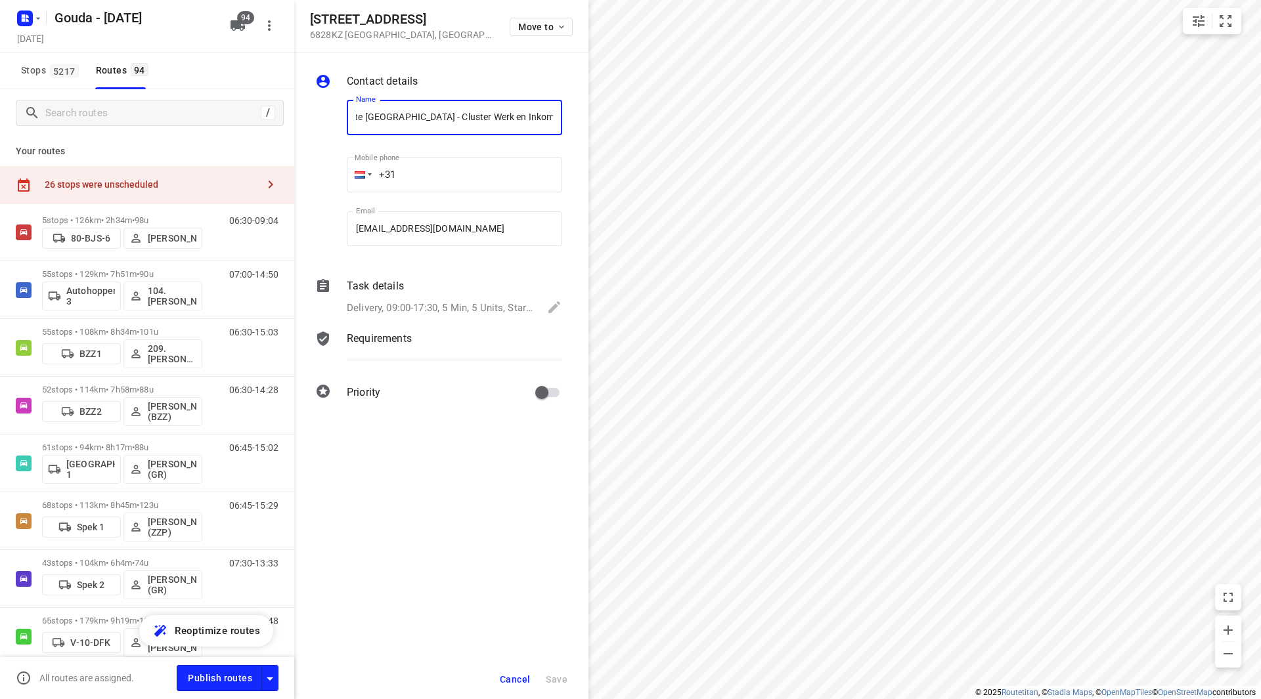
click at [553, 113] on input "Gemeente Arnhem - Stadskantoor Gemeente Arnhem - Cluster Werk en Inkomen(Liesbe…" at bounding box center [454, 117] width 215 height 35
click at [471, 121] on input "Gemeente Arnhem - Stadskantoor Gemeente Arnhem - Cluster Werk en Inkomen(Liesbe…" at bounding box center [454, 117] width 215 height 35
drag, startPoint x: 499, startPoint y: 119, endPoint x: 340, endPoint y: 118, distance: 158.9
click at [340, 118] on div "Name Gemeente Arnhem - Stadskantoor Gemeente Arnhem - Cluster Werk en Inkomen(L…" at bounding box center [439, 175] width 252 height 173
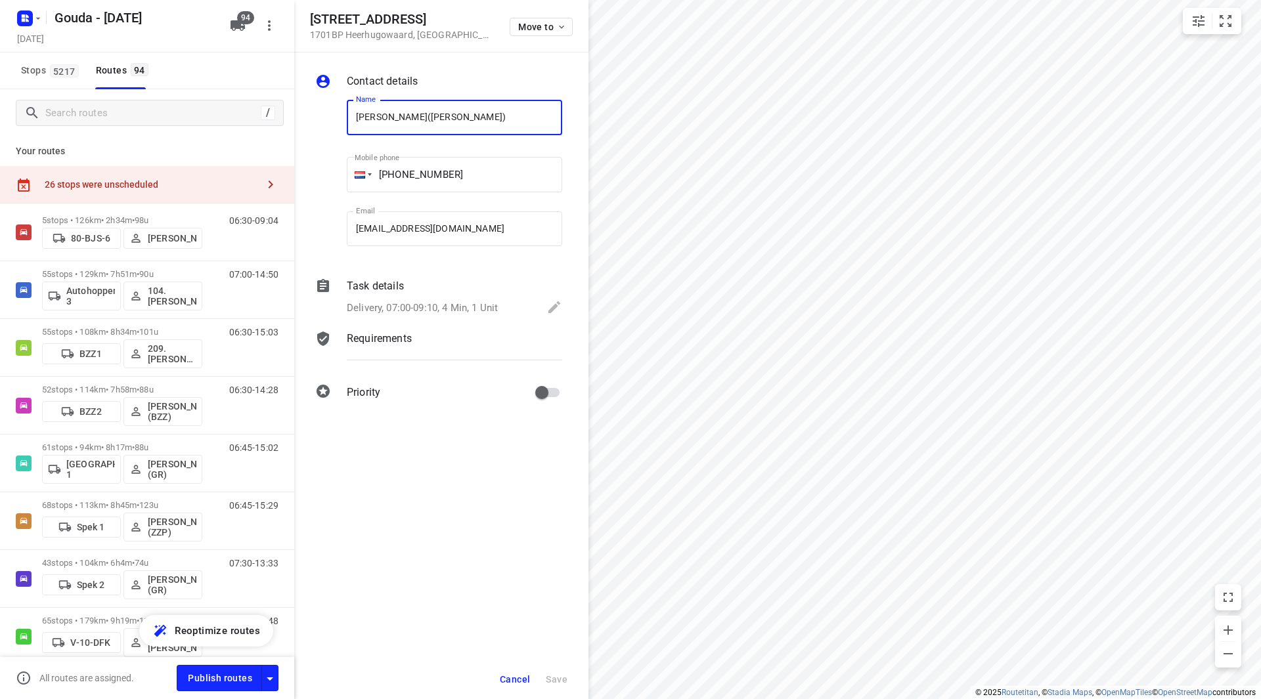
drag, startPoint x: 439, startPoint y: 114, endPoint x: 342, endPoint y: 118, distance: 97.3
click at [342, 118] on div "Name GZA Heerhugowaard(Adelinde Basjes) Name" at bounding box center [454, 120] width 226 height 67
drag, startPoint x: 462, startPoint y: 116, endPoint x: 347, endPoint y: 111, distance: 115.7
click at [347, 111] on input "Arbo Unie - Heerhugowaard(Wendel Post)" at bounding box center [454, 117] width 215 height 35
drag, startPoint x: 414, startPoint y: 118, endPoint x: 352, endPoint y: 118, distance: 61.7
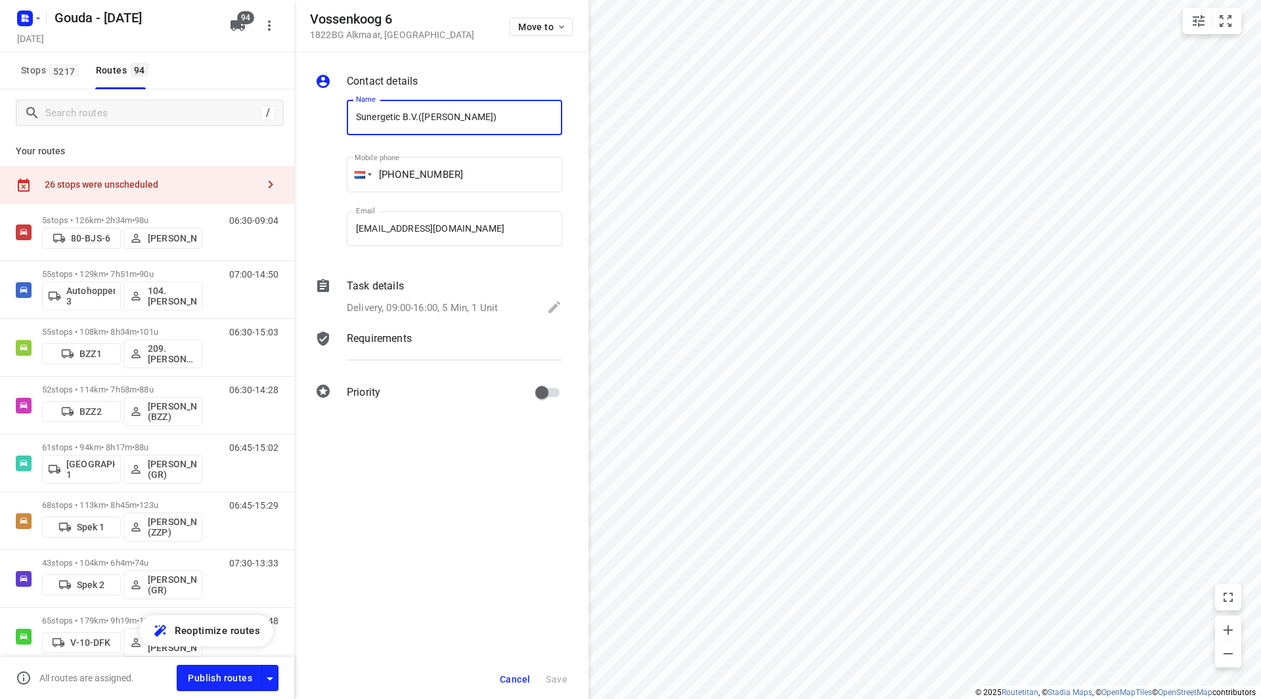
click at [354, 116] on input "Sunergetic B.V.(Brenda Dekker)" at bounding box center [454, 117] width 215 height 35
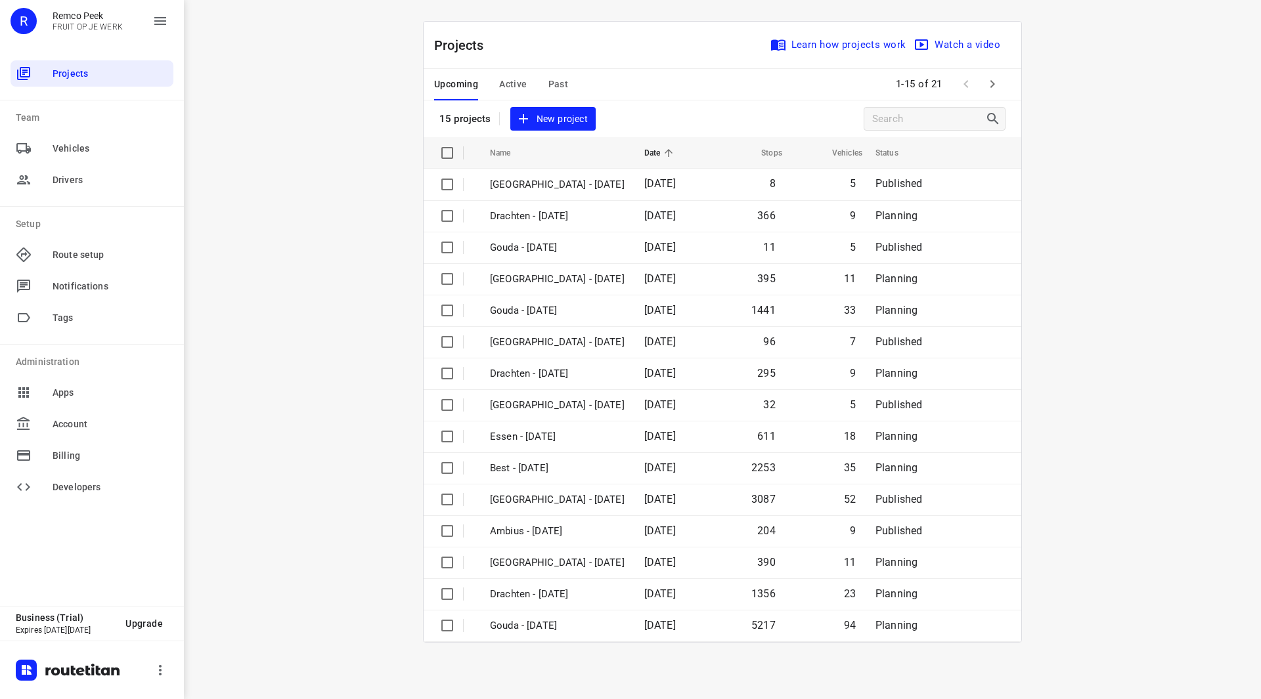
click at [519, 84] on span "Active" at bounding box center [513, 84] width 28 height 16
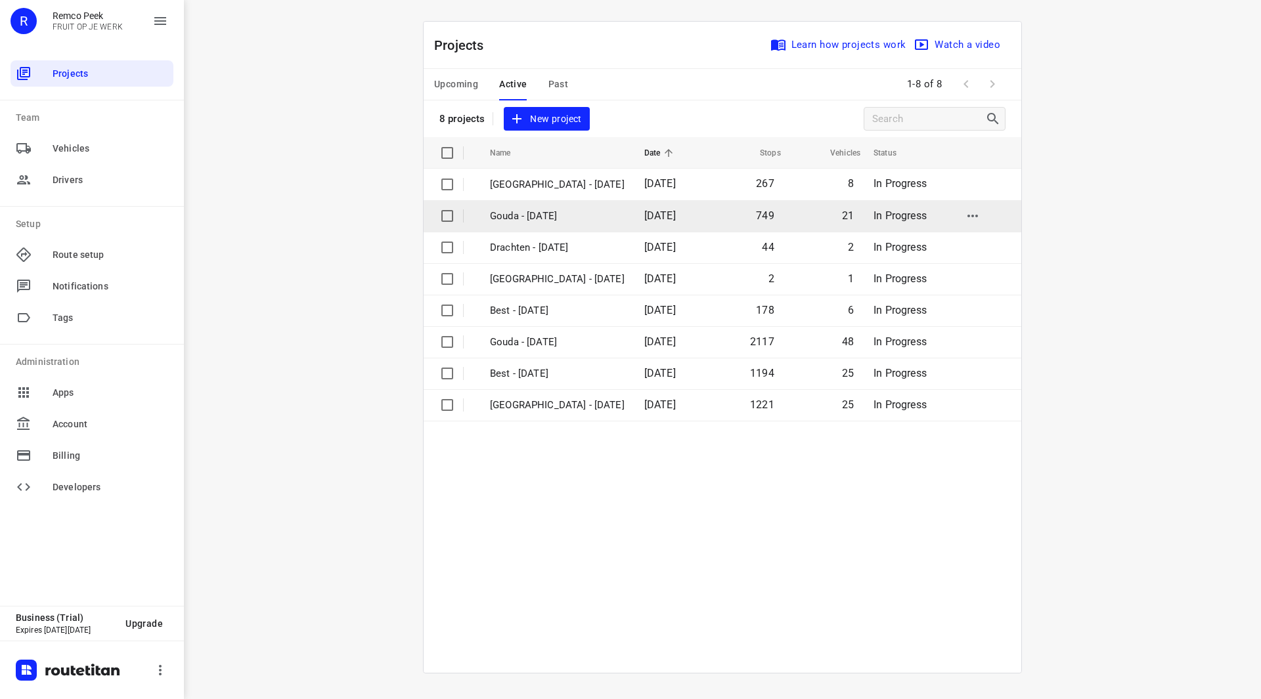
click at [551, 217] on p "Gouda - [DATE]" at bounding box center [557, 216] width 135 height 15
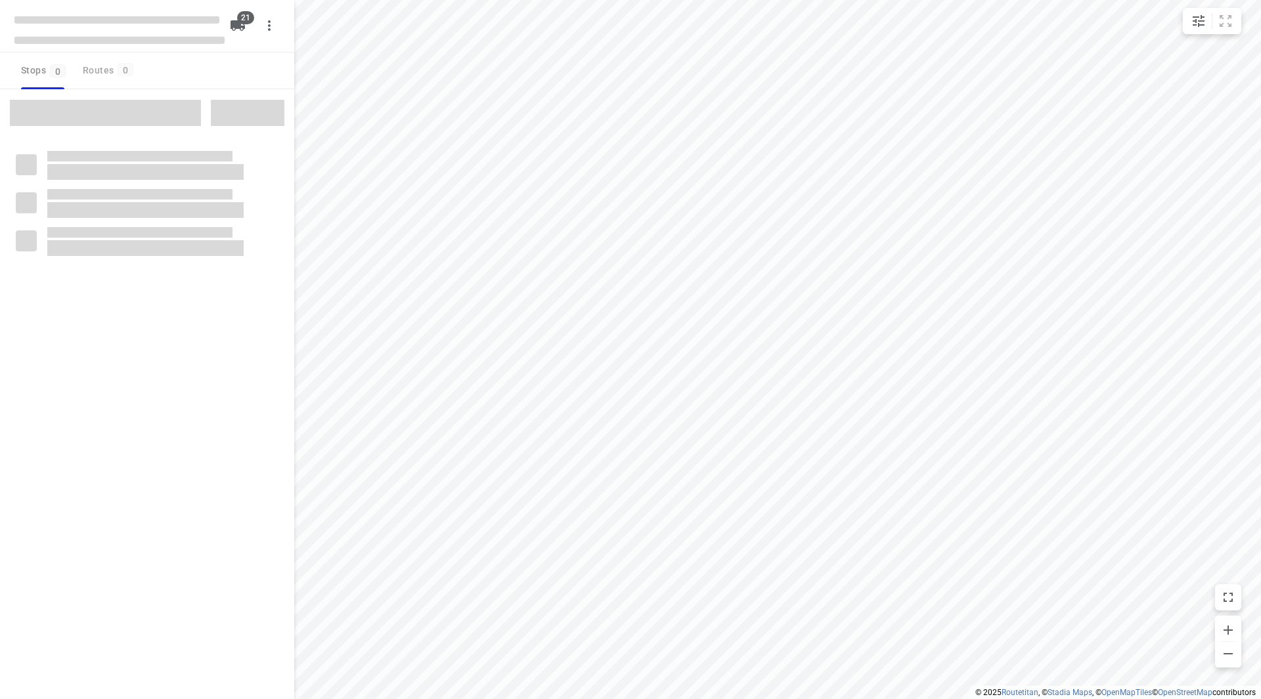
checkbox input "true"
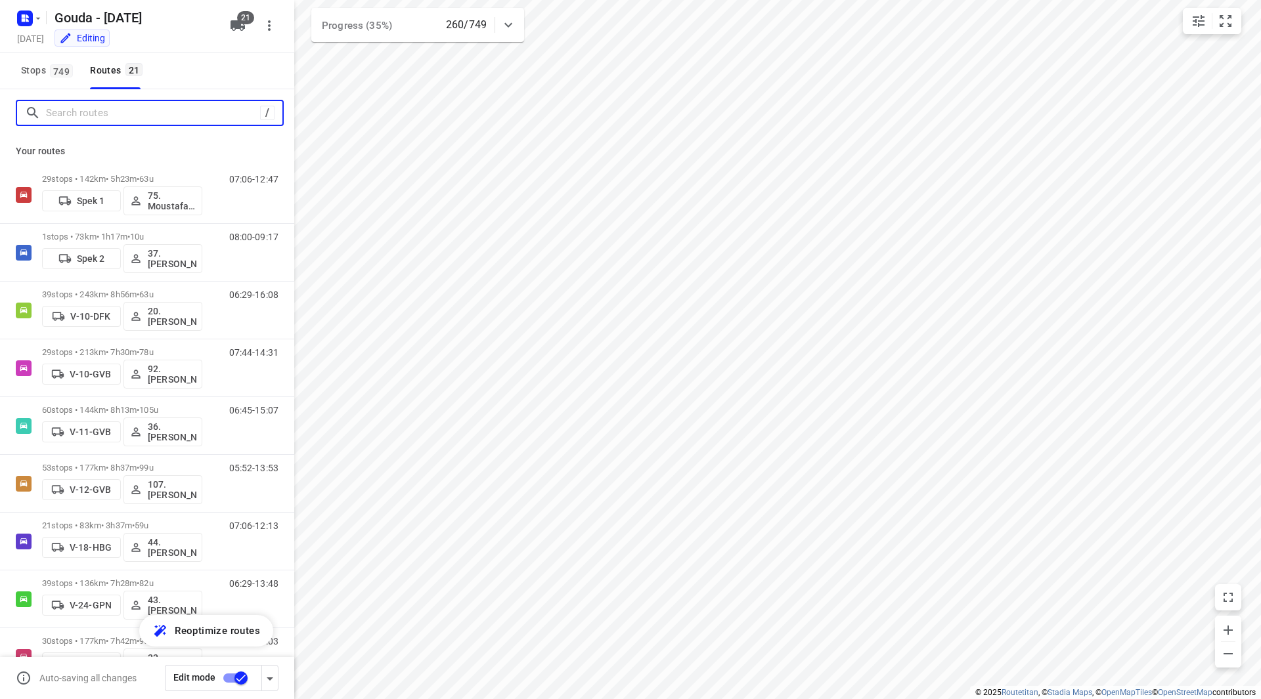
click at [155, 116] on input "Search routes" at bounding box center [153, 113] width 214 height 20
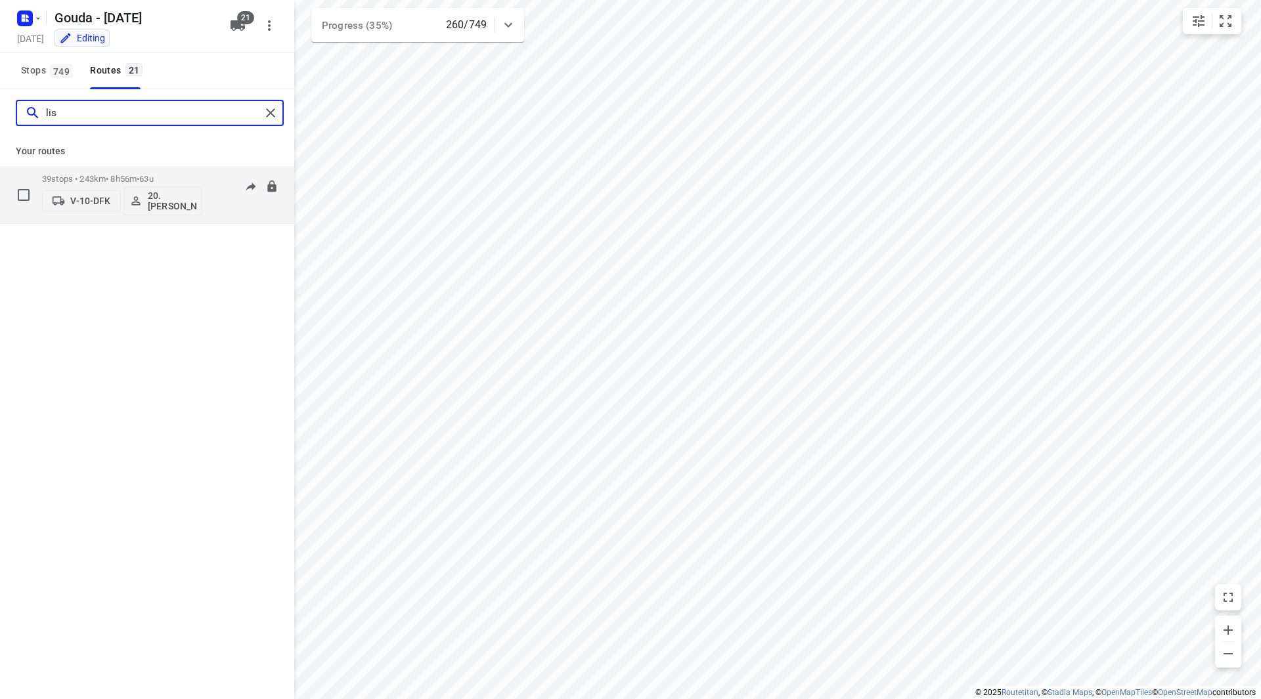
type input "lis"
click at [167, 171] on div "39 stops • 243km • 8h56m • 63u V-10-DFK 20.Lisanne Pouw" at bounding box center [122, 194] width 160 height 55
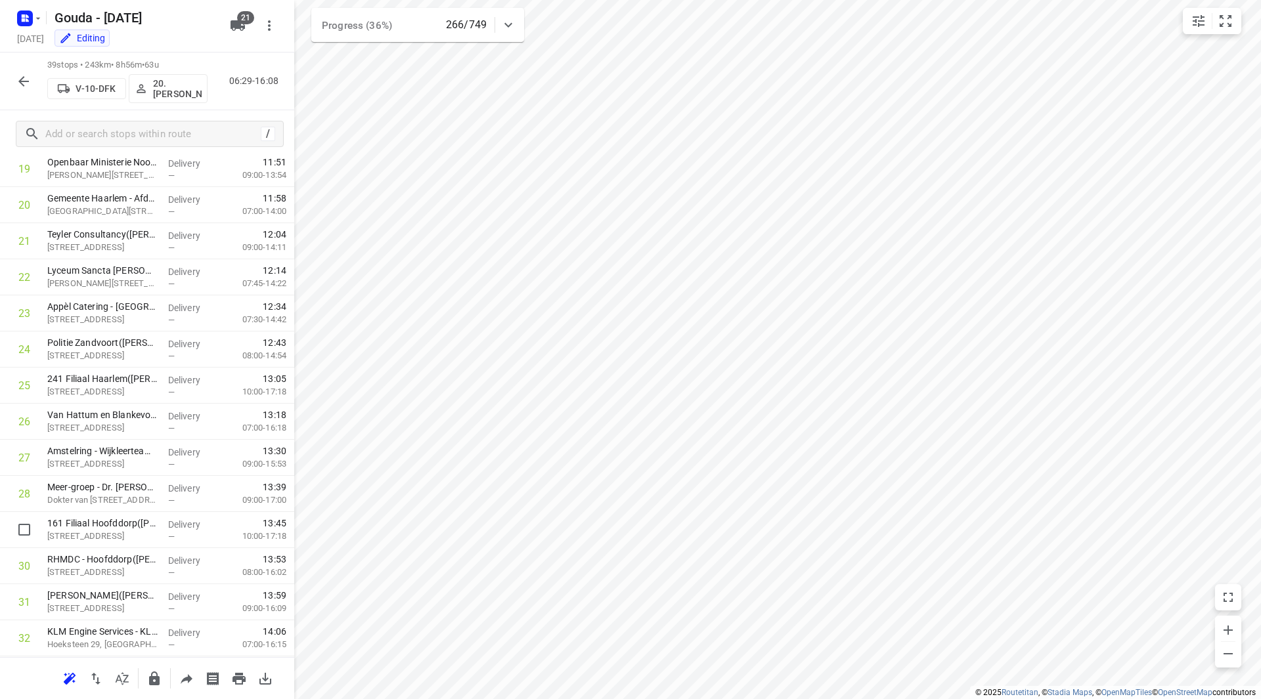
scroll to position [1011, 0]
click at [24, 75] on icon "button" at bounding box center [24, 82] width 16 height 16
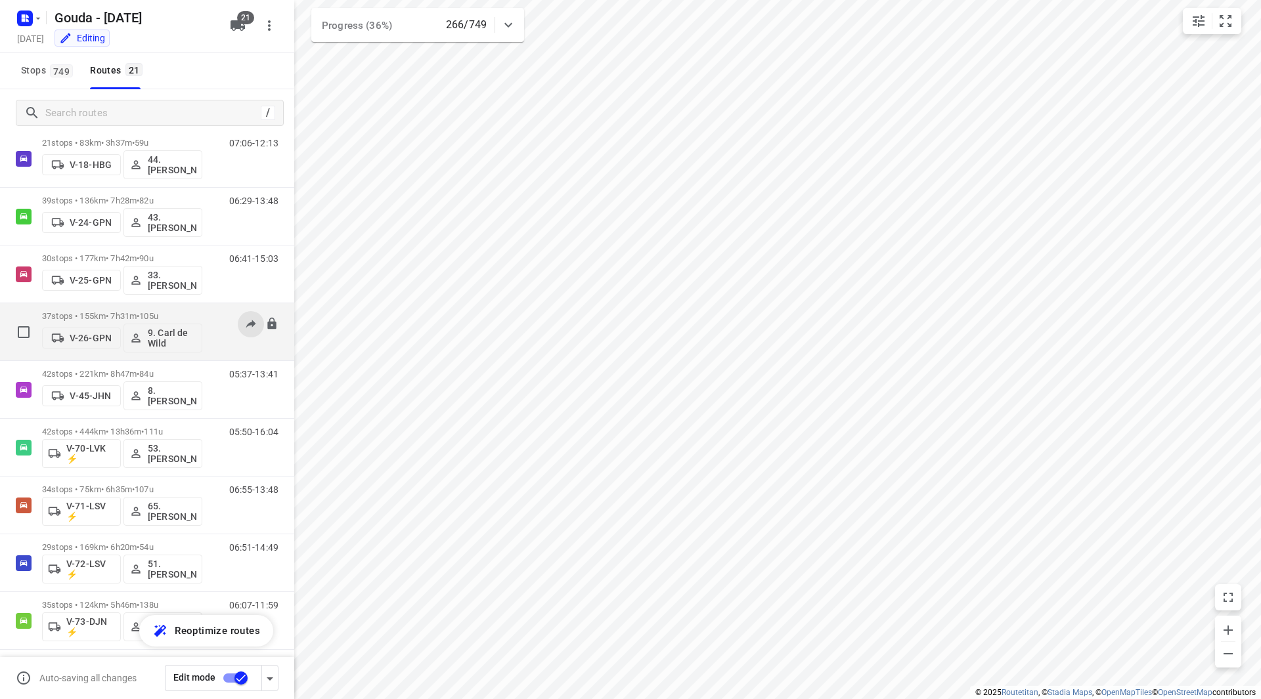
scroll to position [449, 0]
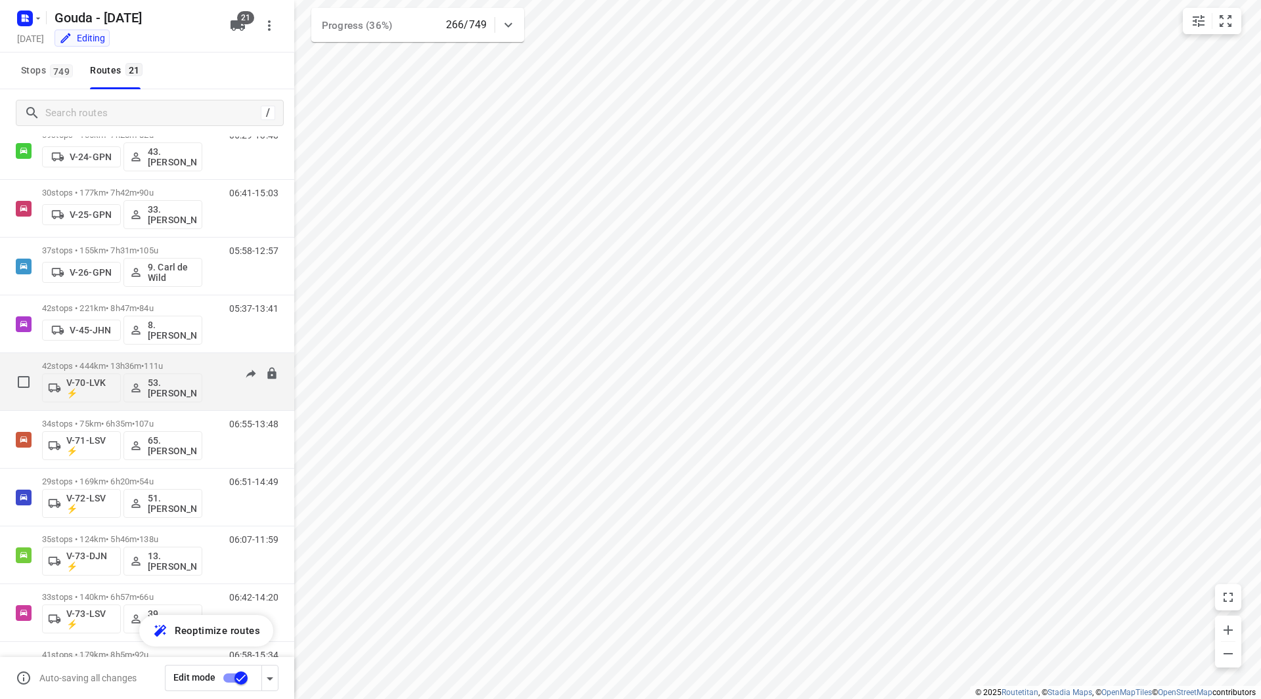
click at [185, 359] on div "42 stops • 444km • 13h36m • 111u V-70-LVK ⚡ 53.Dominick Hofman" at bounding box center [122, 382] width 160 height 55
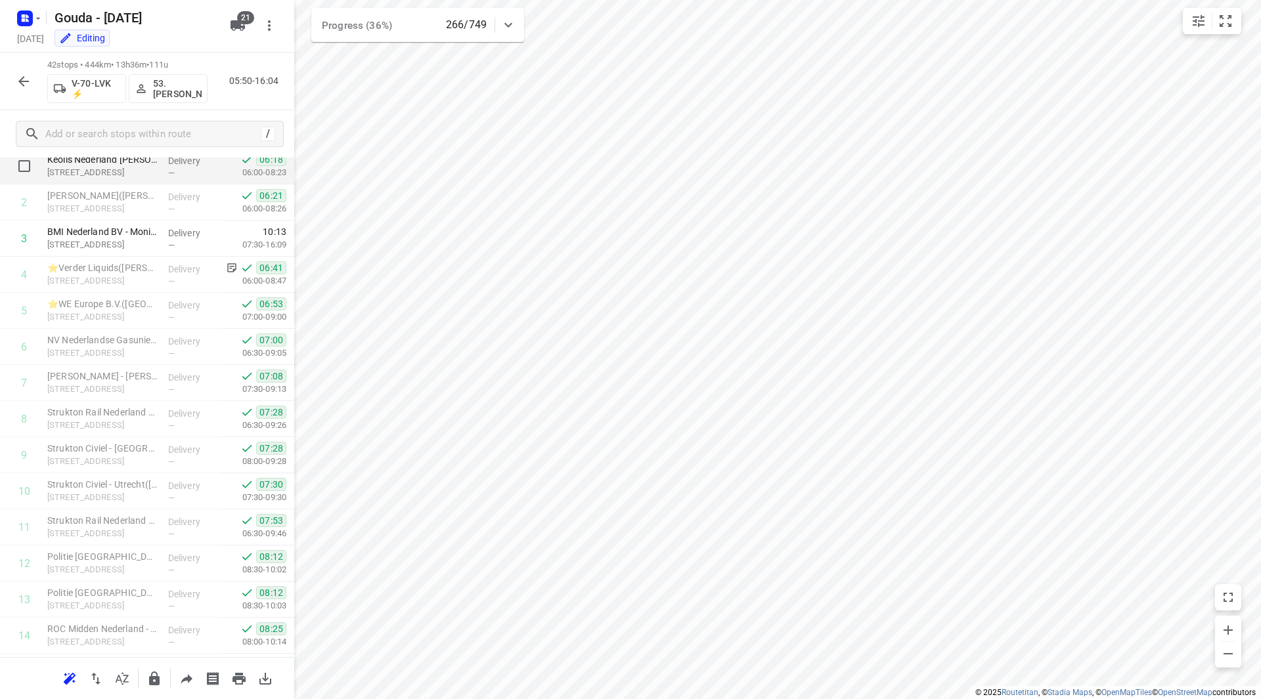
scroll to position [3, 0]
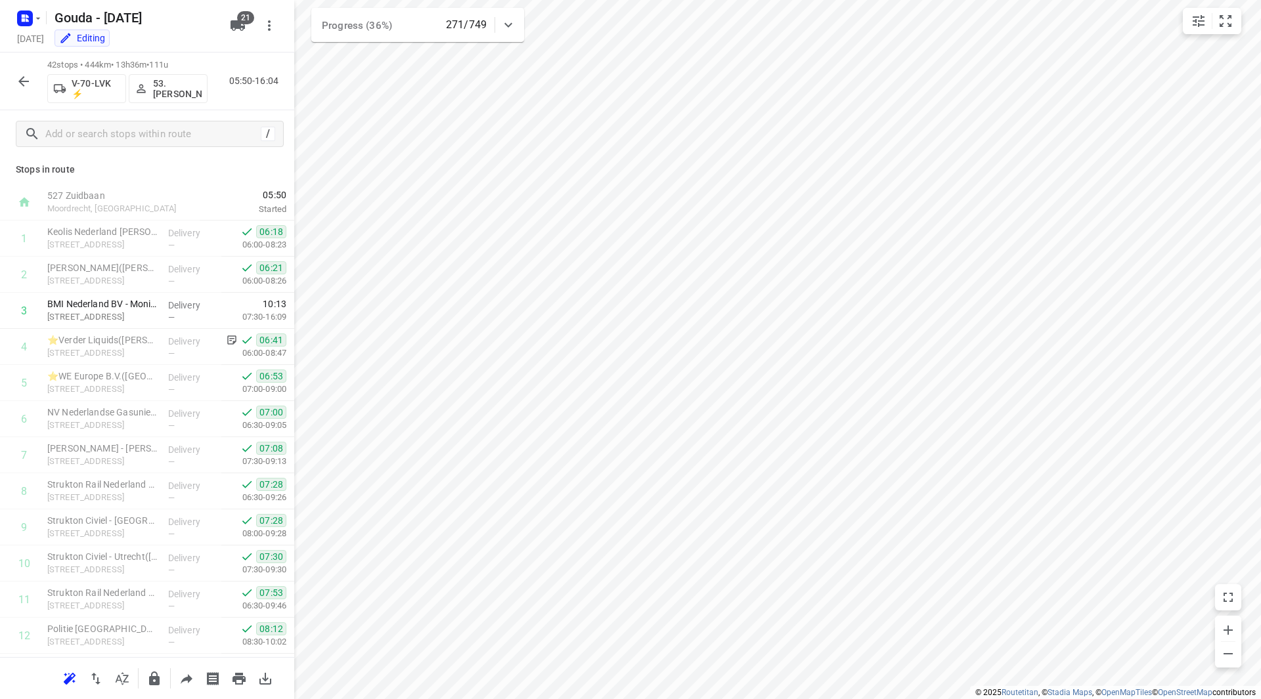
click at [26, 91] on button "button" at bounding box center [24, 81] width 26 height 26
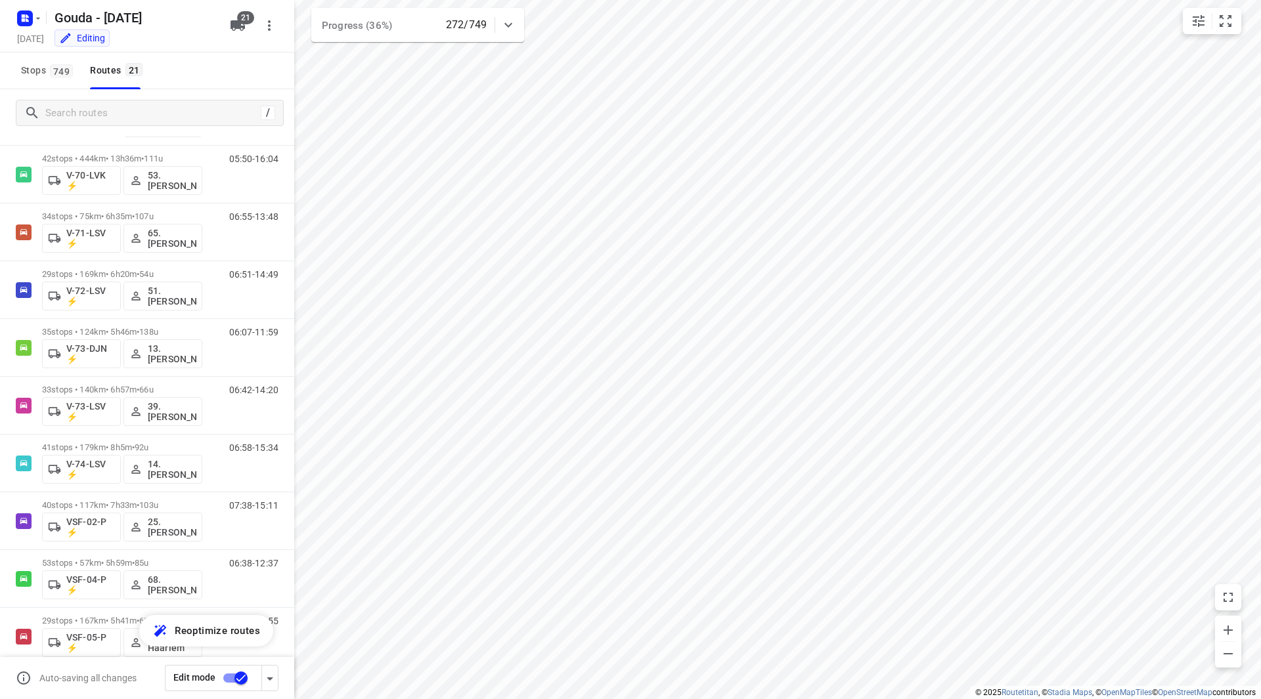
scroll to position [655, 0]
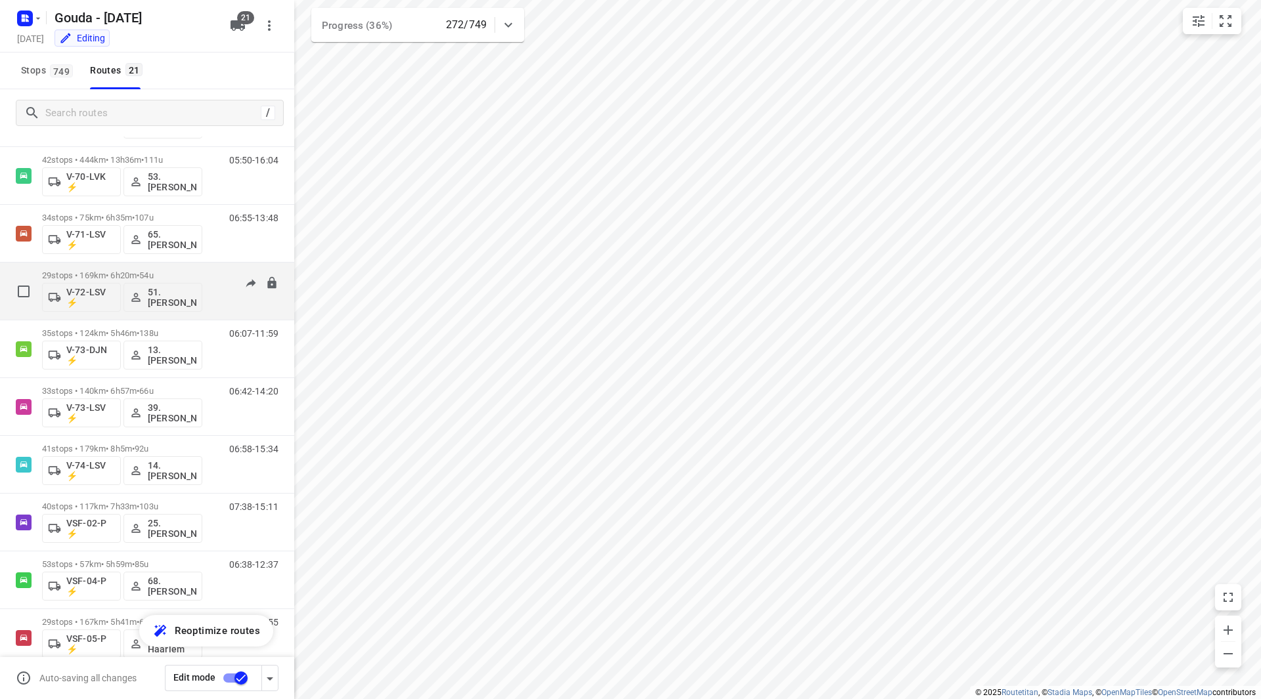
click at [201, 274] on p "29 stops • 169km • 6h20m • 54u" at bounding box center [122, 276] width 160 height 10
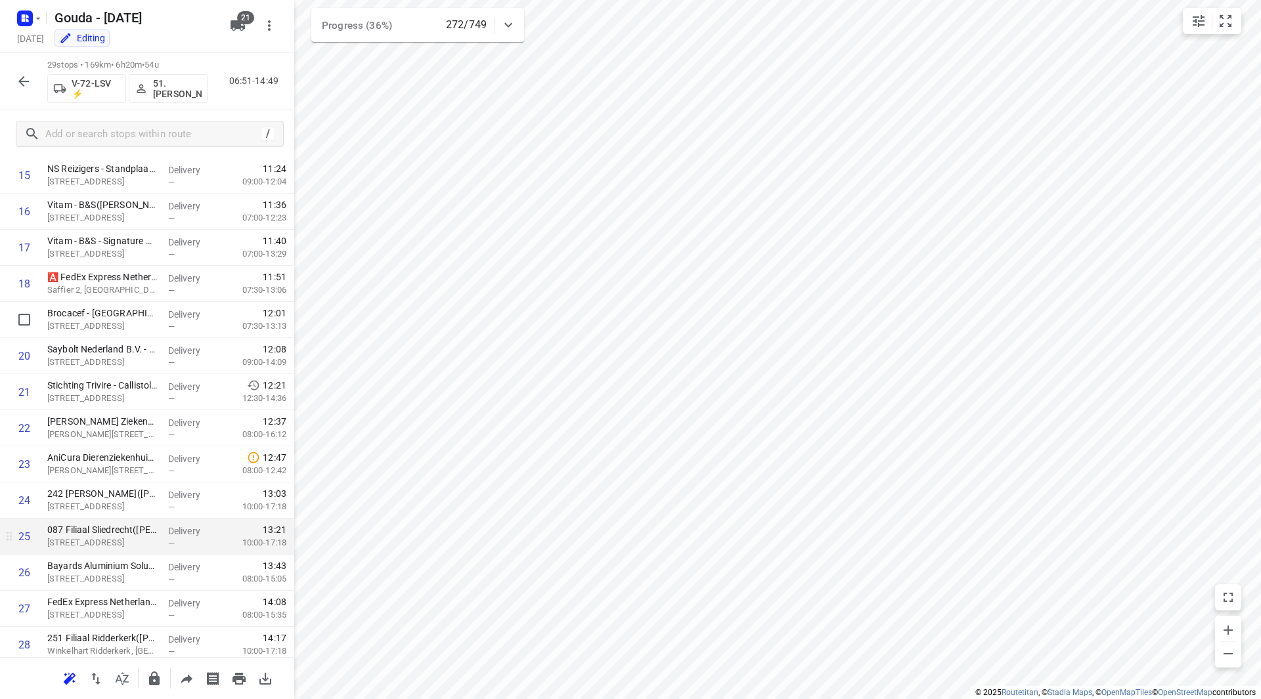
scroll to position [649, 0]
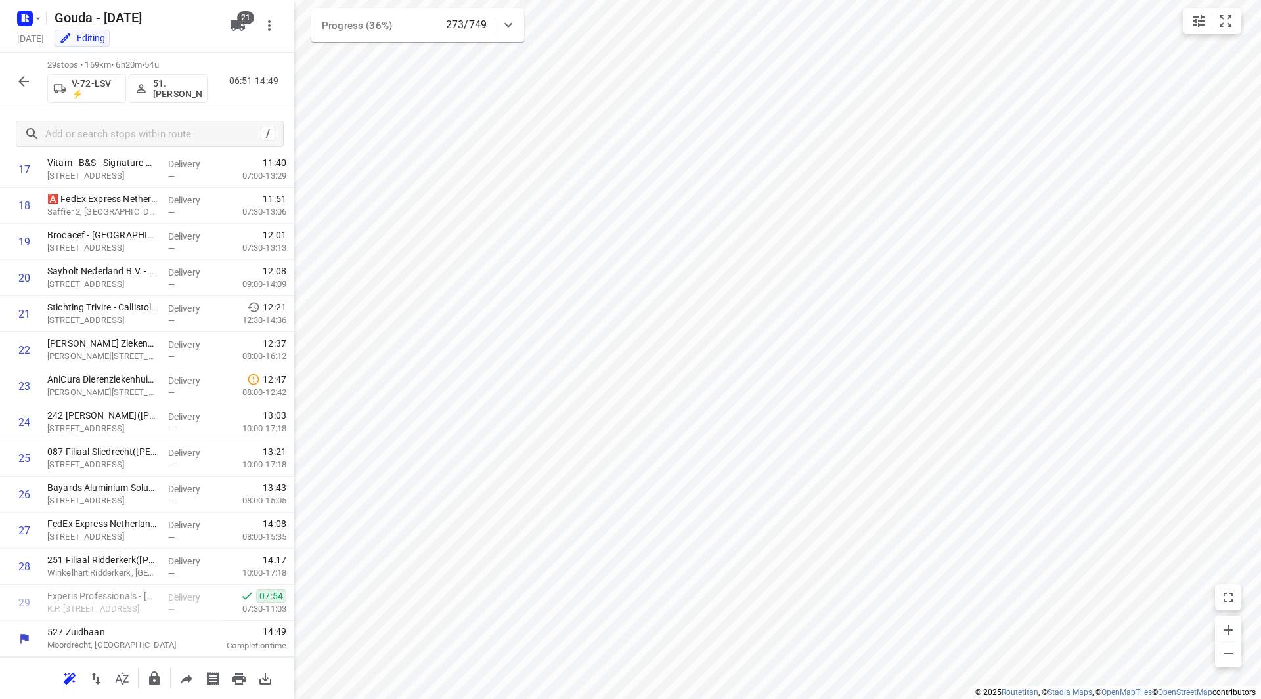
click at [29, 77] on icon "button" at bounding box center [24, 82] width 16 height 16
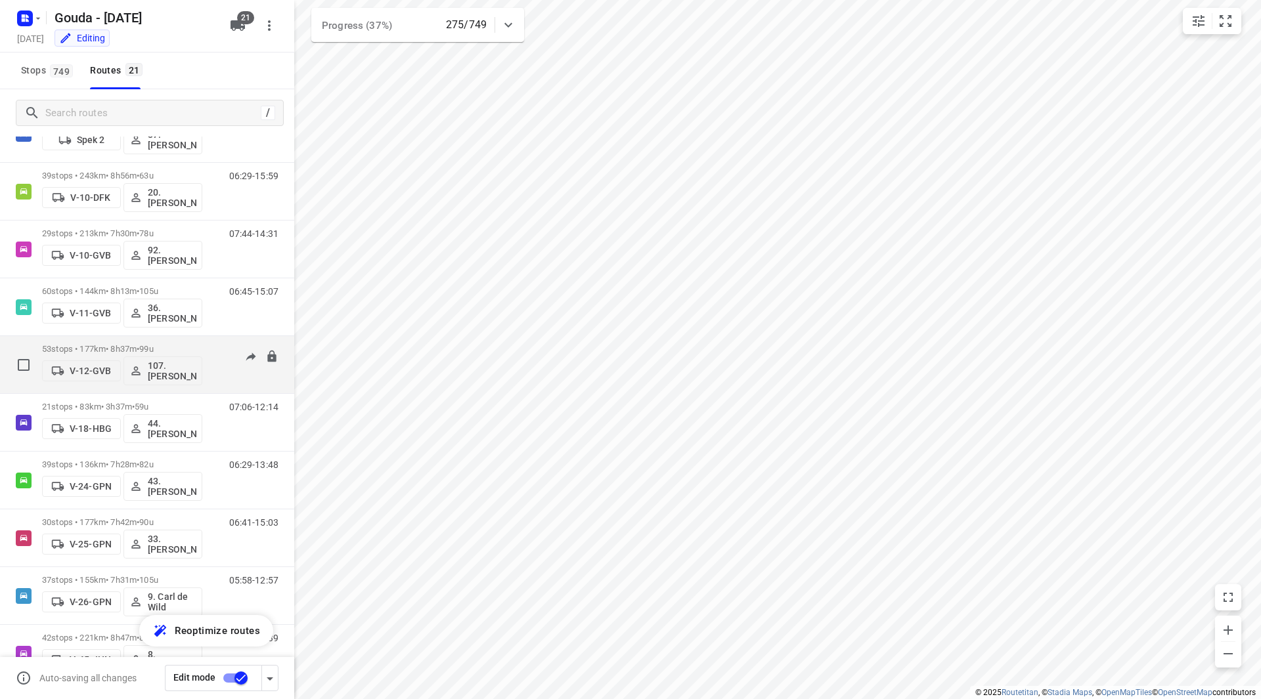
scroll to position [79, 0]
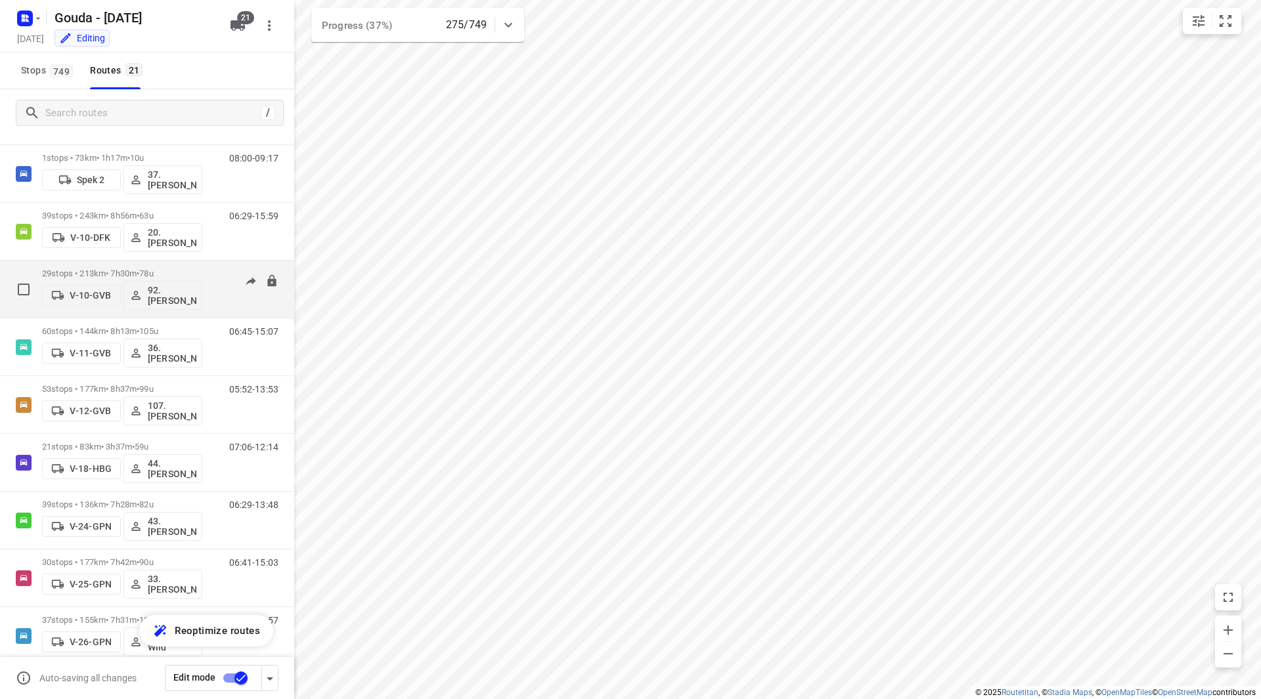
click at [162, 318] on div "29 stops • 213km • 7h30m • 78u V-10-GVB 92.Lars van Tuinen 07:44-14:31" at bounding box center [147, 290] width 294 height 58
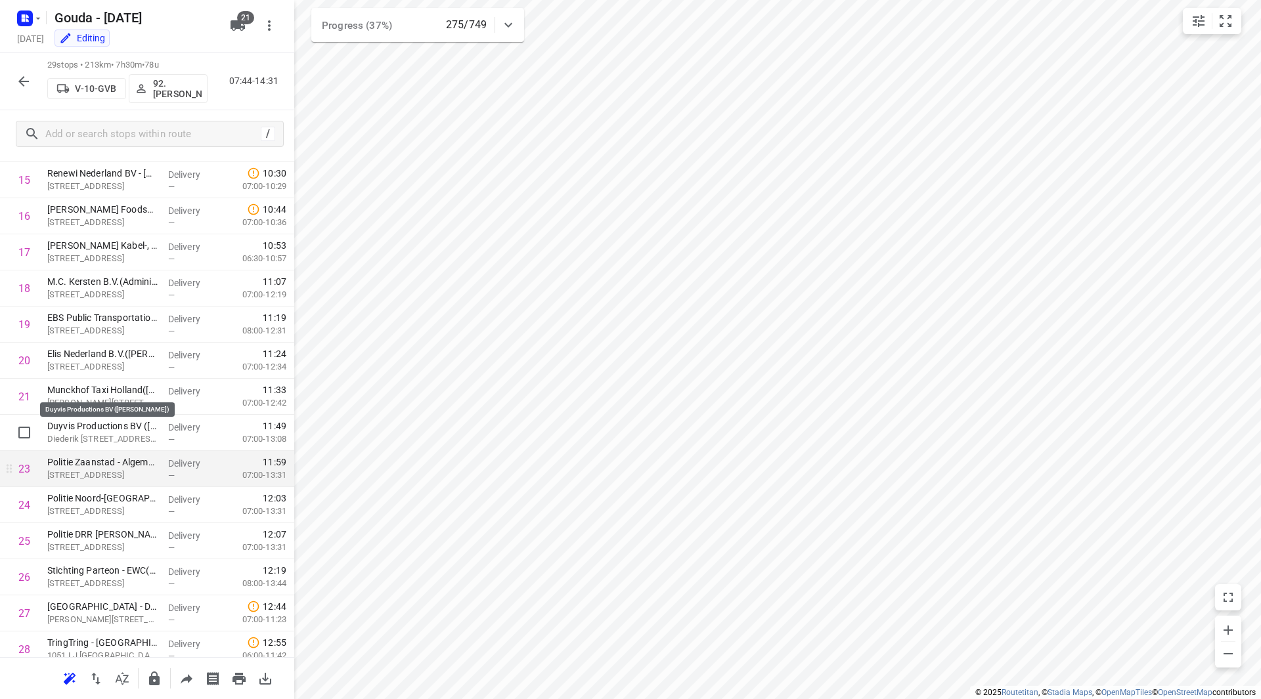
scroll to position [649, 0]
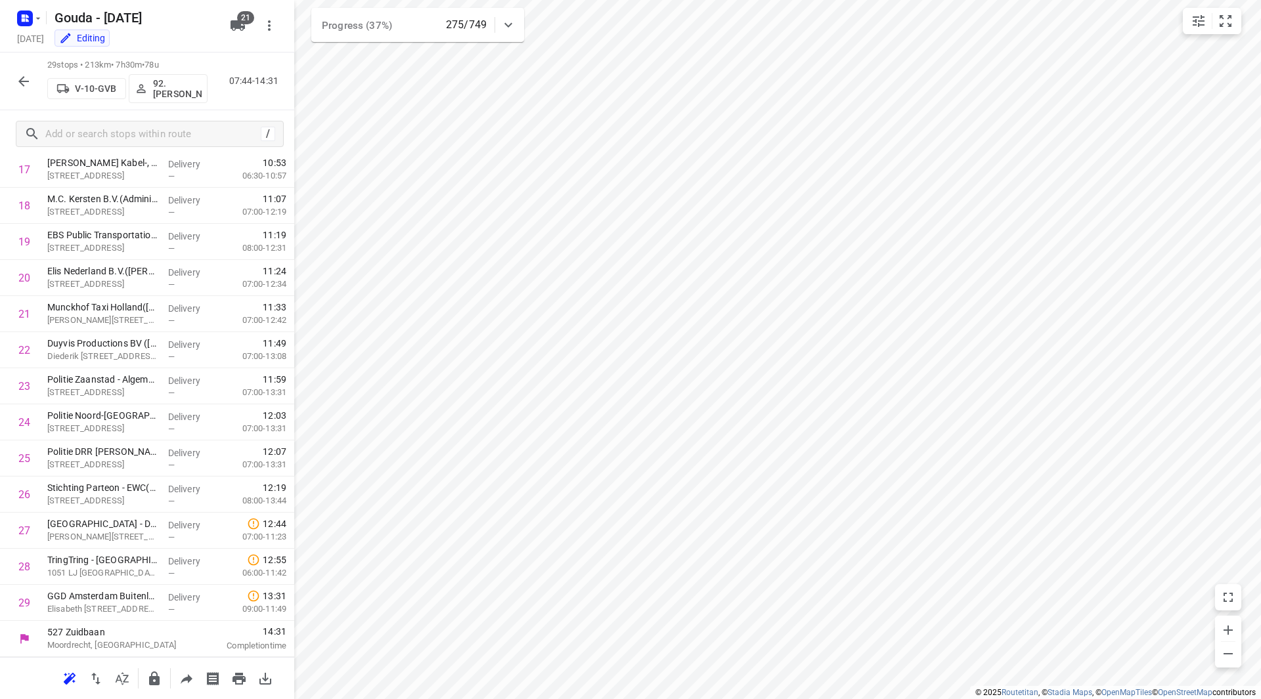
click at [3, 76] on div "29 stops • 213km • 7h30m • 78u V-10-GVB 92.Lars van Tuinen 07:44-14:31" at bounding box center [147, 82] width 294 height 58
click at [20, 80] on icon "button" at bounding box center [23, 81] width 11 height 11
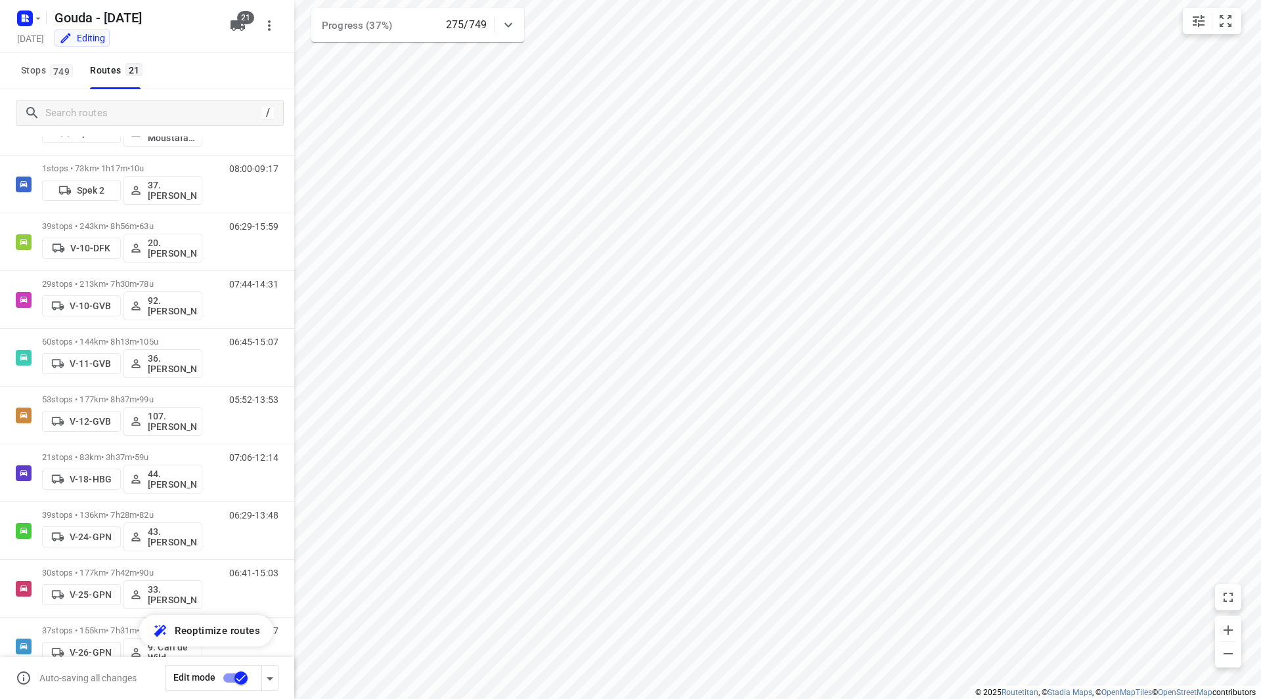
scroll to position [41, 0]
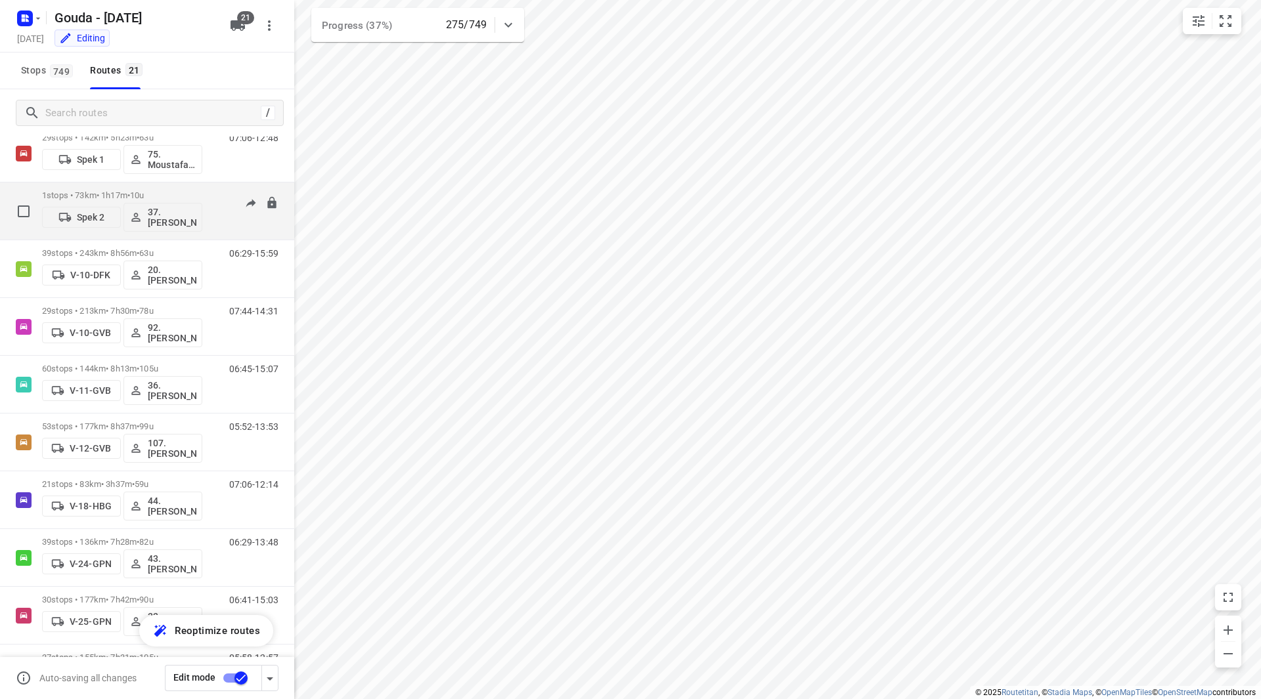
click at [160, 201] on div "Spek 2 37.Marcha Dekker" at bounding box center [122, 216] width 160 height 32
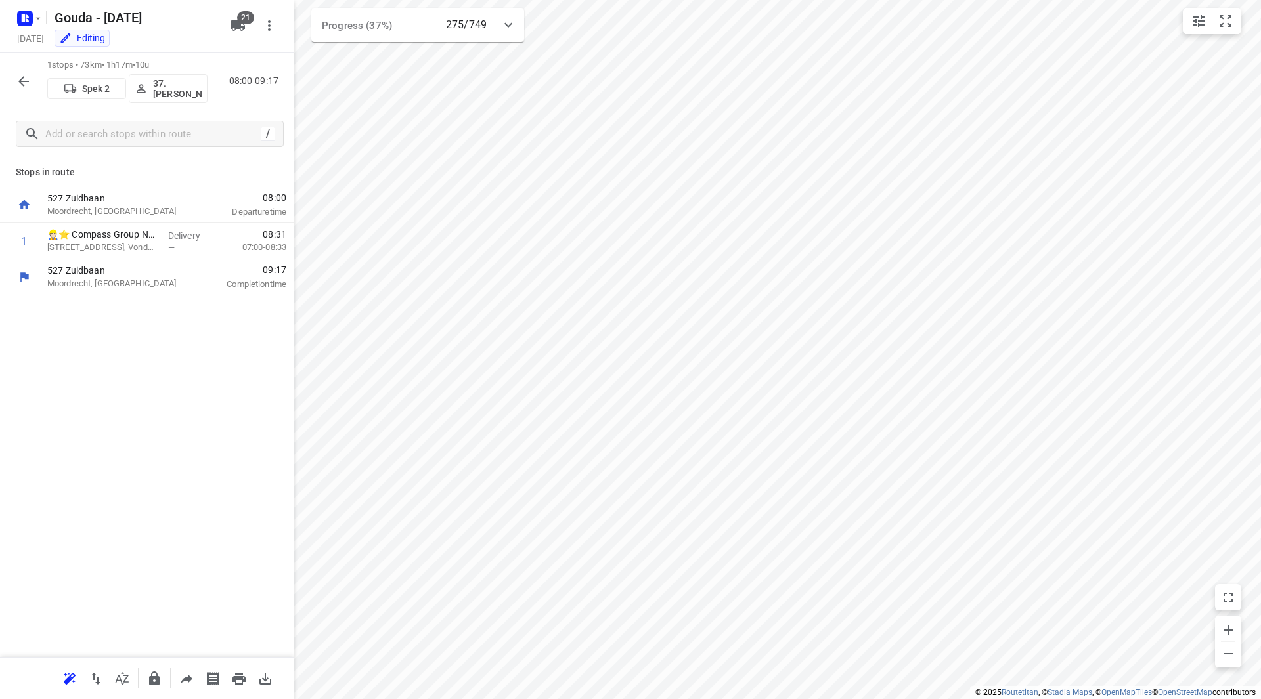
click at [22, 68] on button "button" at bounding box center [24, 81] width 26 height 26
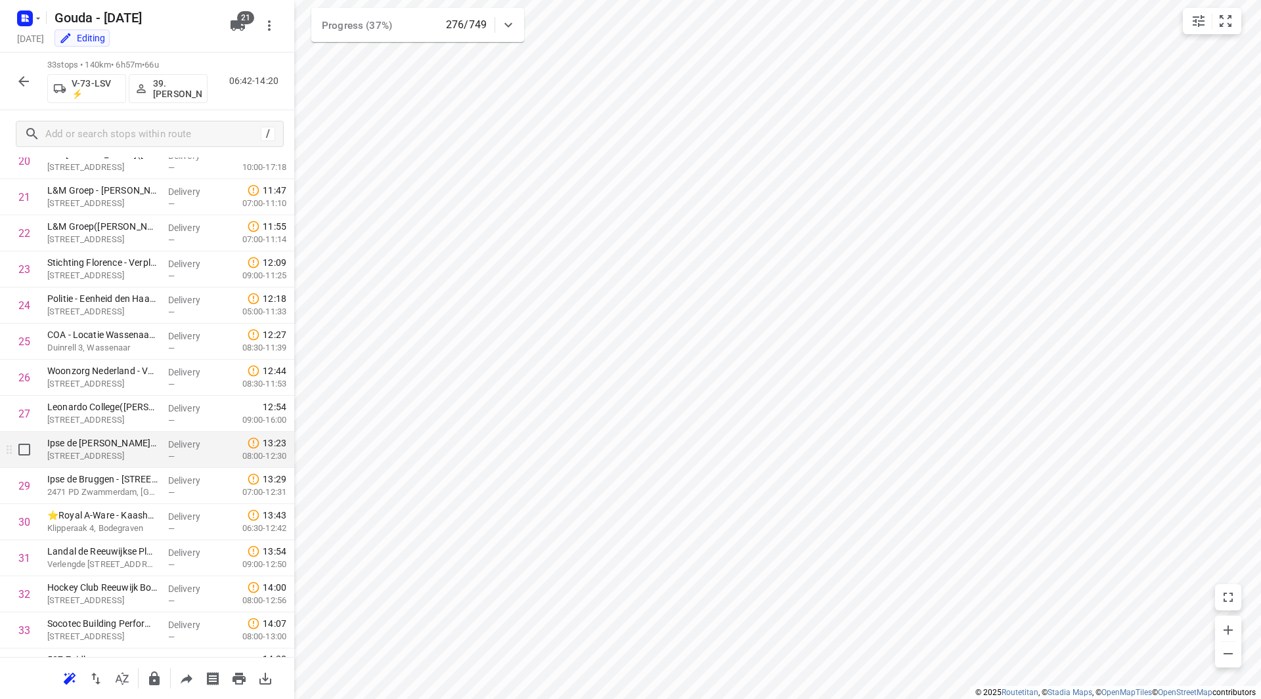
scroll to position [794, 0]
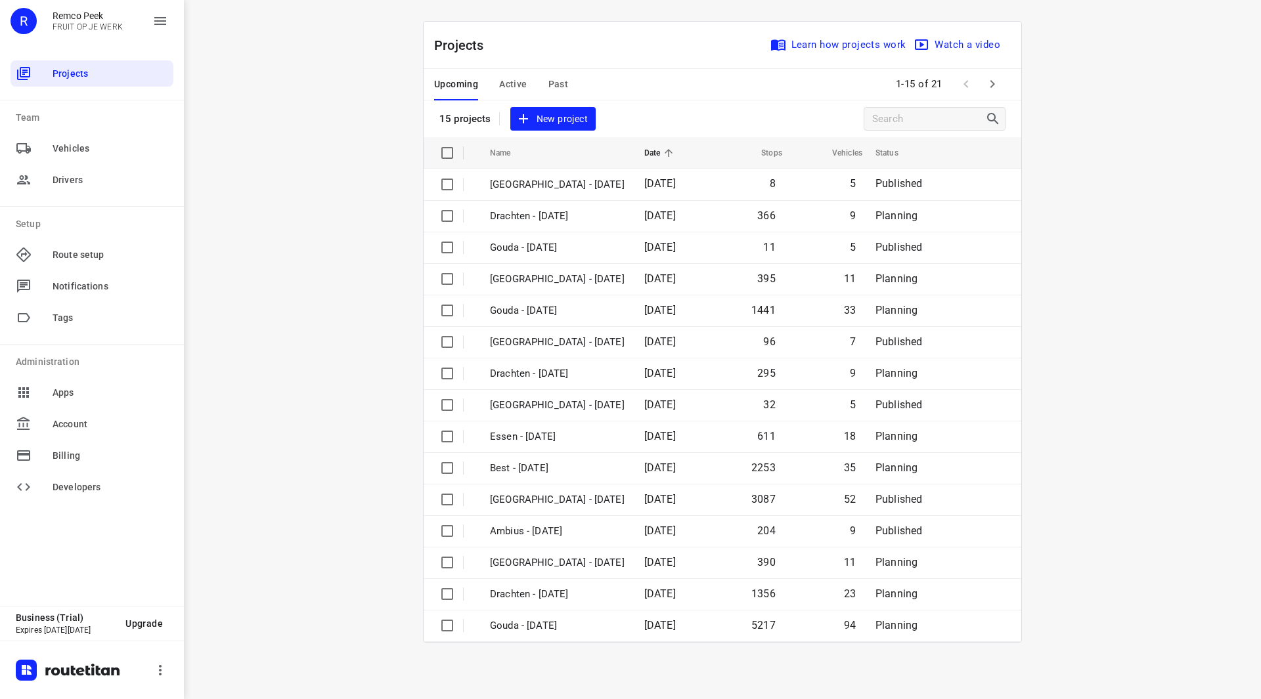
click at [521, 87] on span "Active" at bounding box center [513, 84] width 28 height 16
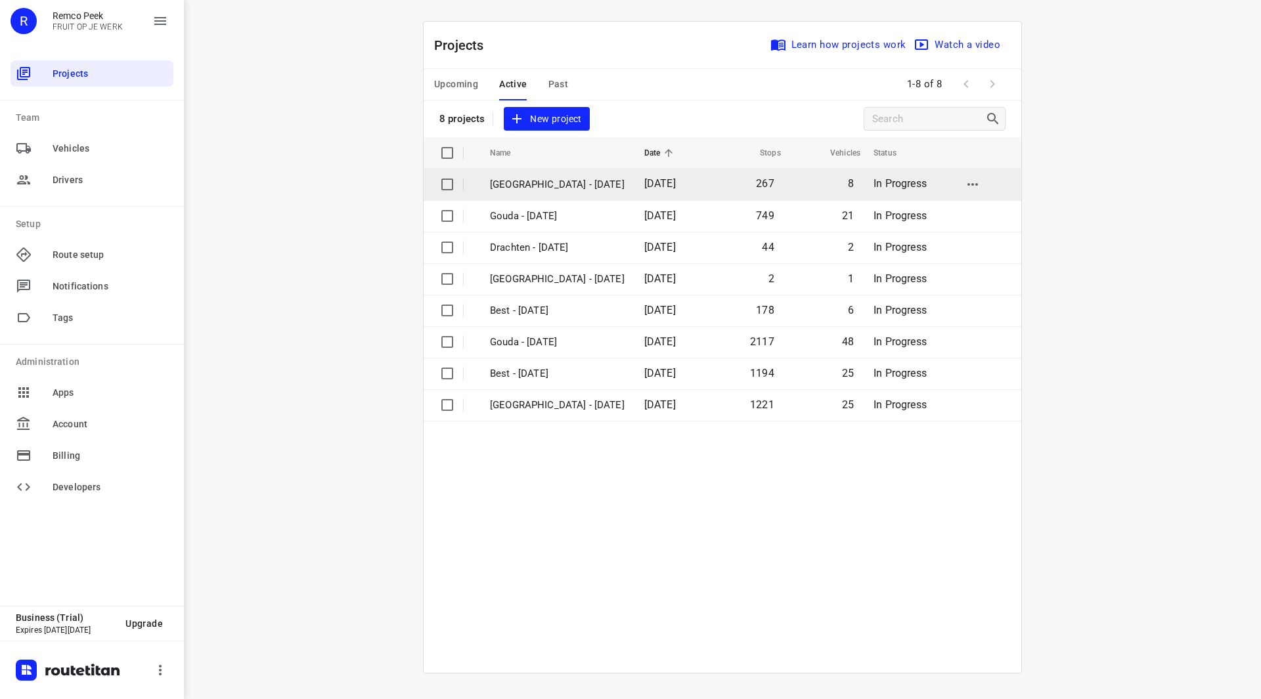
click at [522, 183] on p "[GEOGRAPHIC_DATA] - [DATE]" at bounding box center [557, 184] width 135 height 15
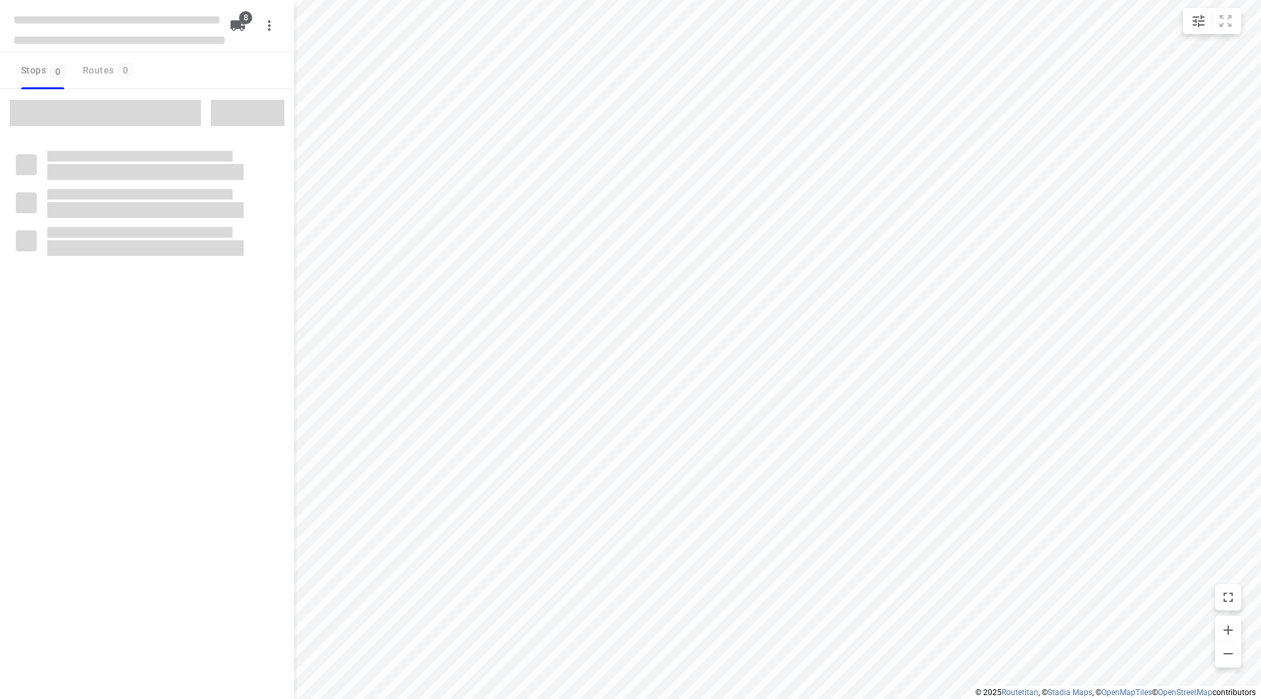
checkbox input "true"
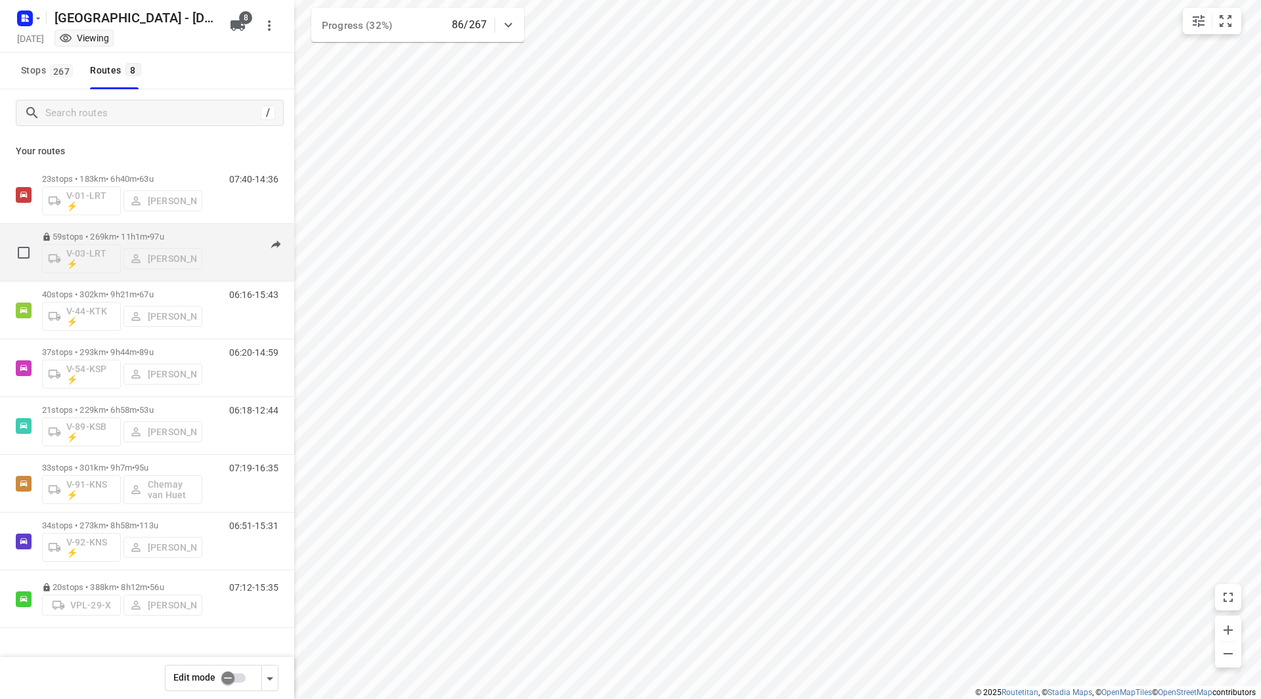
click at [184, 237] on p "59 stops • 269km • 11h1m • 97u" at bounding box center [122, 237] width 160 height 10
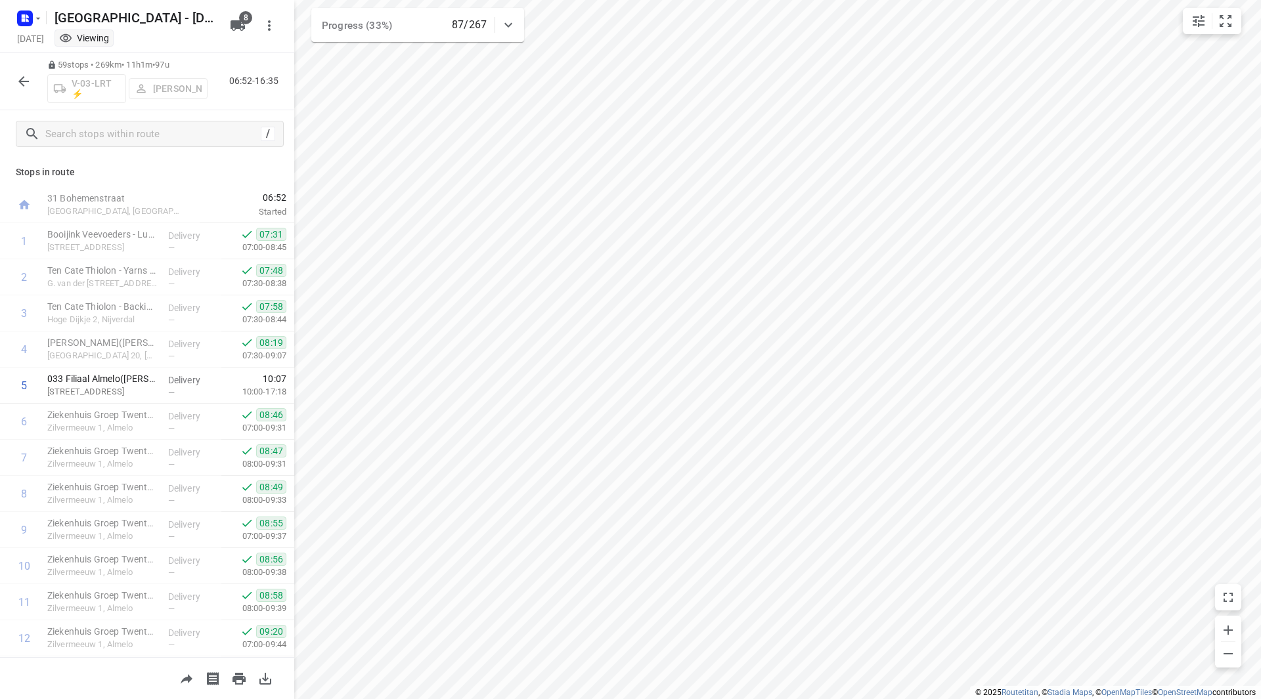
click at [21, 76] on icon "button" at bounding box center [24, 82] width 16 height 16
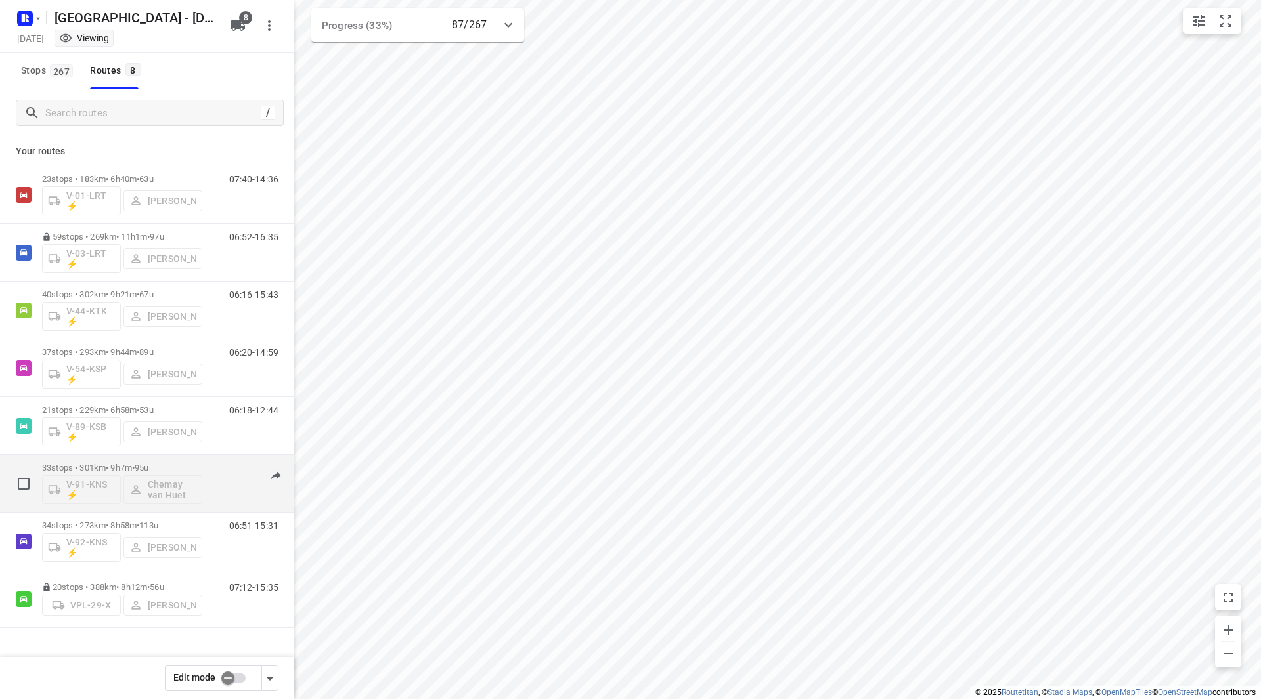
click at [167, 464] on p "33 stops • 301km • 9h7m • 95u" at bounding box center [122, 468] width 160 height 10
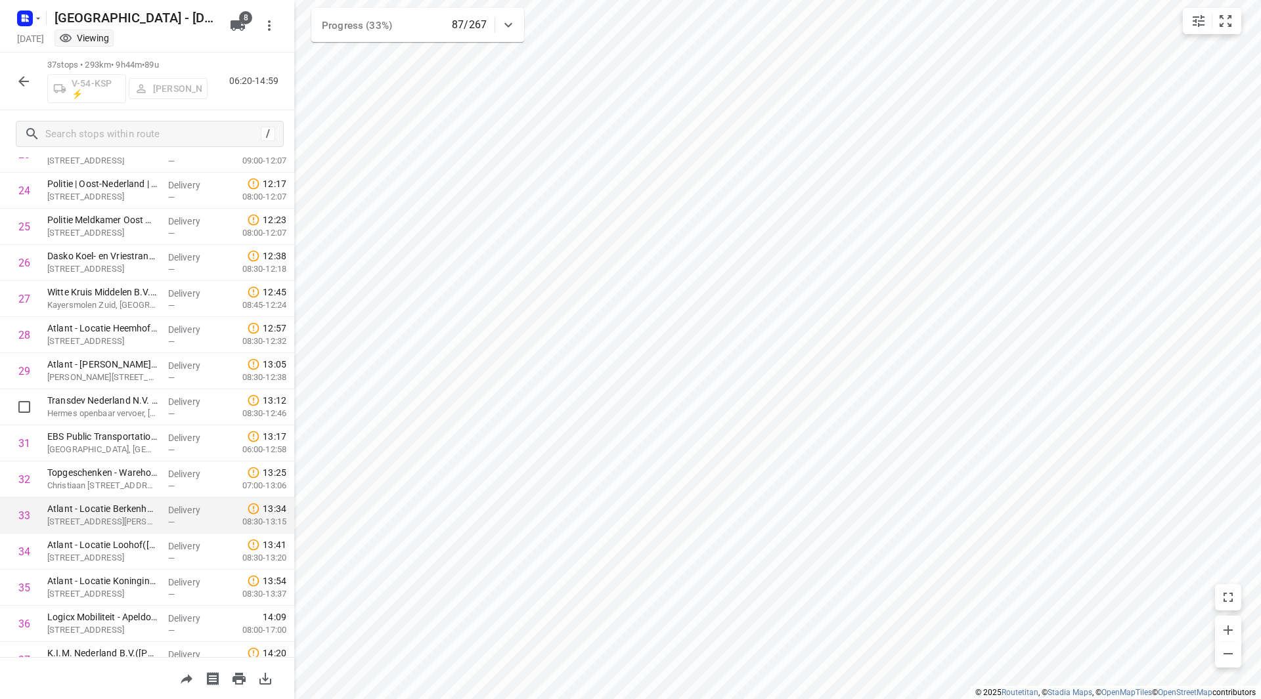
scroll to position [938, 0]
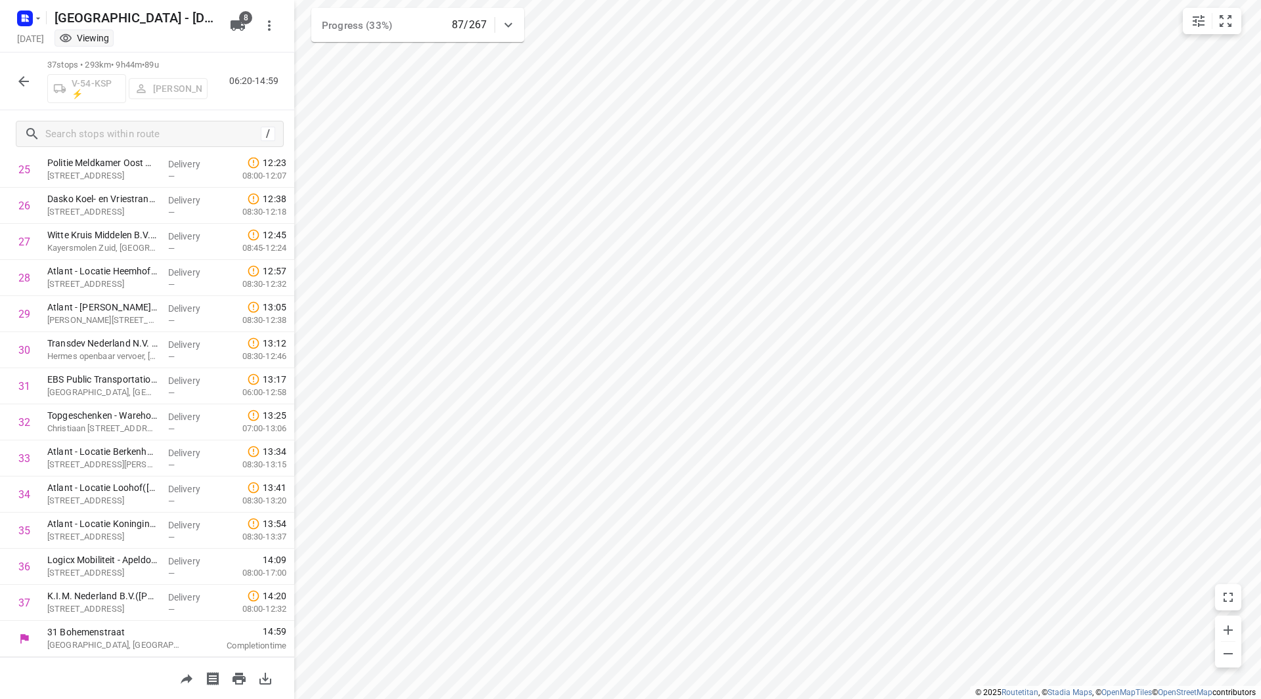
click at [19, 79] on icon "button" at bounding box center [24, 82] width 16 height 16
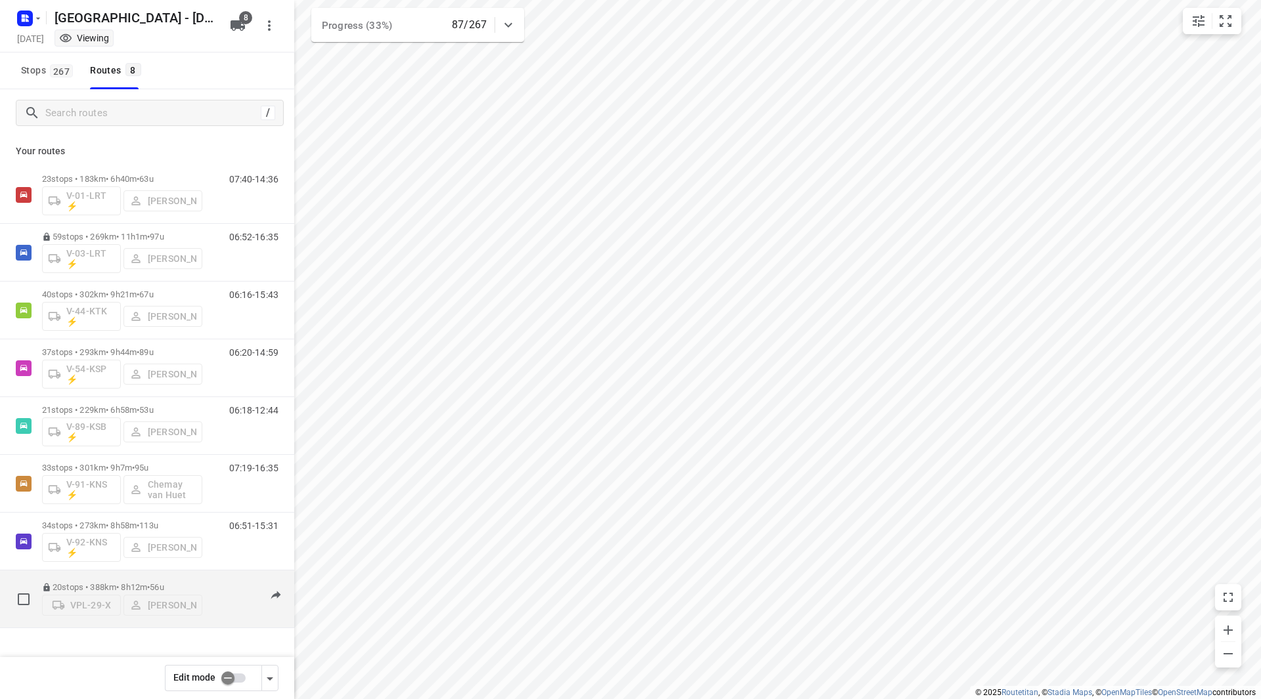
click at [177, 582] on p "20 stops • 388km • 8h12m • 56u" at bounding box center [122, 587] width 160 height 10
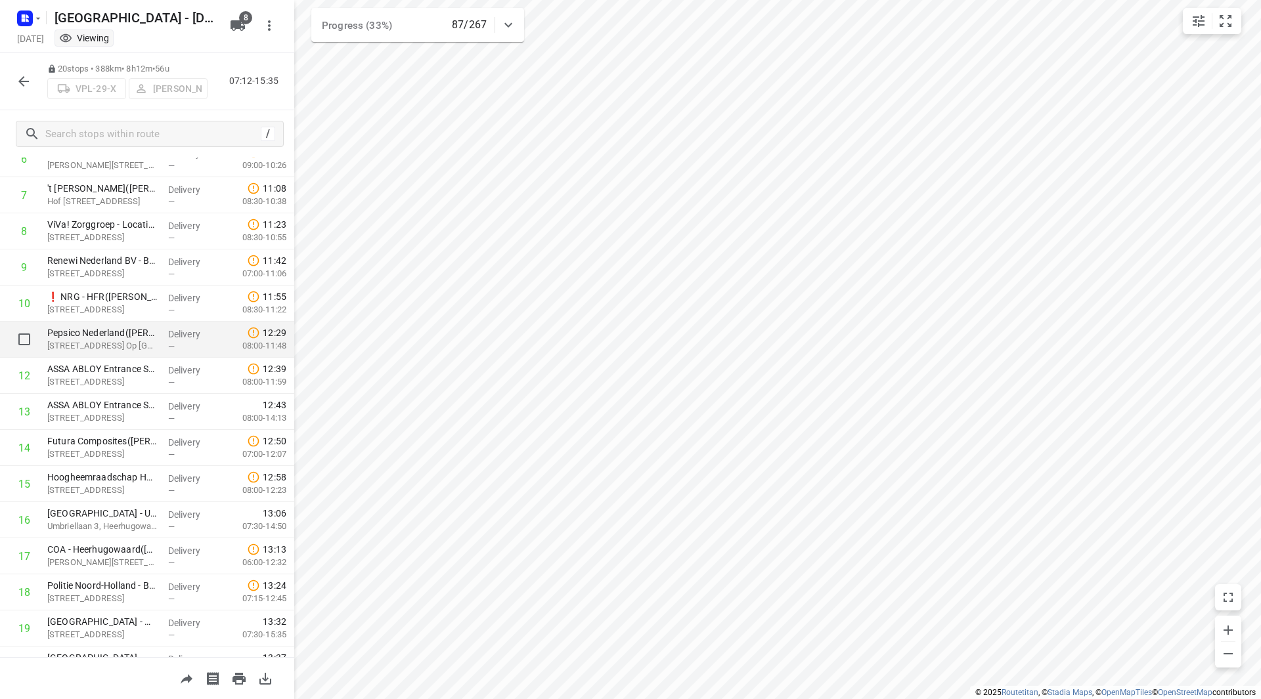
scroll to position [324, 0]
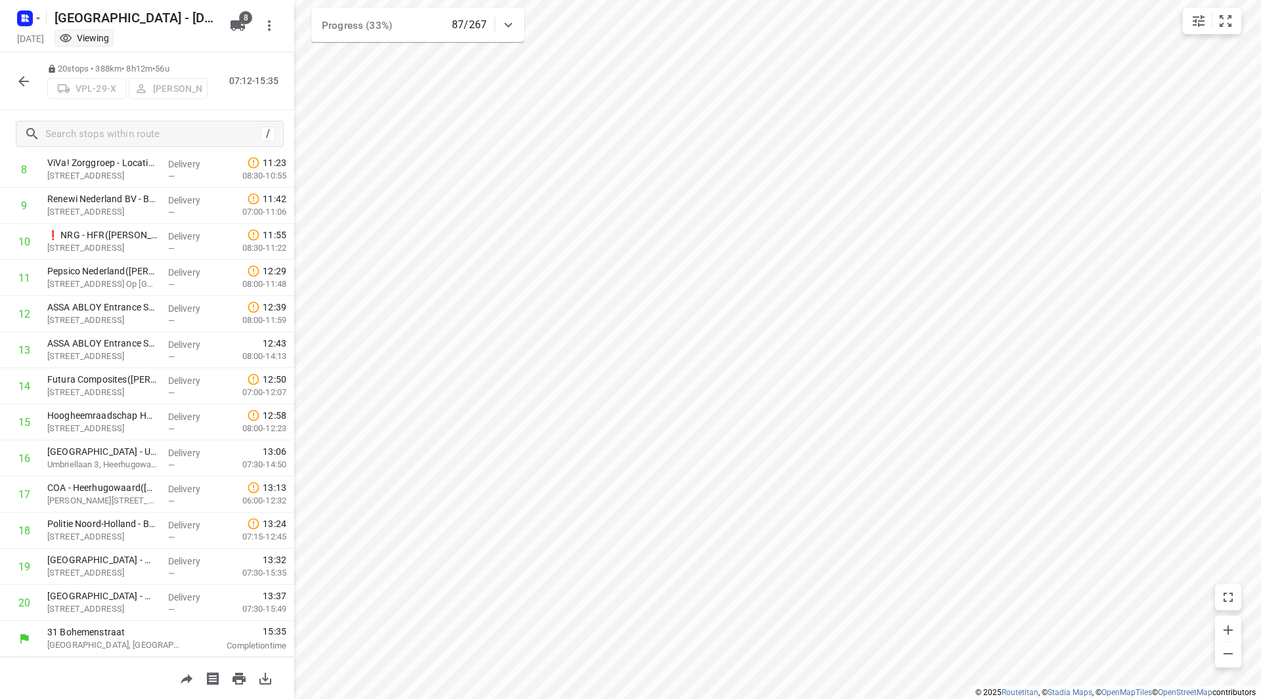
click at [24, 79] on icon "button" at bounding box center [24, 82] width 16 height 16
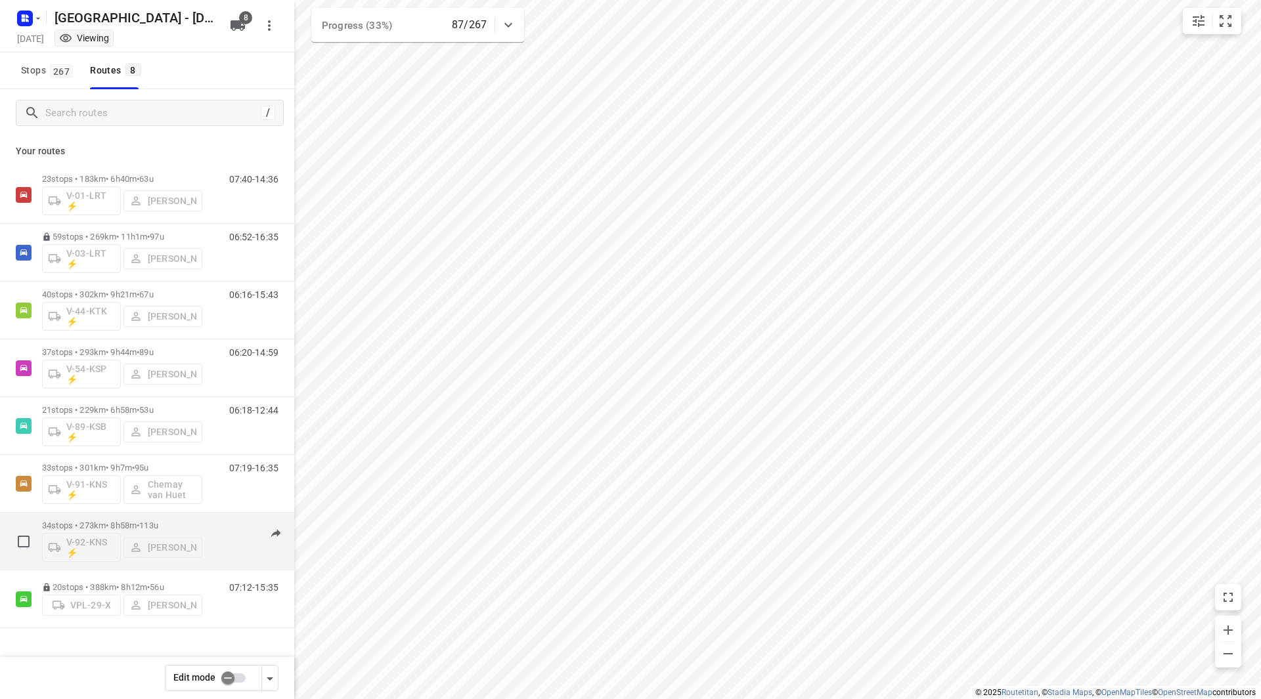
click at [158, 522] on span "113u" at bounding box center [148, 526] width 19 height 10
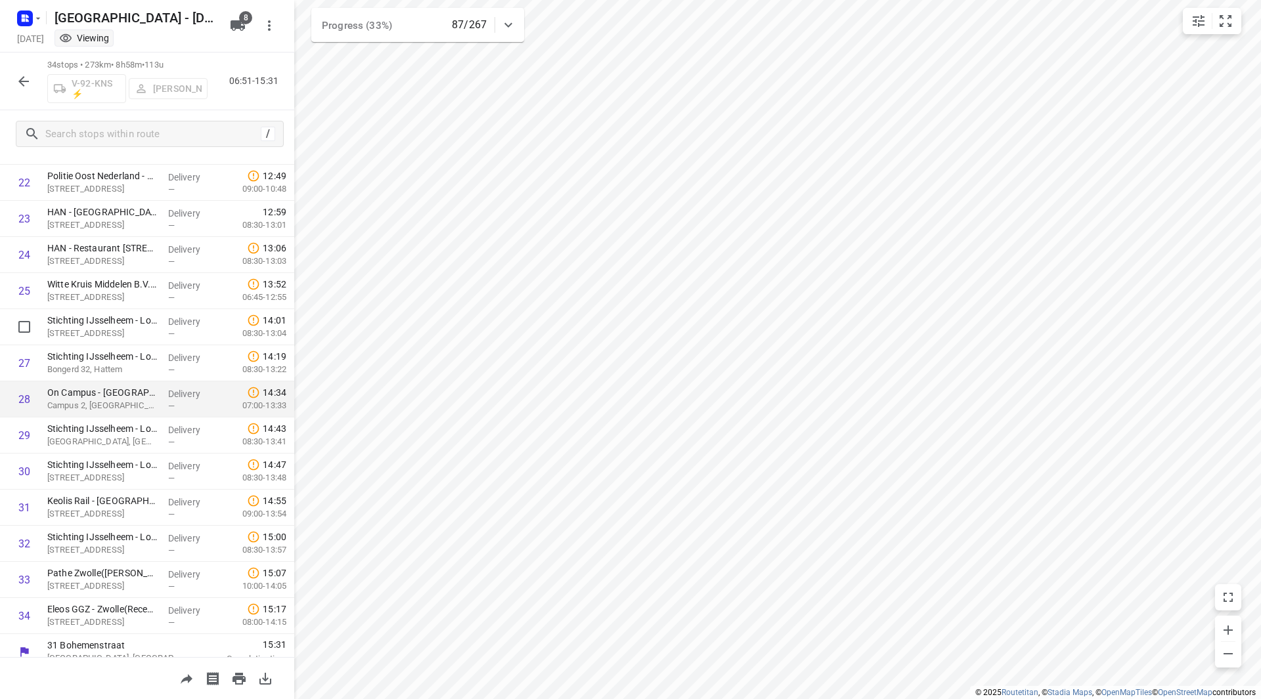
scroll to position [830, 0]
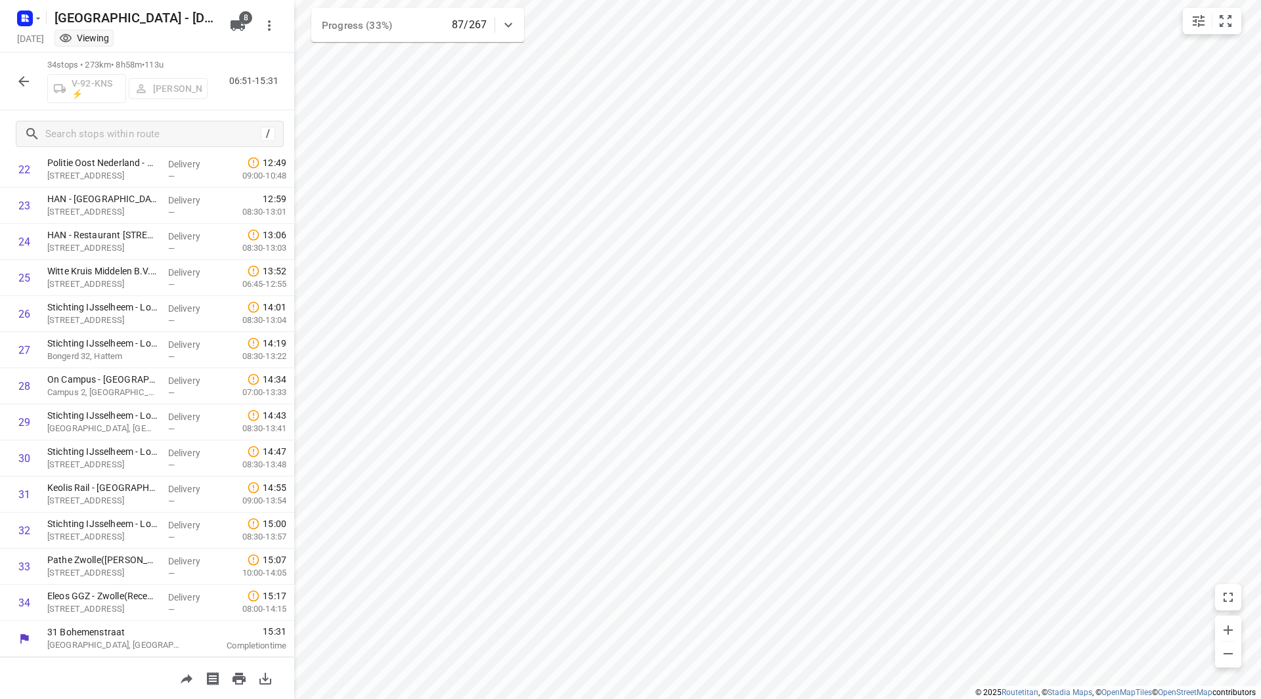
click at [27, 81] on icon "button" at bounding box center [24, 82] width 16 height 16
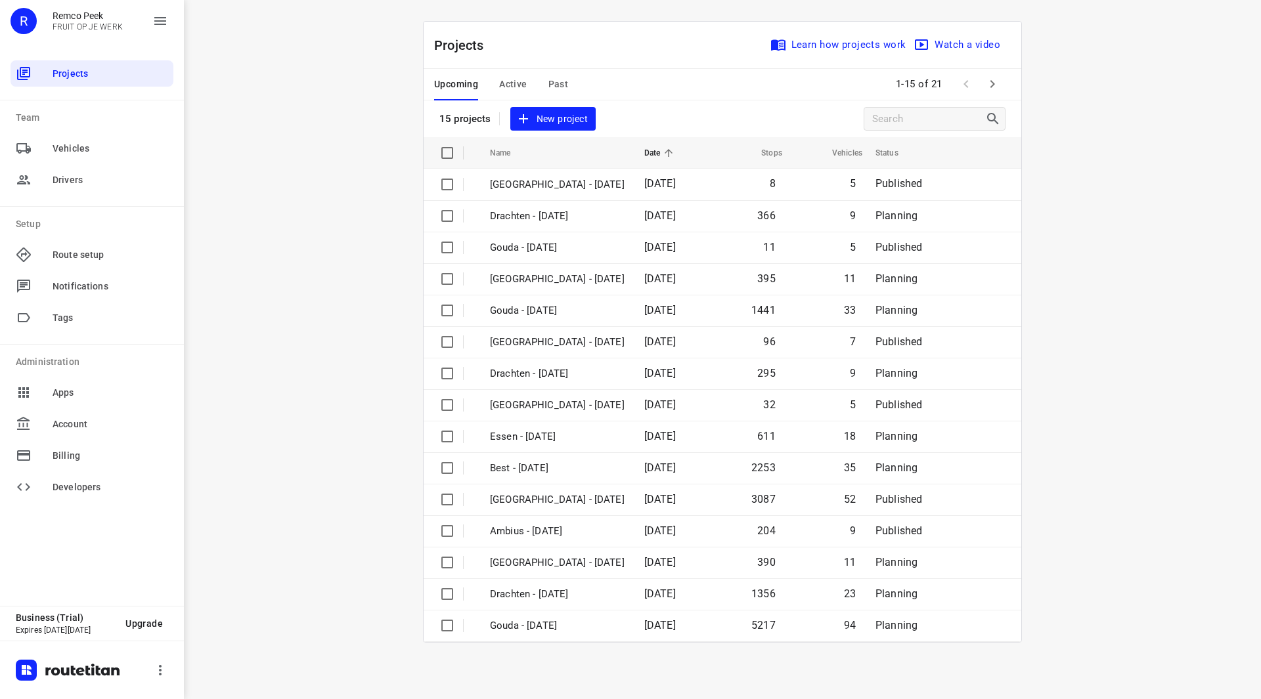
click at [507, 83] on span "Active" at bounding box center [513, 84] width 28 height 16
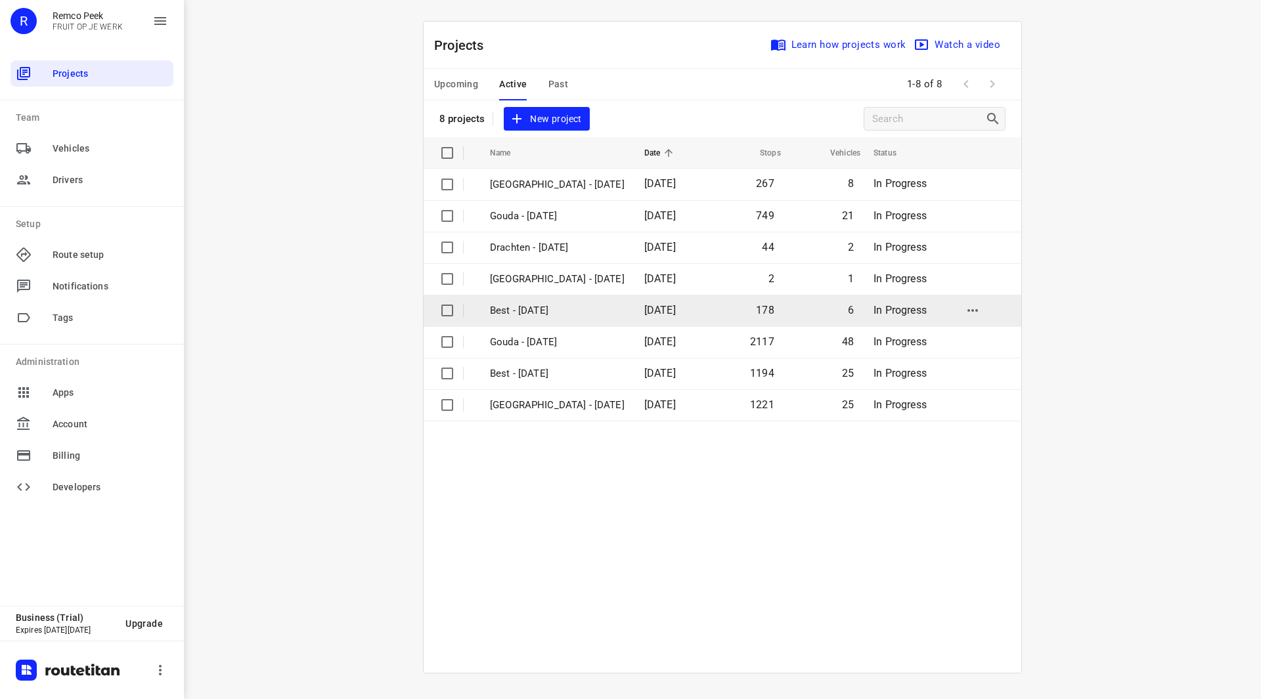
click at [527, 304] on p "Best - [DATE]" at bounding box center [557, 310] width 135 height 15
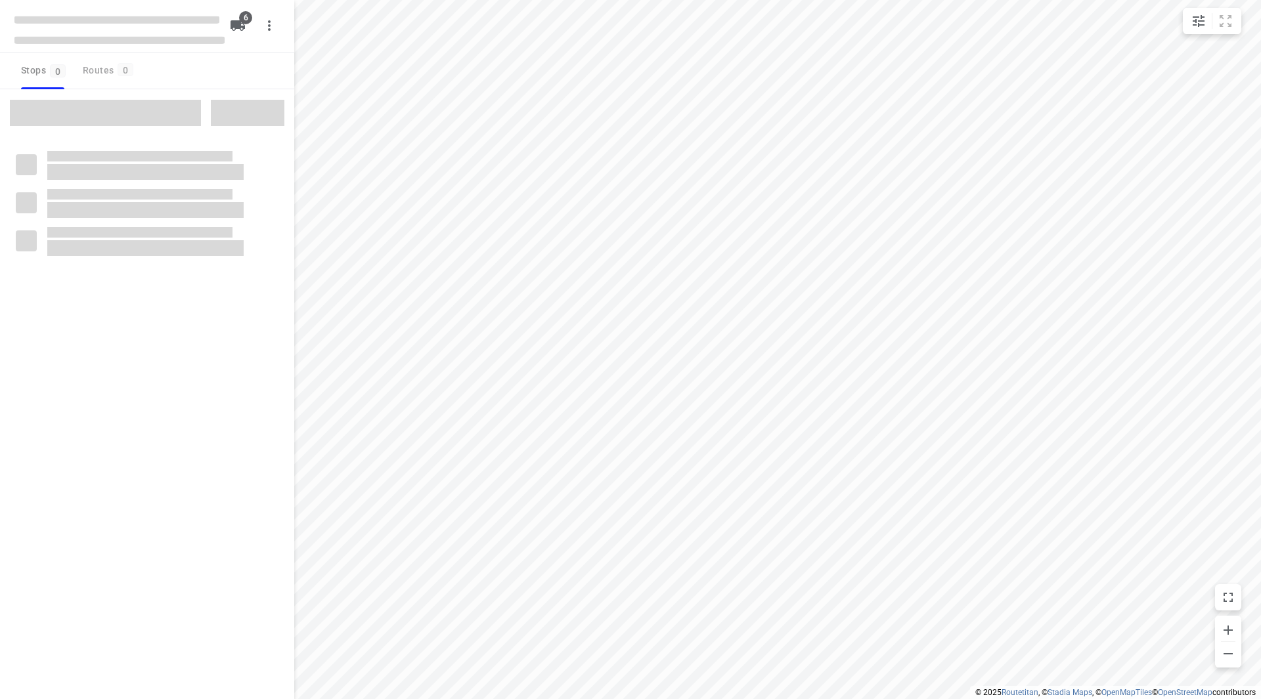
checkbox input "true"
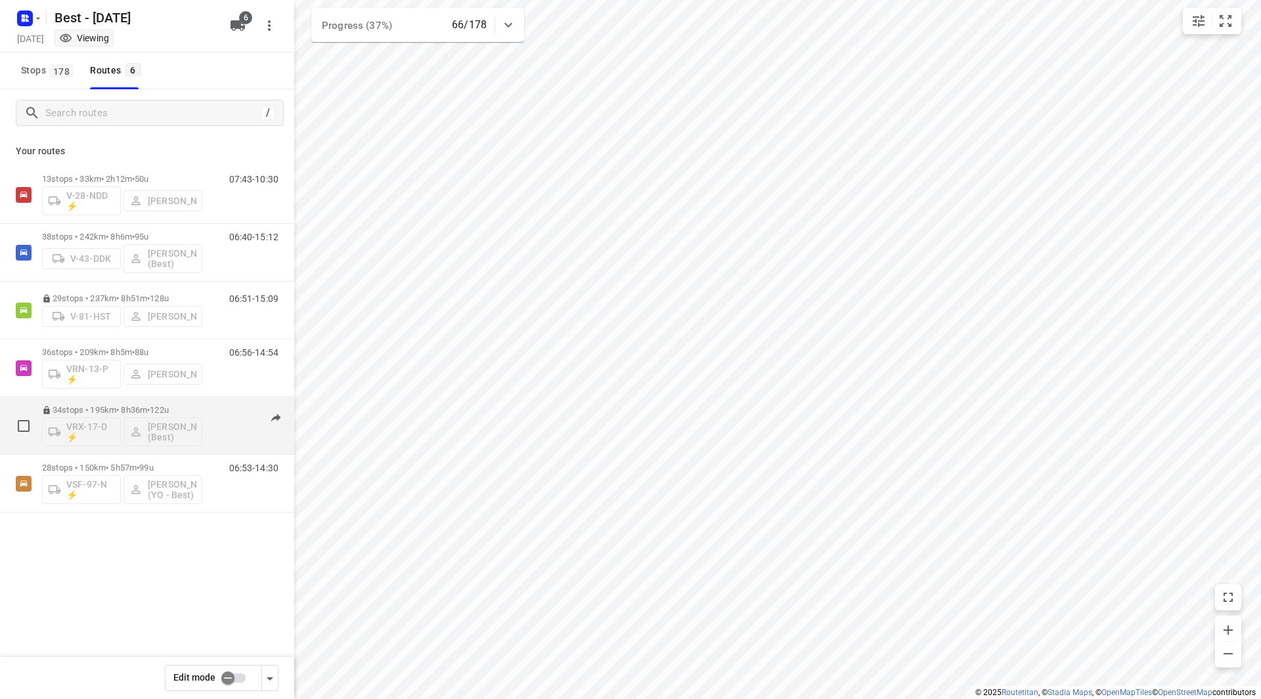
click at [189, 405] on div "34 stops • 195km • 8h36m • 122u VRX-17-D ⚡ Merijn Janssen (Best)" at bounding box center [122, 426] width 160 height 55
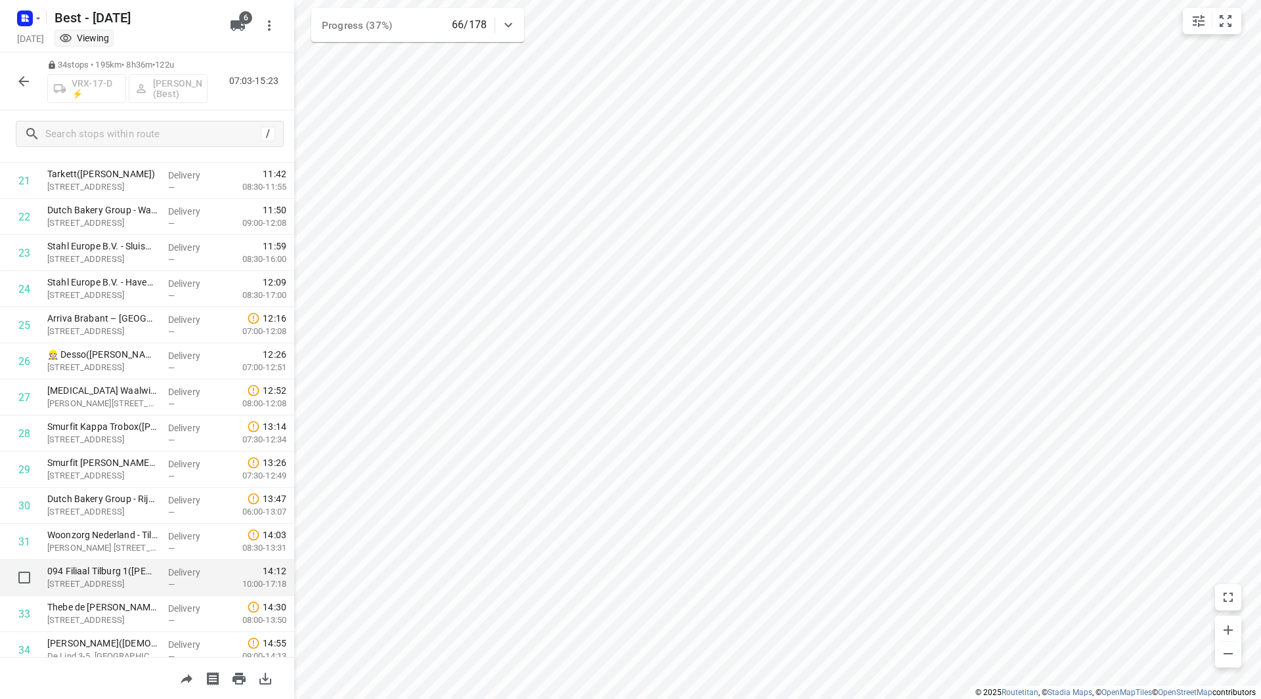
scroll to position [830, 0]
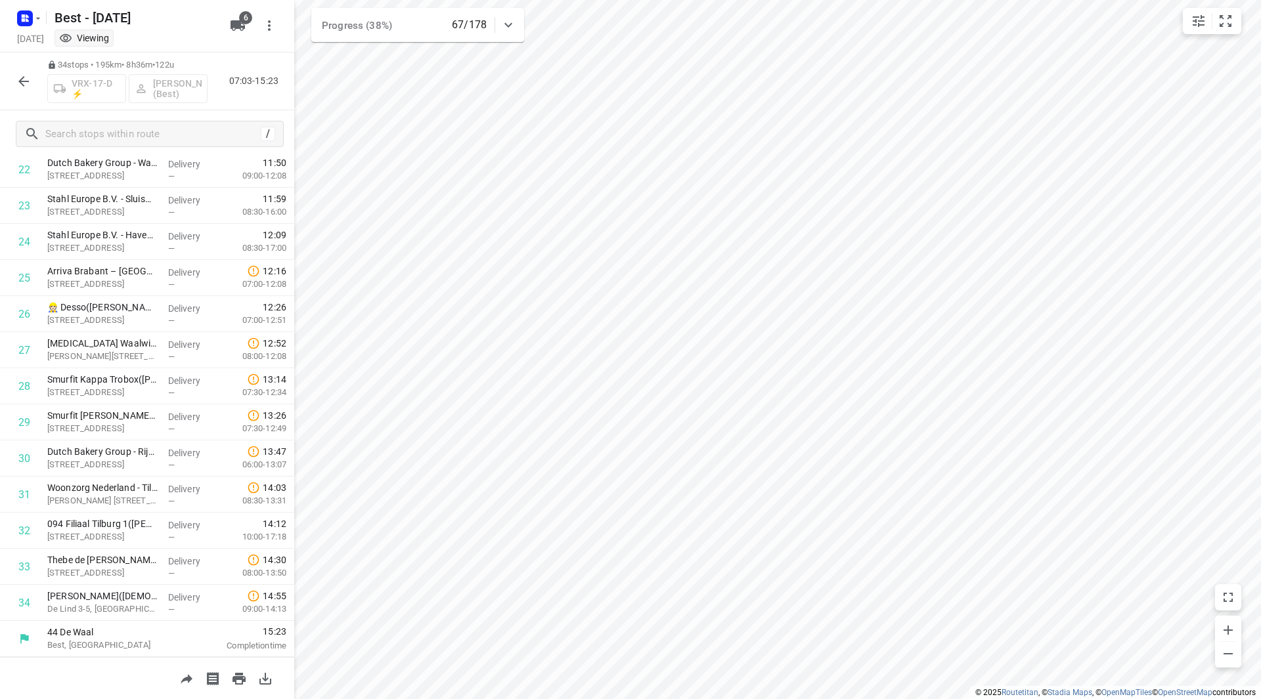
click at [26, 77] on icon "button" at bounding box center [24, 82] width 16 height 16
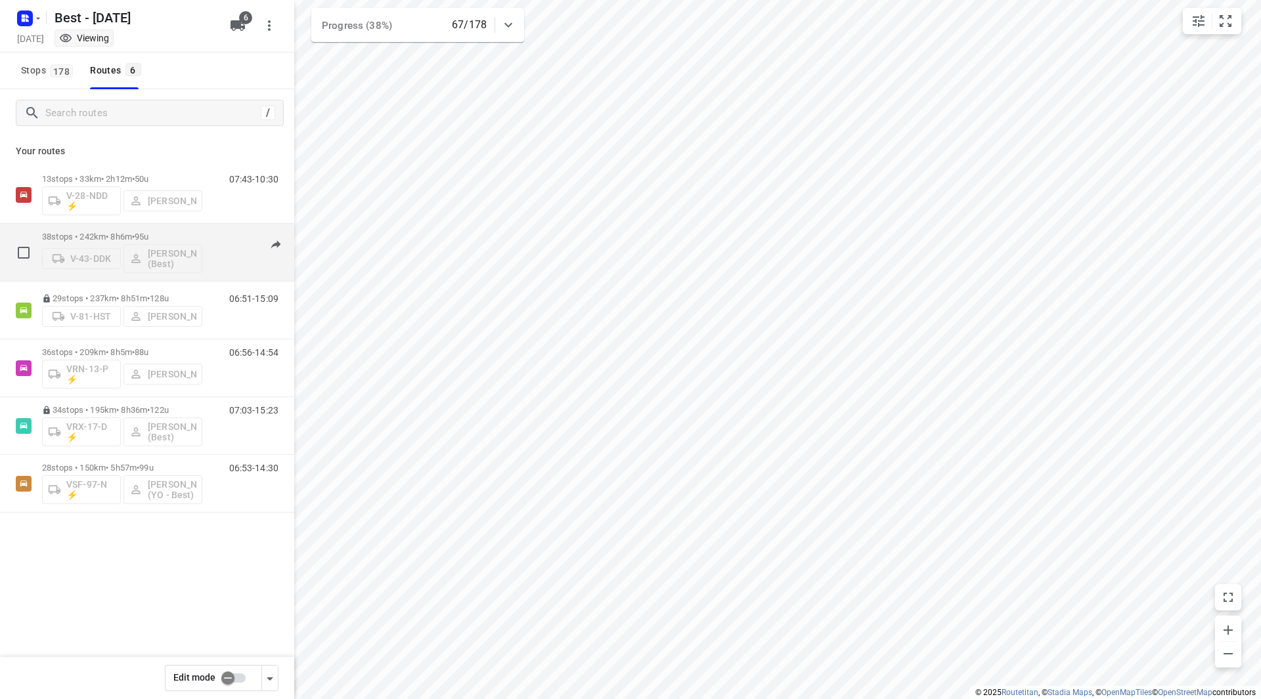
click at [174, 234] on p "38 stops • 242km • 8h6m • 95u" at bounding box center [122, 237] width 160 height 10
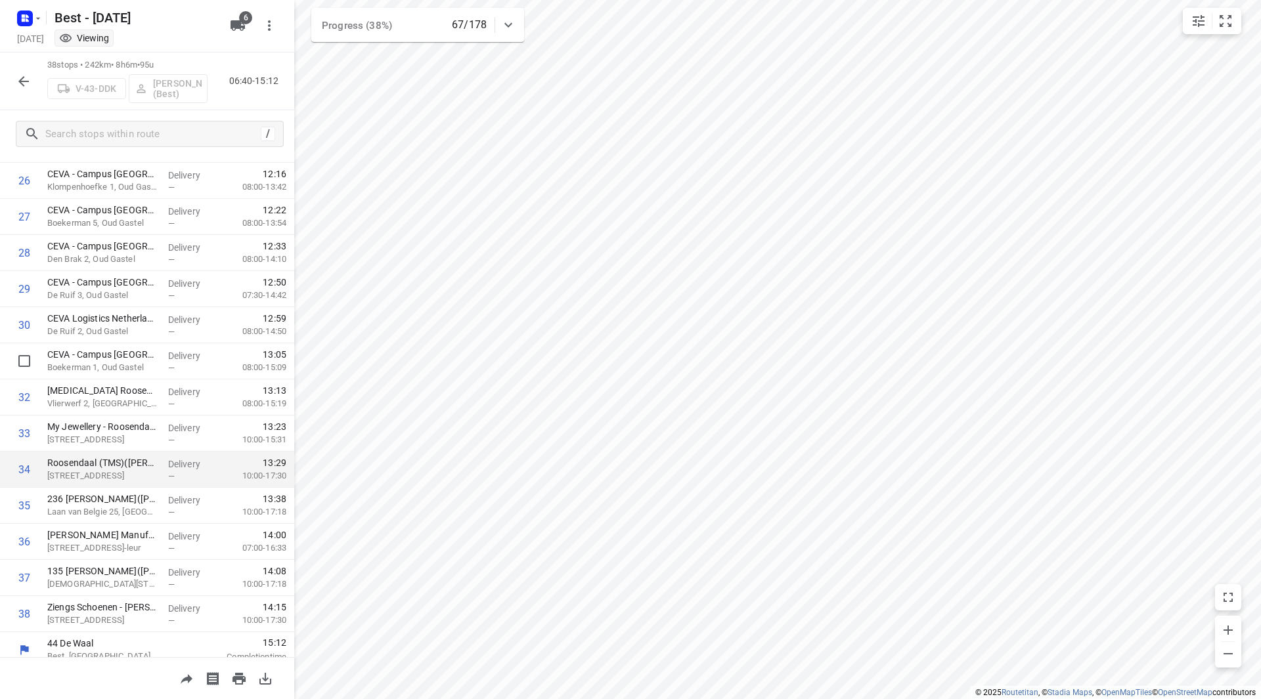
scroll to position [974, 0]
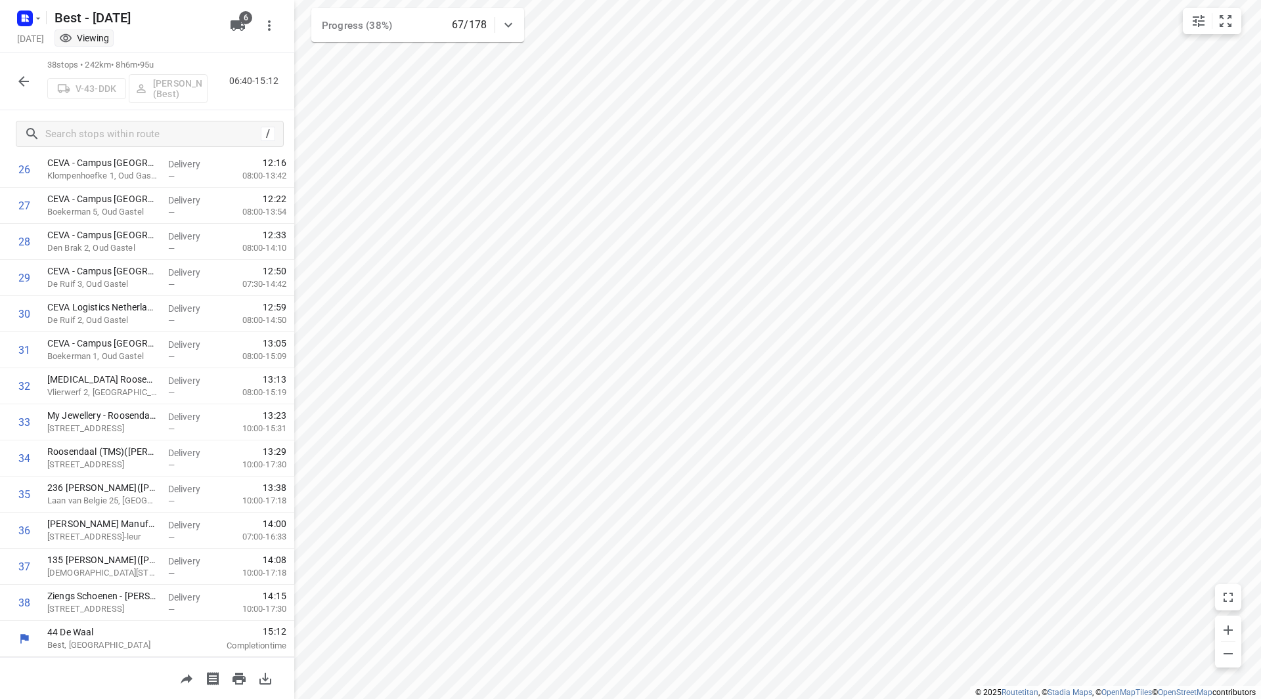
click at [20, 78] on icon "button" at bounding box center [24, 82] width 16 height 16
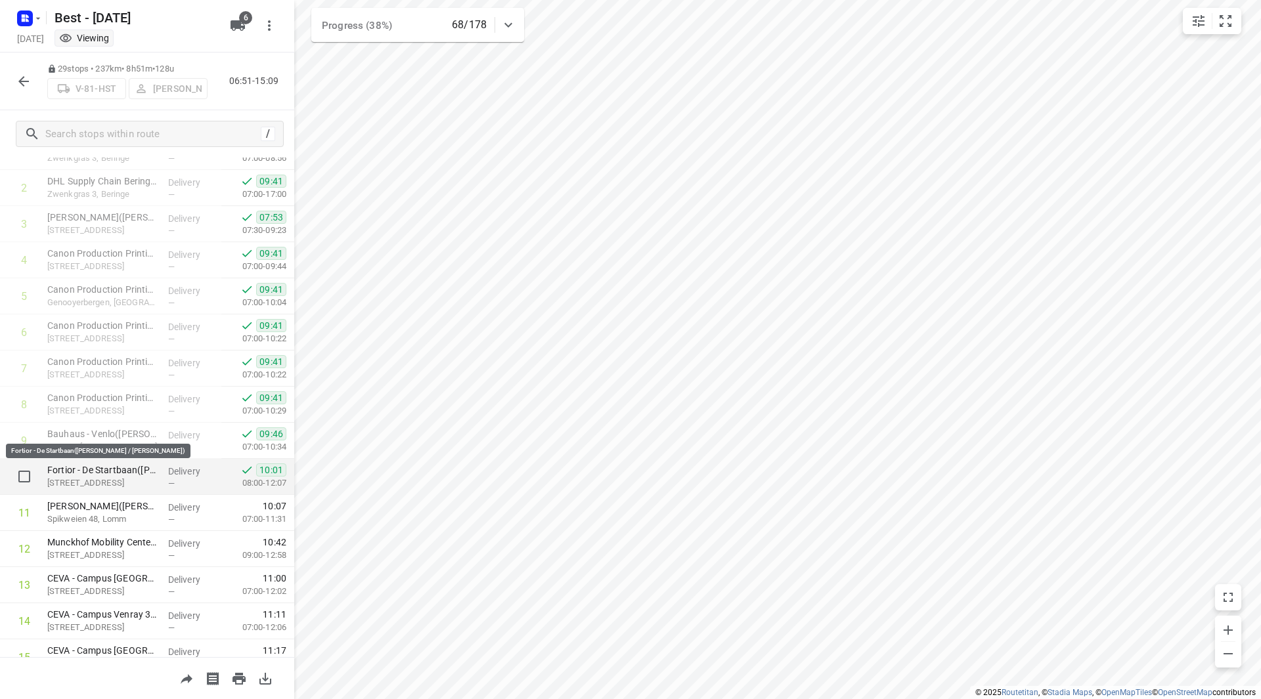
scroll to position [131, 0]
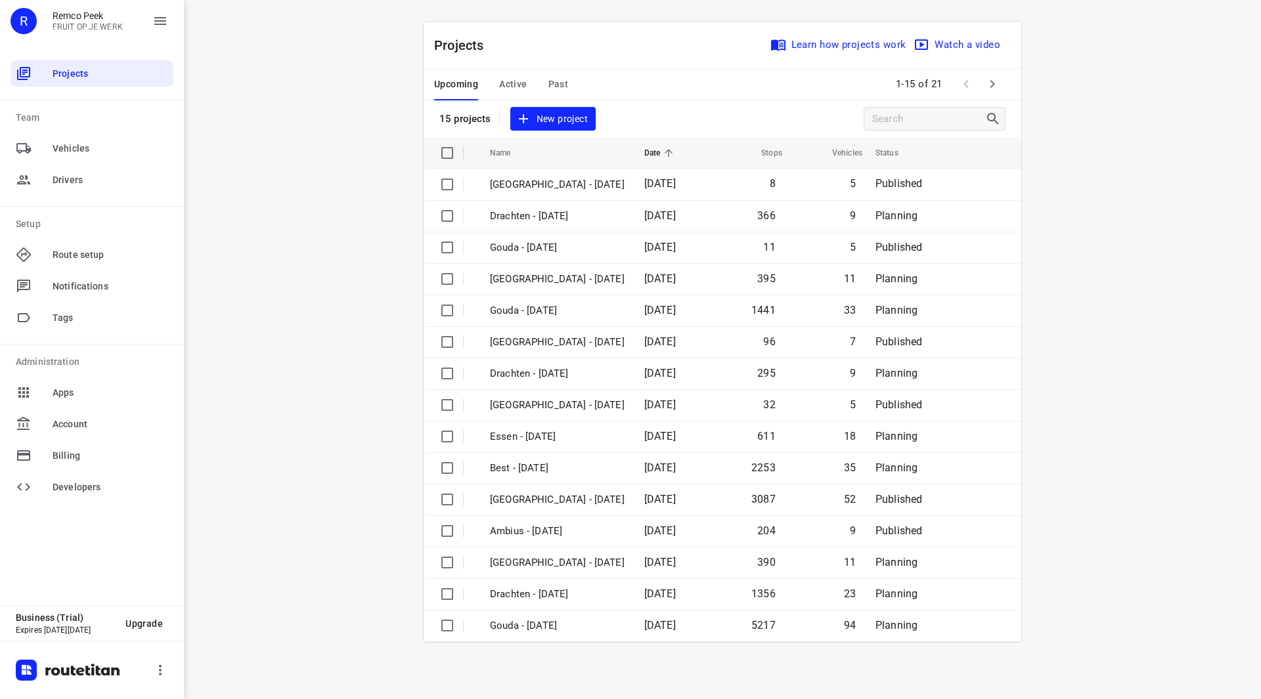
click at [506, 77] on span "Active" at bounding box center [513, 84] width 28 height 16
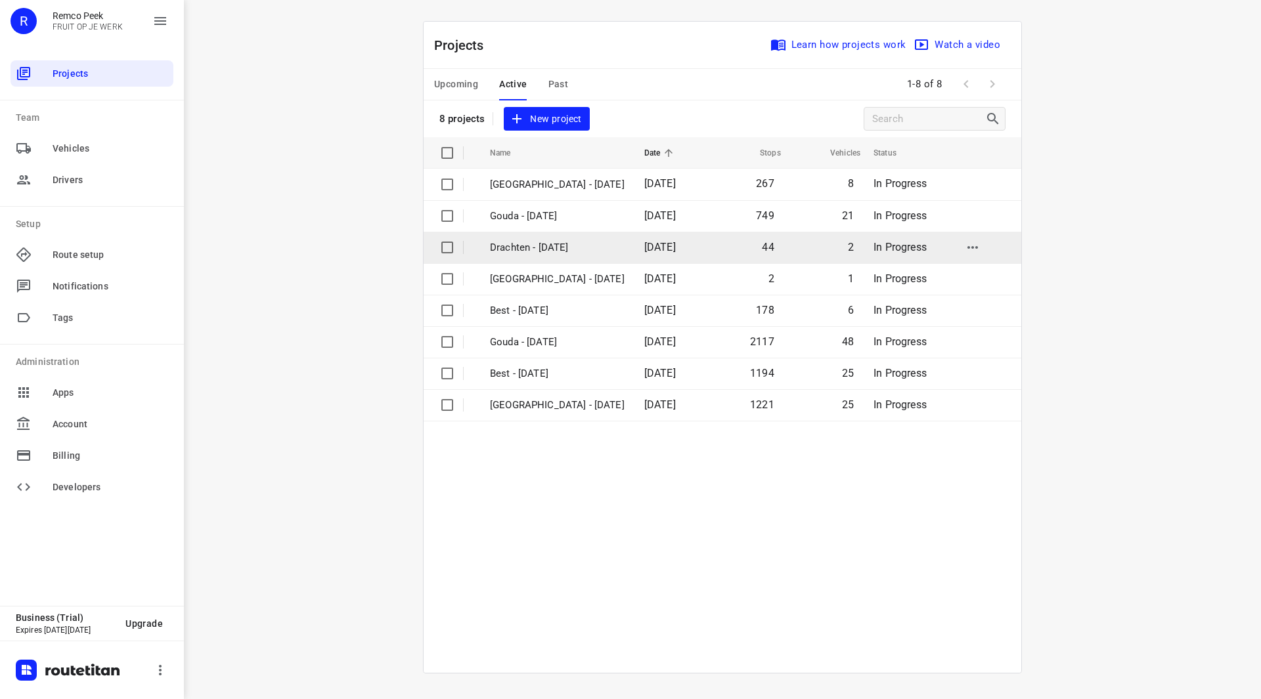
click at [538, 248] on p "Drachten - [DATE]" at bounding box center [557, 247] width 135 height 15
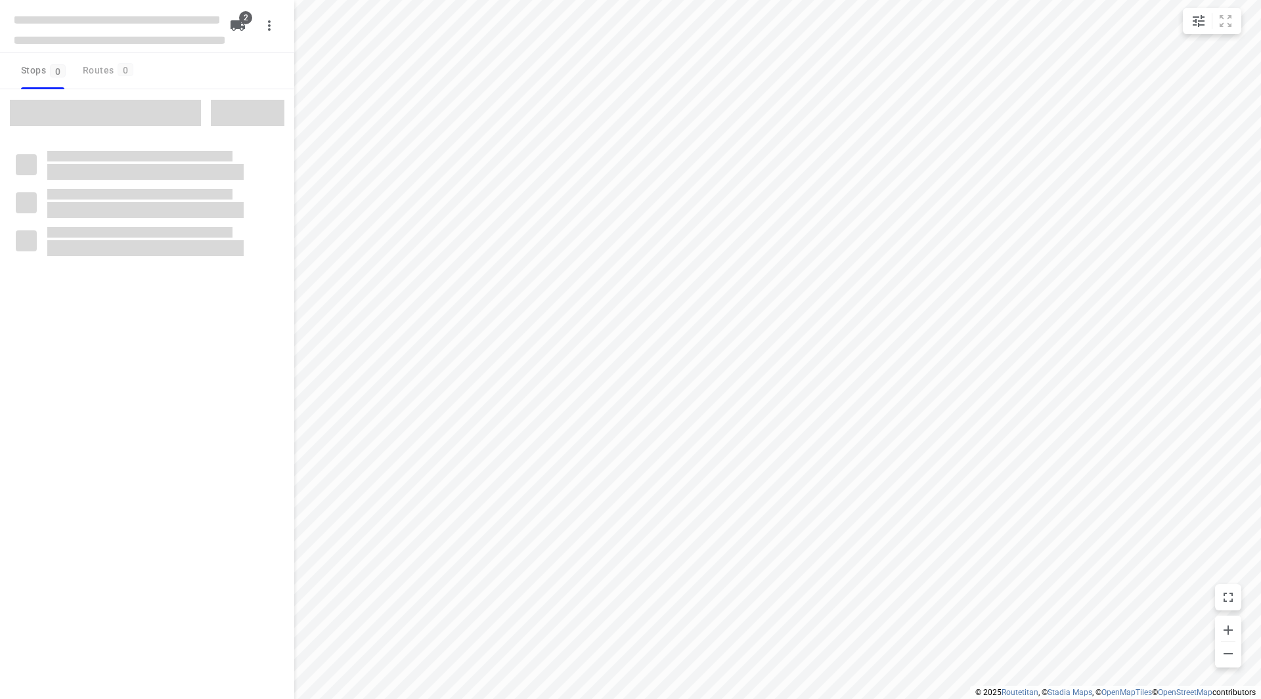
checkbox input "true"
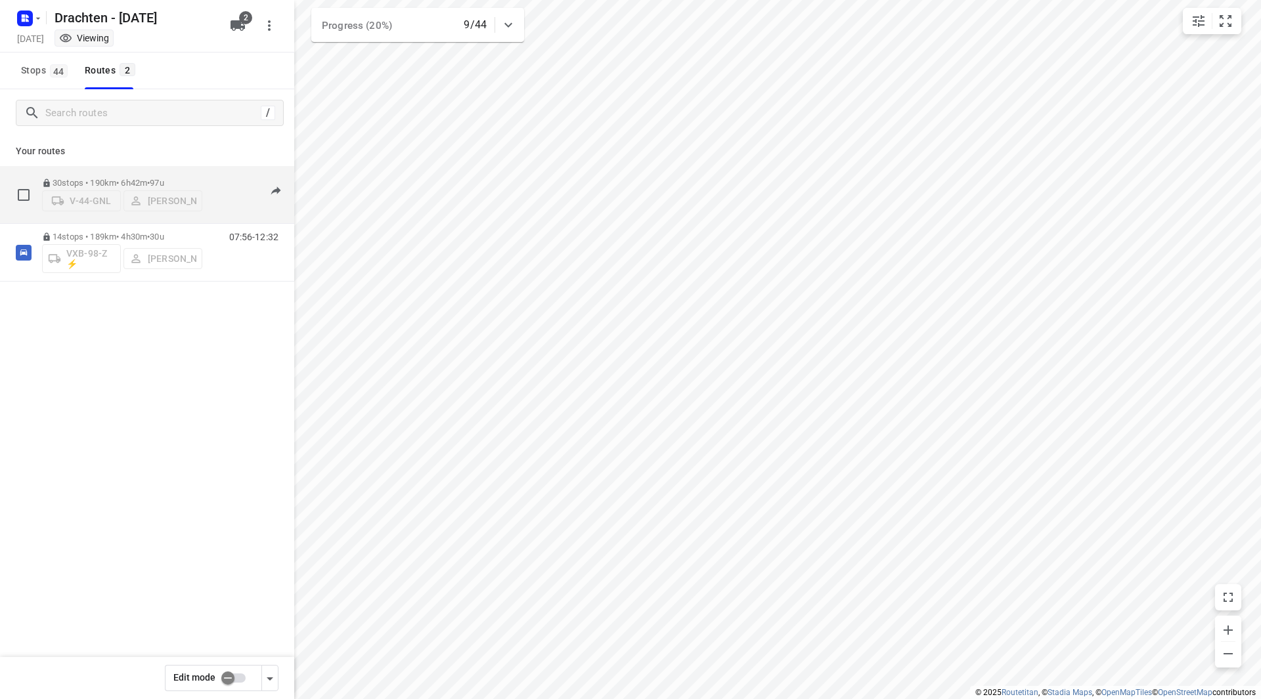
click at [150, 178] on span "•" at bounding box center [148, 183] width 3 height 10
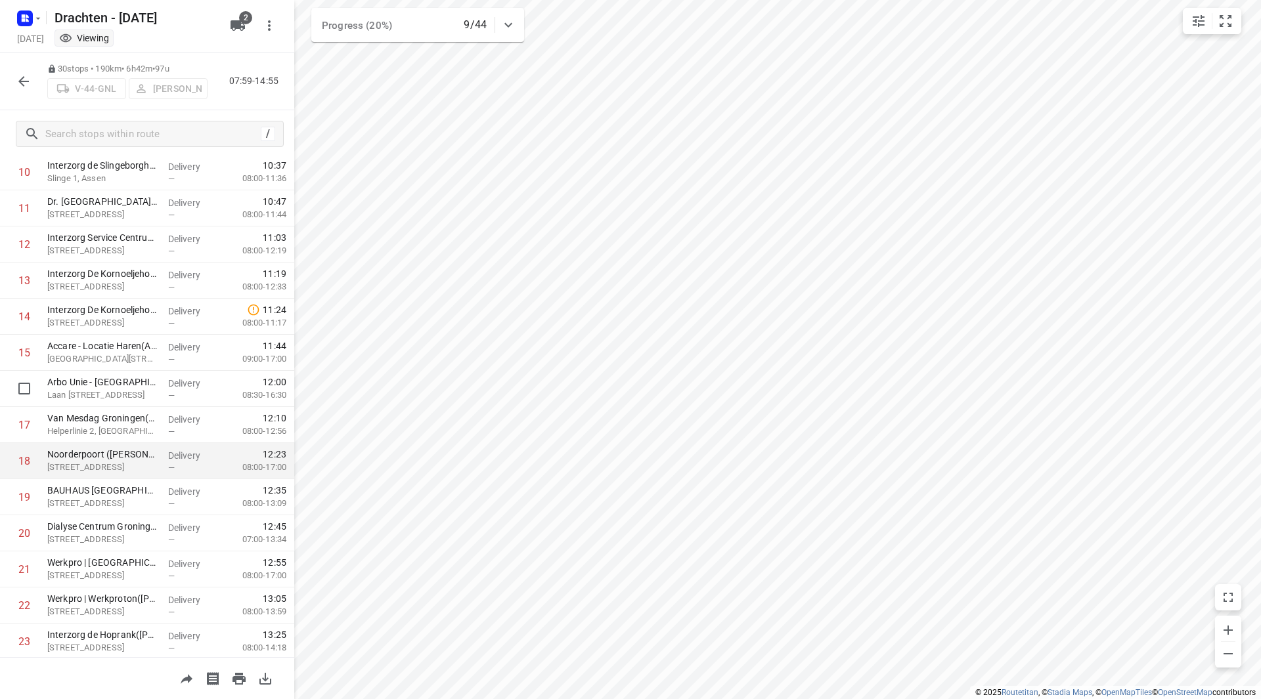
scroll to position [686, 0]
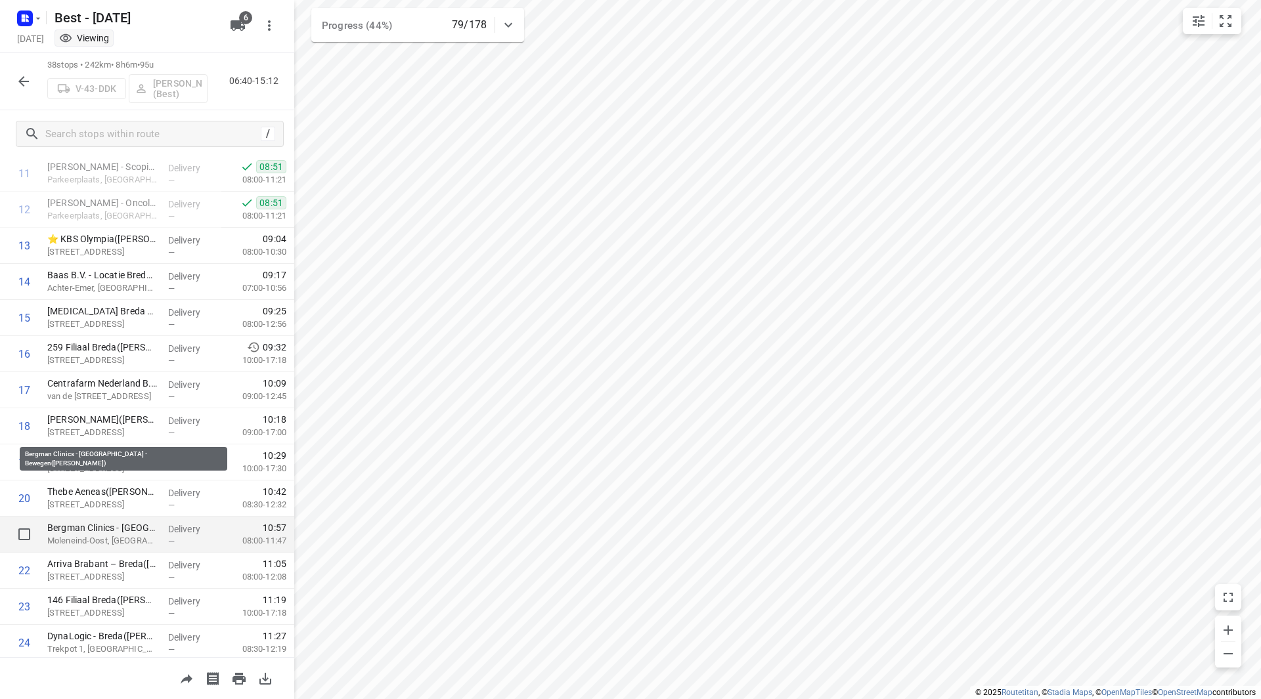
scroll to position [525, 0]
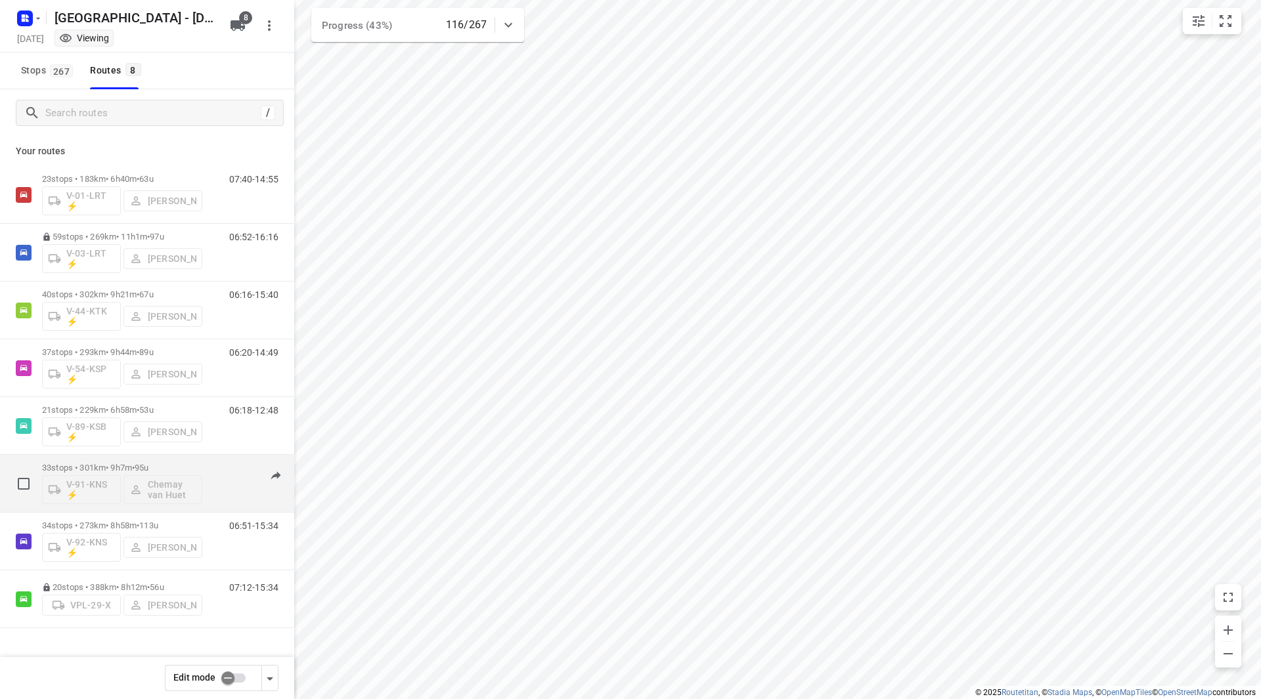
click at [152, 460] on div "33 stops • 301km • 9h7m • 95u V-91-KNS ⚡ Chemay van Huet" at bounding box center [122, 483] width 160 height 55
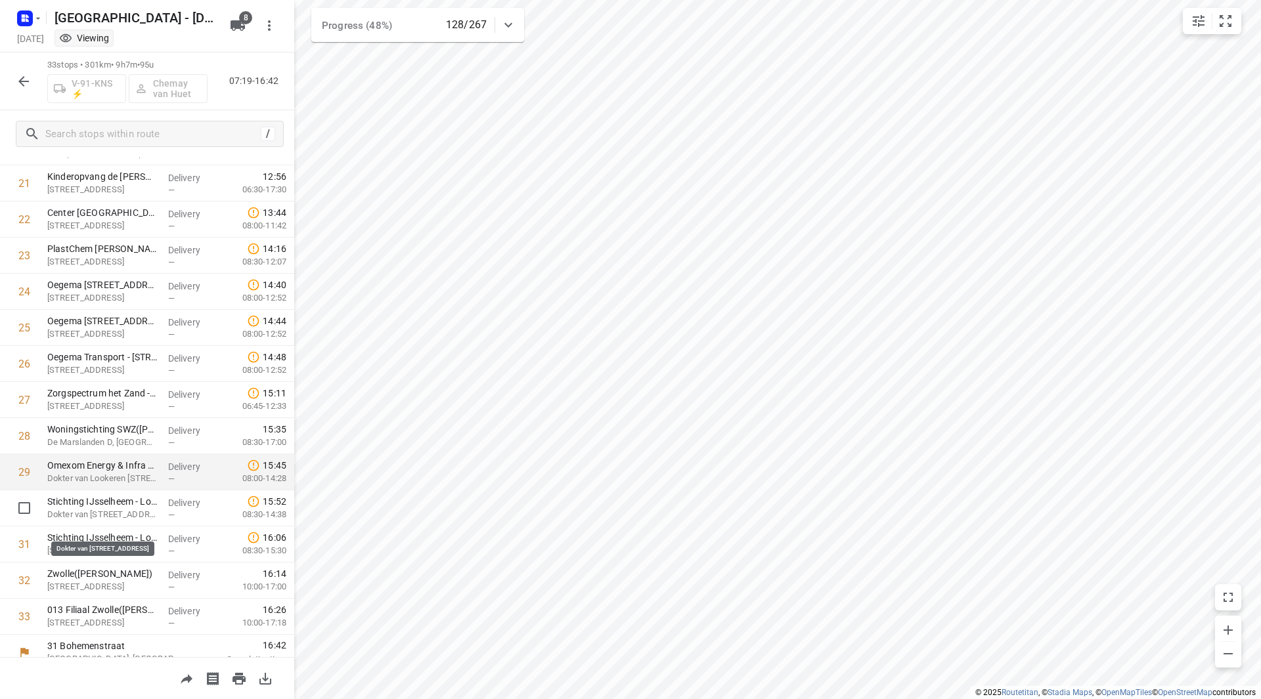
scroll to position [794, 0]
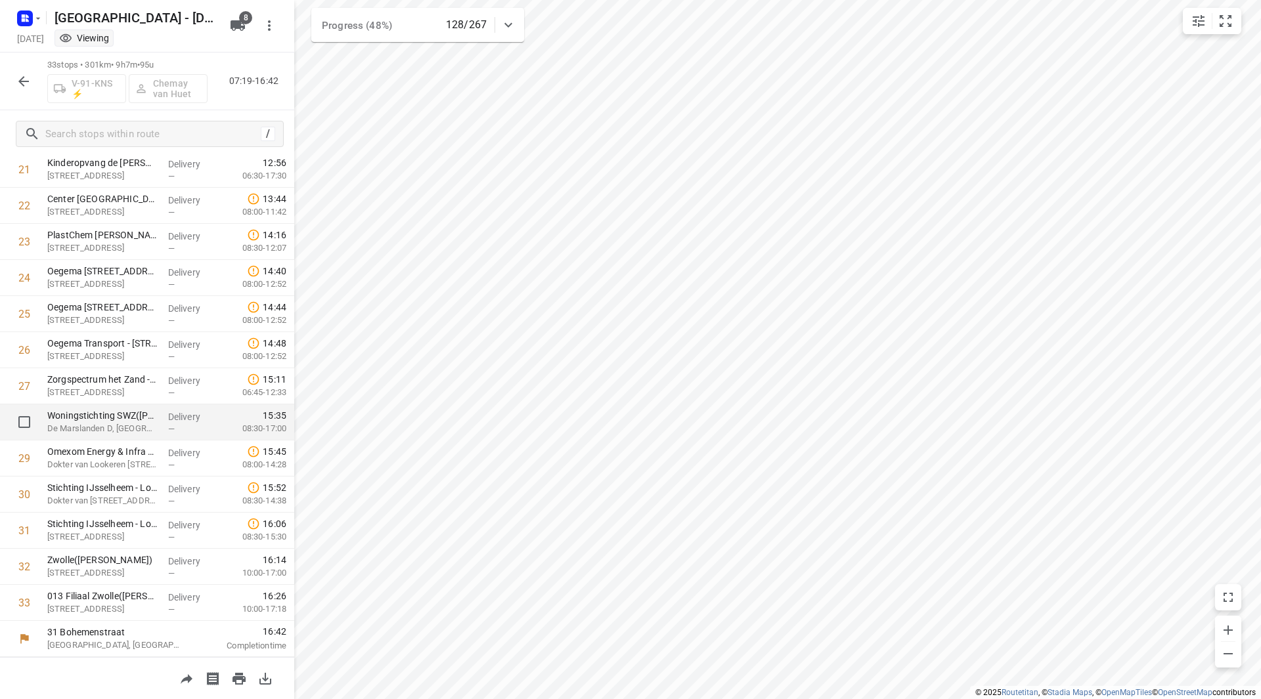
click at [109, 414] on p "Woningstichting SWZ([PERSON_NAME])" at bounding box center [102, 415] width 110 height 13
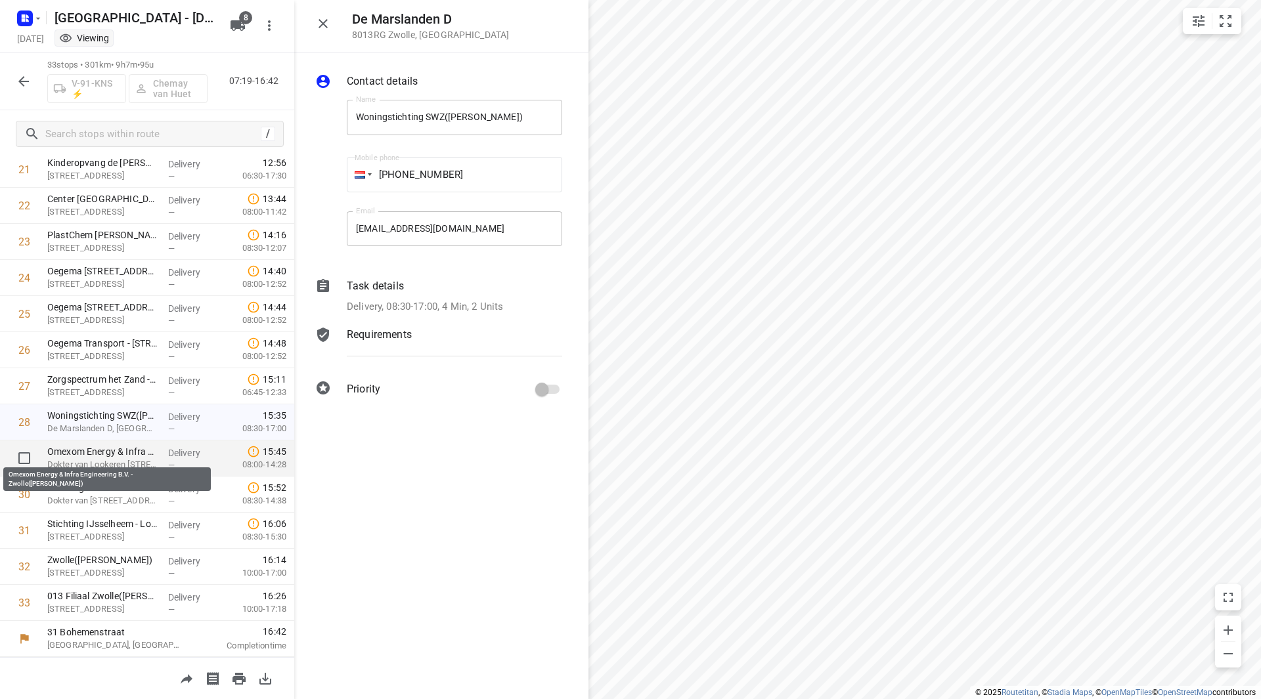
click at [109, 453] on p "Omexom Energy & Infra Engineering B.V. - Zwolle([PERSON_NAME])" at bounding box center [102, 451] width 110 height 13
click at [110, 476] on div "Omexom Energy & Infra Engineering B.V. - Zwolle([PERSON_NAME]) Dokter van Looke…" at bounding box center [102, 459] width 121 height 36
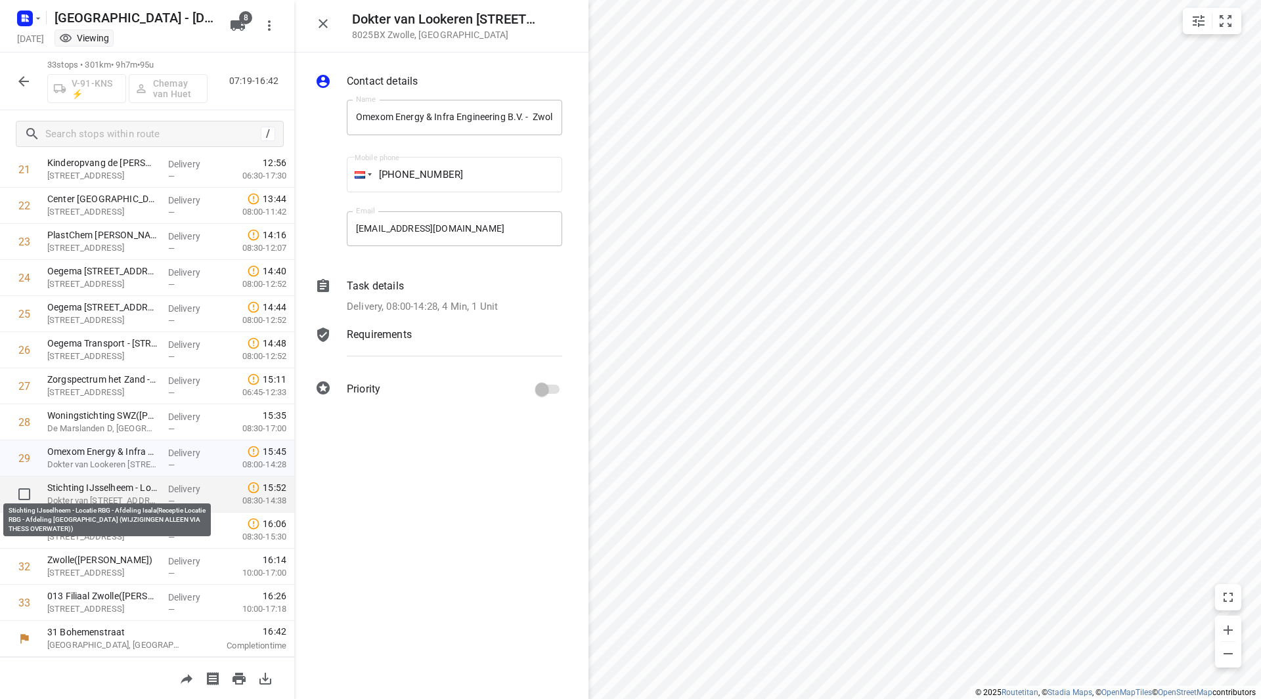
click at [114, 492] on p "Stichting IJsselheem - Locatie RBG - Afdeling Isala(Receptie Locatie RBG - Afde…" at bounding box center [102, 487] width 110 height 13
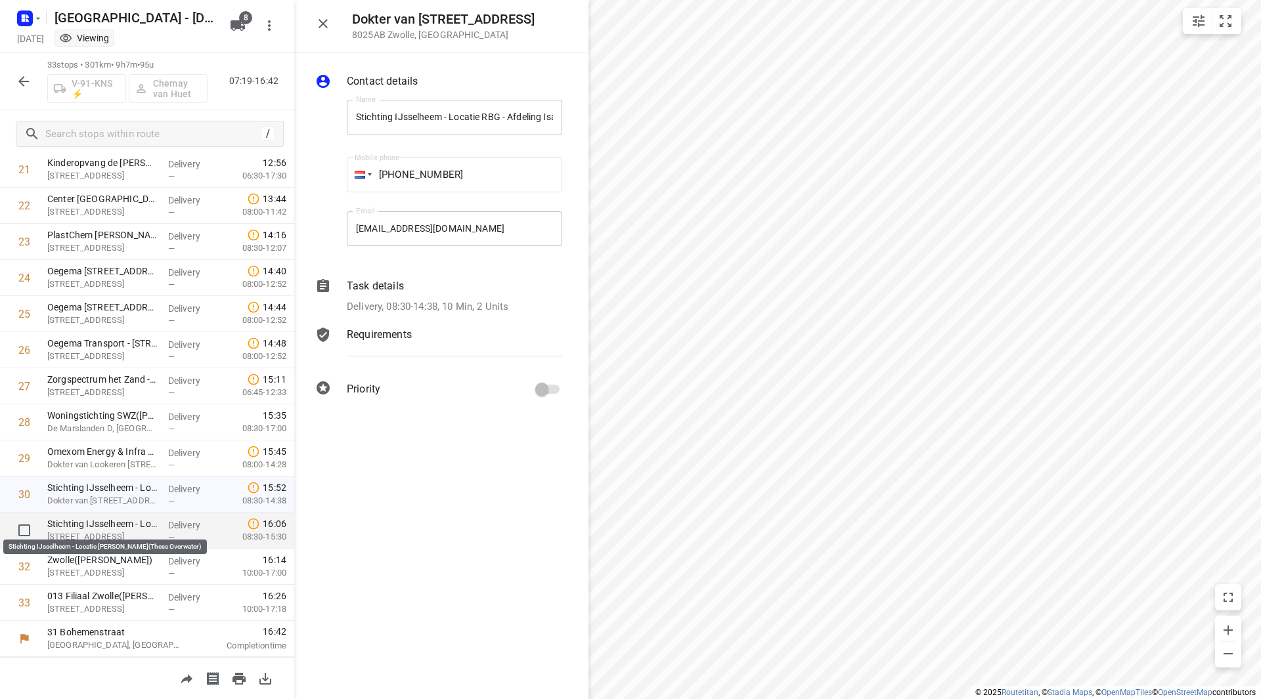
click at [111, 519] on p "Stichting IJsselheem - Locatie [PERSON_NAME](Thess Overwater)" at bounding box center [102, 523] width 110 height 13
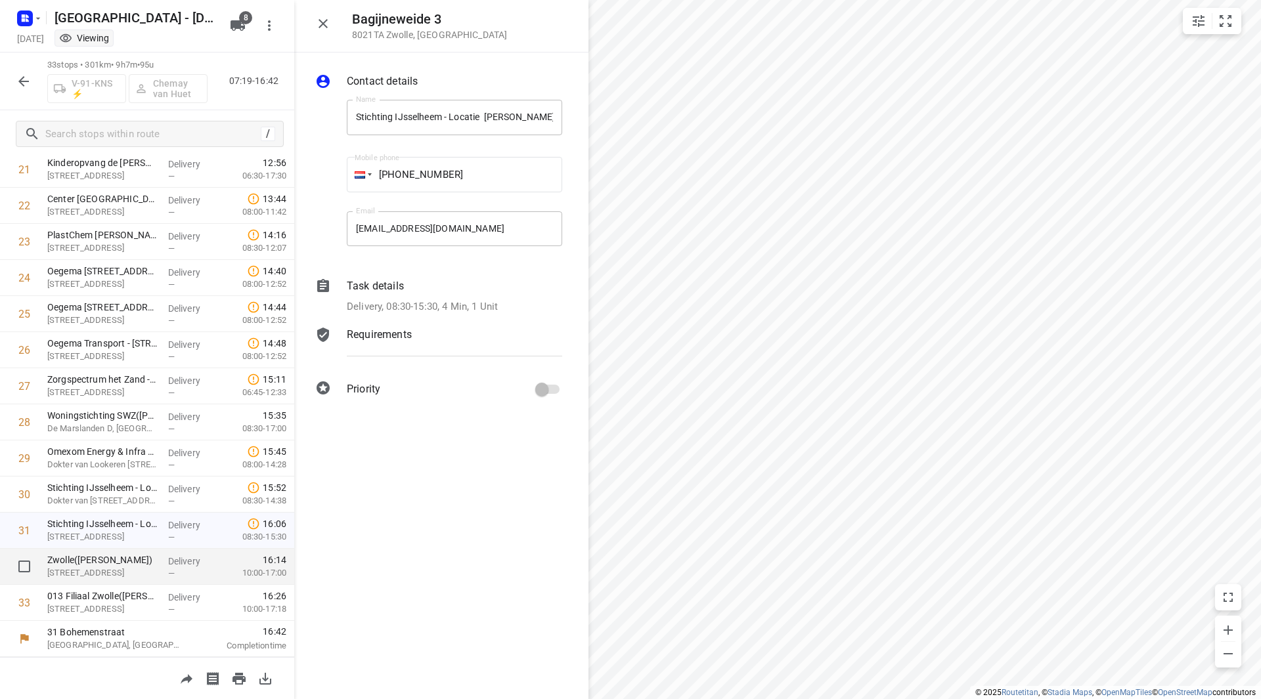
click at [108, 573] on p "[STREET_ADDRESS]" at bounding box center [102, 573] width 110 height 13
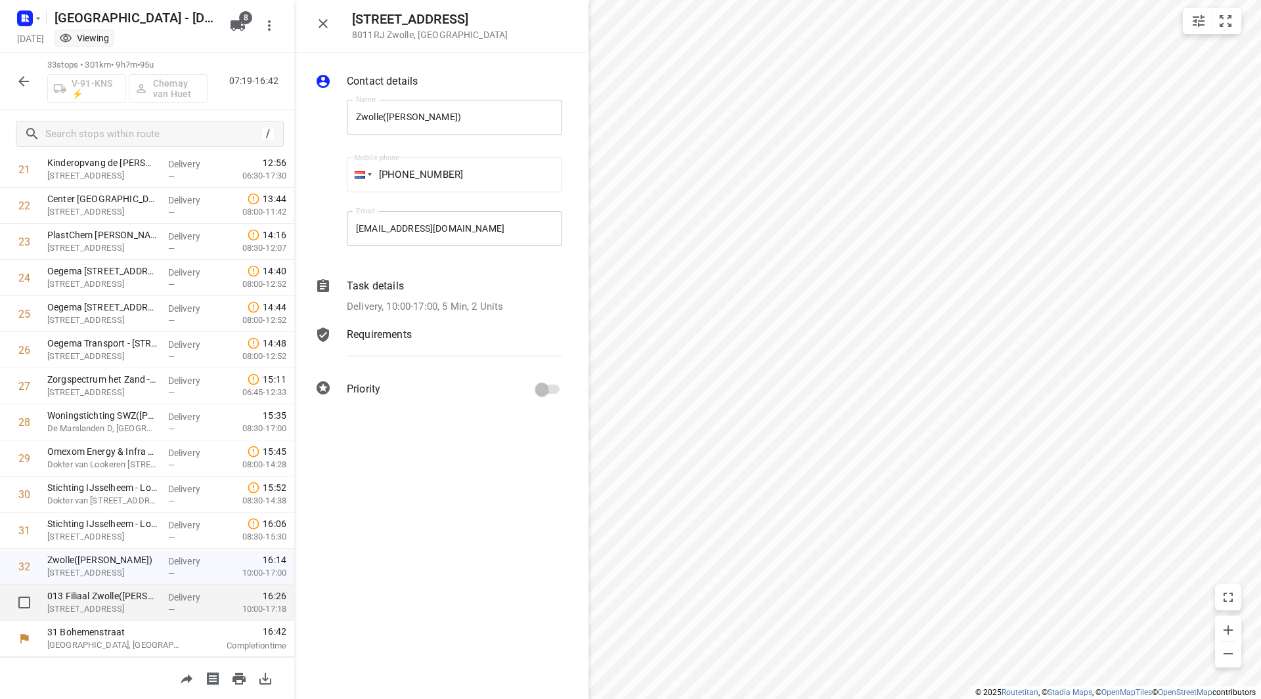
click at [108, 607] on p "[STREET_ADDRESS]" at bounding box center [102, 609] width 110 height 13
click at [319, 22] on icon "button" at bounding box center [323, 24] width 16 height 16
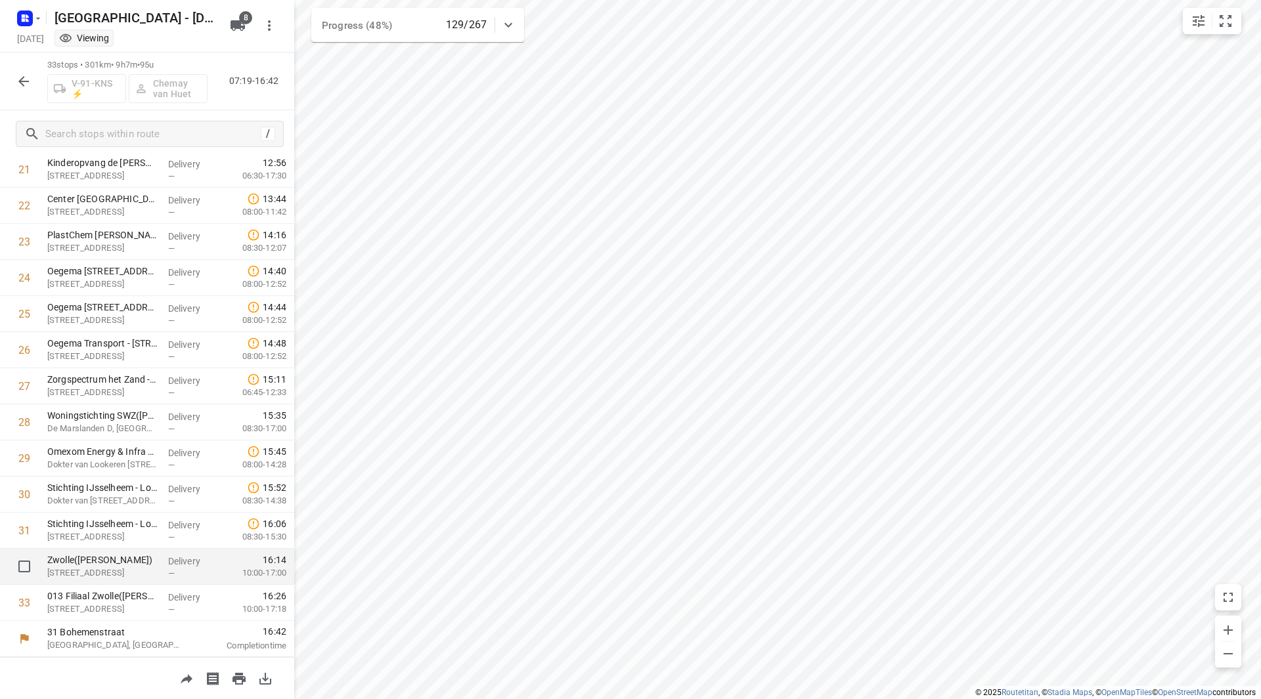
click at [94, 559] on p "Zwolle([PERSON_NAME])" at bounding box center [102, 560] width 110 height 13
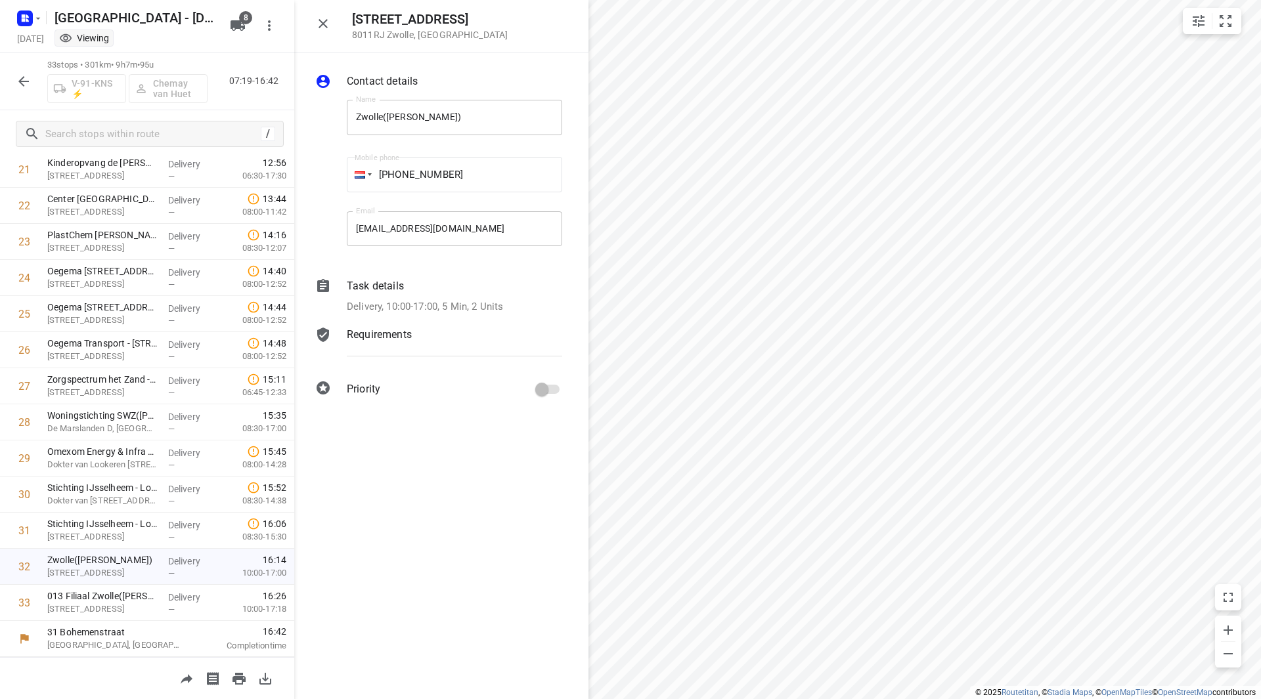
click at [428, 283] on div "Task details" at bounding box center [454, 286] width 215 height 16
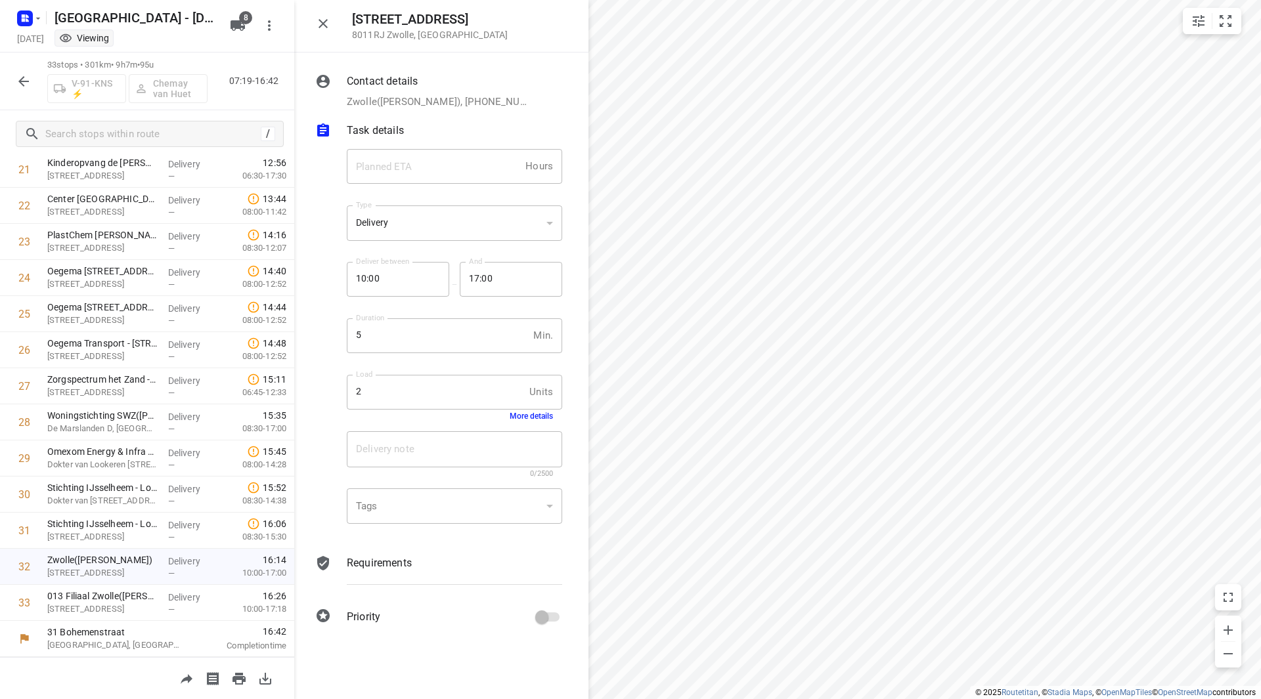
click at [522, 418] on button "More details" at bounding box center [531, 416] width 43 height 9
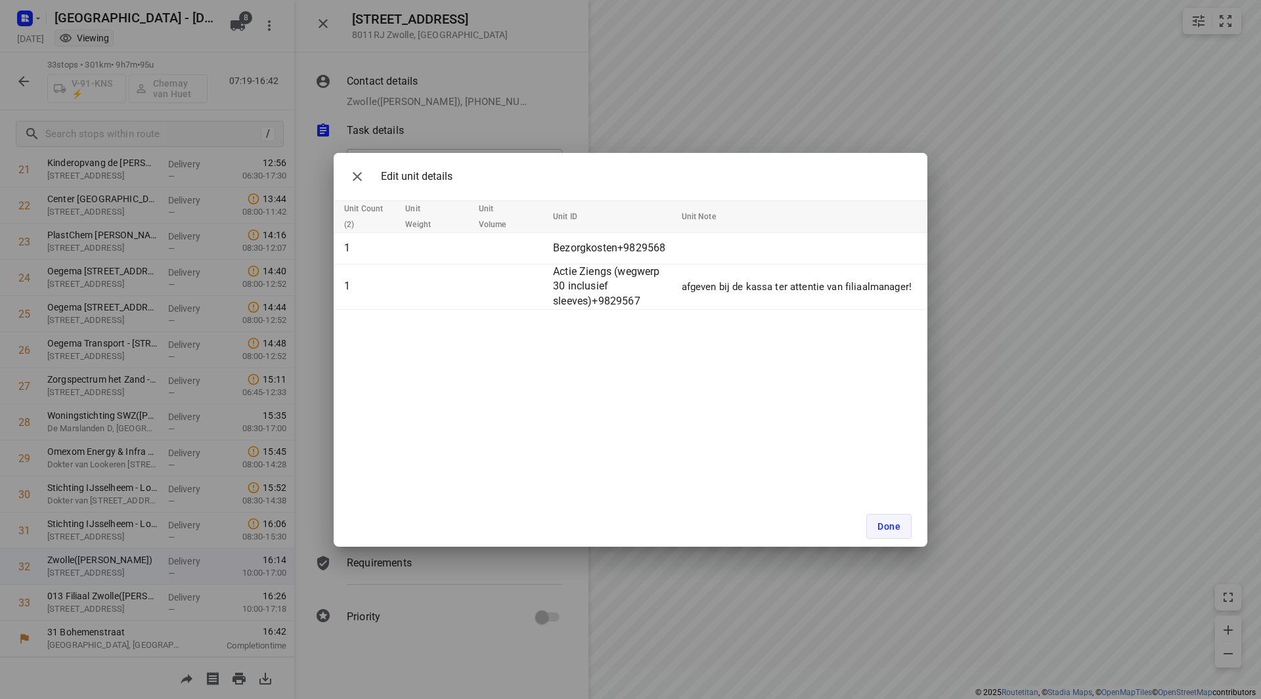
click at [867, 522] on div "Done" at bounding box center [631, 526] width 594 height 41
click at [881, 515] on button "Done" at bounding box center [888, 526] width 45 height 25
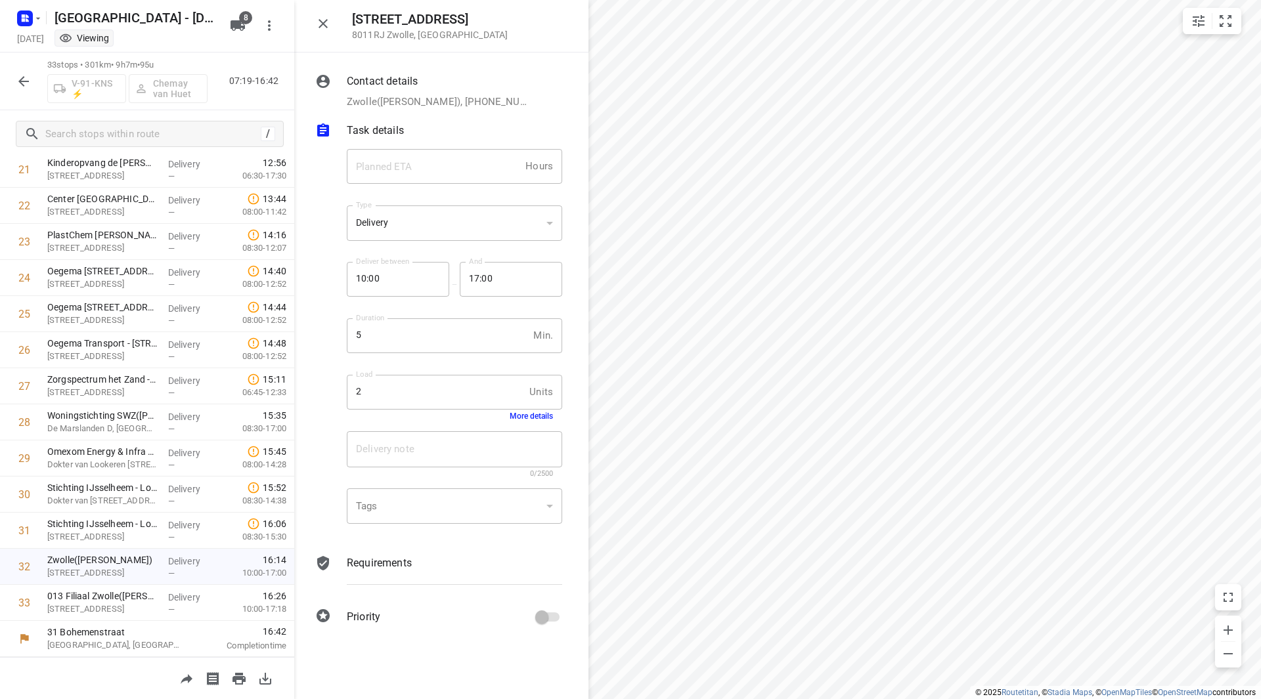
click at [322, 11] on button "button" at bounding box center [323, 24] width 26 height 26
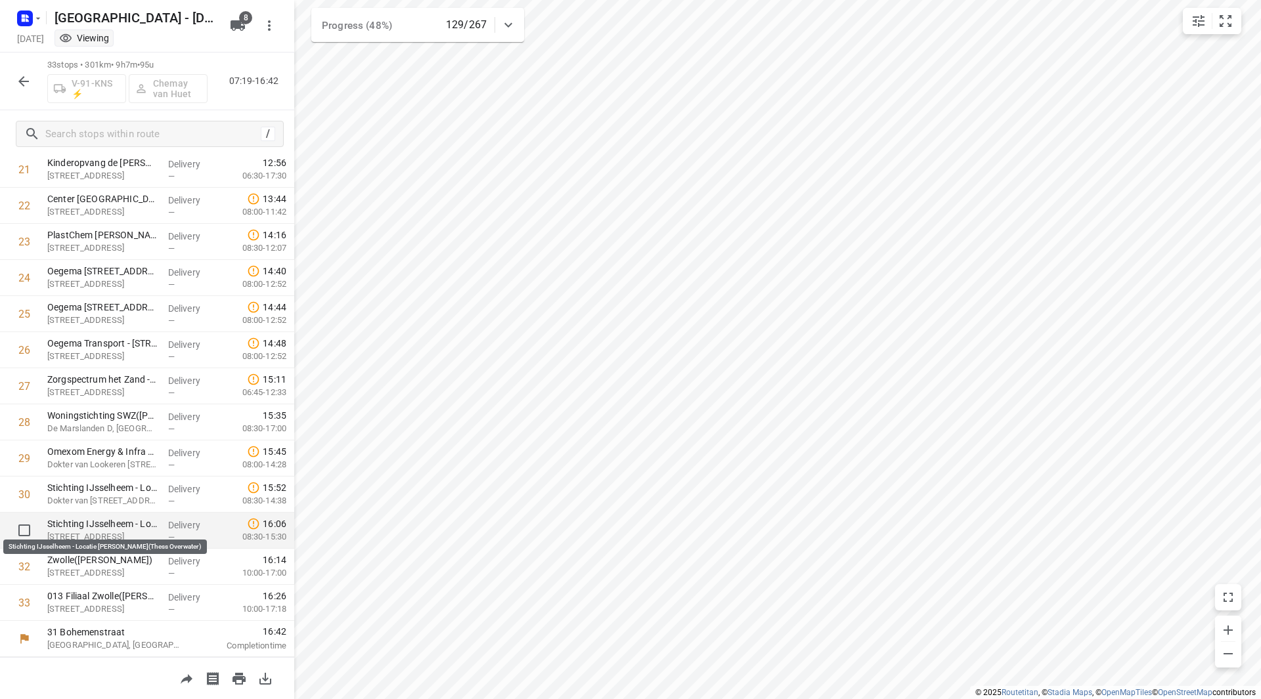
click at [112, 517] on div "Stichting IJsselheem - Locatie Wilhelmina v Sonsbeeck(Thess Overwater) Bagijnew…" at bounding box center [102, 531] width 121 height 36
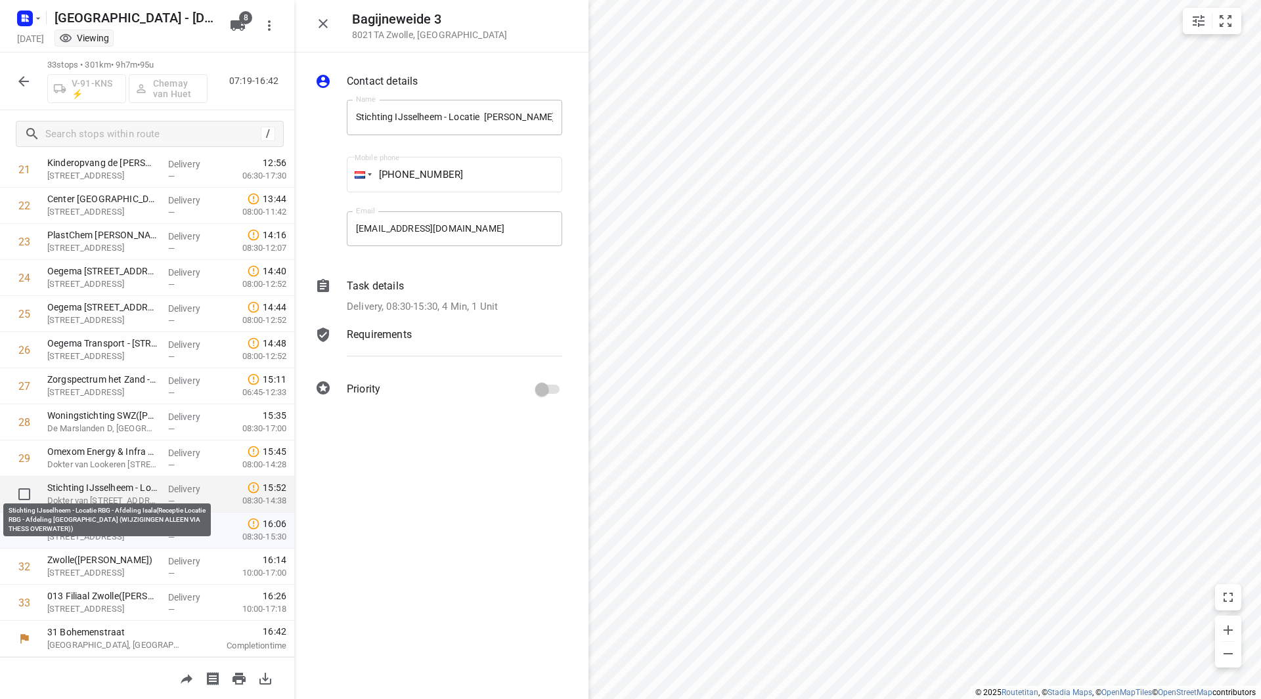
click at [114, 481] on p "Stichting IJsselheem - Locatie RBG - Afdeling Isala(Receptie Locatie RBG - Afde…" at bounding box center [102, 487] width 110 height 13
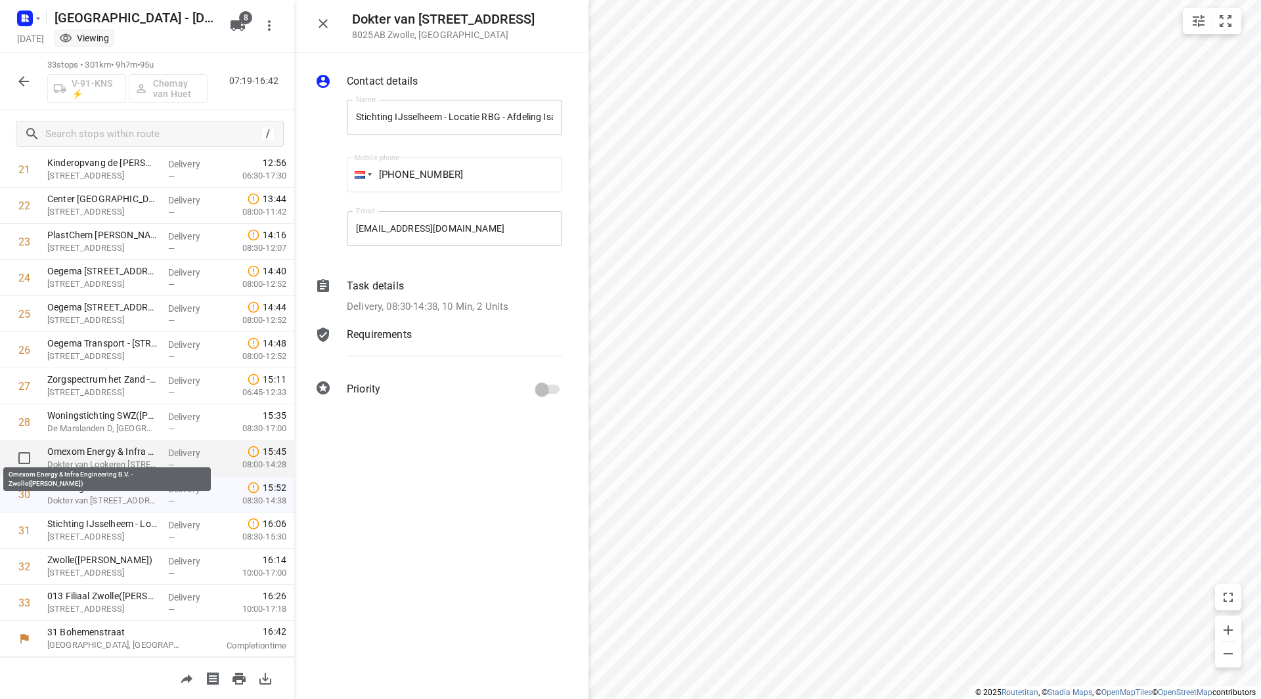
click at [116, 447] on p "Omexom Energy & Infra Engineering B.V. - Zwolle(Sabine van Sloten)" at bounding box center [102, 451] width 110 height 13
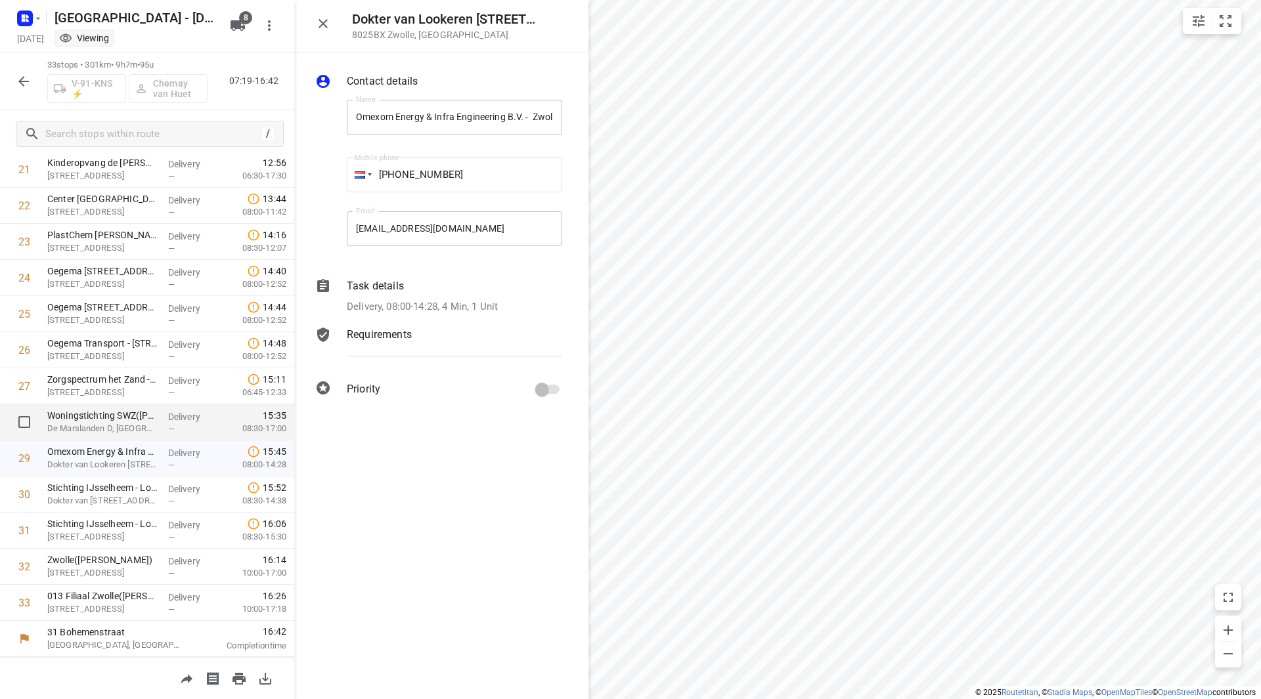
click at [118, 408] on div "Woningstichting SWZ(Pascale Driessen) De Marslanden D, Zwolle" at bounding box center [102, 423] width 121 height 36
click at [326, 21] on icon "button" at bounding box center [322, 23] width 9 height 9
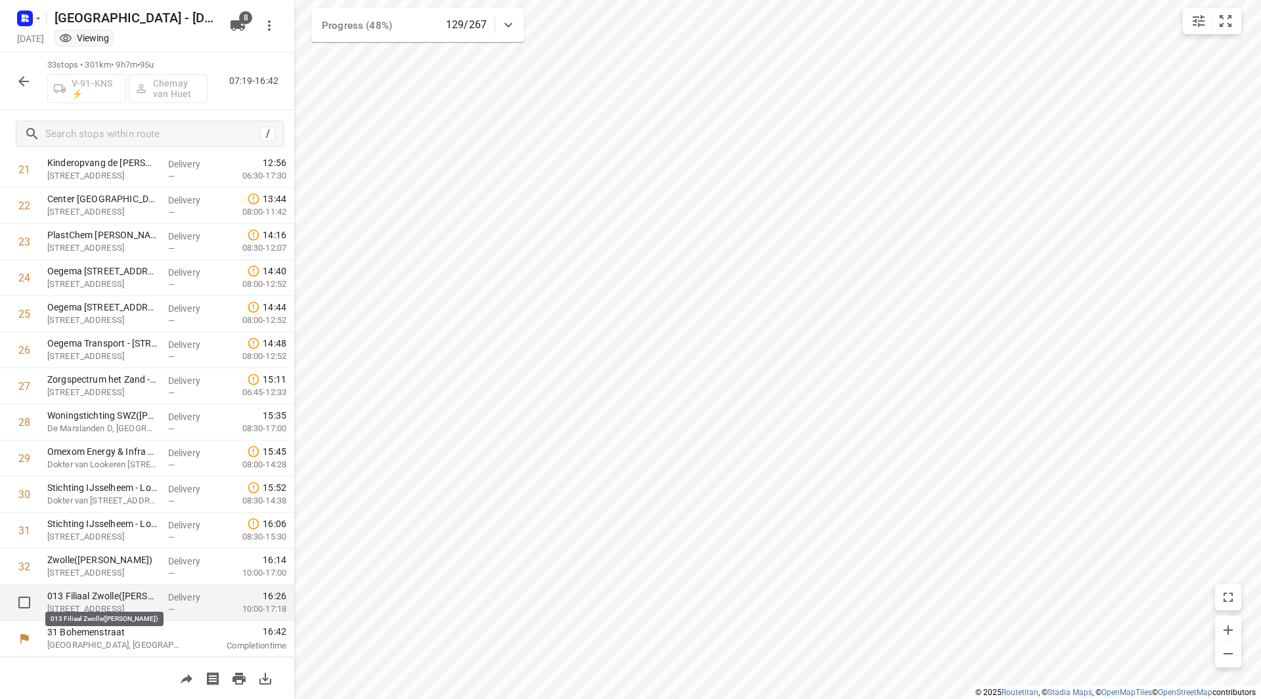
click at [106, 590] on p "013 Filiaal Zwolle(Marielle Gudde)" at bounding box center [102, 596] width 110 height 13
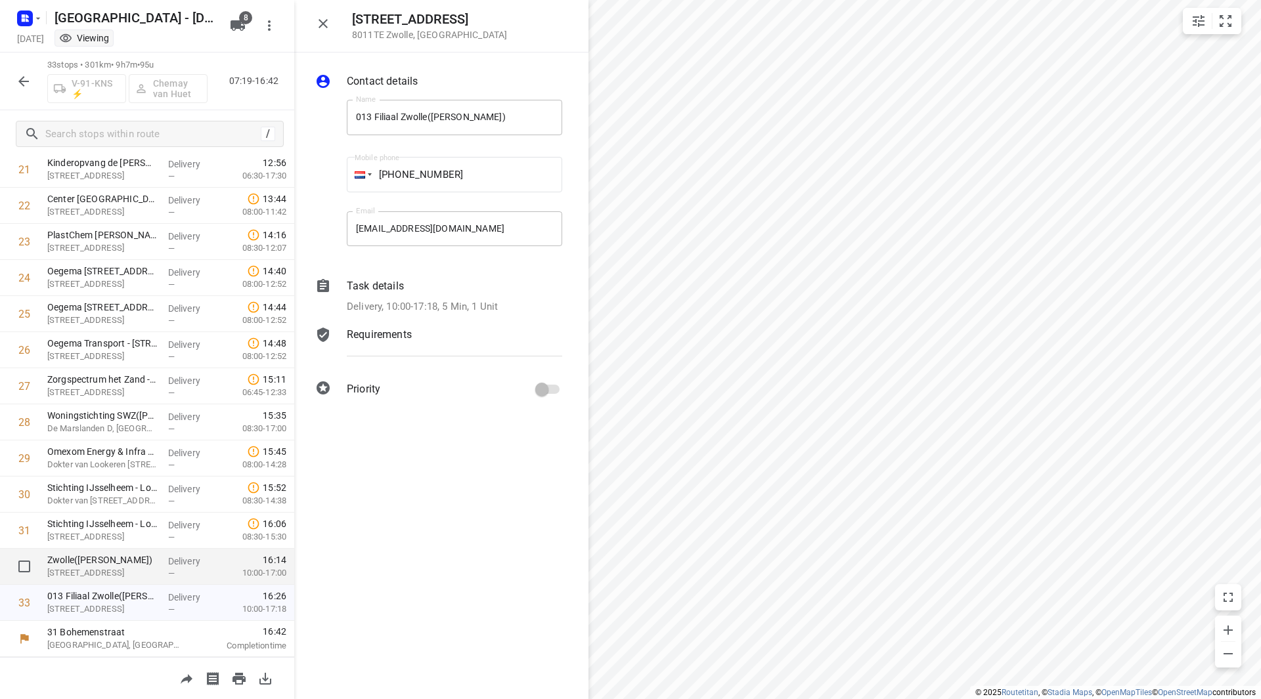
click at [106, 561] on p "Zwolle(Marielle Gudde)" at bounding box center [102, 560] width 110 height 13
click at [324, 23] on icon "button" at bounding box center [322, 23] width 9 height 9
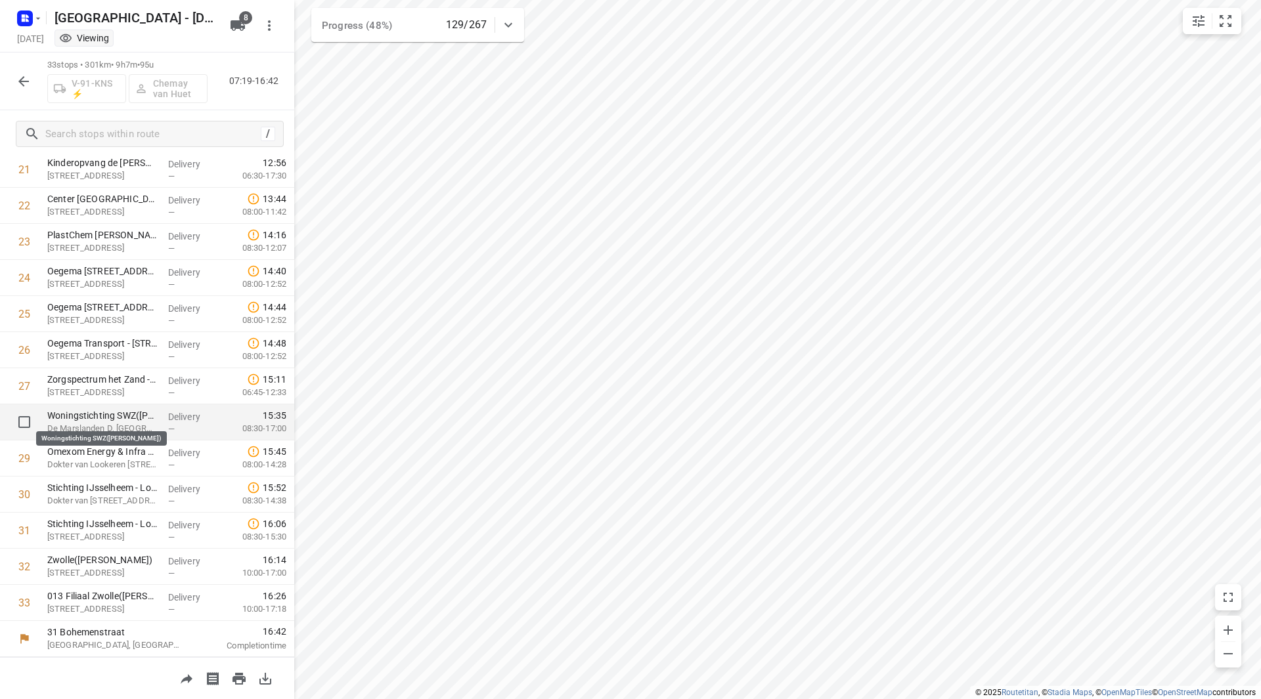
click at [121, 412] on p "Woningstichting SWZ(Pascale Driessen)" at bounding box center [102, 415] width 110 height 13
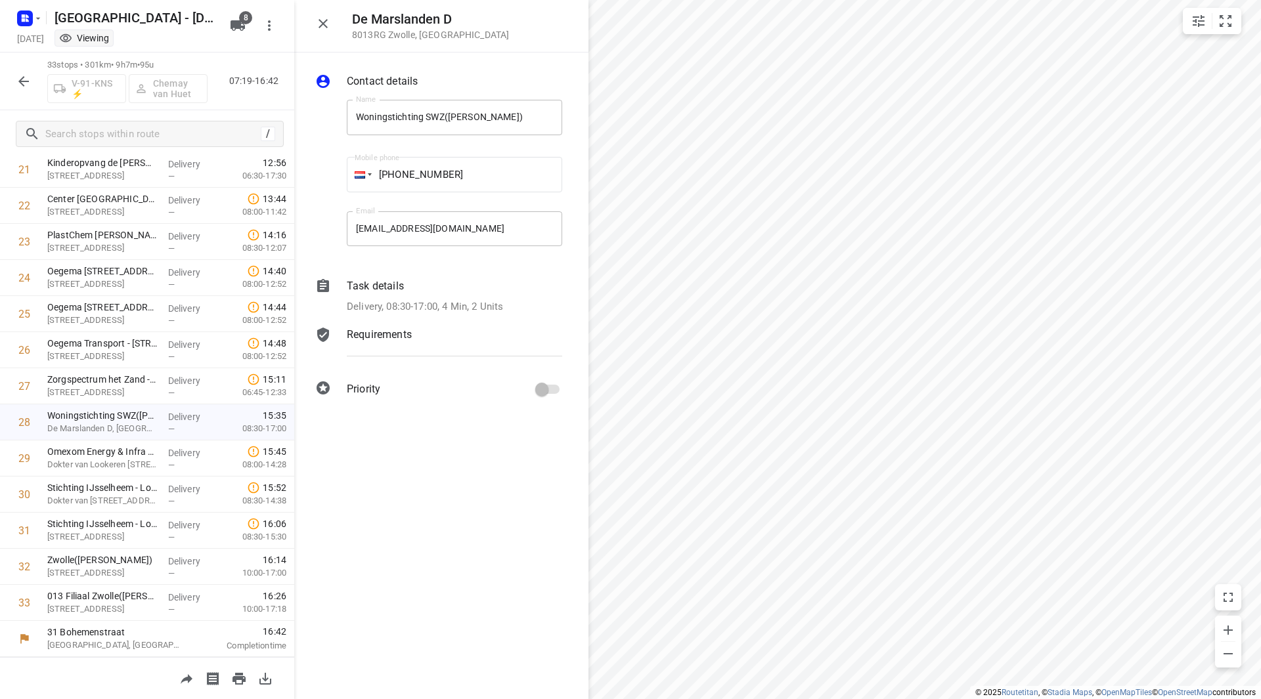
click at [437, 301] on p "Delivery, 08:30-17:00, 4 Min, 2 Units" at bounding box center [425, 306] width 156 height 15
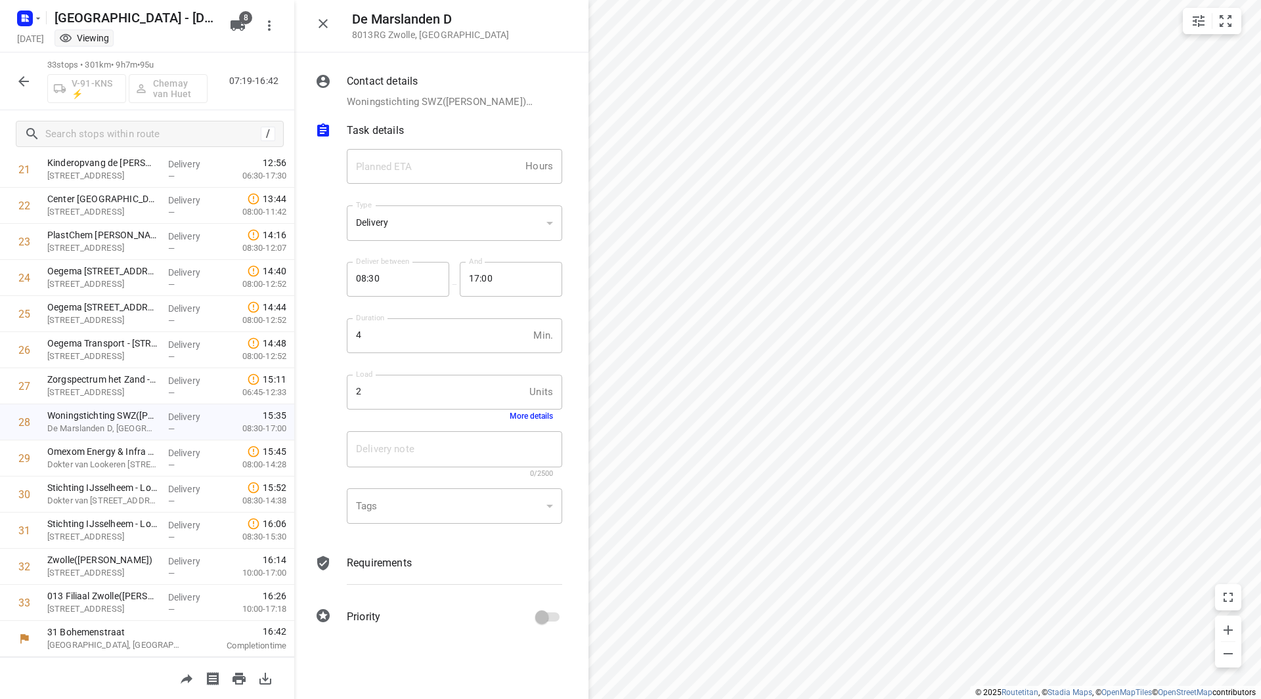
click at [526, 416] on button "More details" at bounding box center [531, 416] width 43 height 9
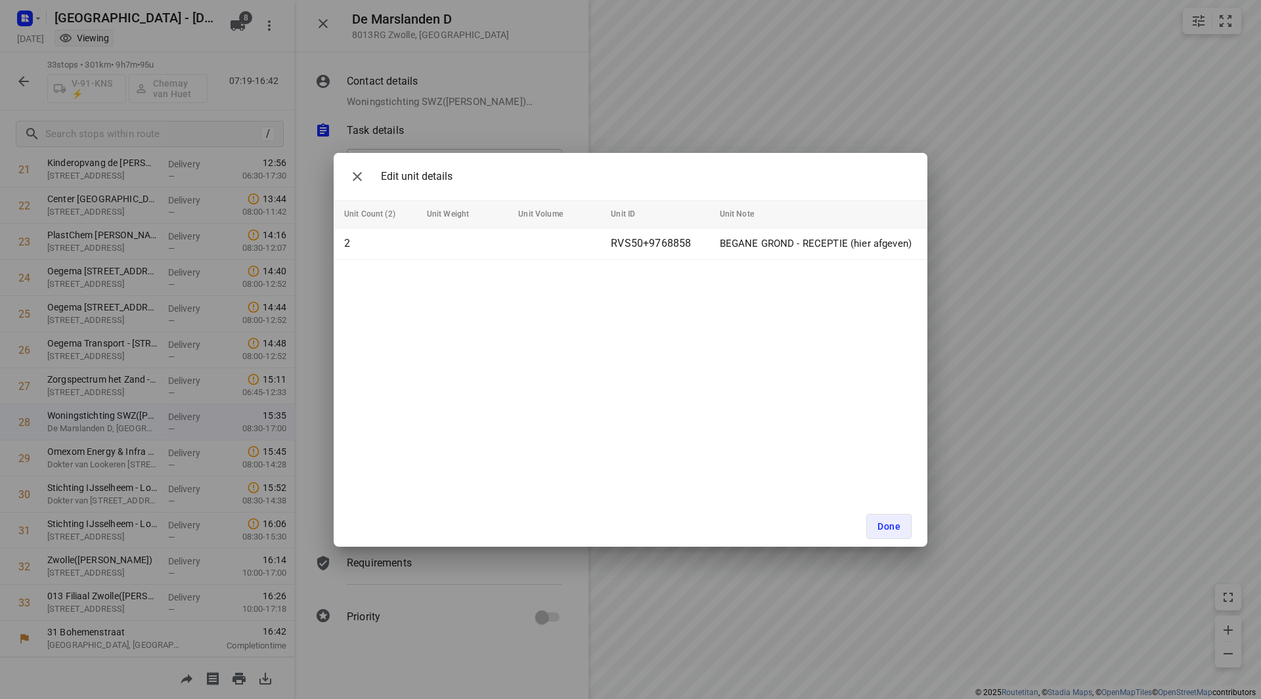
drag, startPoint x: 883, startPoint y: 519, endPoint x: 686, endPoint y: 540, distance: 198.0
click at [883, 519] on button "Done" at bounding box center [888, 526] width 45 height 25
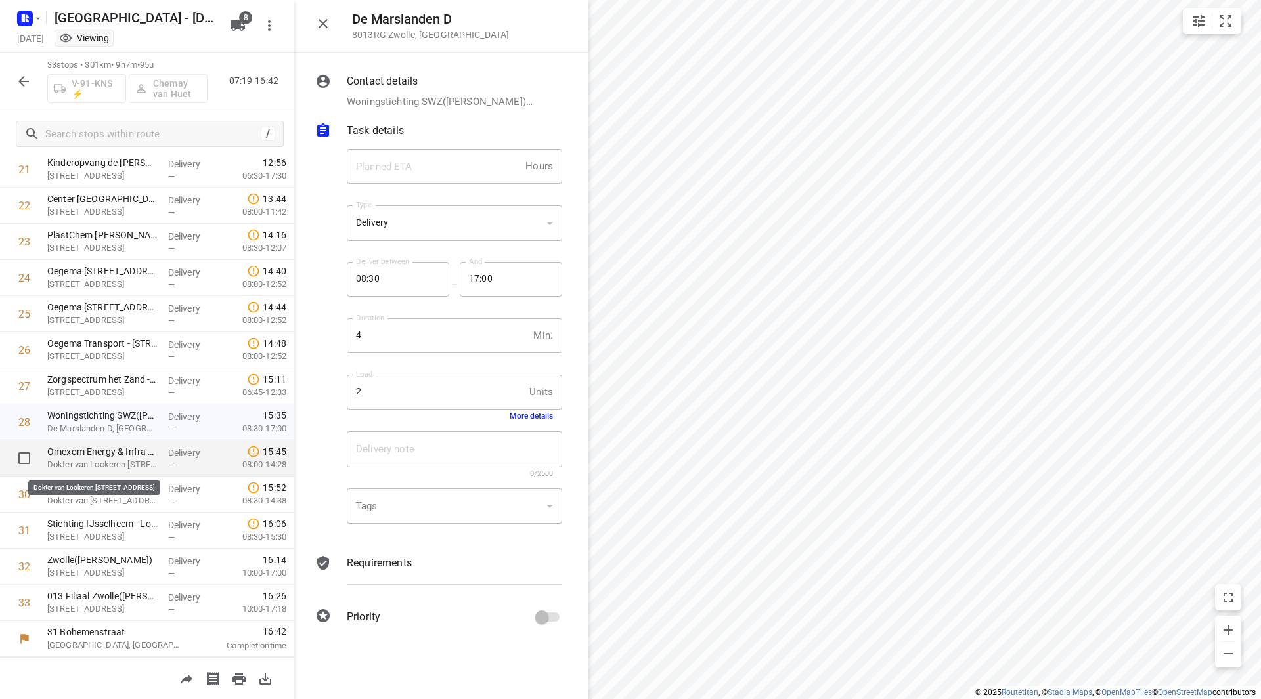
click at [98, 460] on p "Dokter van Lookeren Campagneweg 2, Zwolle" at bounding box center [102, 464] width 110 height 13
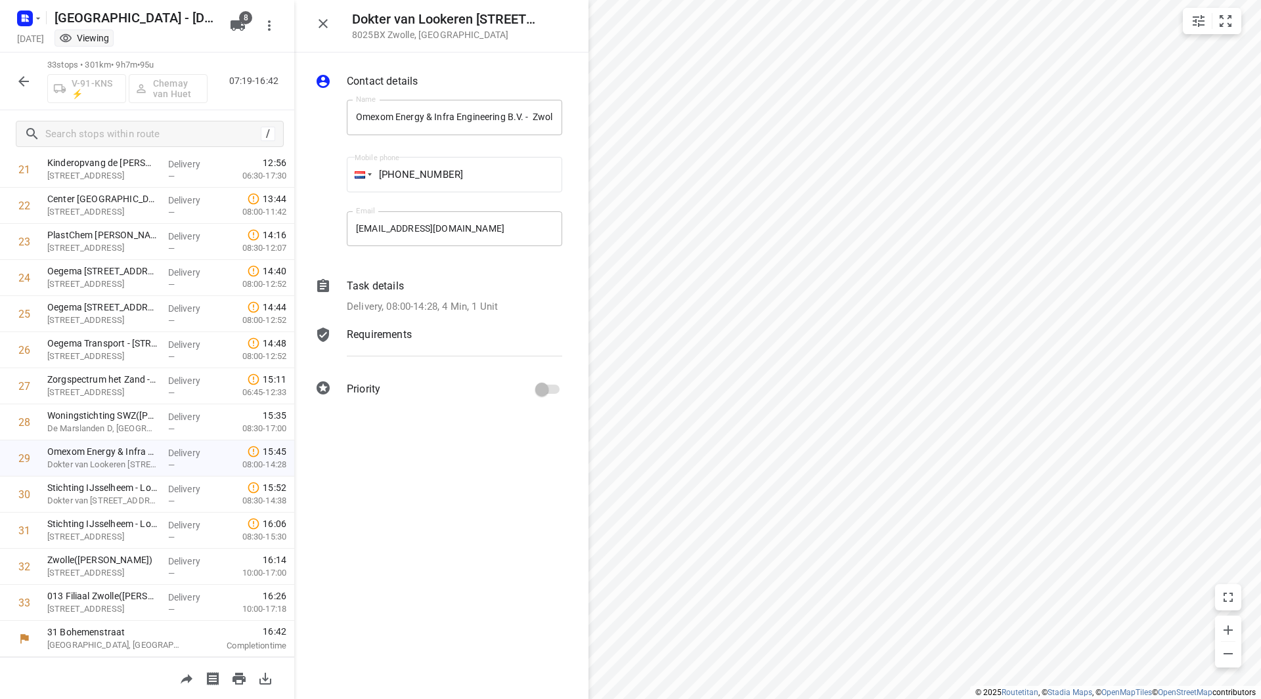
click at [468, 293] on div "Task details" at bounding box center [454, 286] width 215 height 16
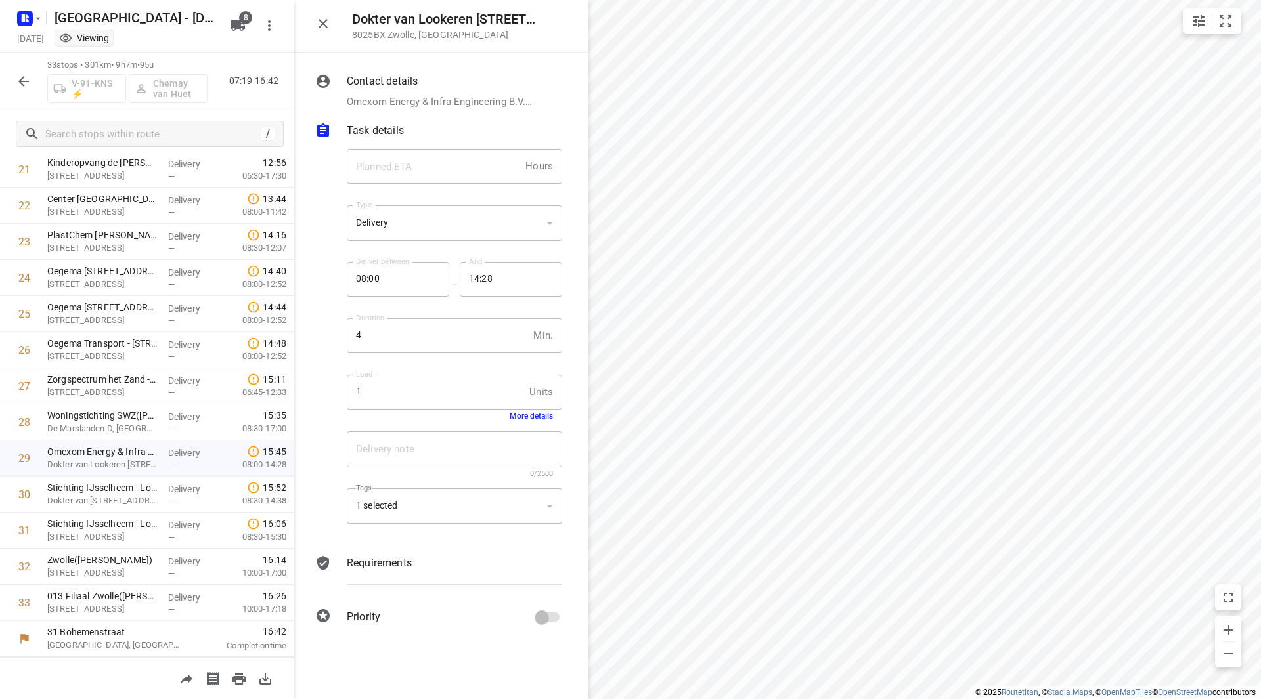
click at [548, 418] on button "More details" at bounding box center [531, 416] width 43 height 9
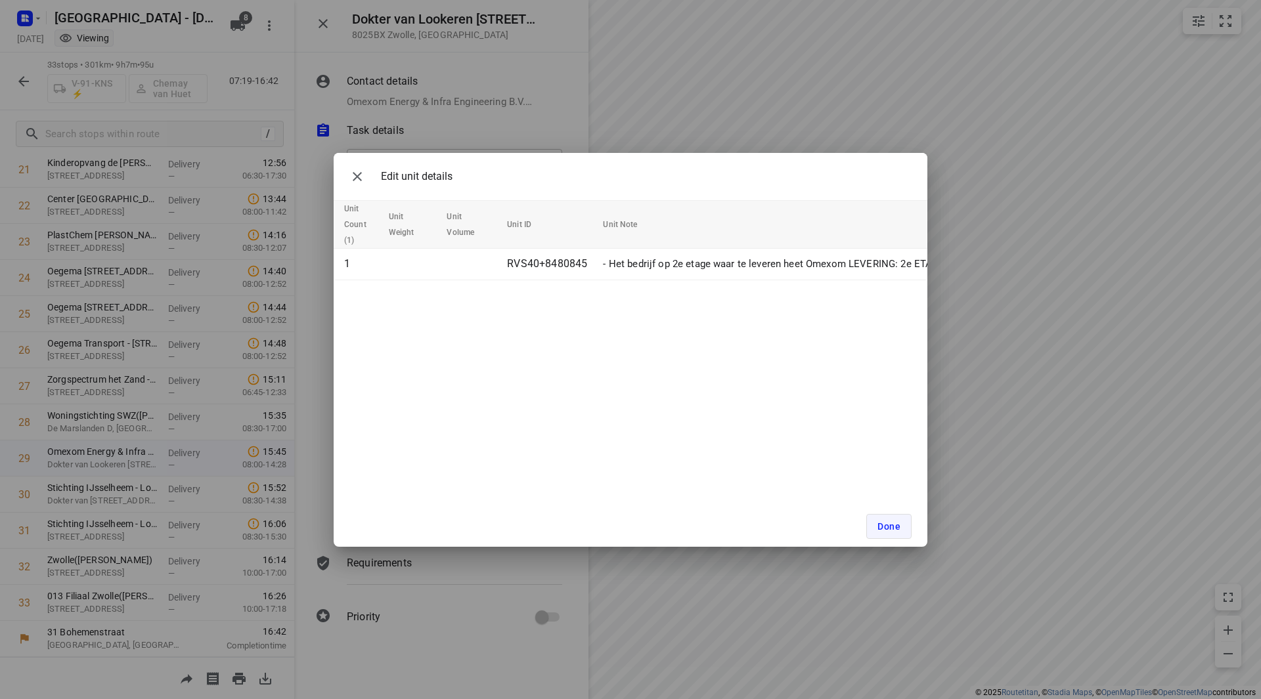
click at [888, 527] on span "Done" at bounding box center [888, 526] width 23 height 11
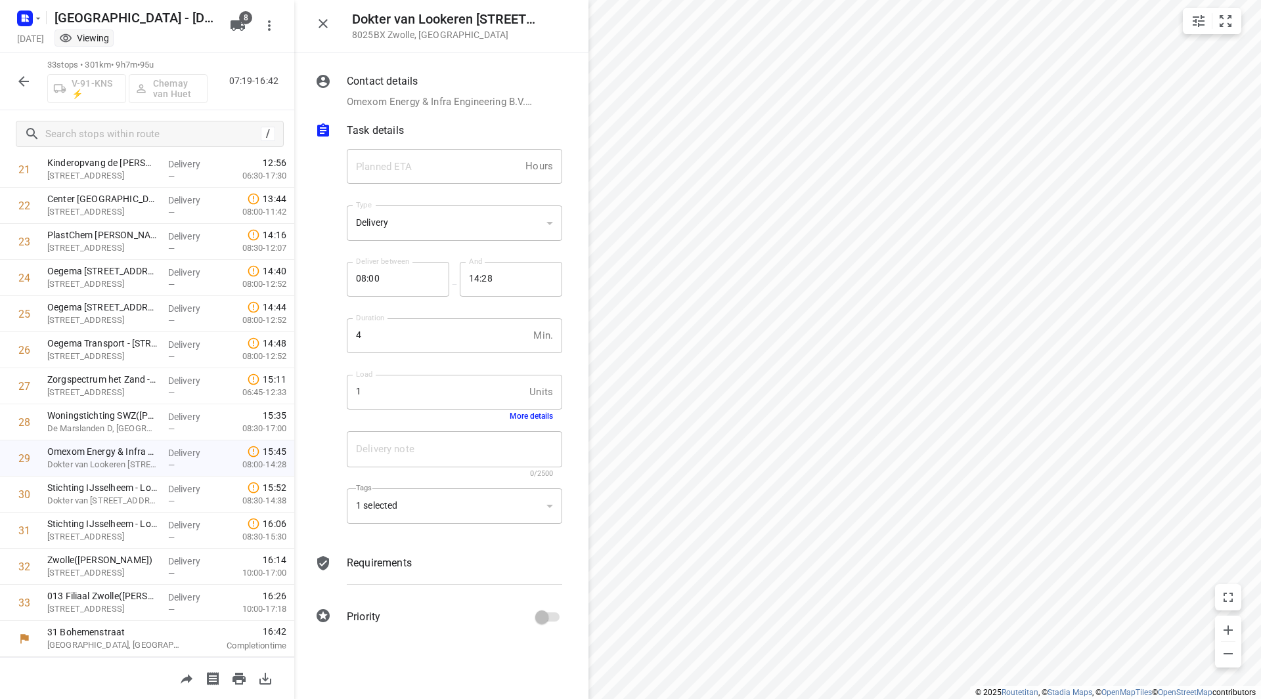
click at [320, 31] on button "button" at bounding box center [323, 24] width 26 height 26
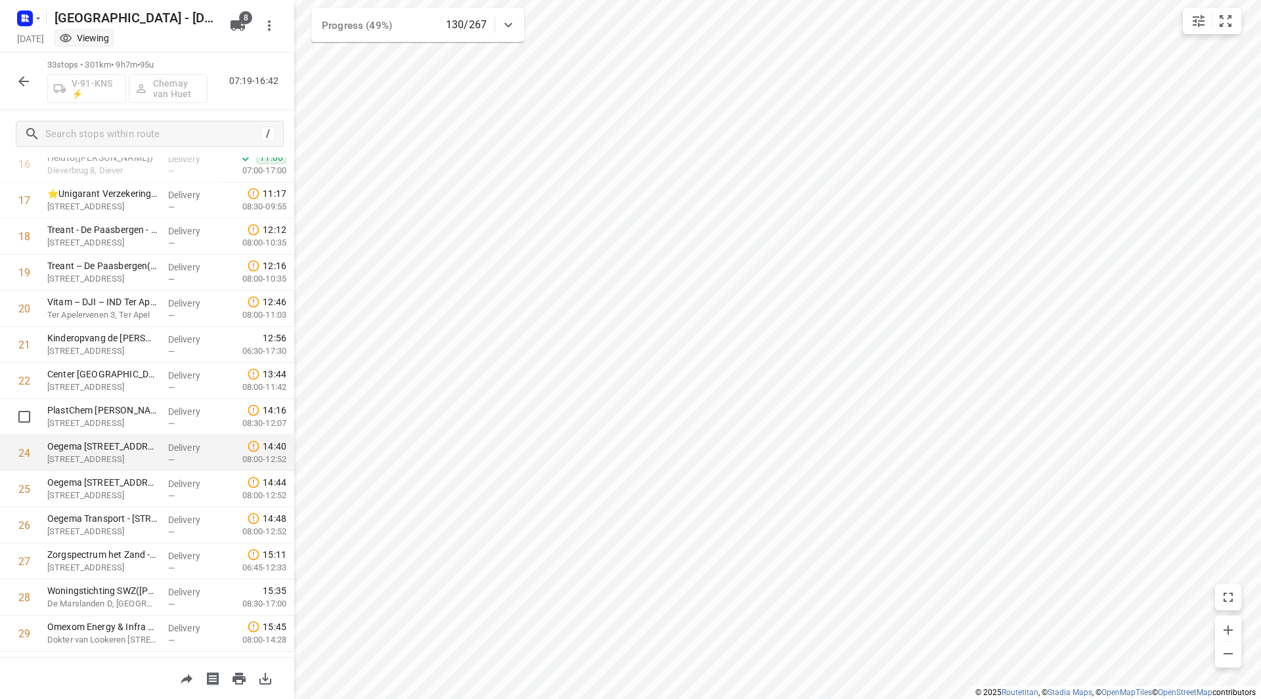
scroll to position [597, 0]
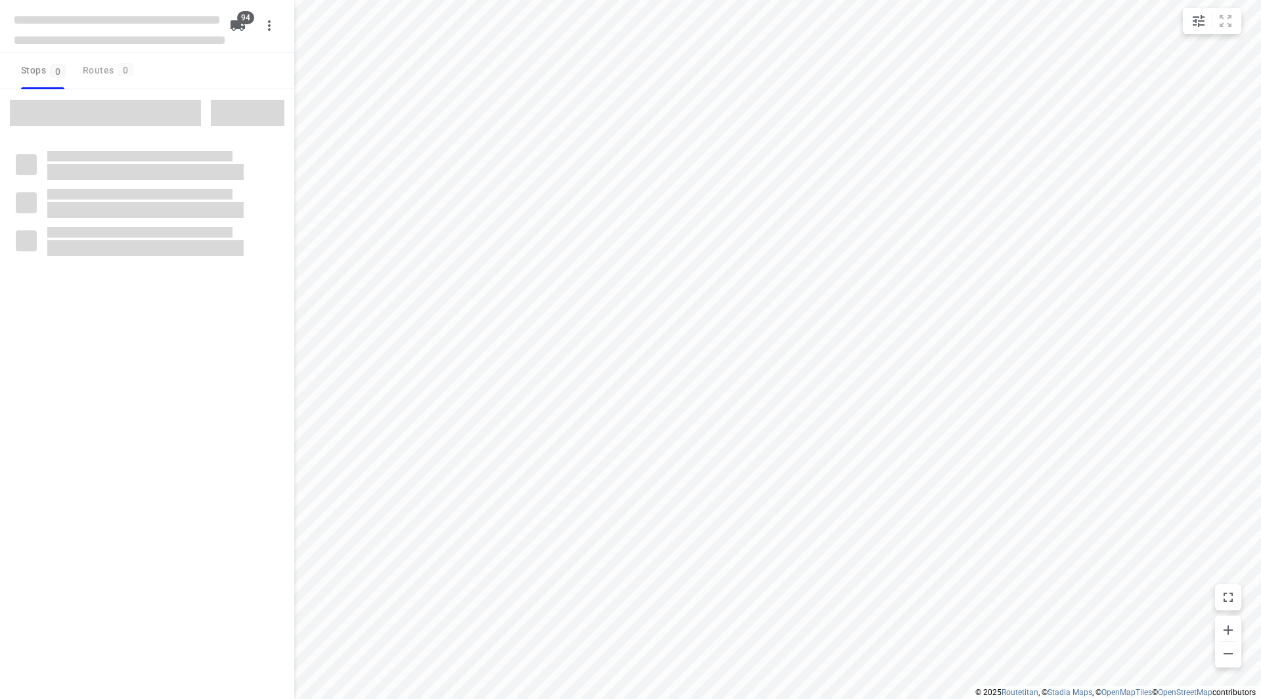
checkbox input "true"
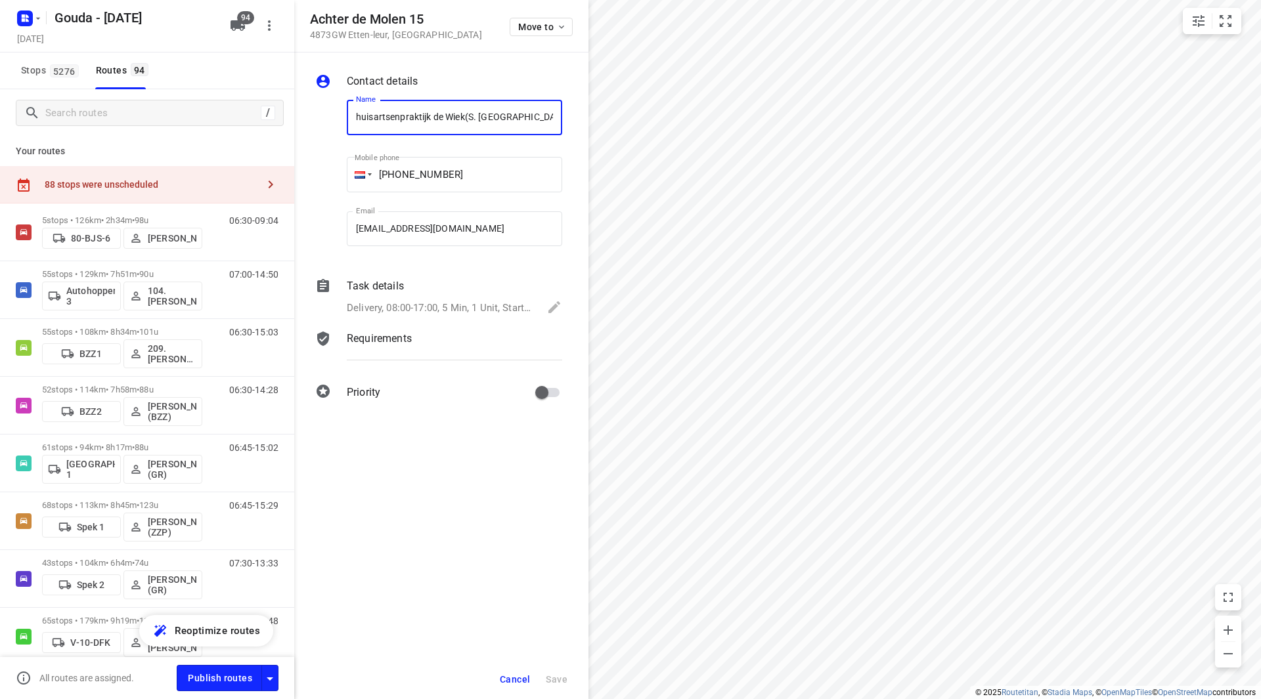
drag, startPoint x: 462, startPoint y: 114, endPoint x: 345, endPoint y: 125, distance: 118.1
click at [345, 125] on div "Name huisartsenpraktijk de Wiek(S. Haze) Name" at bounding box center [454, 120] width 226 height 67
click at [515, 680] on span "Cancel" at bounding box center [515, 679] width 30 height 11
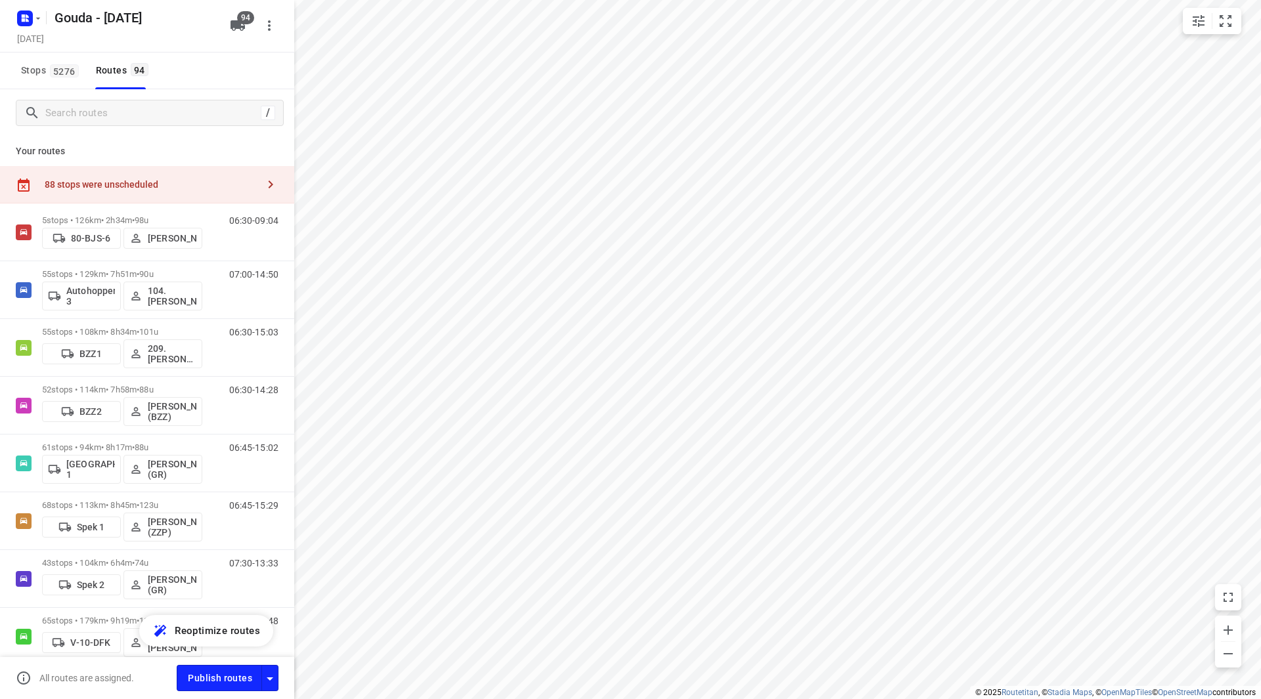
click at [157, 175] on div "88 stops were unscheduled" at bounding box center [147, 184] width 294 height 37
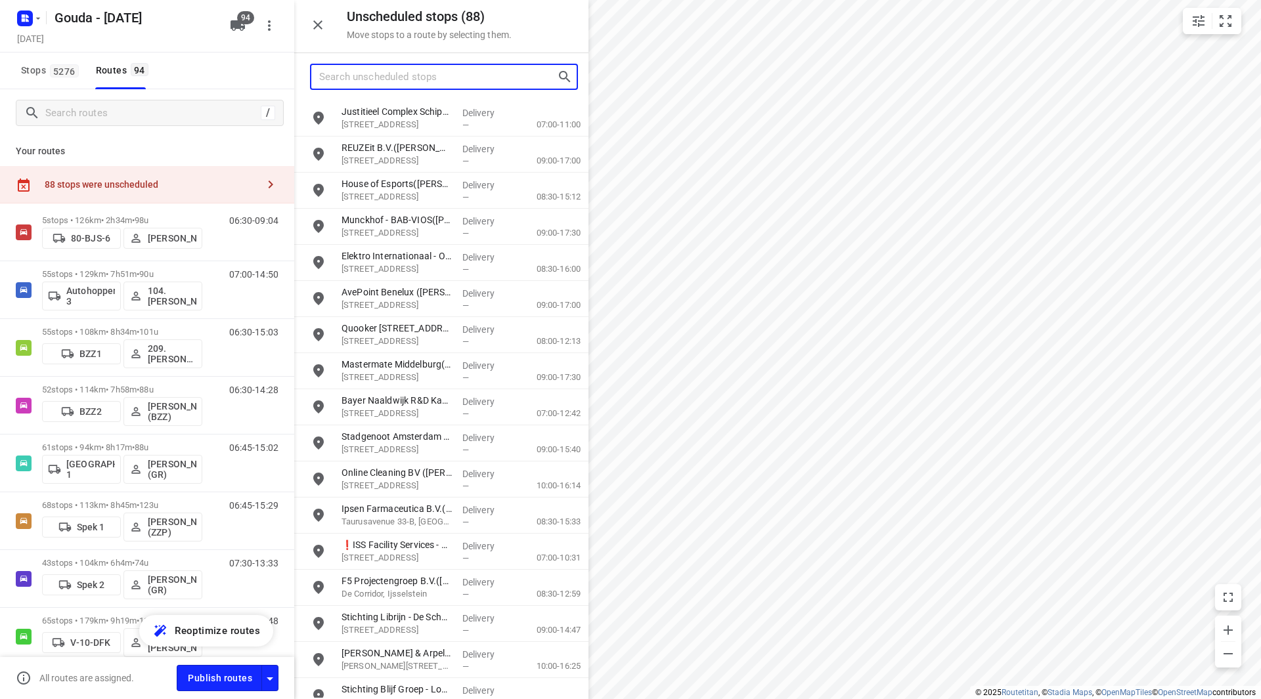
click at [436, 72] on input "Search unscheduled stops" at bounding box center [438, 77] width 238 height 20
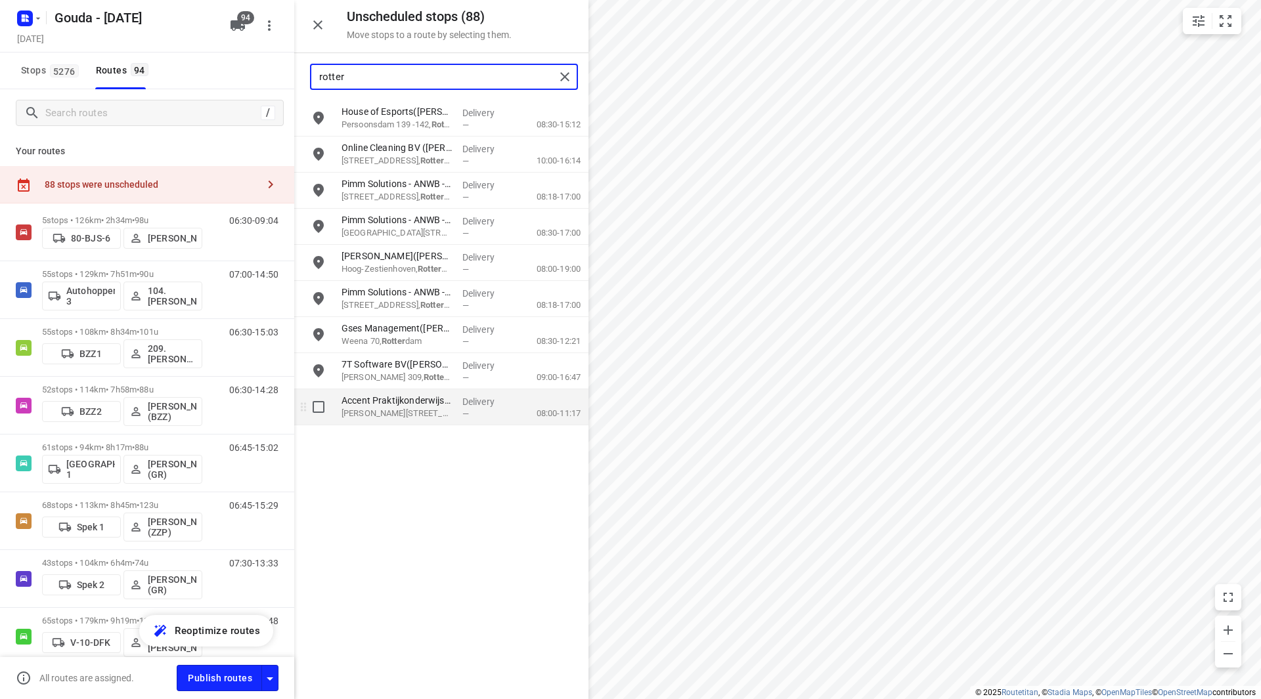
type input "rotter"
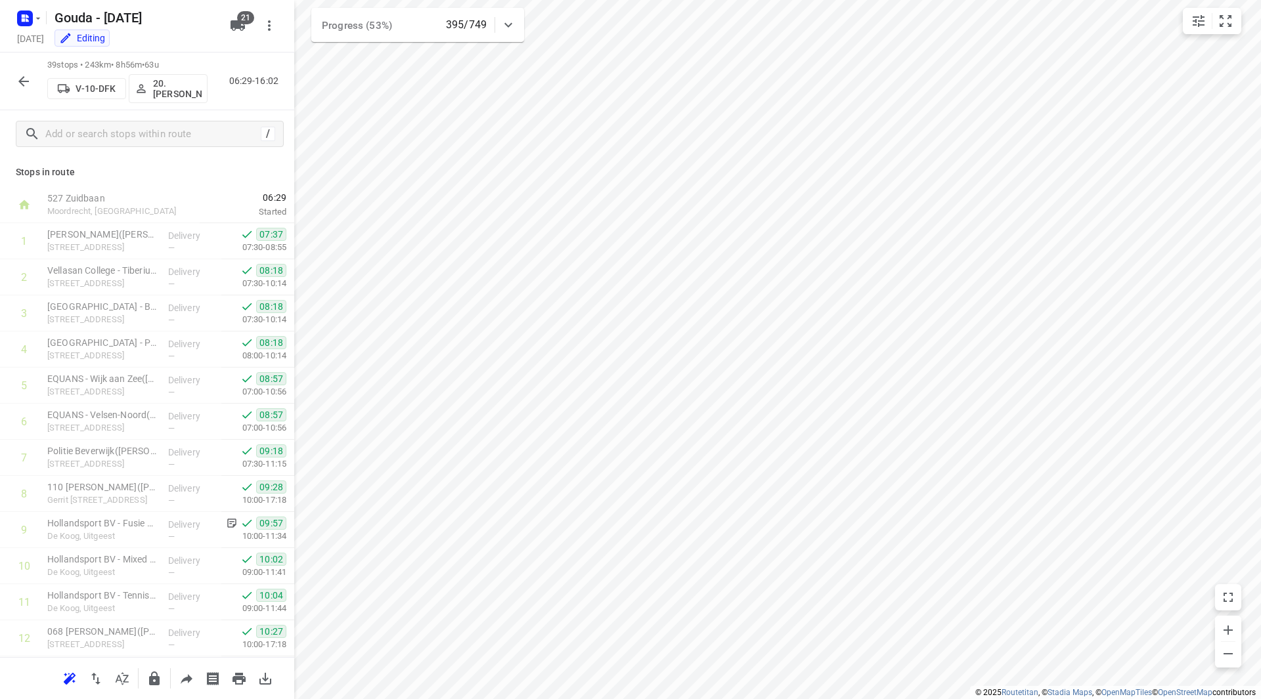
scroll to position [1011, 0]
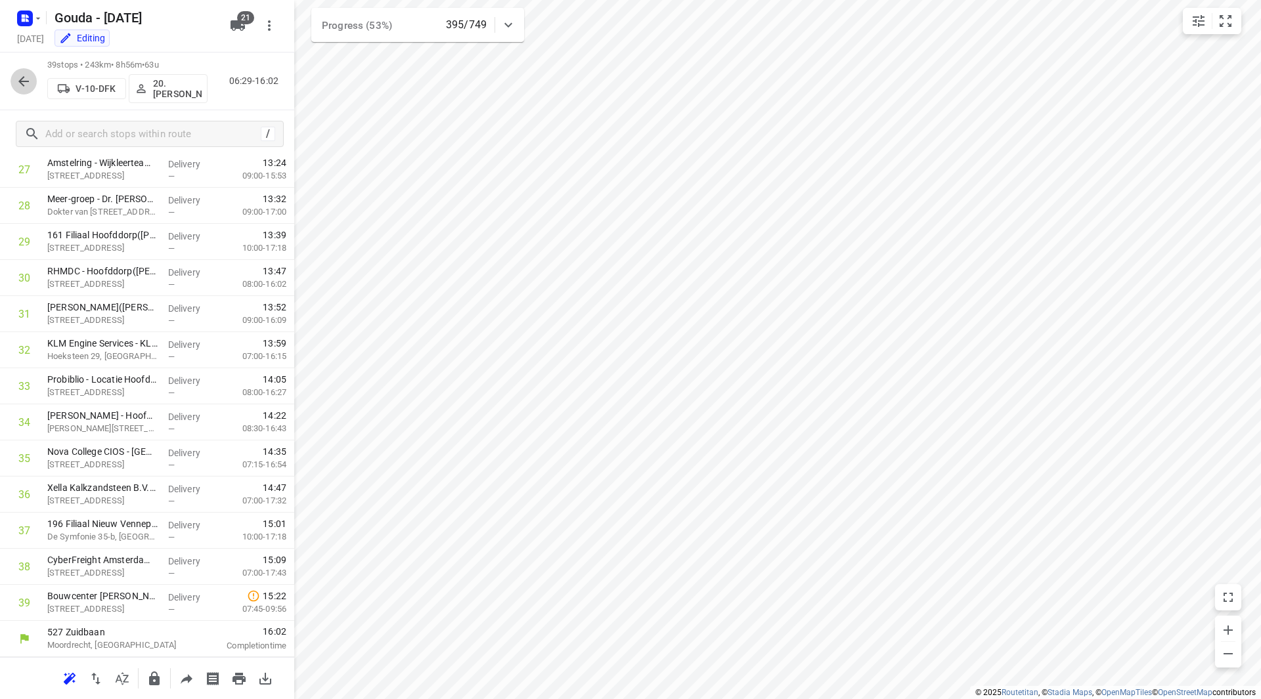
click at [24, 81] on icon "button" at bounding box center [23, 81] width 11 height 11
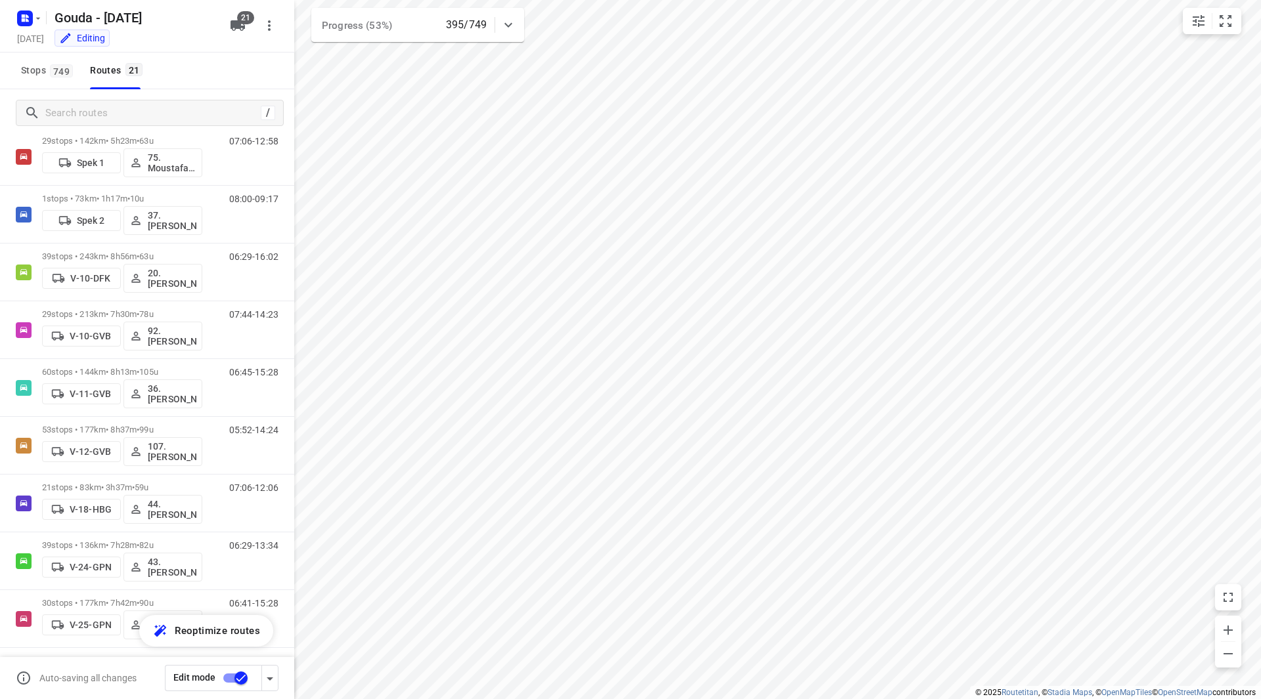
scroll to position [120, 0]
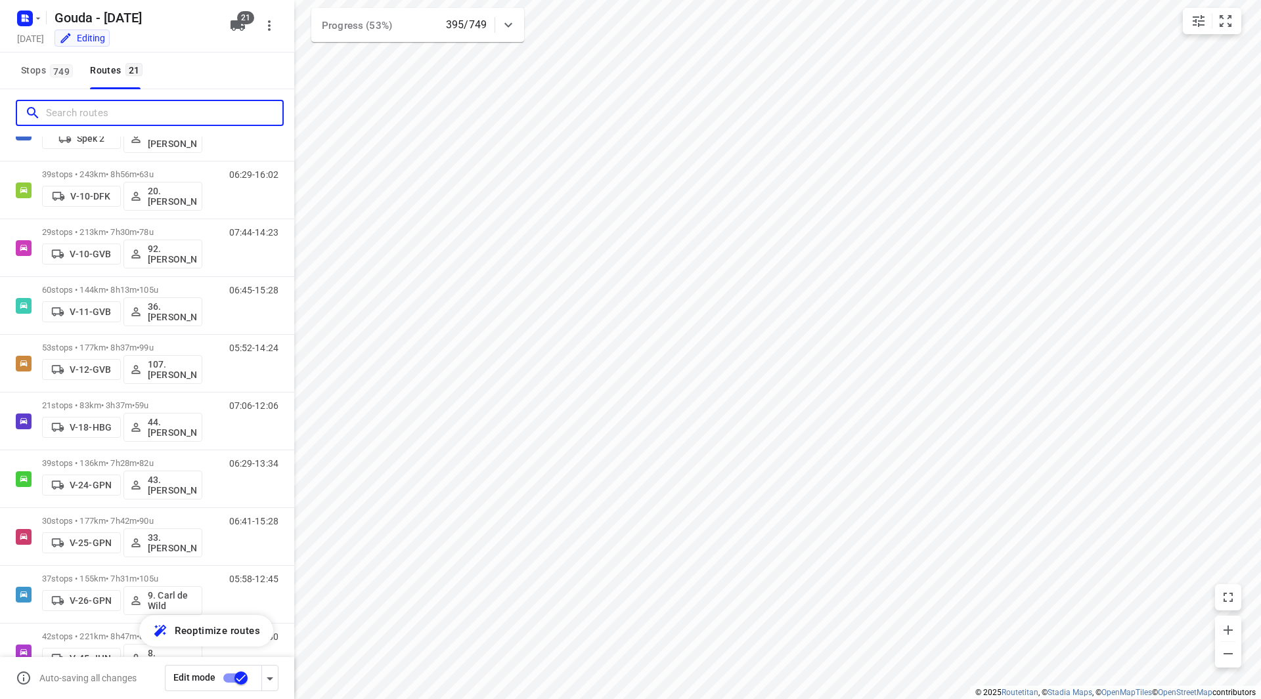
click at [203, 114] on input "Search routes" at bounding box center [164, 113] width 236 height 20
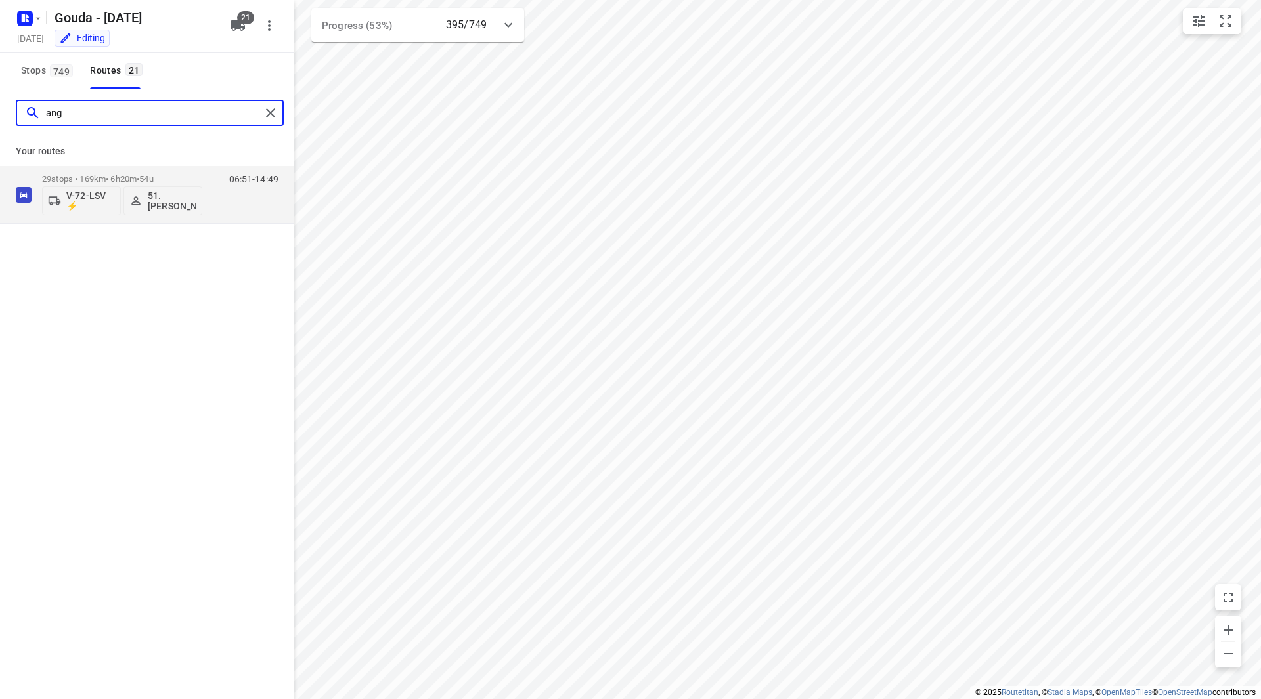
type input "ang"
click at [186, 165] on div "Your routes 29 stops • 169km • 6h20m • 54u V-72-LSV ⚡ 51.[PERSON_NAME] 06:51-14…" at bounding box center [147, 180] width 294 height 87
click at [182, 175] on p "29 stops • 169km • 6h20m • 54u" at bounding box center [122, 179] width 160 height 10
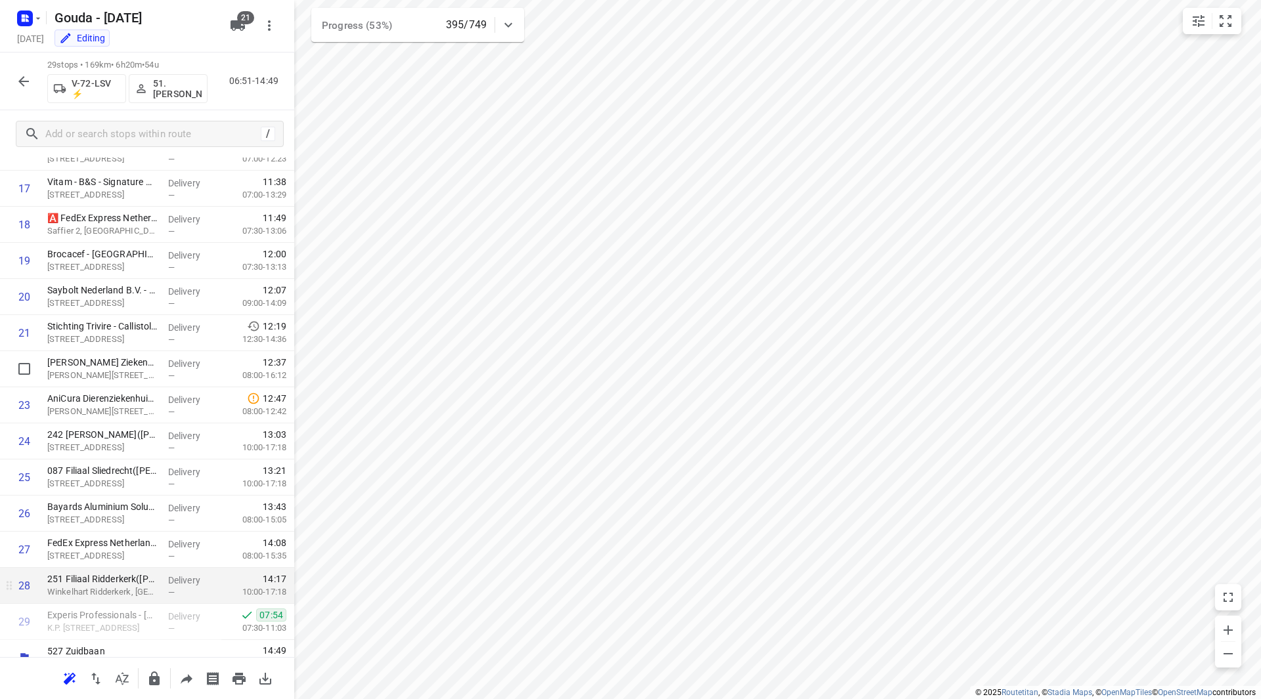
scroll to position [649, 0]
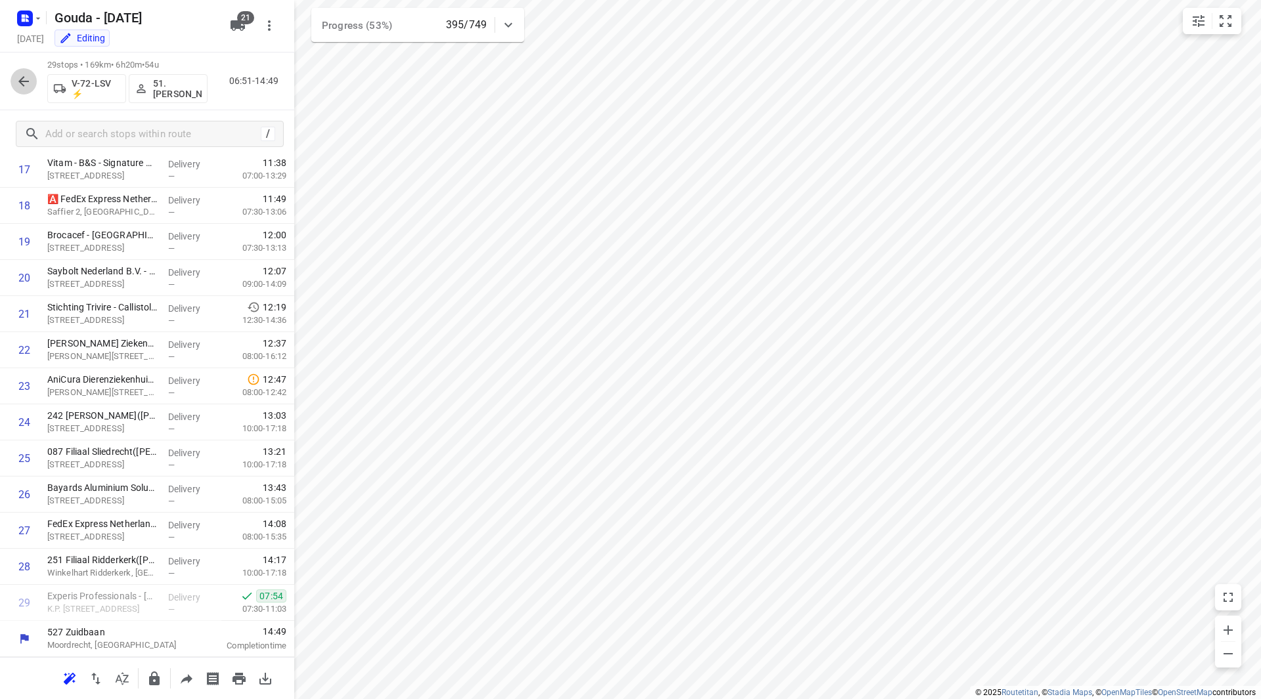
click at [29, 76] on icon "button" at bounding box center [24, 82] width 16 height 16
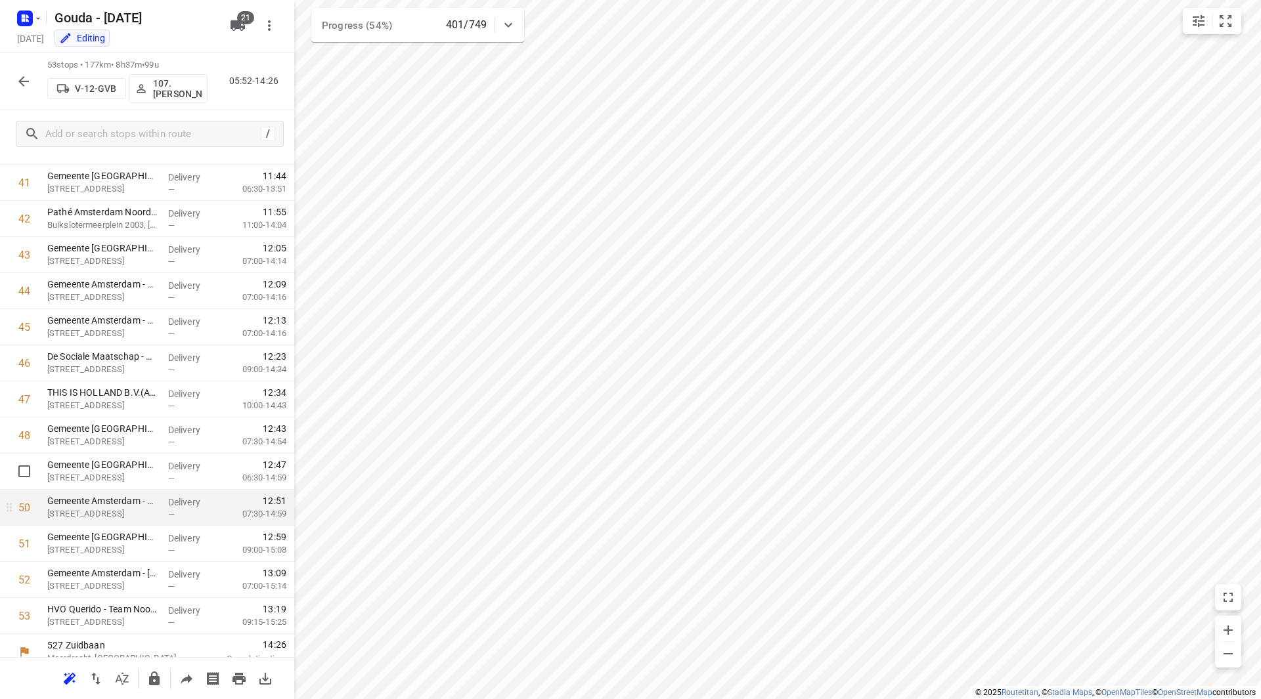
scroll to position [1516, 0]
